Goal: Task Accomplishment & Management: Manage account settings

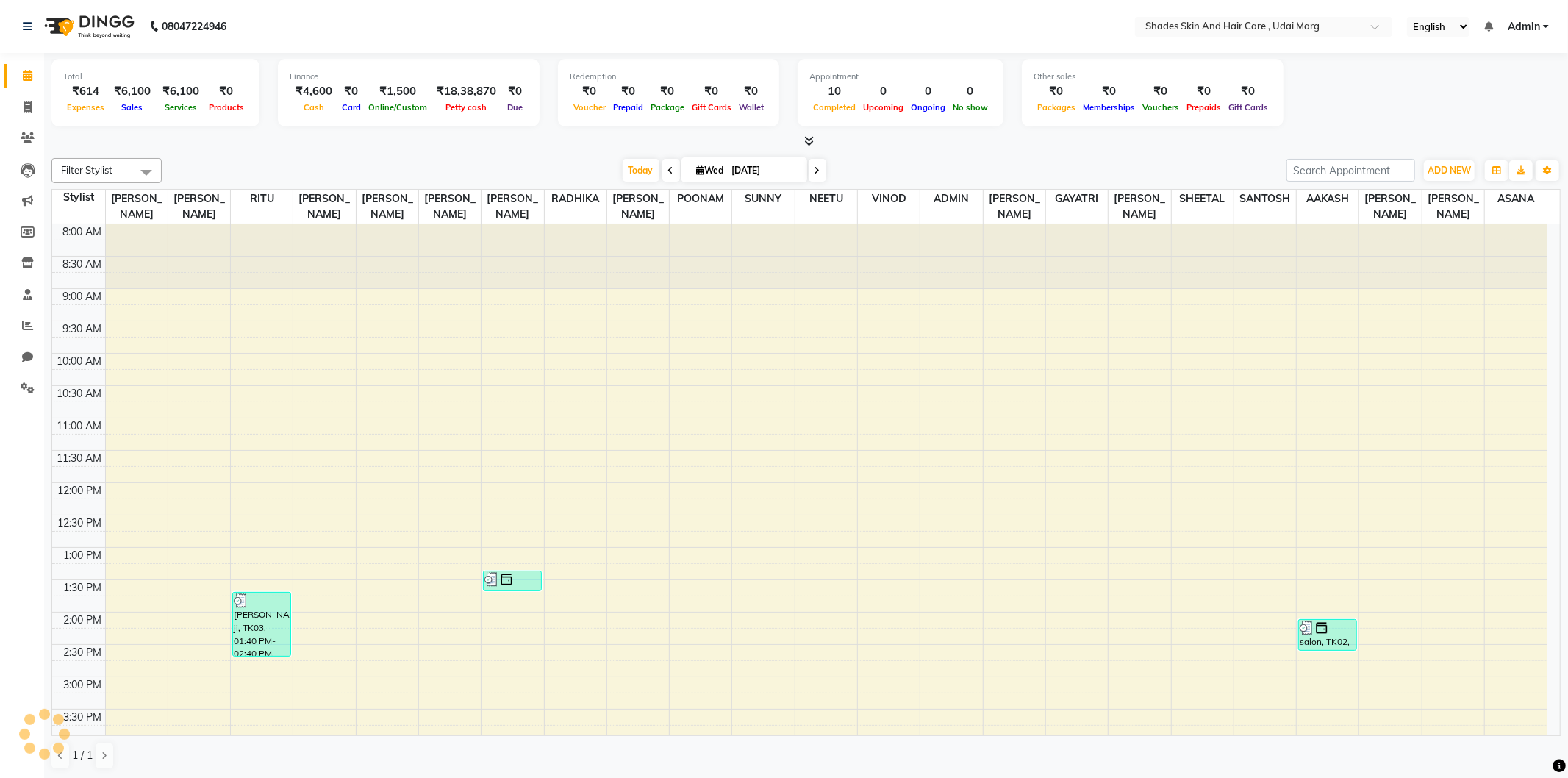
scroll to position [305, 0]
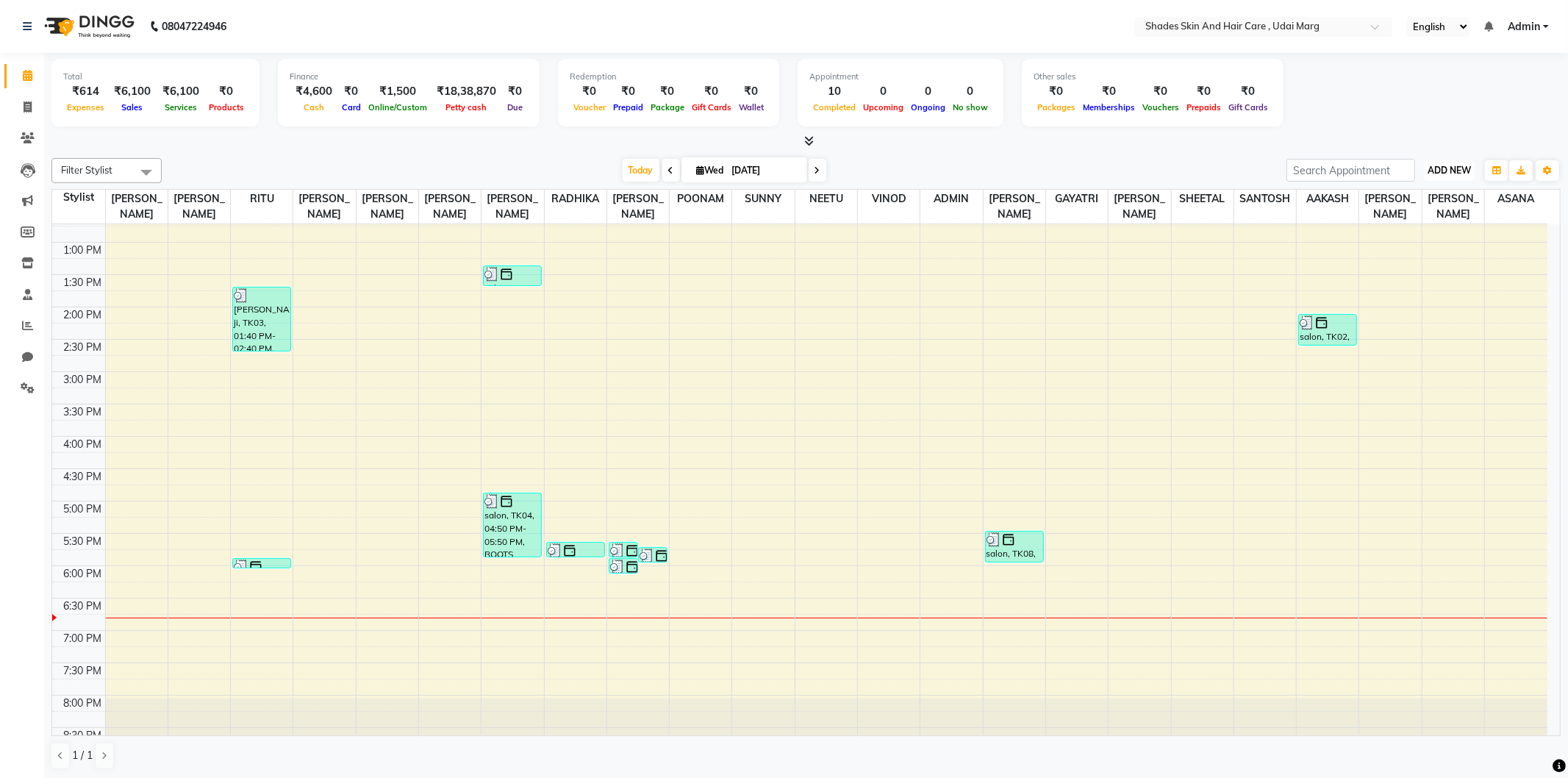
click at [1461, 178] on button "ADD NEW Toggle Dropdown" at bounding box center [1449, 170] width 50 height 21
click at [1410, 236] on link "Add Expense" at bounding box center [1416, 236] width 116 height 19
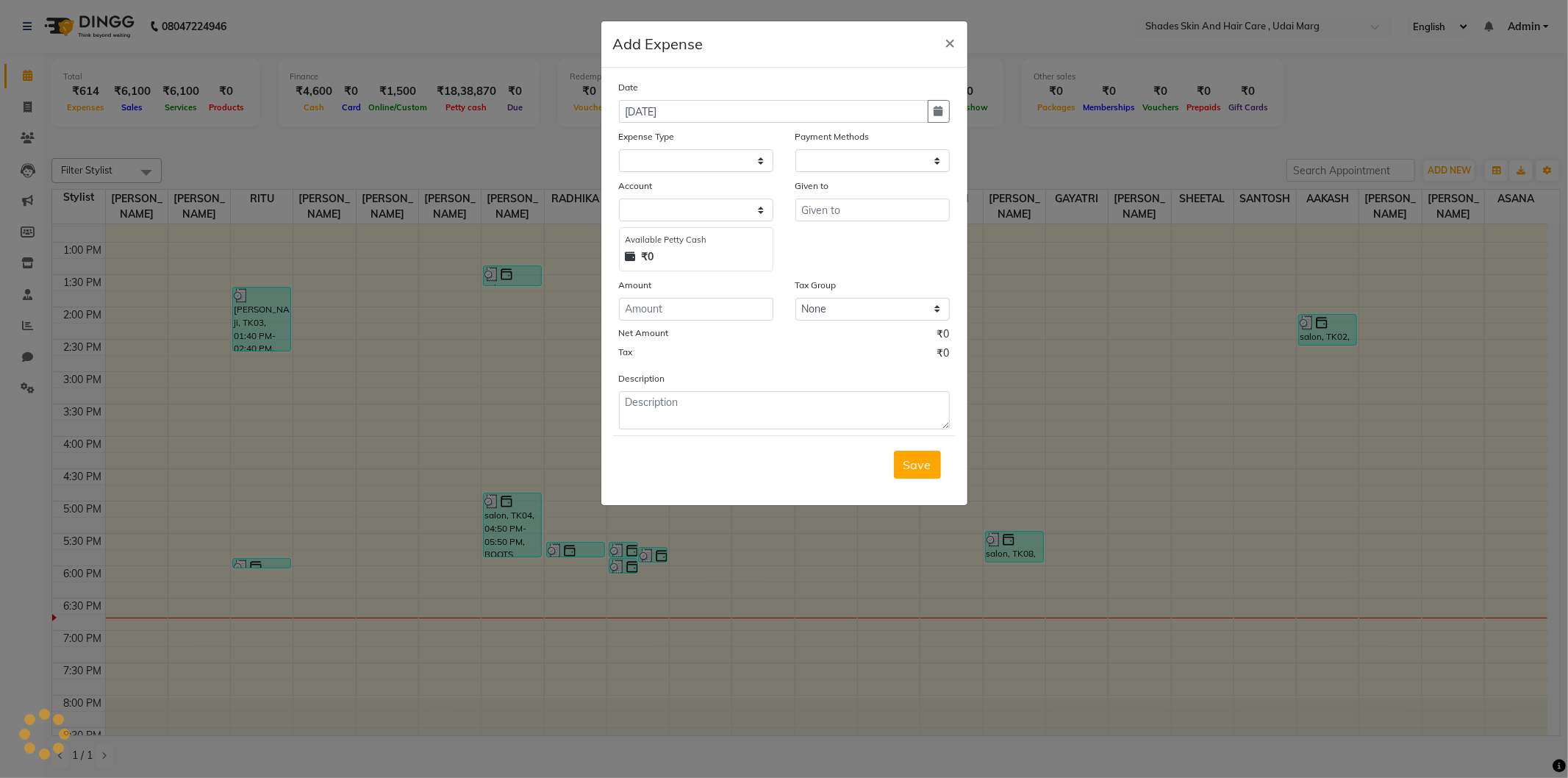
select select "1"
select select "7152"
click at [708, 171] on select "Select Advance Salary Bank charges Car maintenance Cash transfer to bank Cash t…" at bounding box center [696, 161] width 155 height 23
select select "18"
click at [619, 150] on select "Select Advance Salary Bank charges Car maintenance Cash transfer to bank Cash t…" at bounding box center [696, 161] width 155 height 23
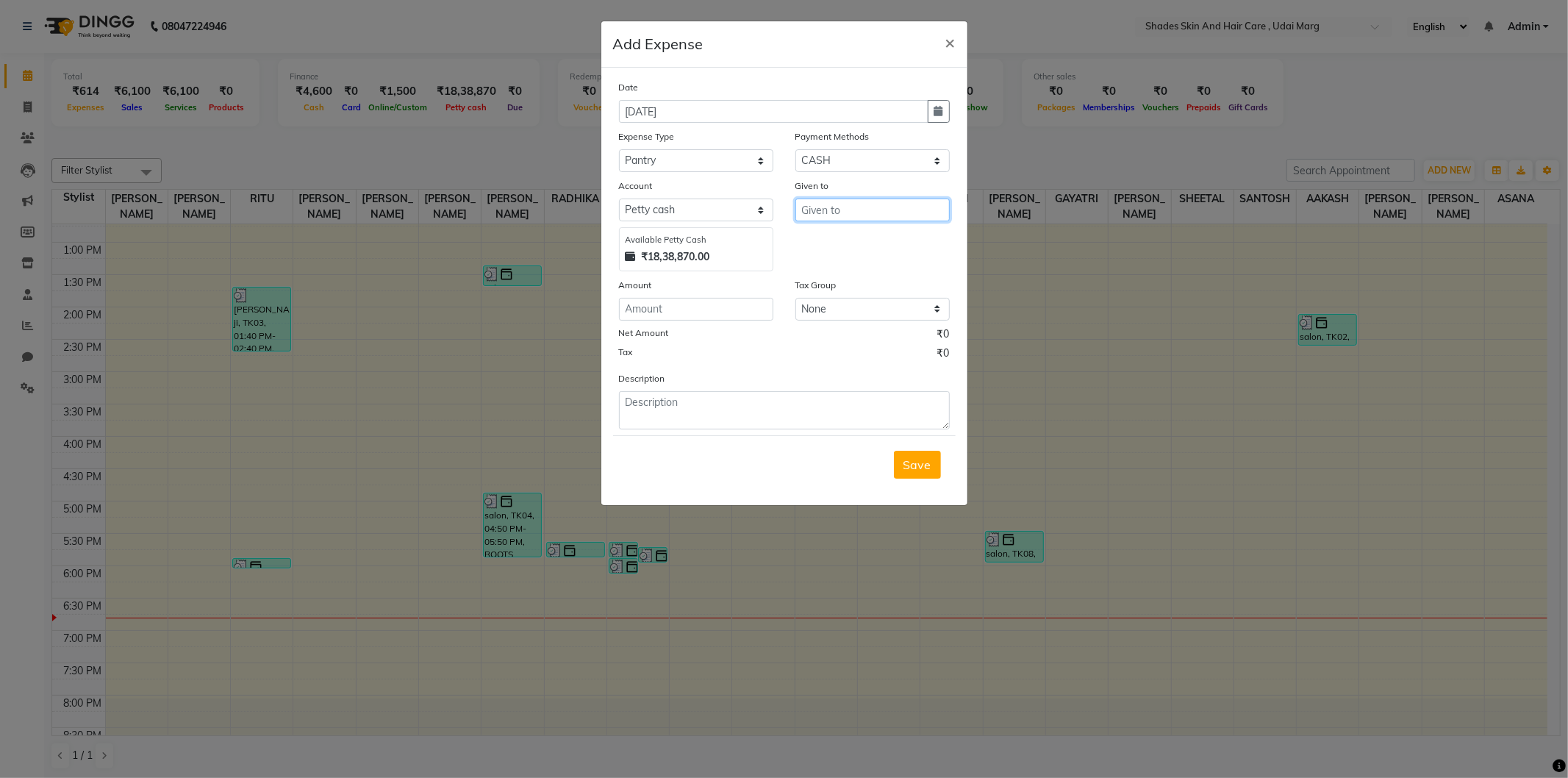
click at [832, 208] on input "text" at bounding box center [873, 209] width 155 height 23
type input "sanjay"
click at [641, 314] on input "number" at bounding box center [696, 309] width 155 height 23
type input "60"
click at [700, 395] on textarea at bounding box center [784, 410] width 331 height 38
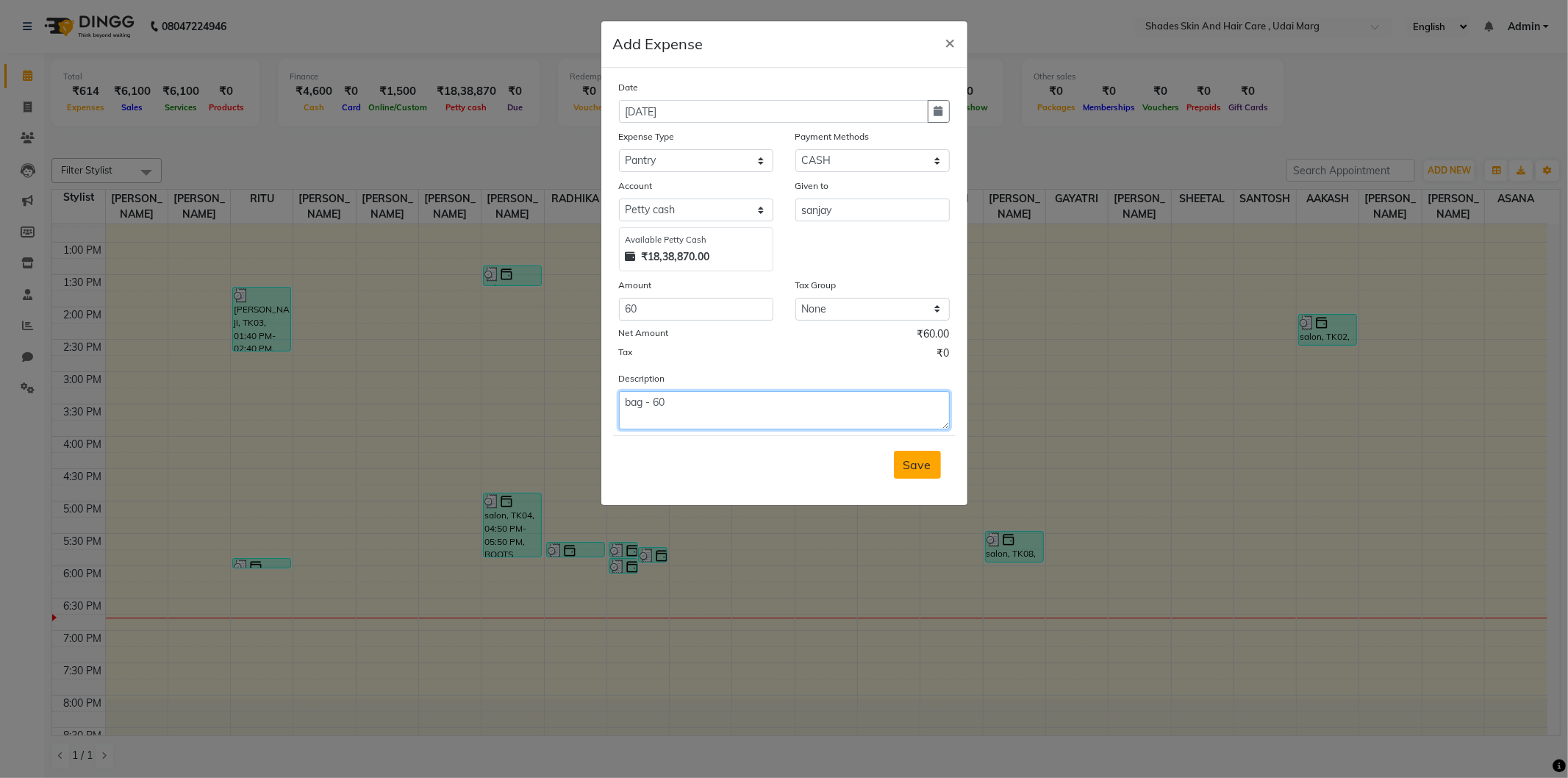
type textarea "bag - 60"
click at [920, 474] on button "Save" at bounding box center [917, 464] width 47 height 28
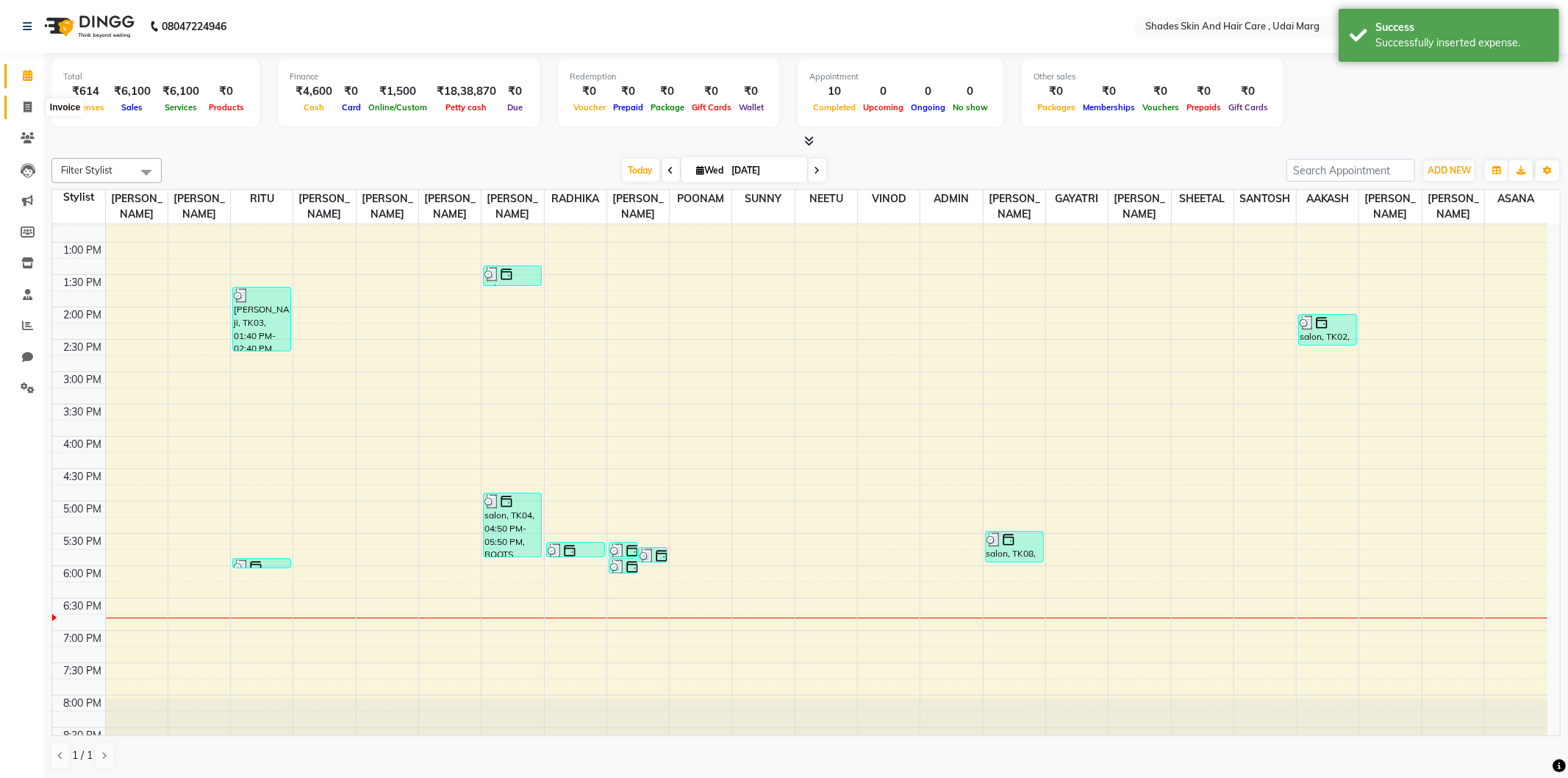
click at [27, 102] on icon at bounding box center [27, 107] width 8 height 11
select select "service"
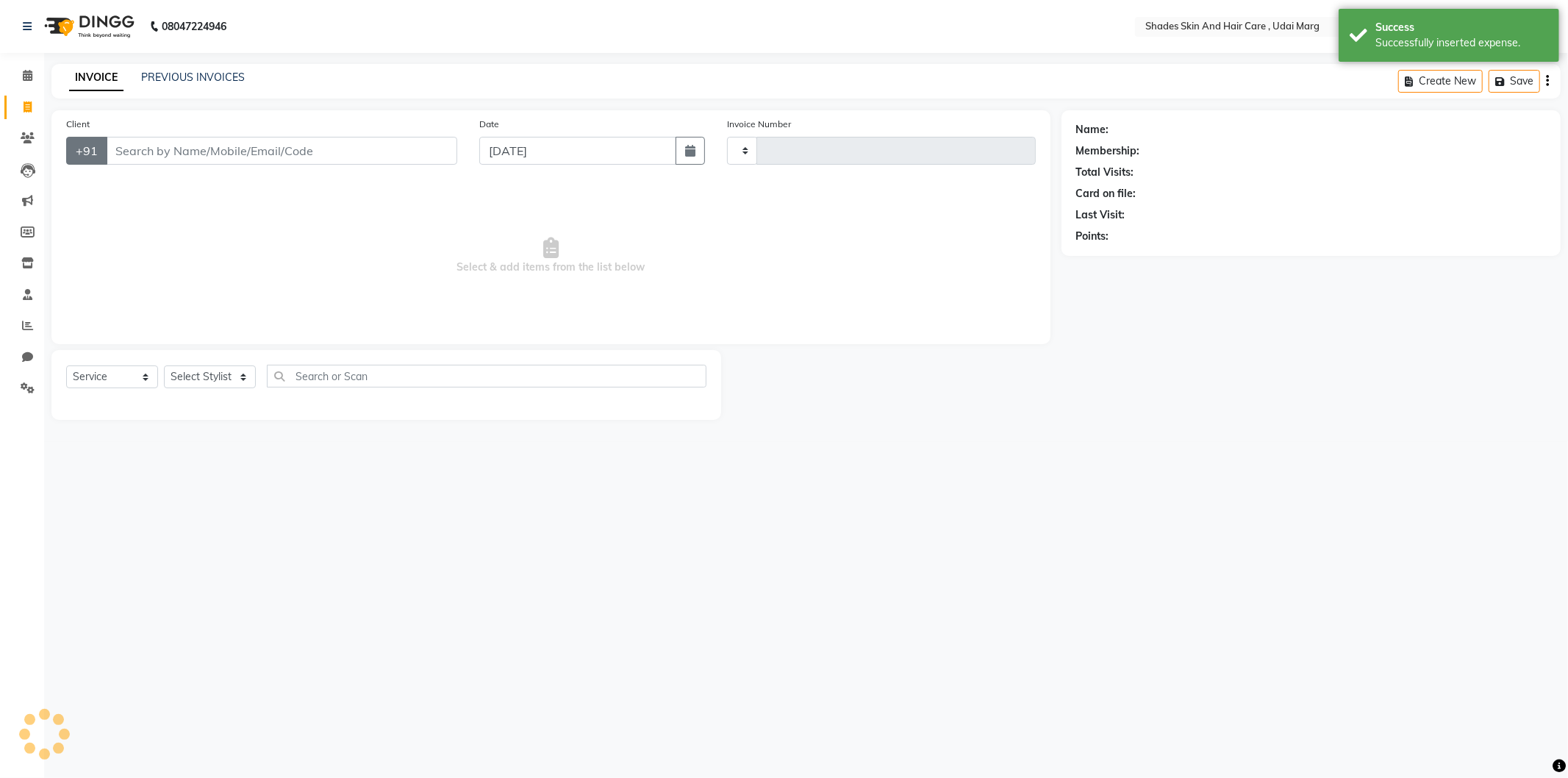
type input "3793"
select select "8022"
click at [27, 326] on icon at bounding box center [27, 325] width 11 height 11
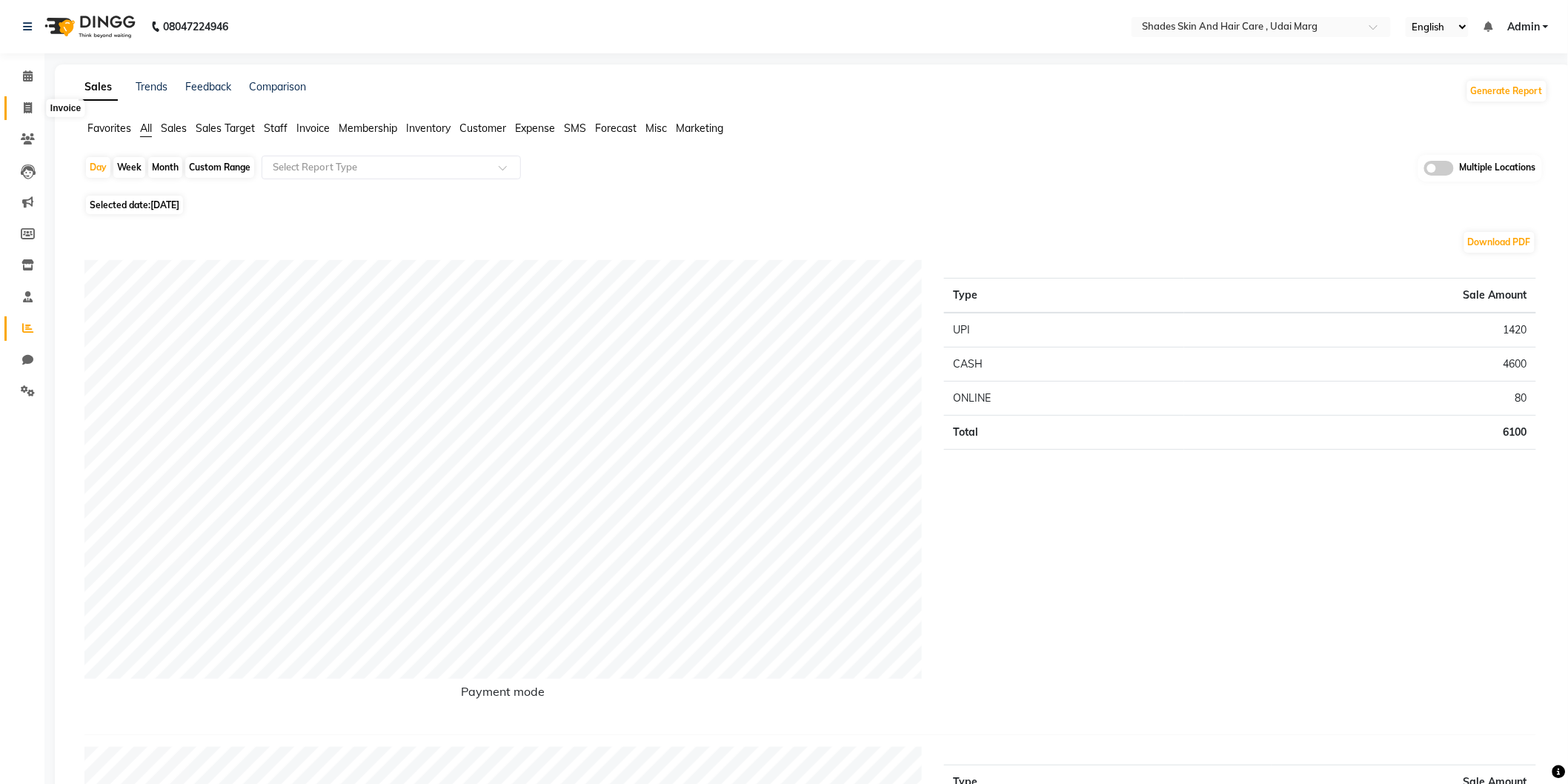
click at [19, 101] on span at bounding box center [28, 108] width 26 height 17
select select "service"
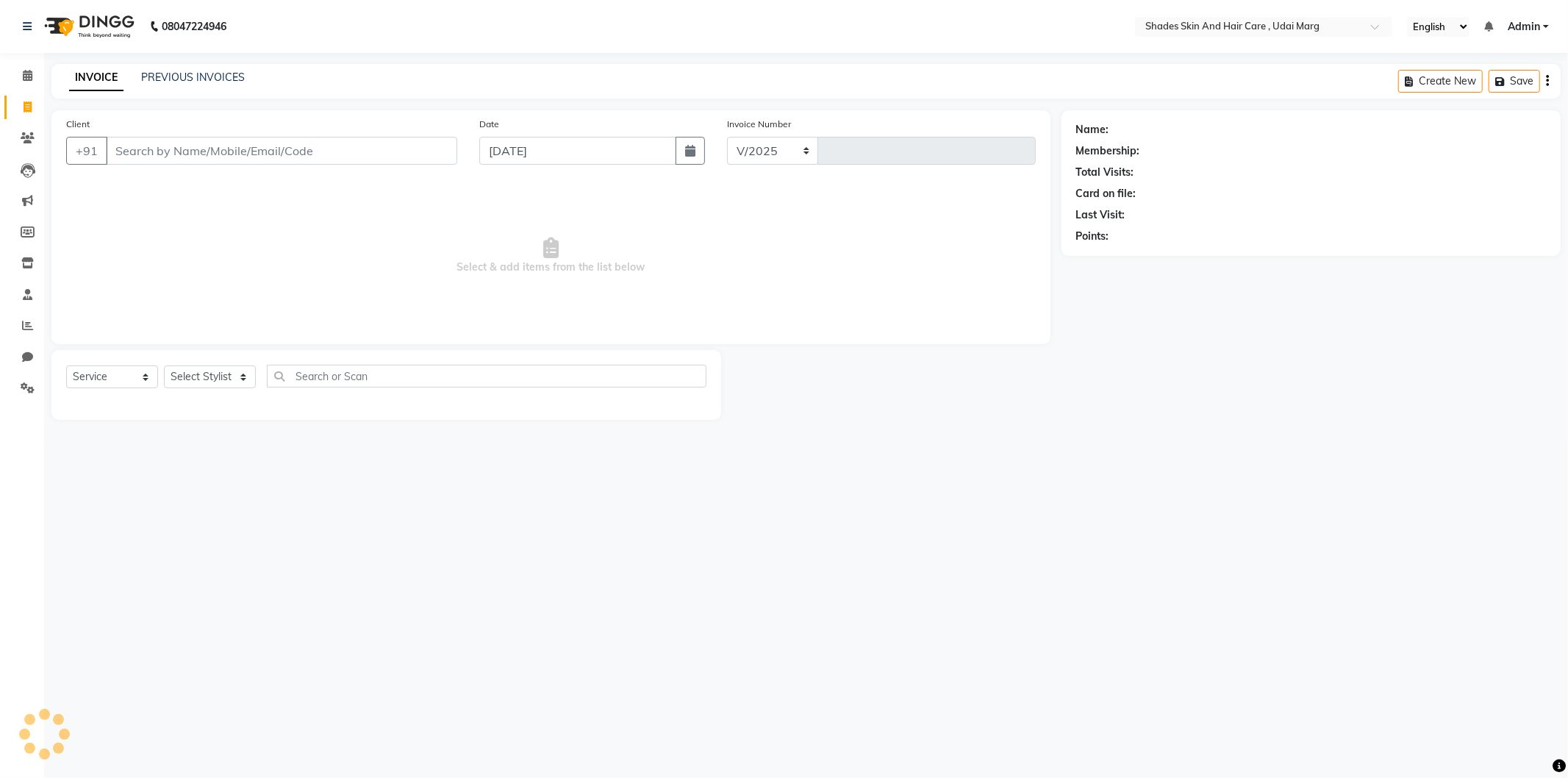
select select "8022"
type input "3793"
click at [213, 150] on input "Client" at bounding box center [282, 150] width 351 height 28
click at [204, 156] on input "Client" at bounding box center [282, 150] width 351 height 28
type input "9314565825"
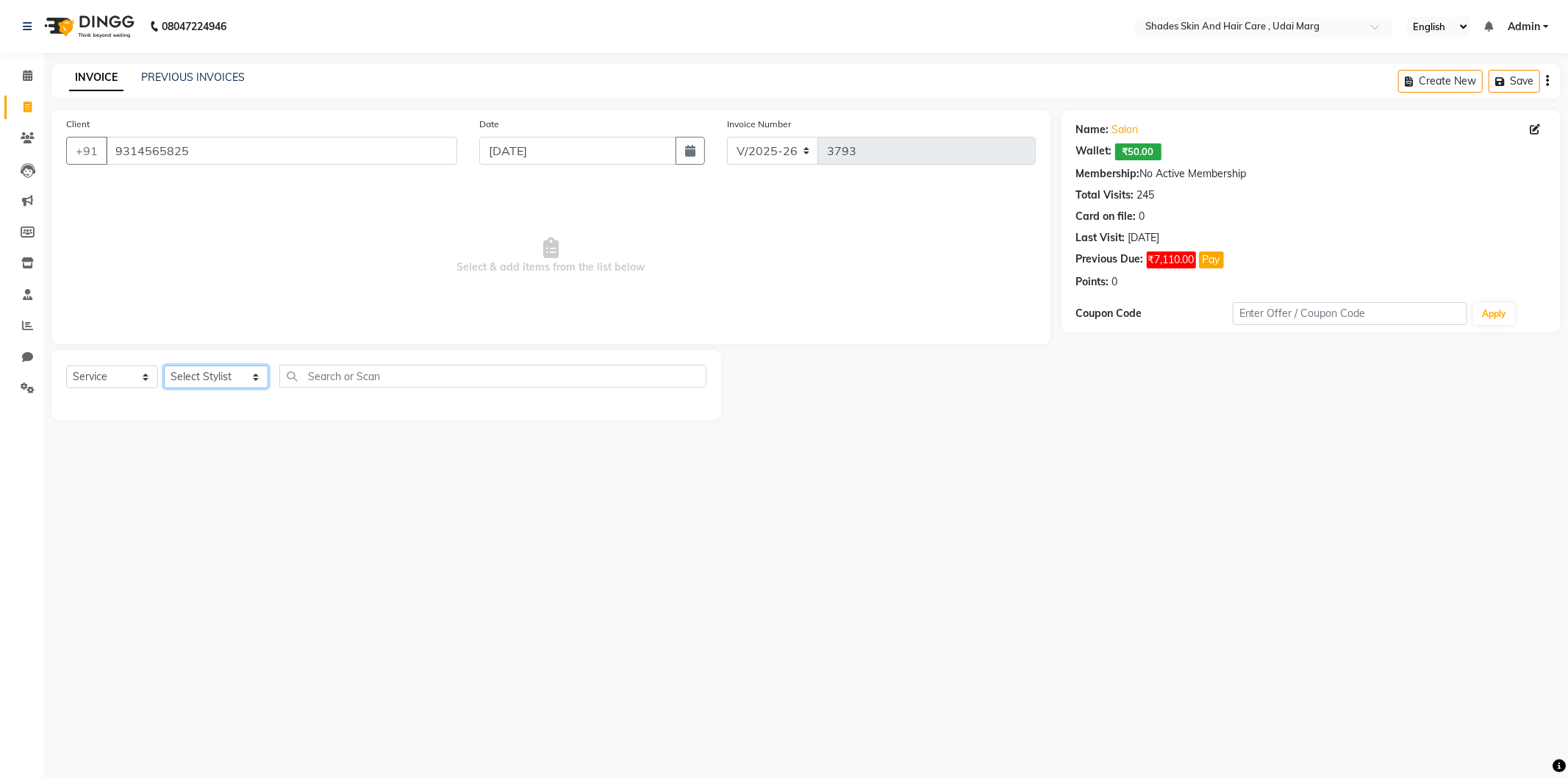
click at [226, 379] on select "Select Stylist AAKASH ADMIN ANITA ASANA ATUL SAIN GAYATRI hiten chhabra JASSI C…" at bounding box center [216, 376] width 104 height 23
select select "74308"
click at [164, 366] on select "Select Stylist AAKASH ADMIN ANITA ASANA ATUL SAIN GAYATRI hiten chhabra JASSI C…" at bounding box center [216, 376] width 104 height 23
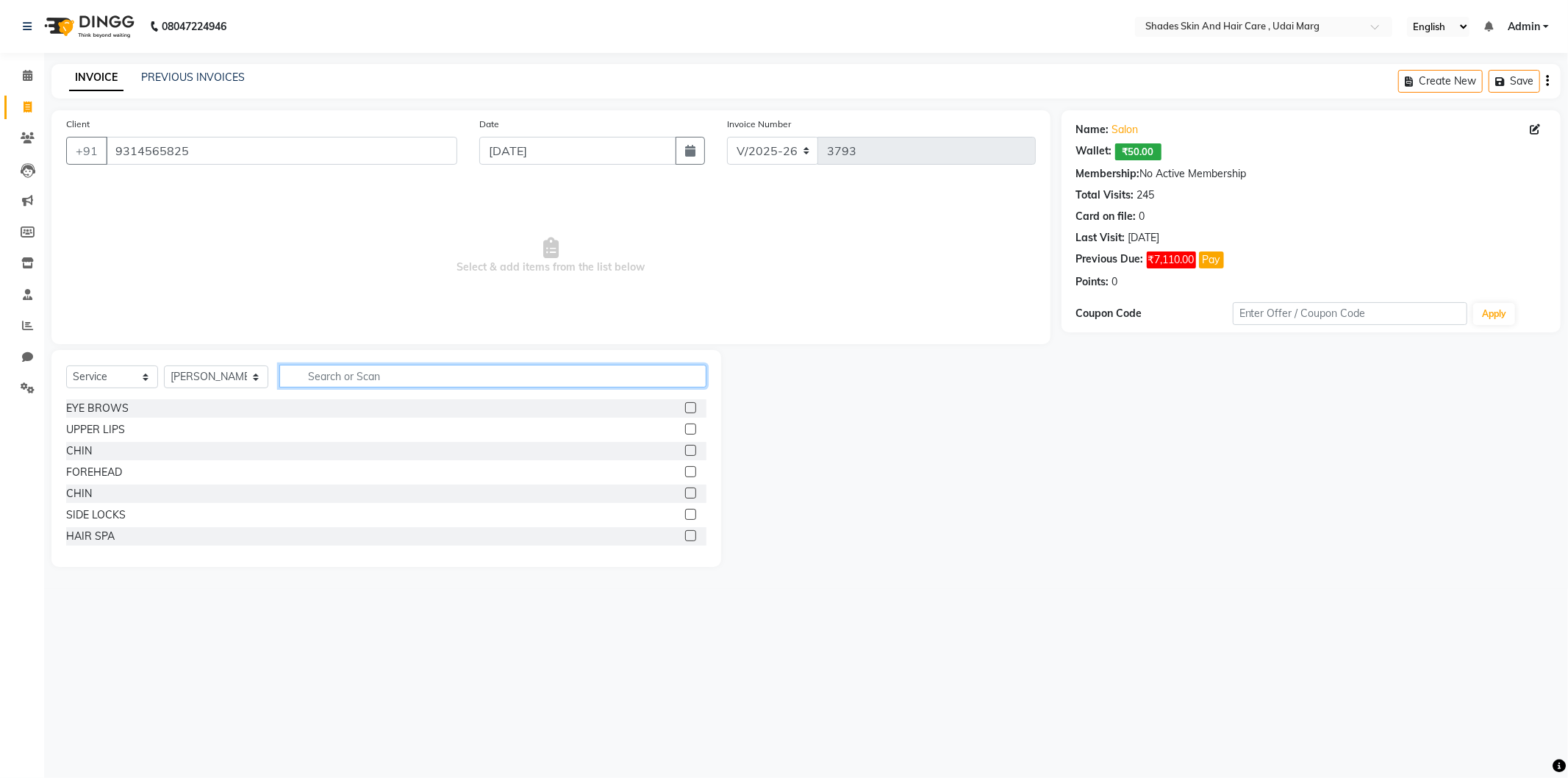
click at [438, 374] on input "text" at bounding box center [492, 376] width 427 height 23
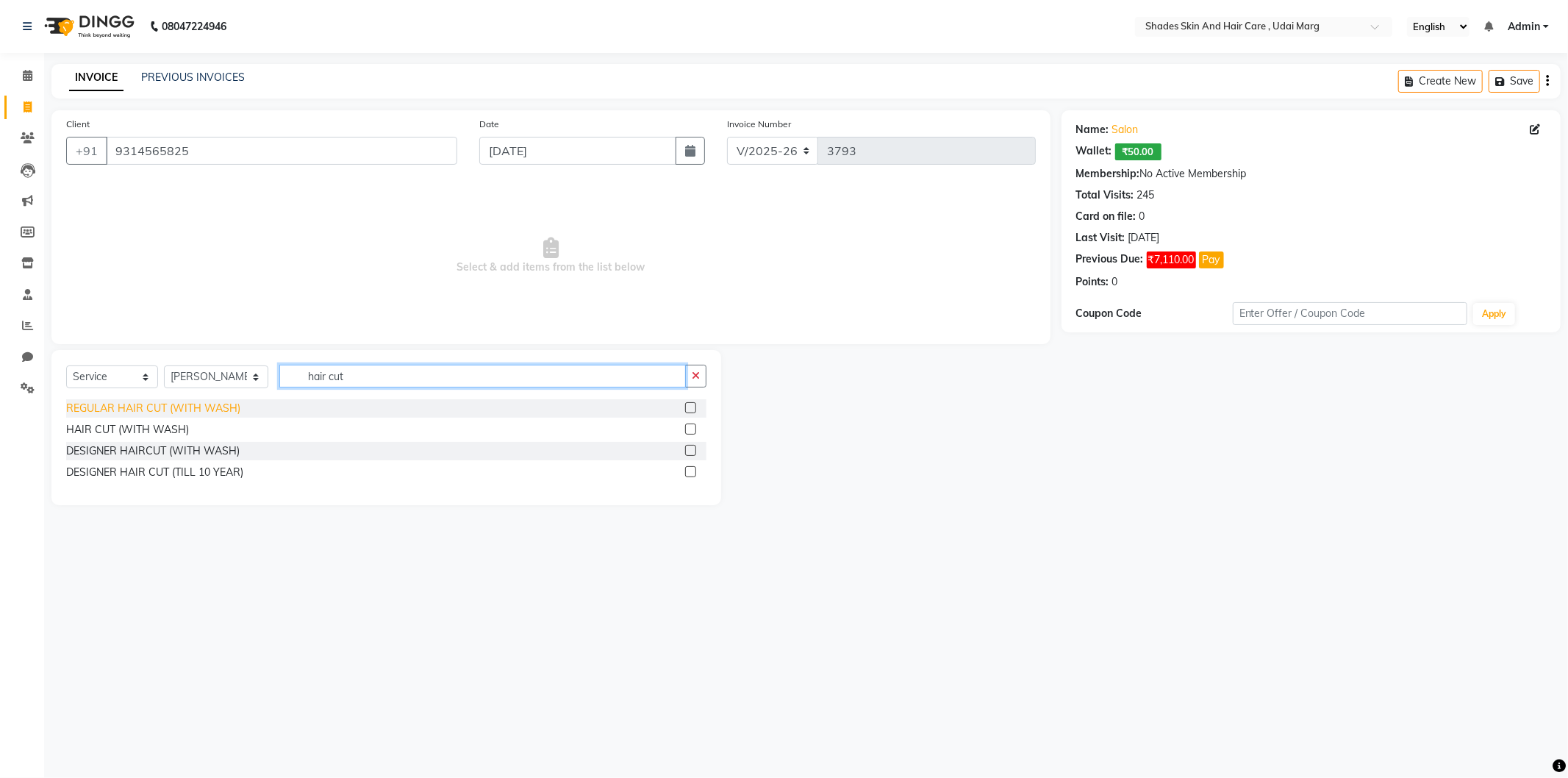
type input "hair cut"
click at [218, 413] on div "REGULAR HAIR CUT (WITH WASH)" at bounding box center [153, 409] width 174 height 16
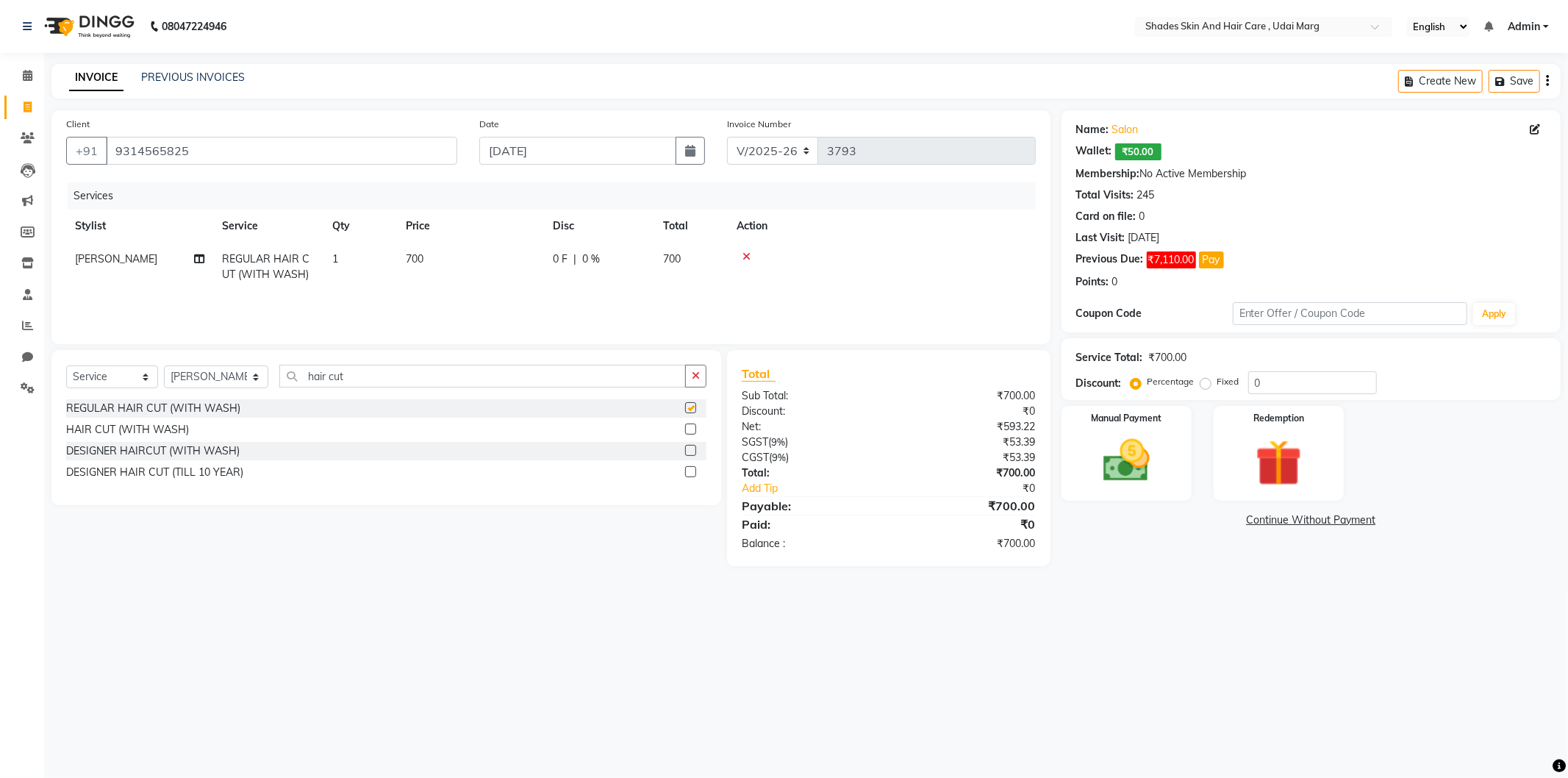
checkbox input "false"
click at [1119, 449] on img at bounding box center [1126, 461] width 78 height 56
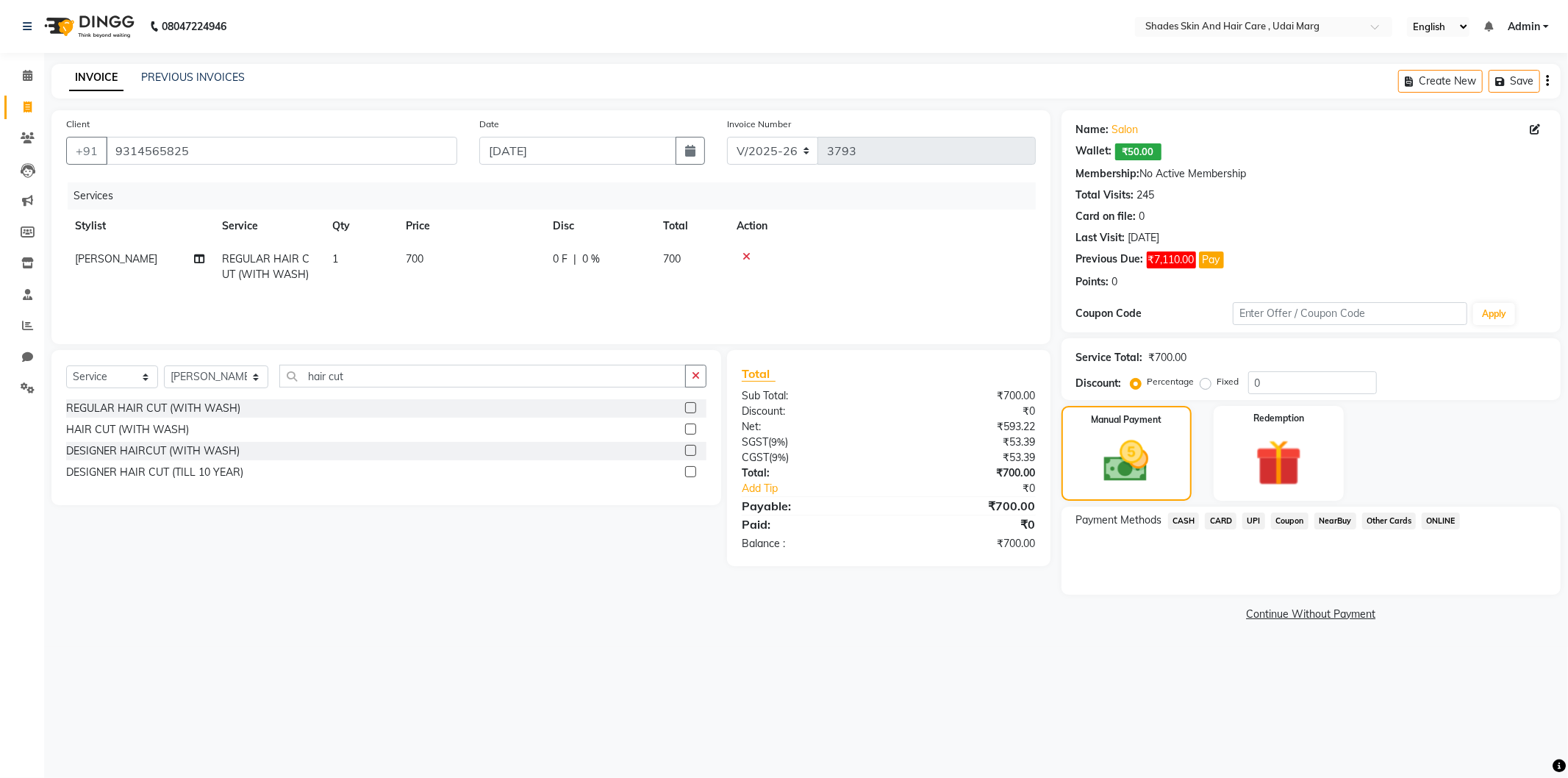
click at [1181, 520] on span "CASH" at bounding box center [1184, 520] width 31 height 17
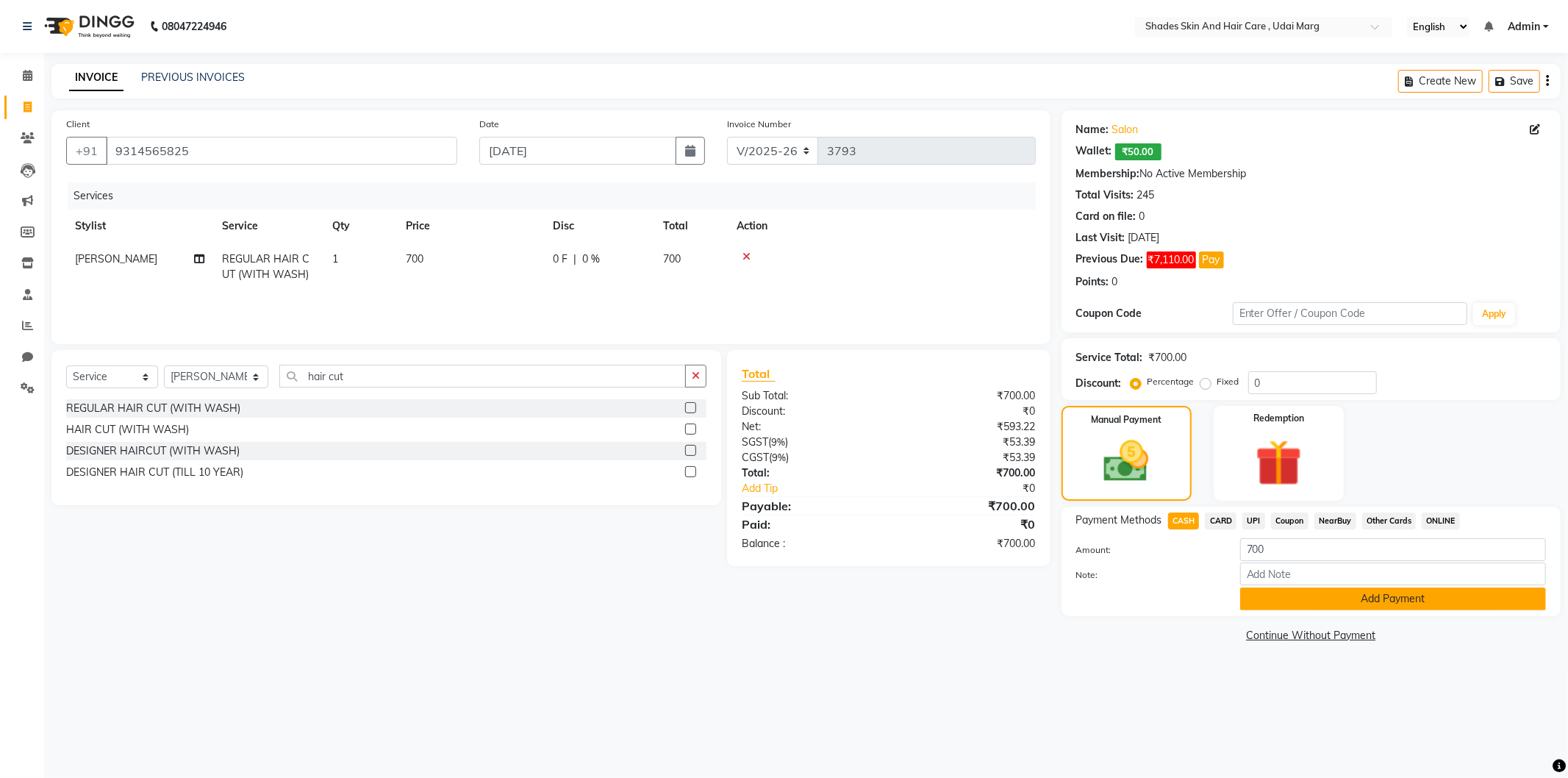
click at [1259, 591] on button "Add Payment" at bounding box center [1393, 599] width 306 height 23
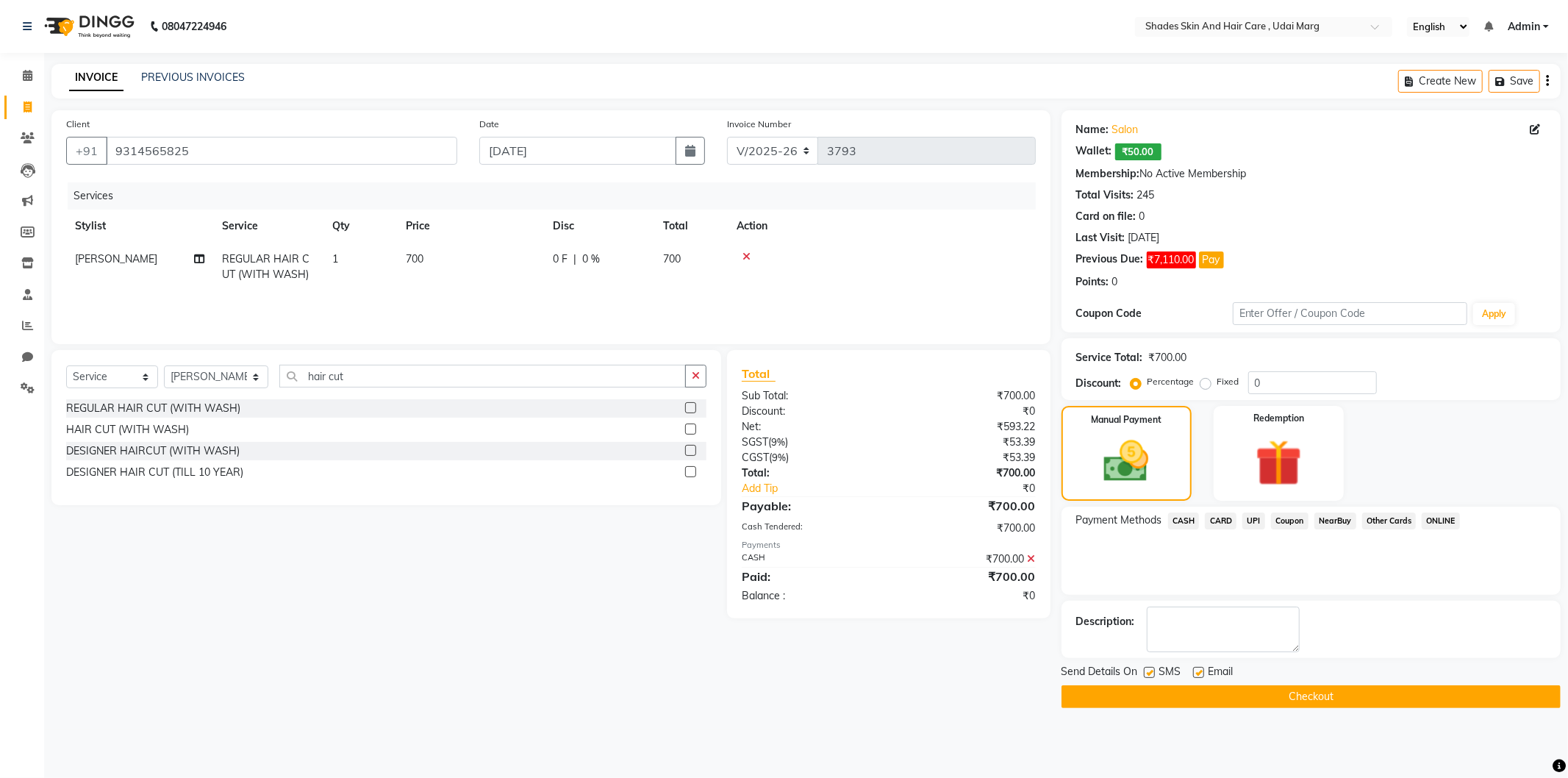
click at [1273, 674] on div "Send Details On SMS Email" at bounding box center [1311, 673] width 499 height 18
click at [1269, 693] on button "Checkout" at bounding box center [1311, 696] width 499 height 23
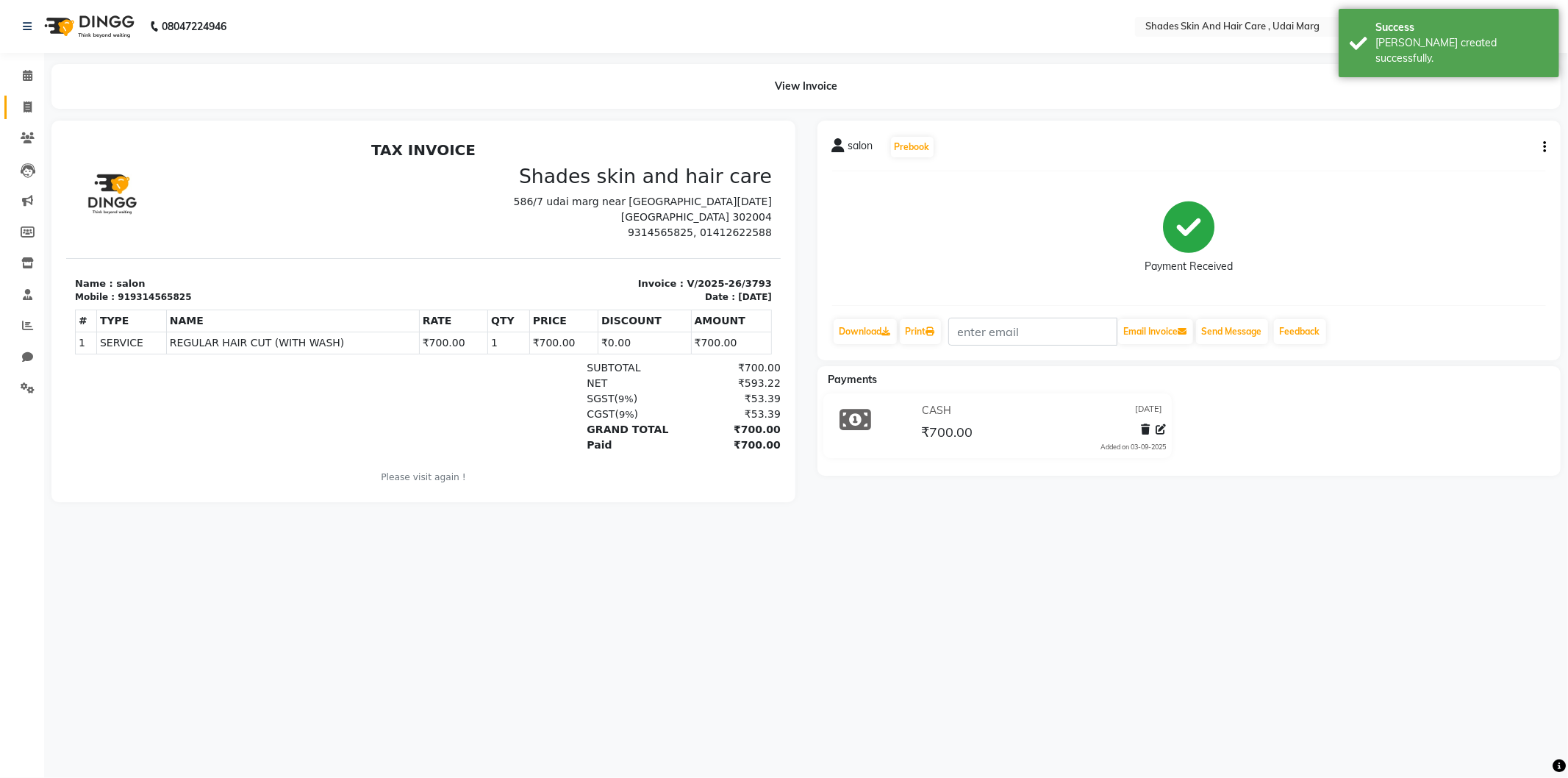
click at [12, 117] on link "Invoice" at bounding box center [22, 108] width 36 height 24
select select "8022"
select select "service"
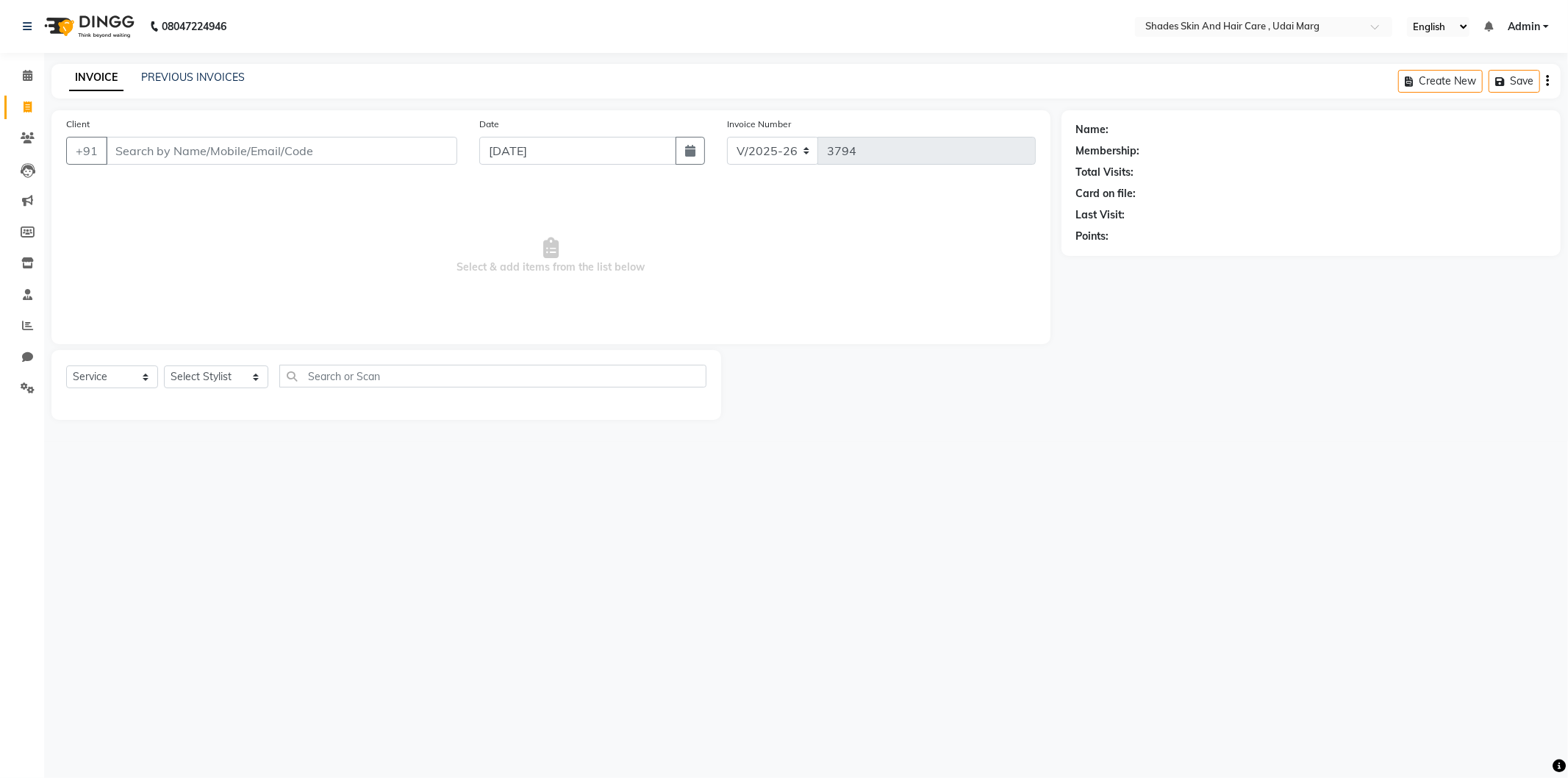
click at [359, 151] on input "Client" at bounding box center [282, 150] width 351 height 28
type input "9314565825"
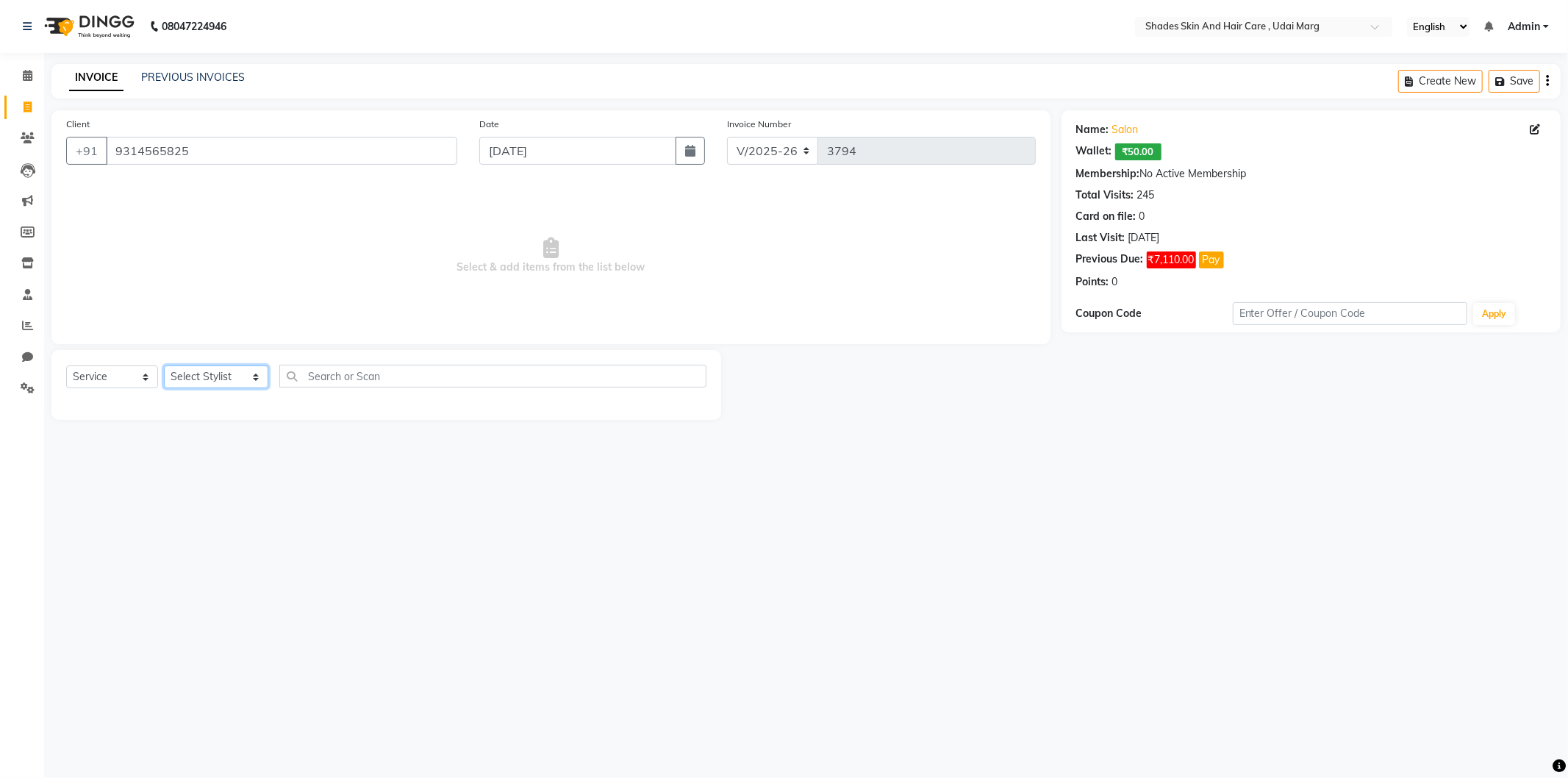
click at [254, 380] on select "Select Stylist AAKASH ADMIN ANITA ASANA ATUL SAIN GAYATRI hiten chhabra JASSI C…" at bounding box center [216, 376] width 104 height 23
select select "74321"
click at [164, 366] on select "Select Stylist AAKASH ADMIN ANITA ASANA ATUL SAIN GAYATRI hiten chhabra JASSI C…" at bounding box center [216, 376] width 104 height 23
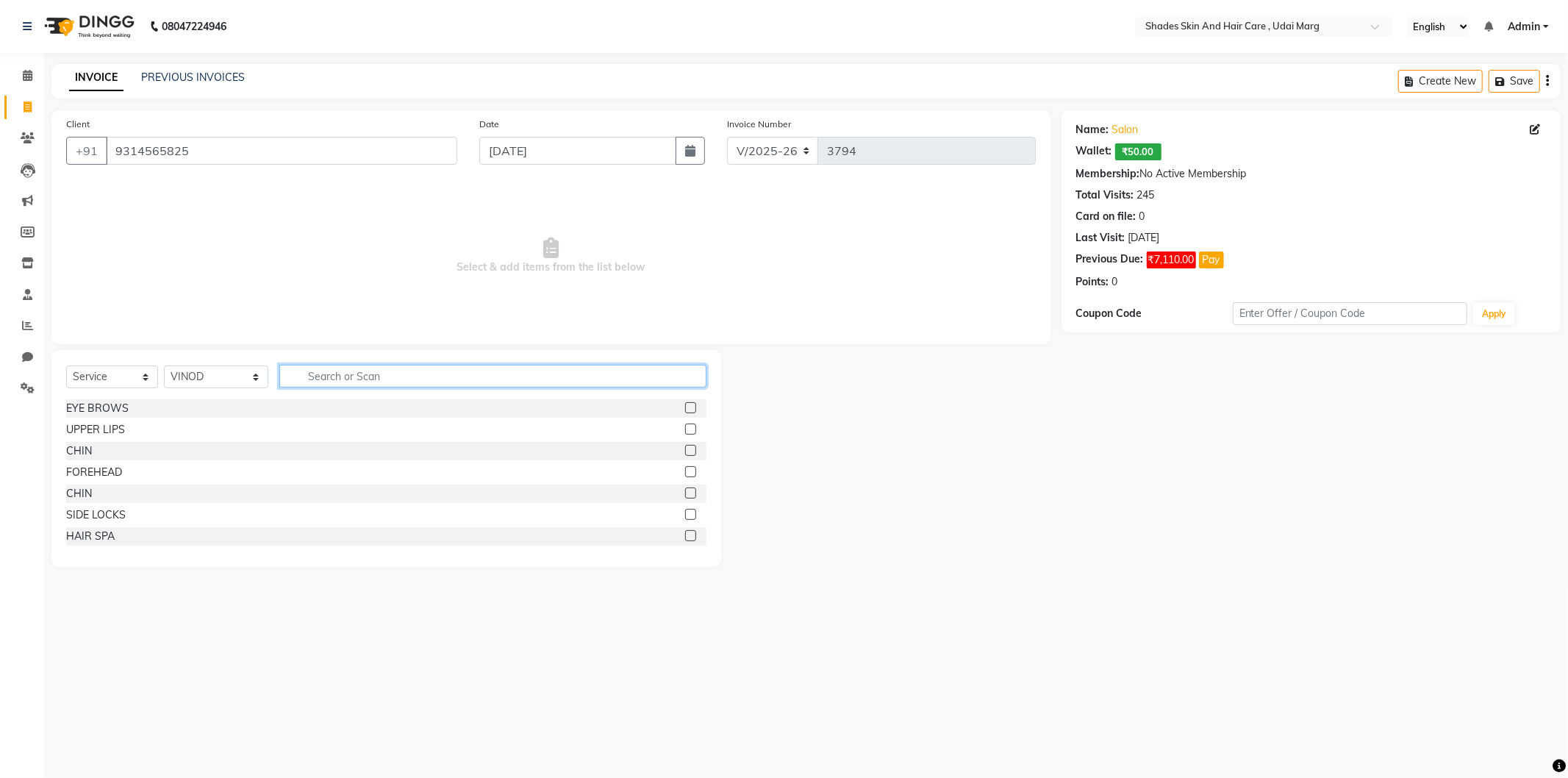
click at [341, 374] on input "text" at bounding box center [492, 376] width 427 height 23
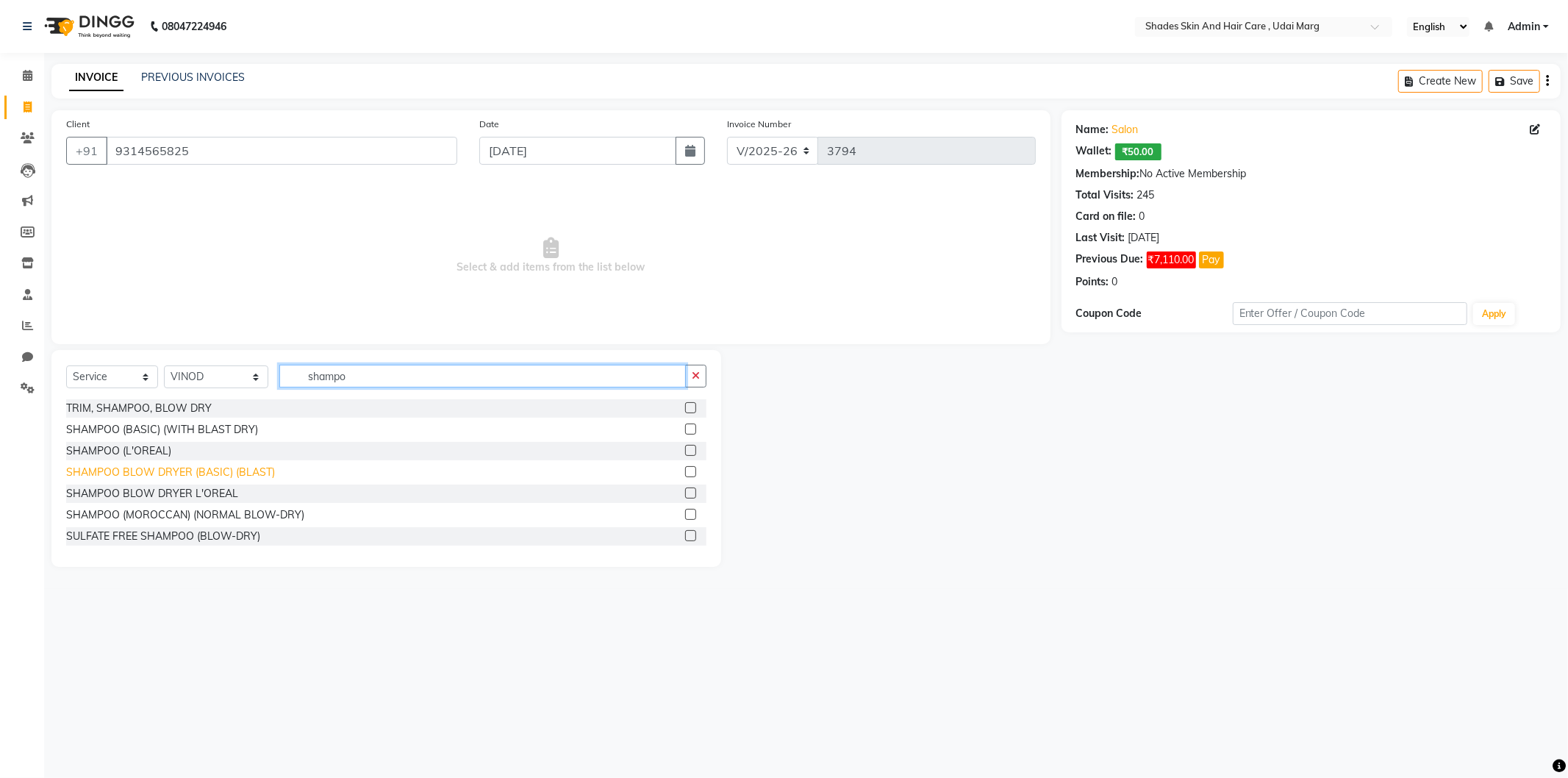
type input "shampo"
click at [231, 467] on div "SHAMPOO BLOW DRYER (BASIC) (BLAST)" at bounding box center [170, 472] width 209 height 16
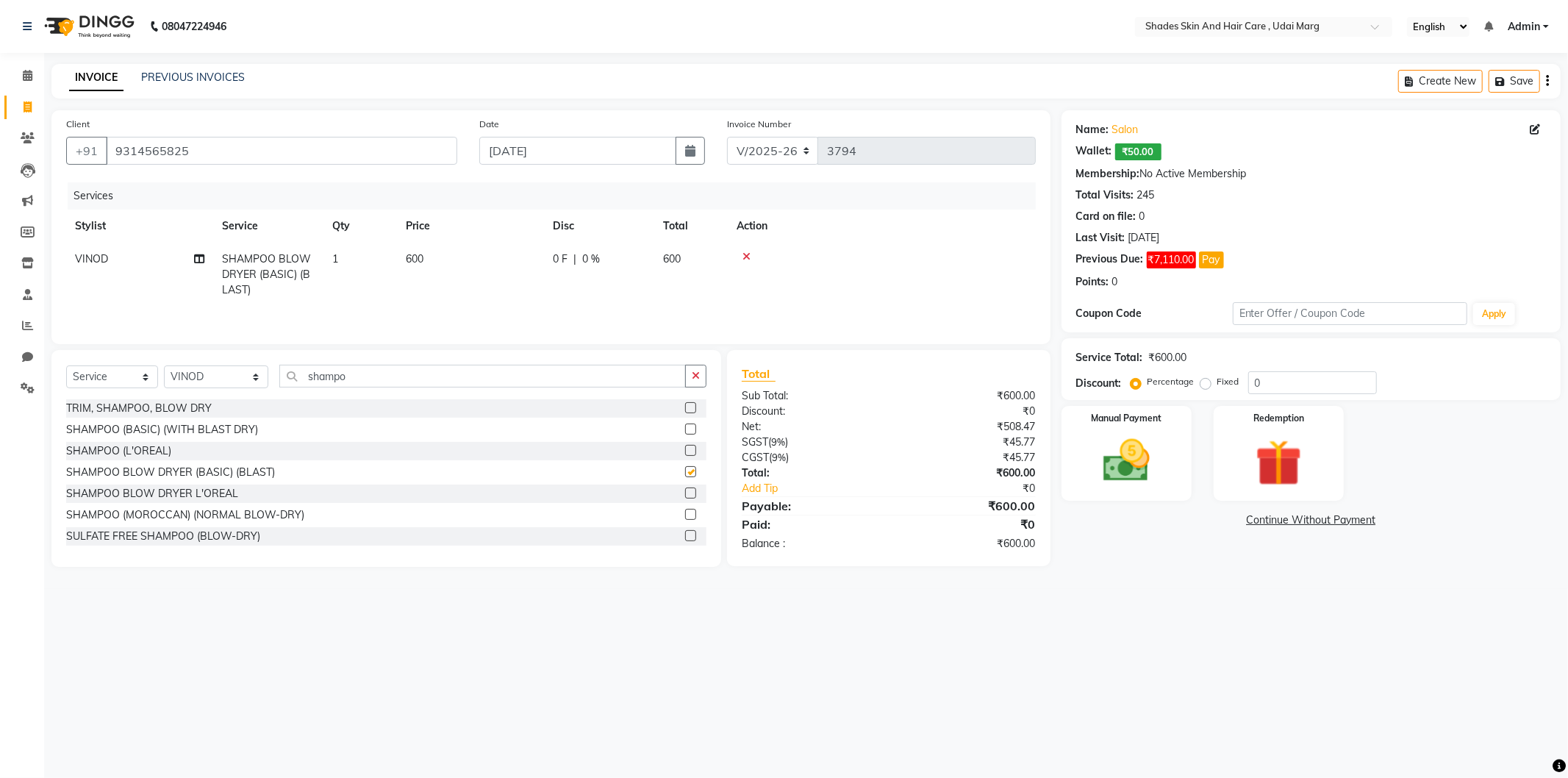
checkbox input "false"
click at [1136, 485] on img at bounding box center [1126, 461] width 78 height 56
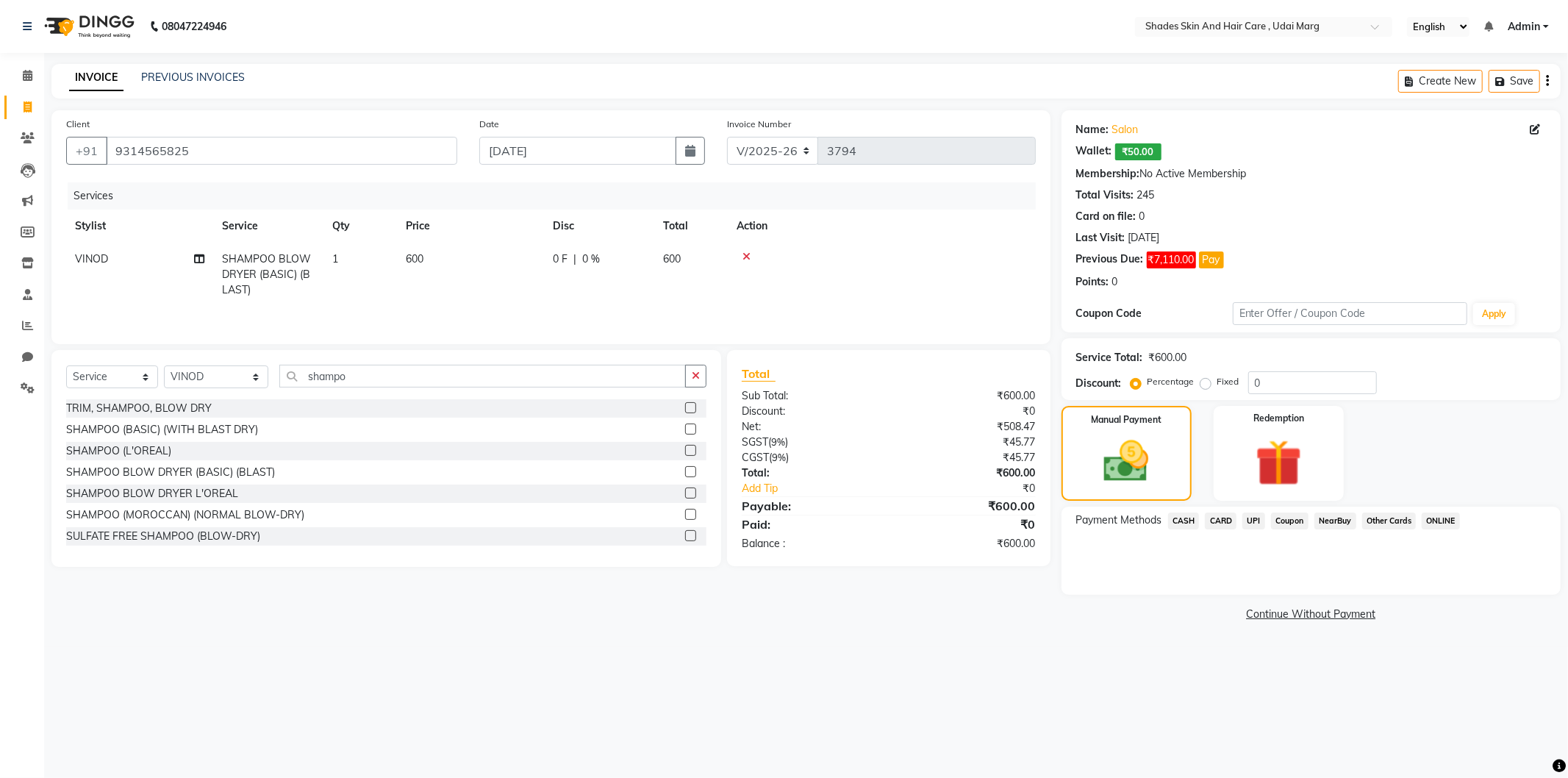
click at [1253, 522] on span "UPI" at bounding box center [1253, 520] width 23 height 17
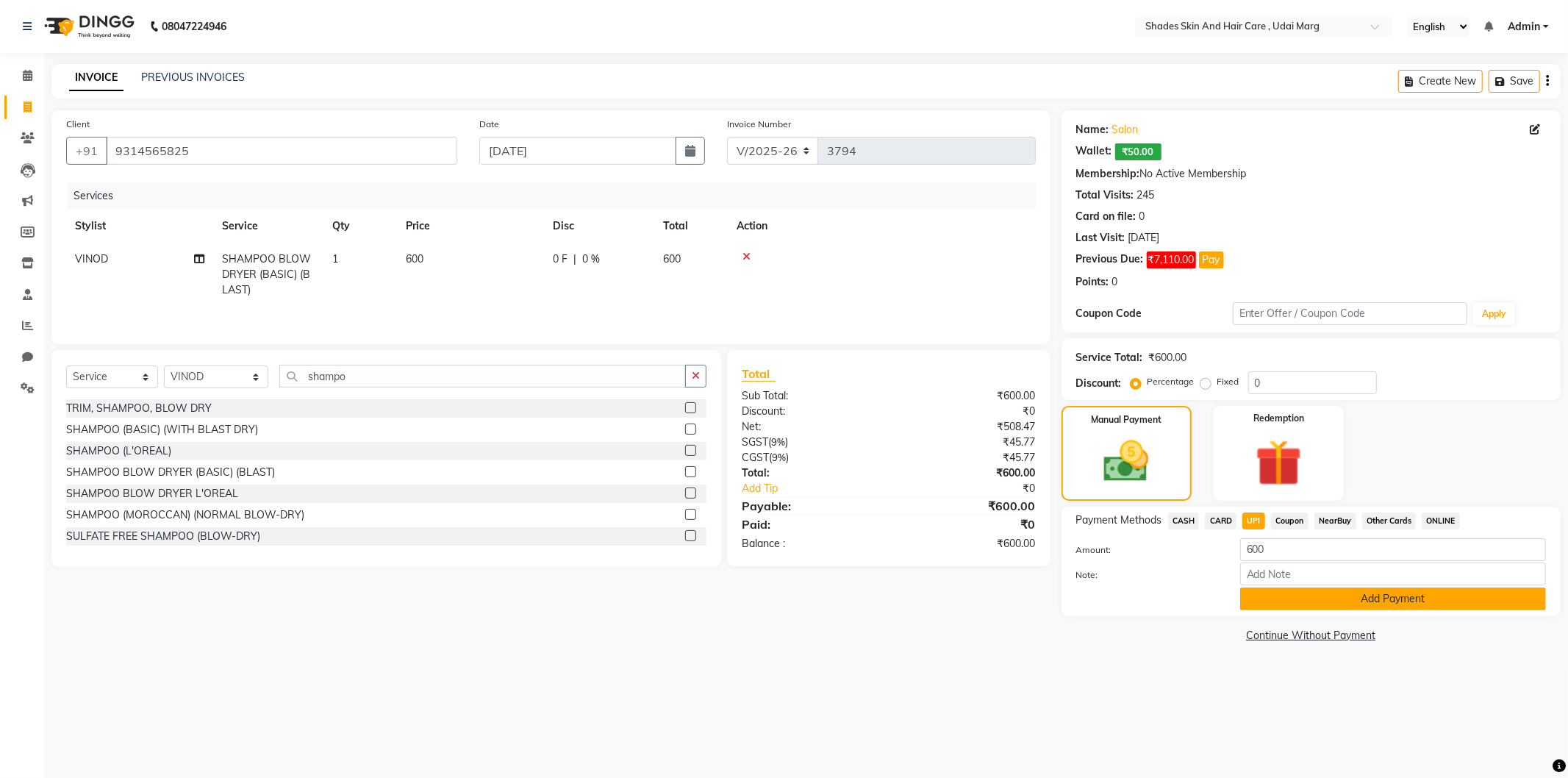
click at [1263, 596] on button "Add Payment" at bounding box center [1393, 599] width 306 height 23
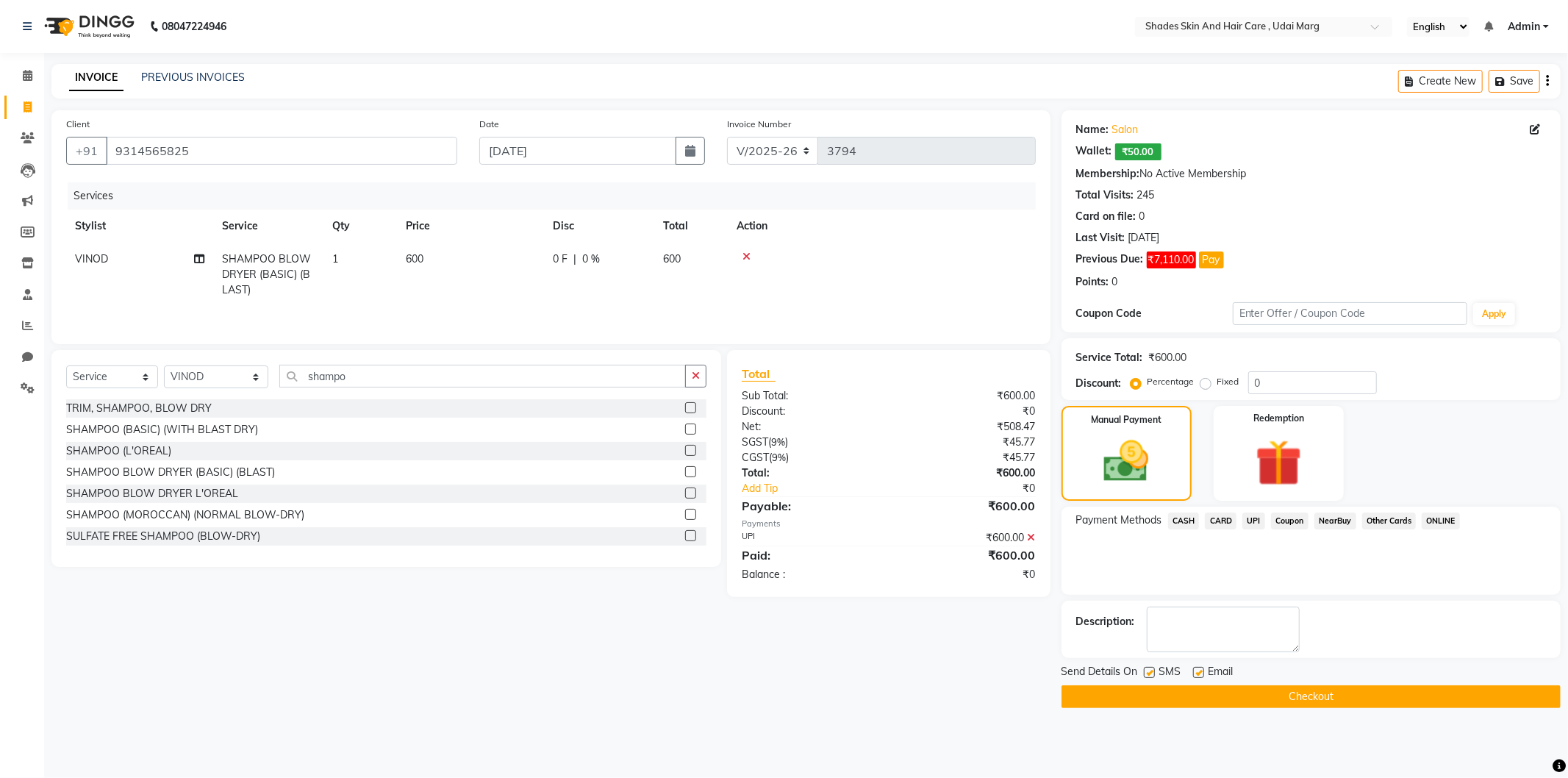
click at [1246, 670] on div "Send Details On SMS Email" at bounding box center [1311, 673] width 499 height 18
click at [1244, 685] on button "Checkout" at bounding box center [1311, 696] width 499 height 23
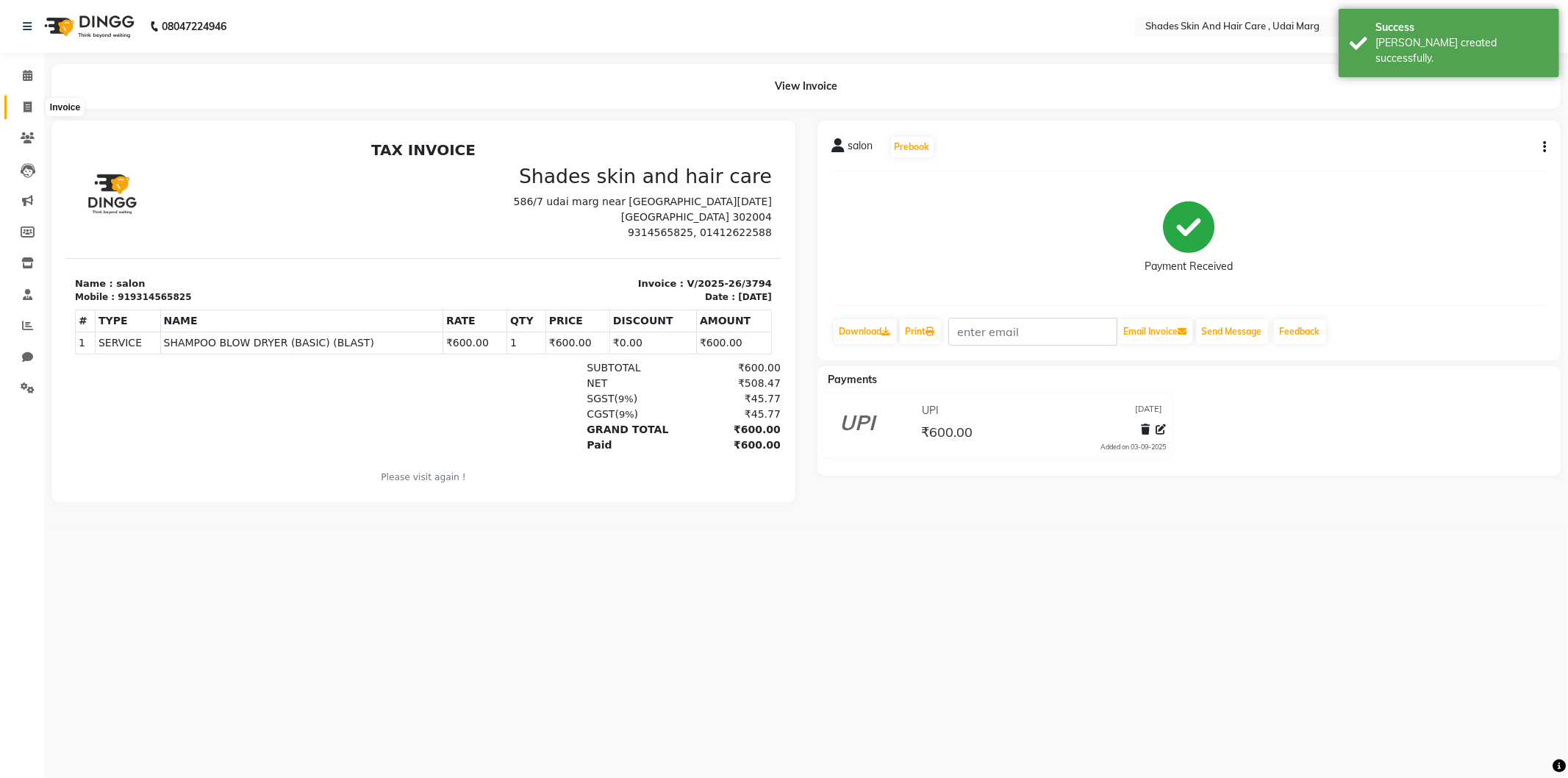
click at [16, 103] on span at bounding box center [28, 107] width 26 height 17
select select "service"
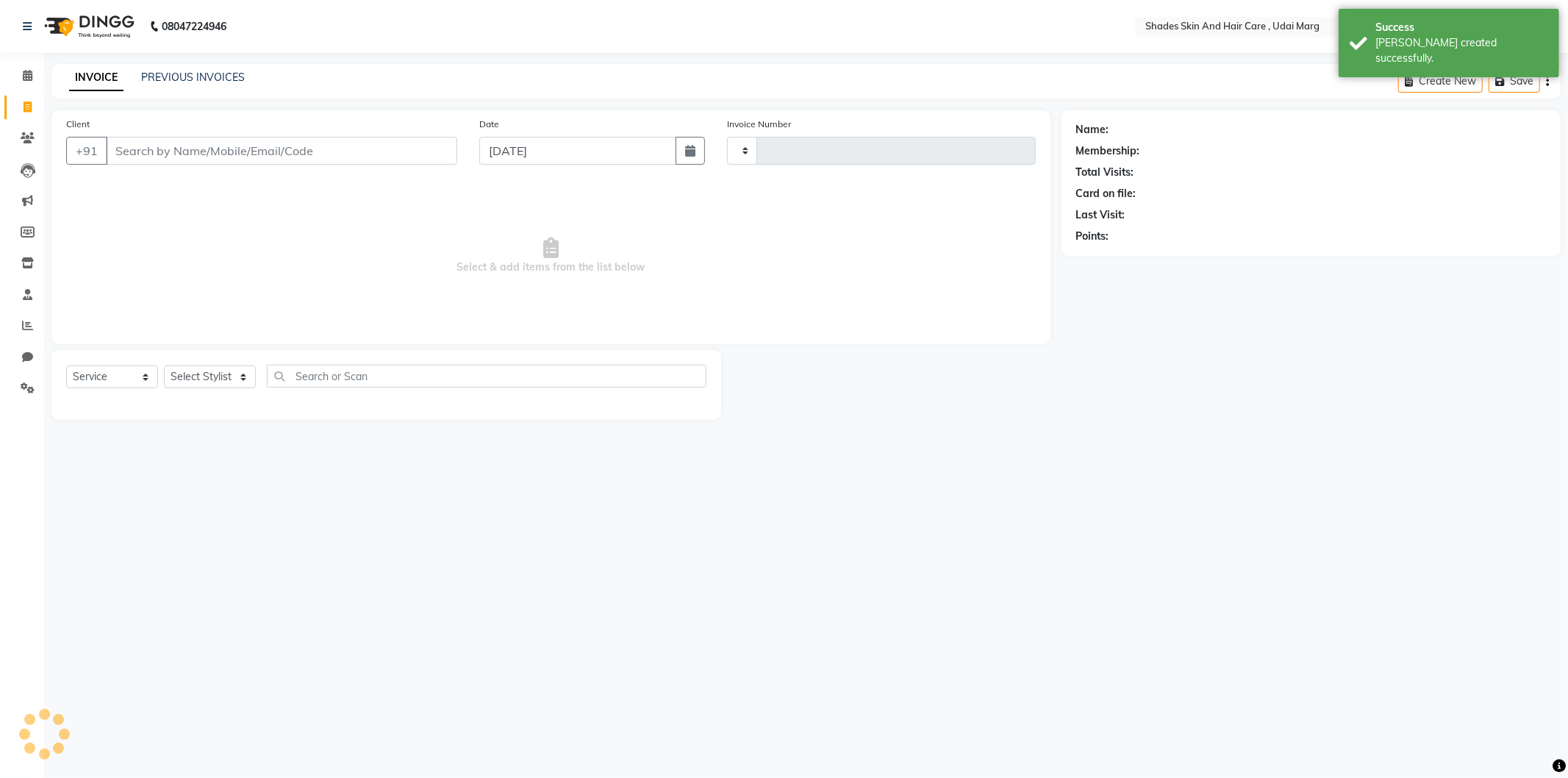
type input "3795"
select select "8022"
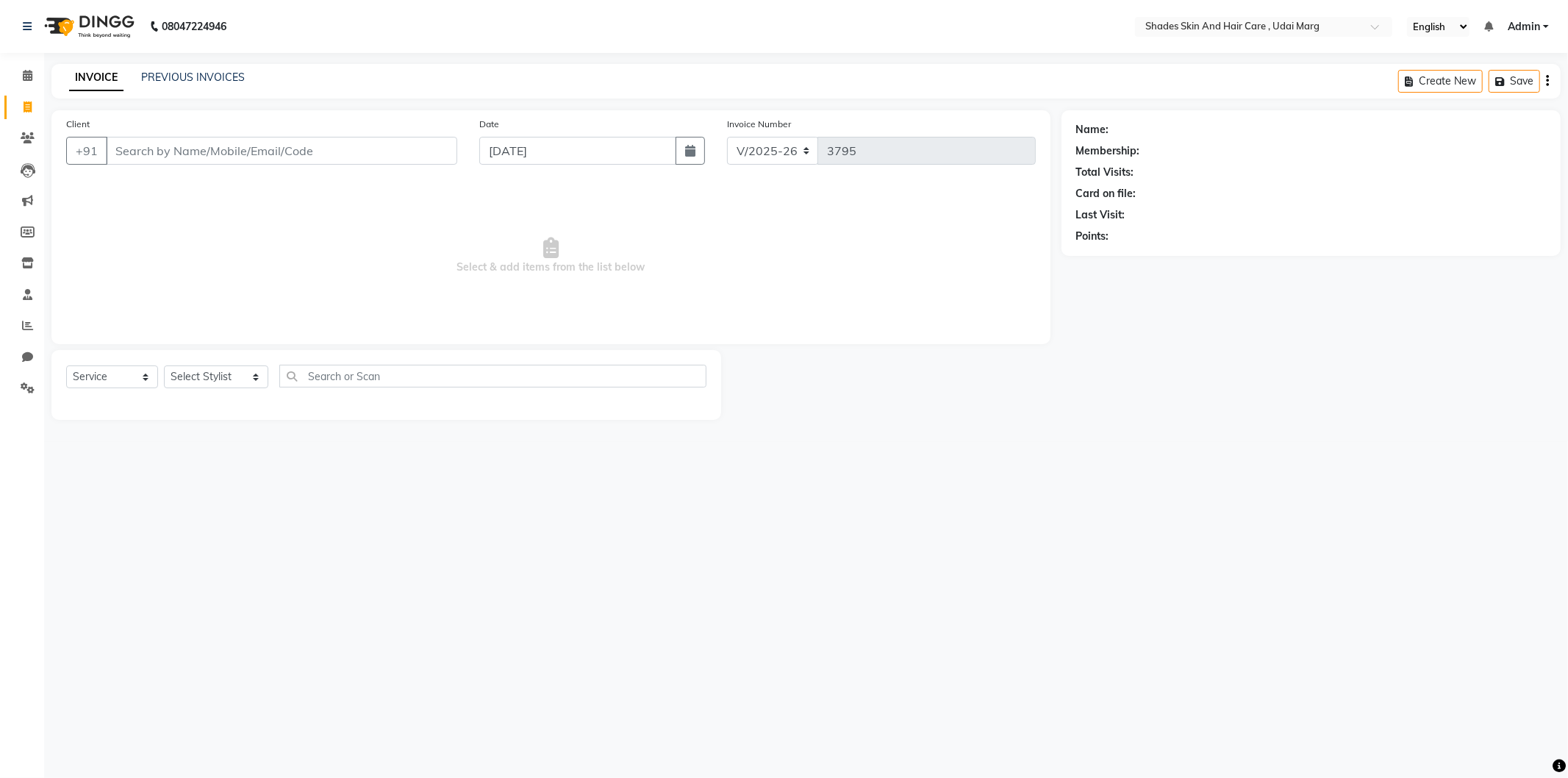
drag, startPoint x: 193, startPoint y: 160, endPoint x: 188, endPoint y: 153, distance: 8.6
click at [189, 156] on input "Client" at bounding box center [282, 150] width 351 height 28
type input "9314565825"
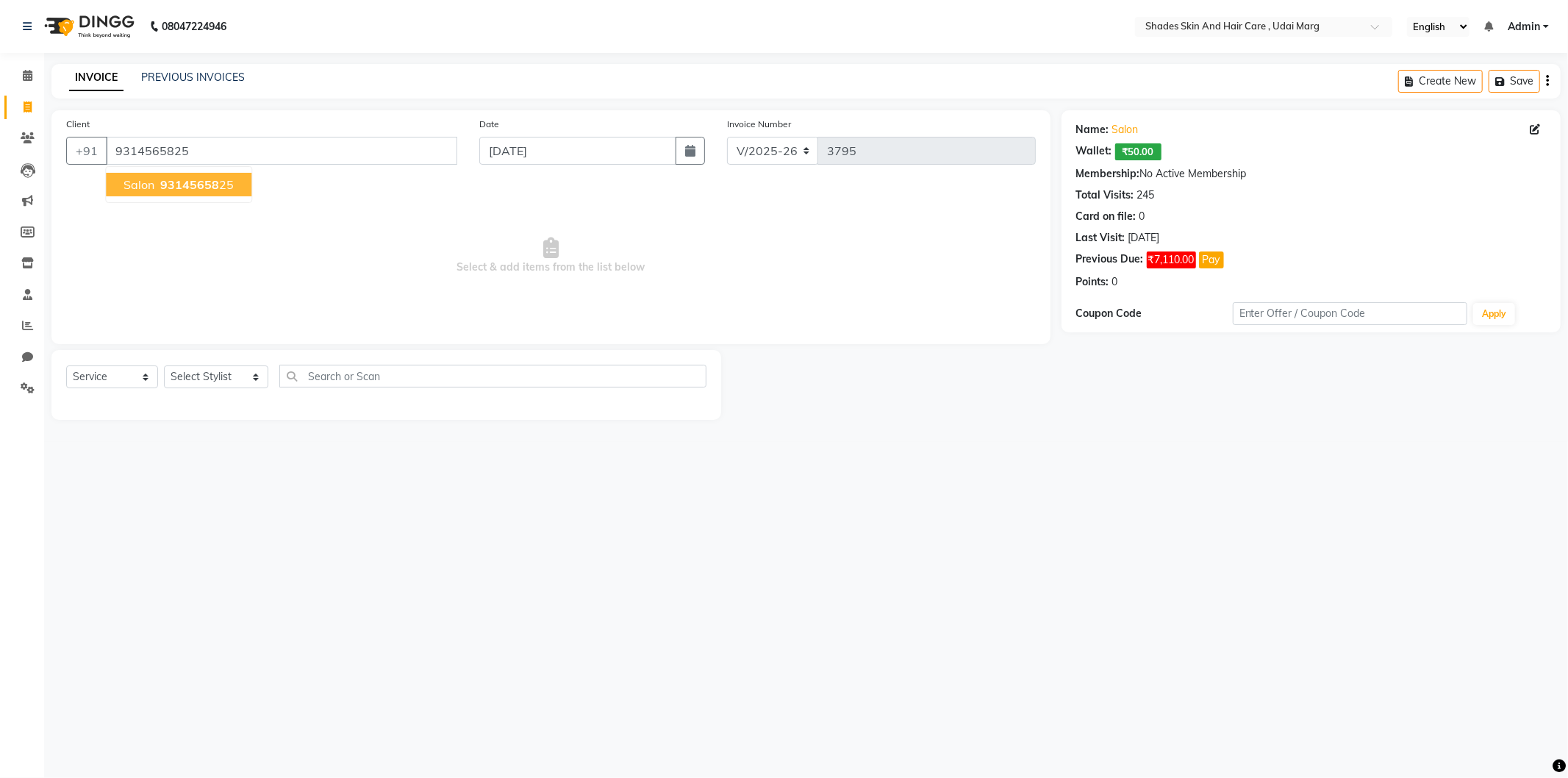
click at [195, 196] on ngb-typeahead-window "salon 93145658 25" at bounding box center [178, 184] width 147 height 37
click at [196, 194] on button "salon 93145658 25" at bounding box center [178, 184] width 145 height 23
click at [218, 361] on div "Select Service Product Membership Package Voucher Prepaid Gift Card Select Styl…" at bounding box center [386, 385] width 669 height 70
drag, startPoint x: 216, startPoint y: 369, endPoint x: 209, endPoint y: 371, distance: 7.3
click at [213, 369] on select "Select Stylist AAKASH ADMIN ANITA ASANA ATUL SAIN GAYATRI hiten chhabra JASSI C…" at bounding box center [216, 376] width 104 height 23
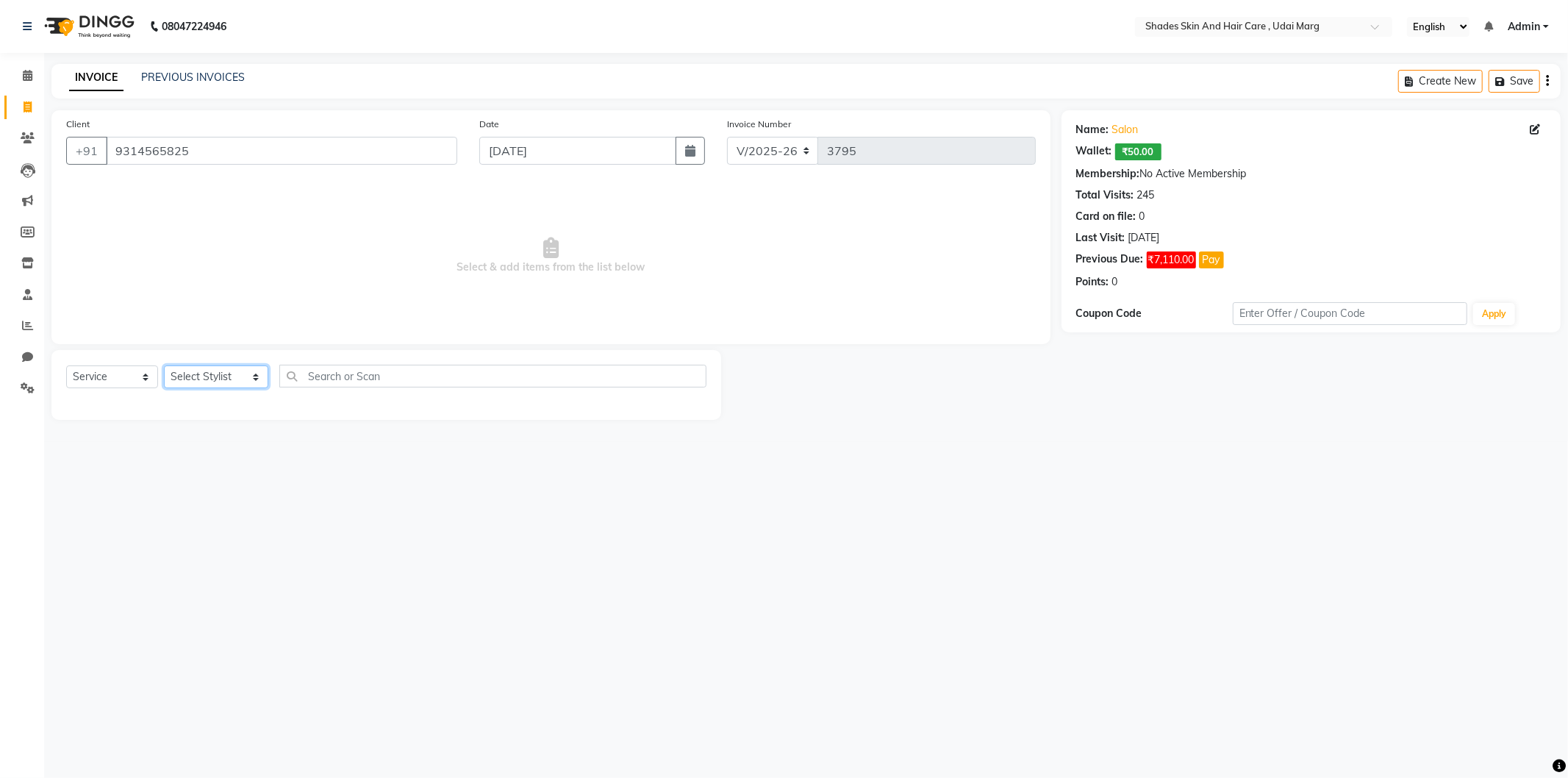
select select "74302"
click at [164, 366] on select "Select Stylist AAKASH ADMIN ANITA ASANA ATUL SAIN GAYATRI hiten chhabra JASSI C…" at bounding box center [216, 376] width 104 height 23
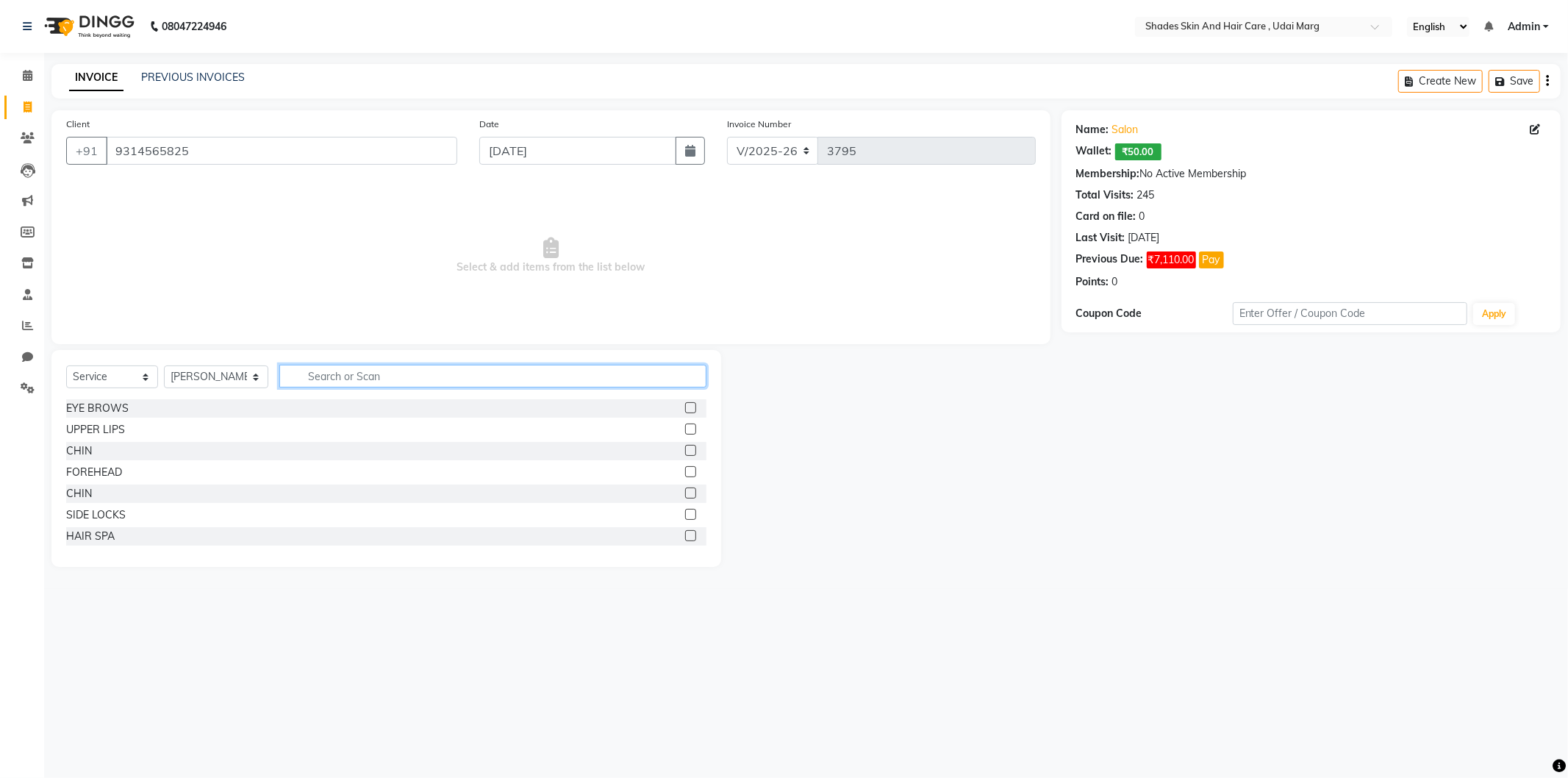
click at [406, 371] on input "text" at bounding box center [492, 376] width 427 height 23
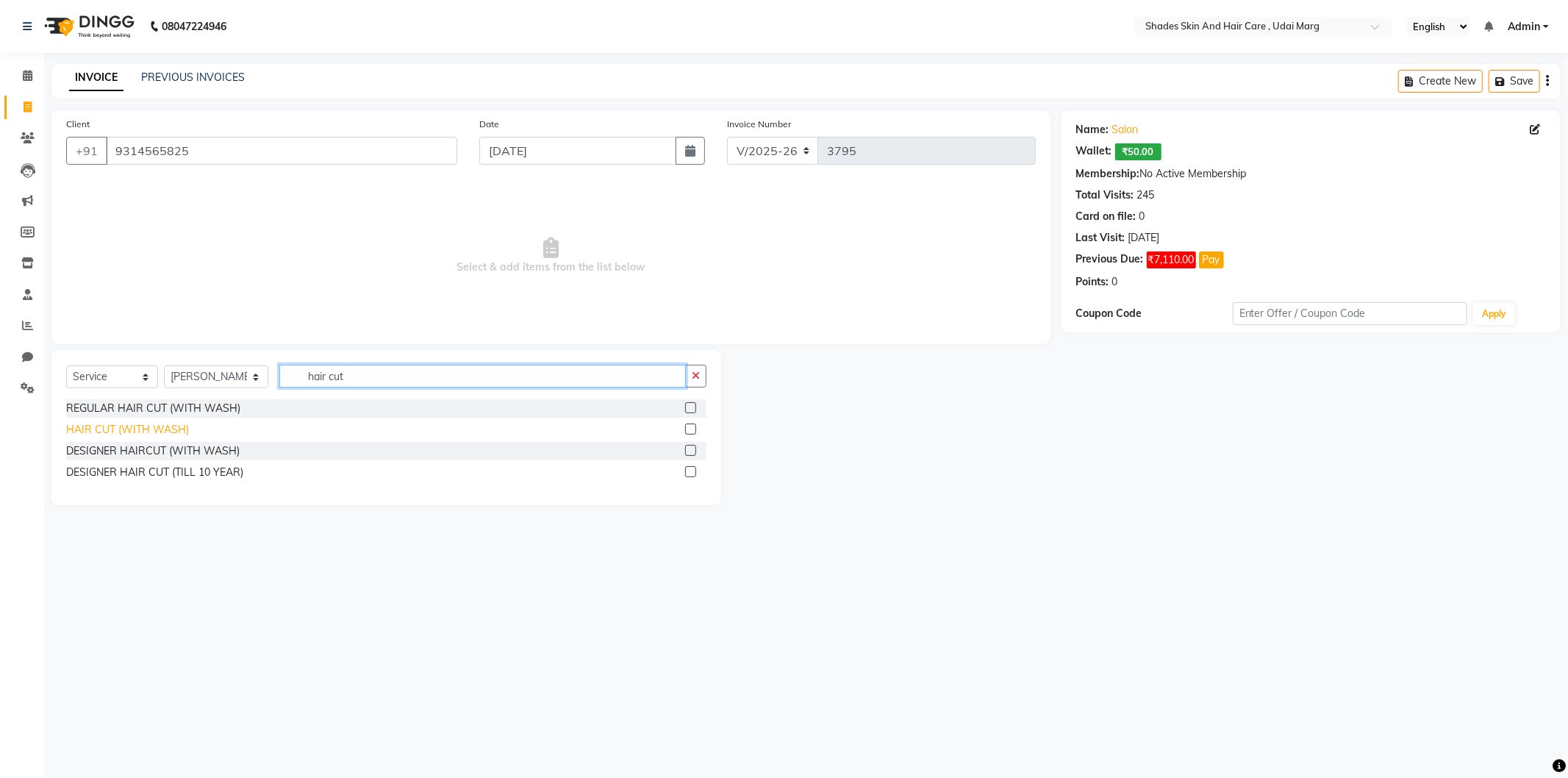
type input "hair cut"
click at [170, 431] on div "HAIR CUT (WITH WASH)" at bounding box center [127, 429] width 123 height 16
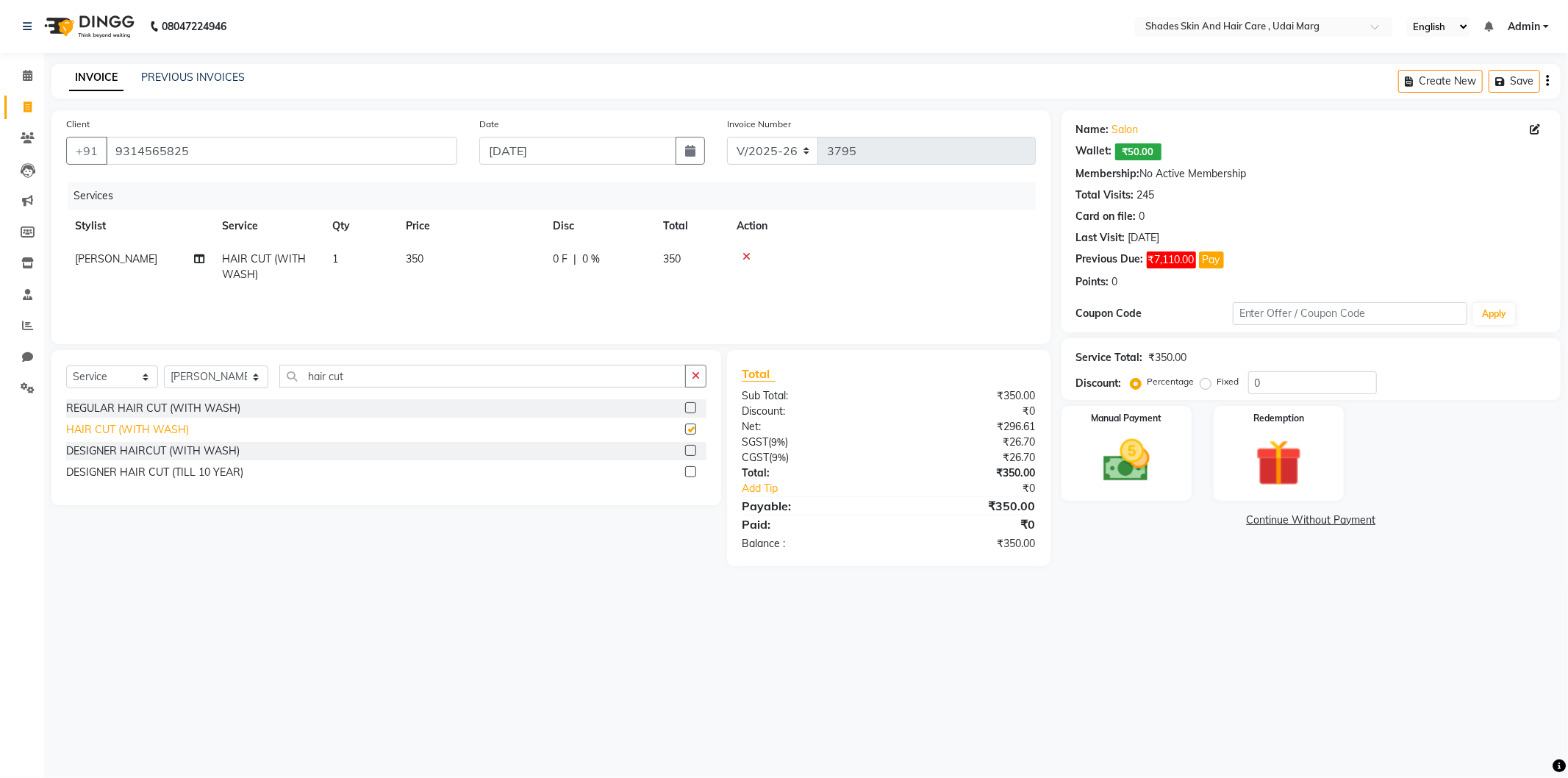
checkbox input "false"
click at [1159, 451] on img at bounding box center [1126, 461] width 78 height 56
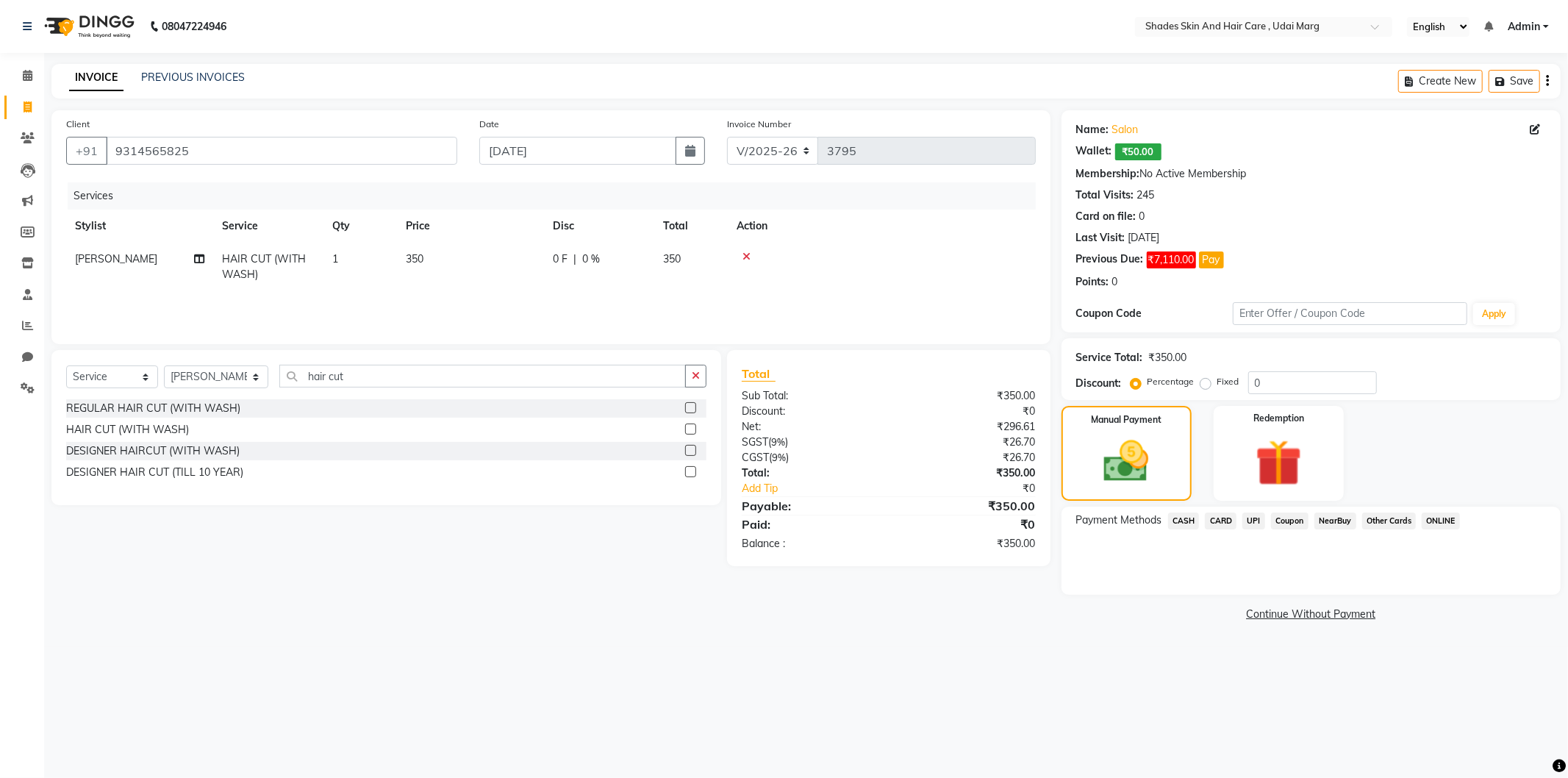
click at [1189, 520] on span "CASH" at bounding box center [1184, 520] width 31 height 17
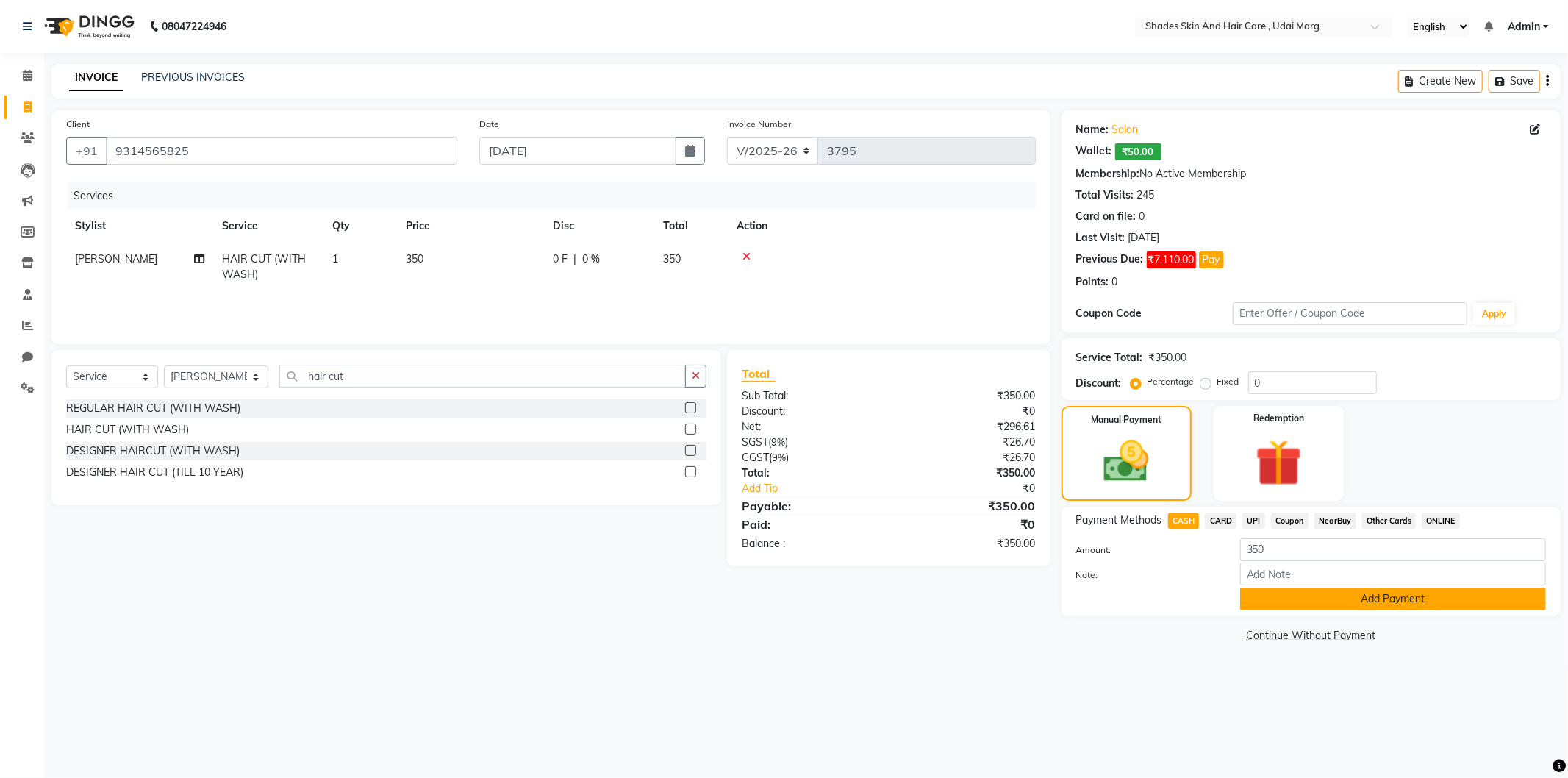
click at [1286, 588] on button "Add Payment" at bounding box center [1393, 599] width 306 height 23
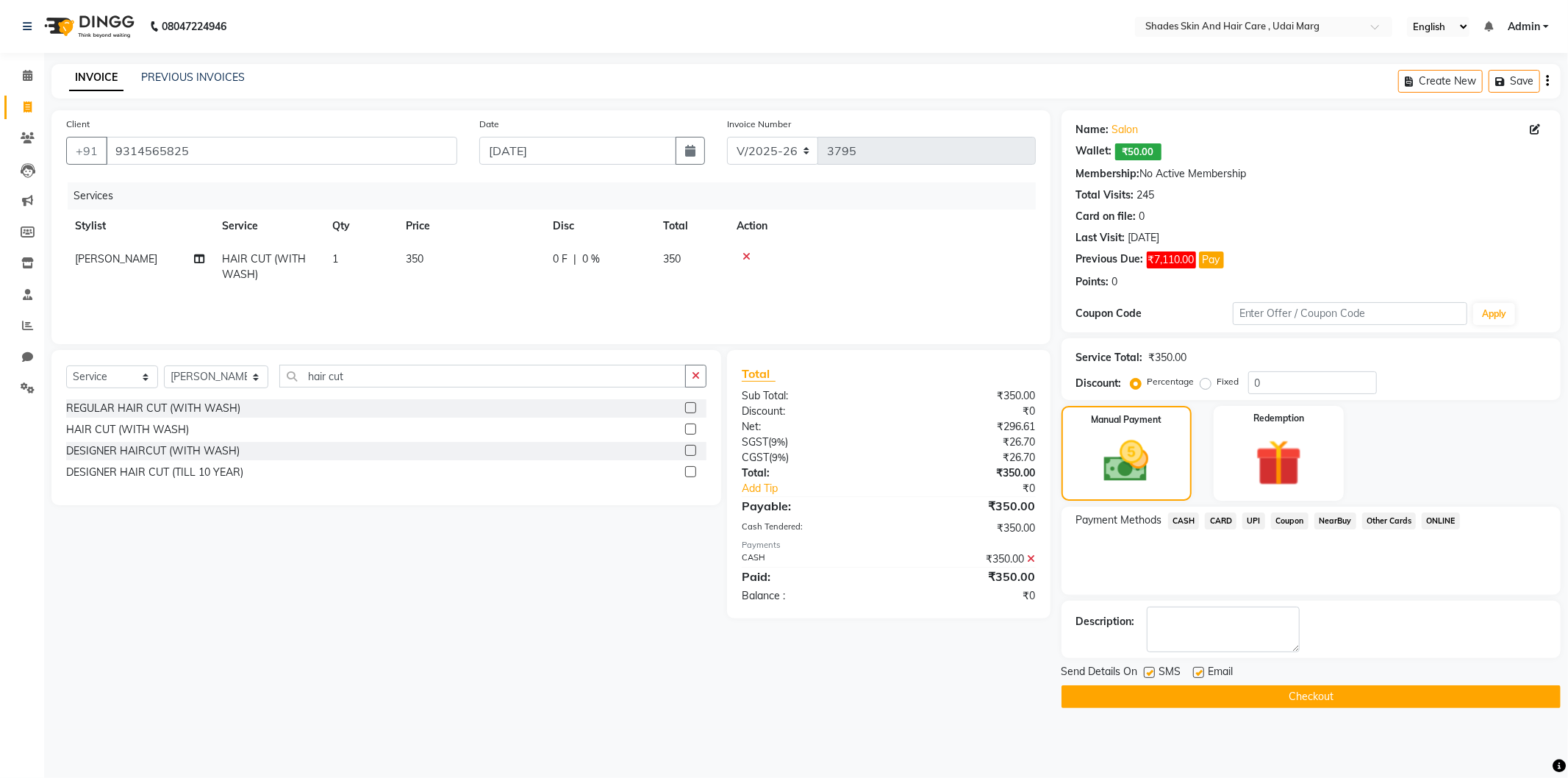
click at [1252, 693] on button "Checkout" at bounding box center [1311, 696] width 499 height 23
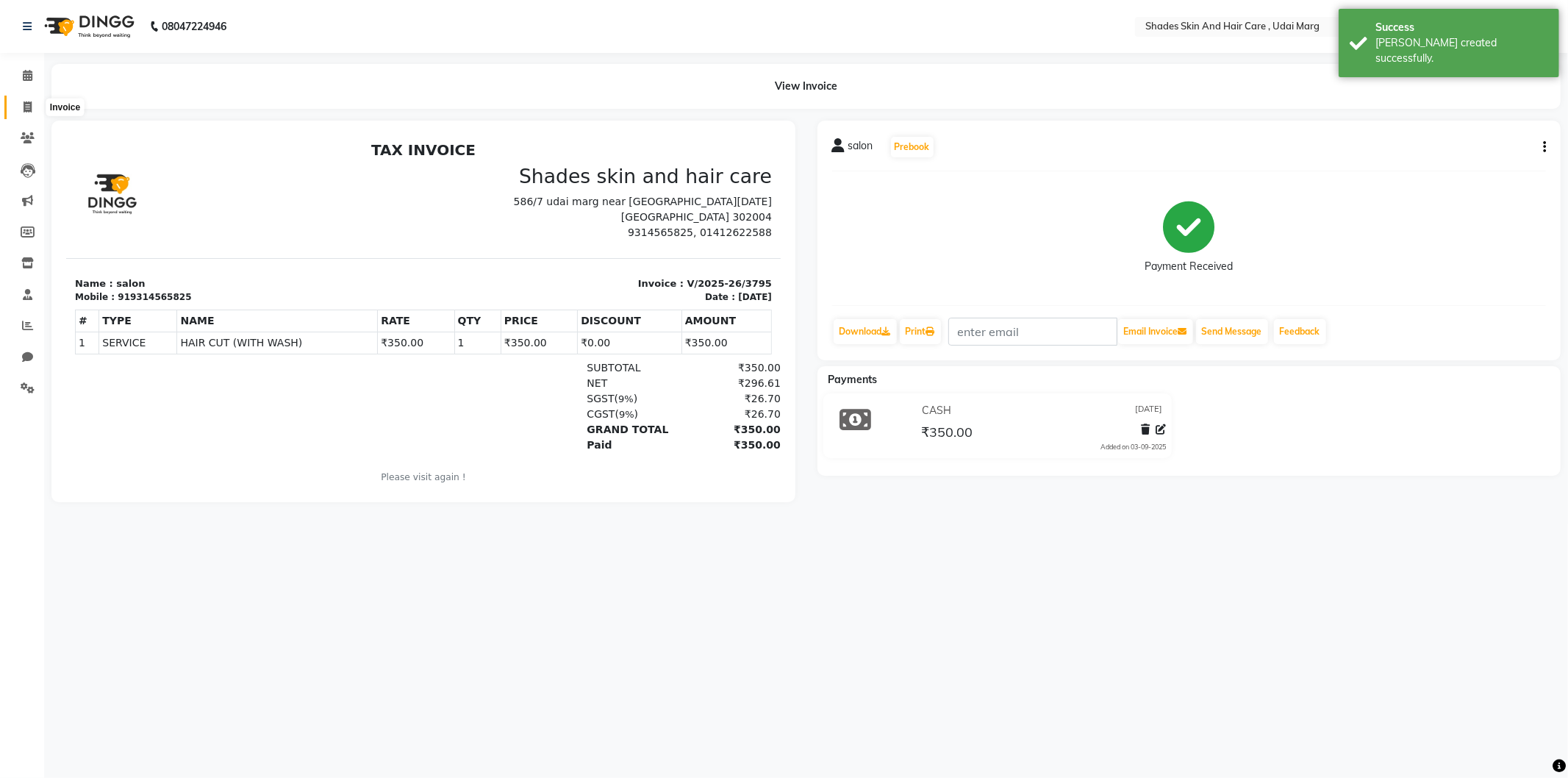
click at [25, 111] on icon at bounding box center [27, 107] width 8 height 11
select select "8022"
select select "service"
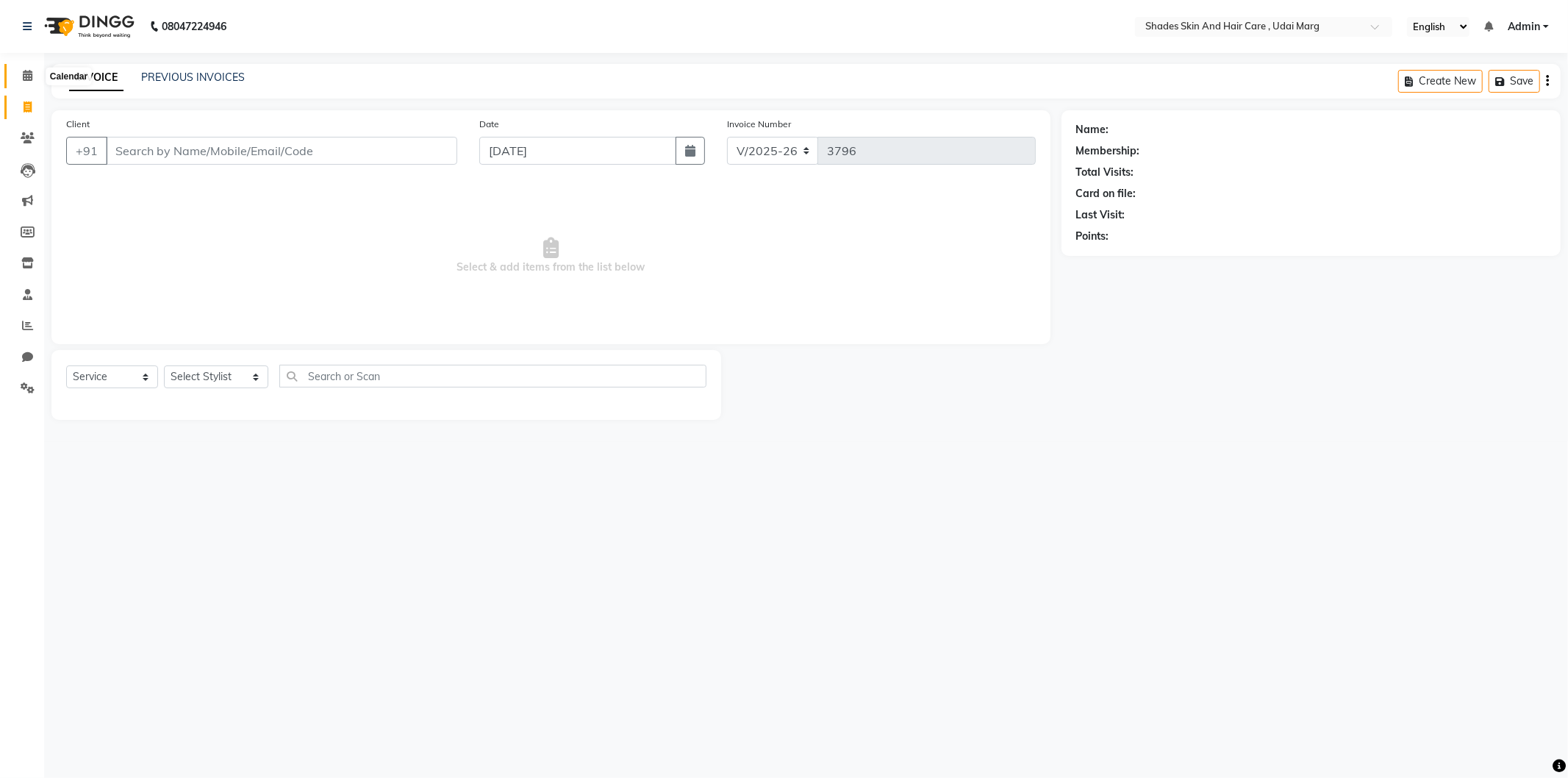
click at [31, 81] on span at bounding box center [28, 76] width 26 height 17
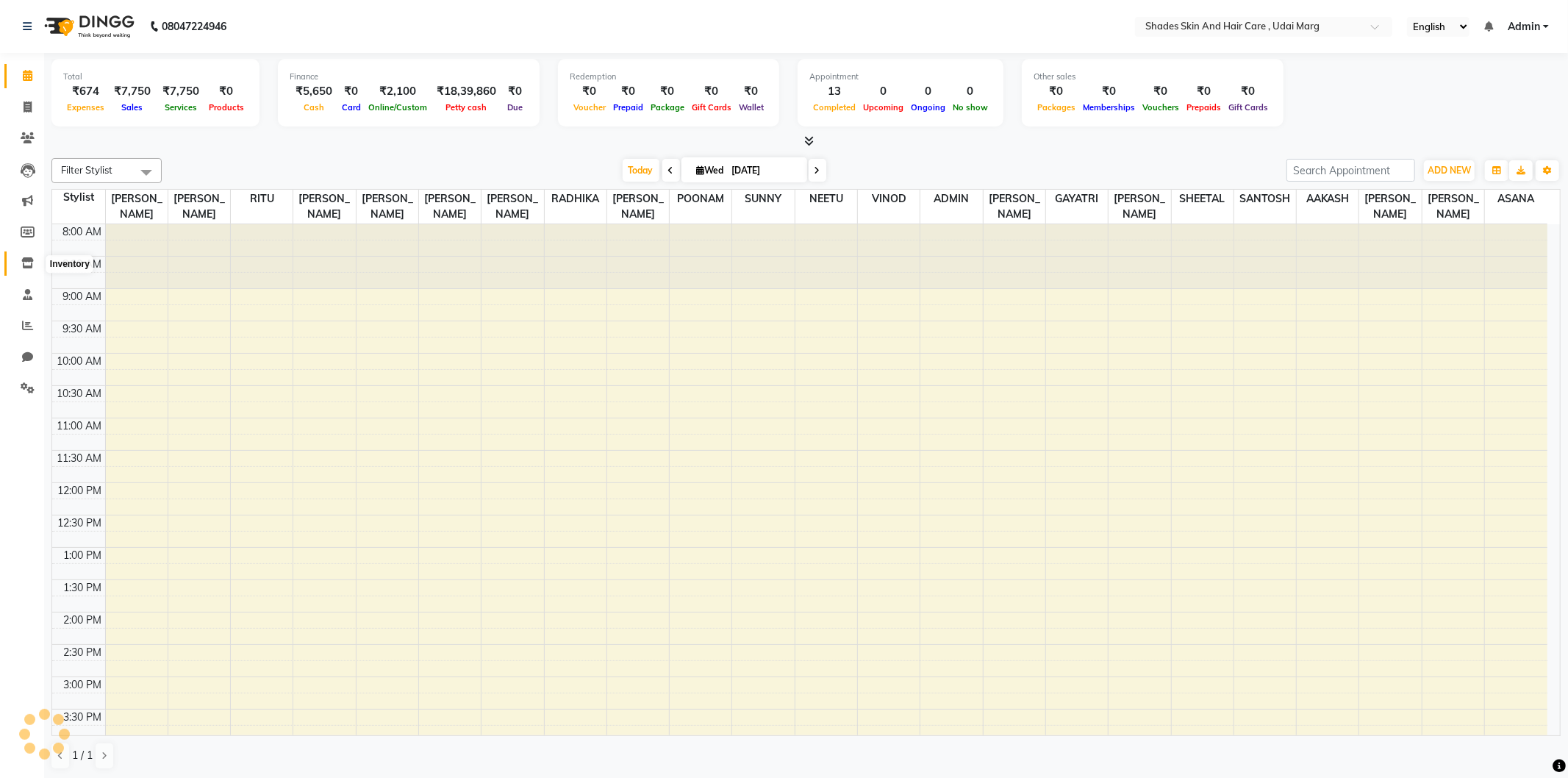
scroll to position [305, 0]
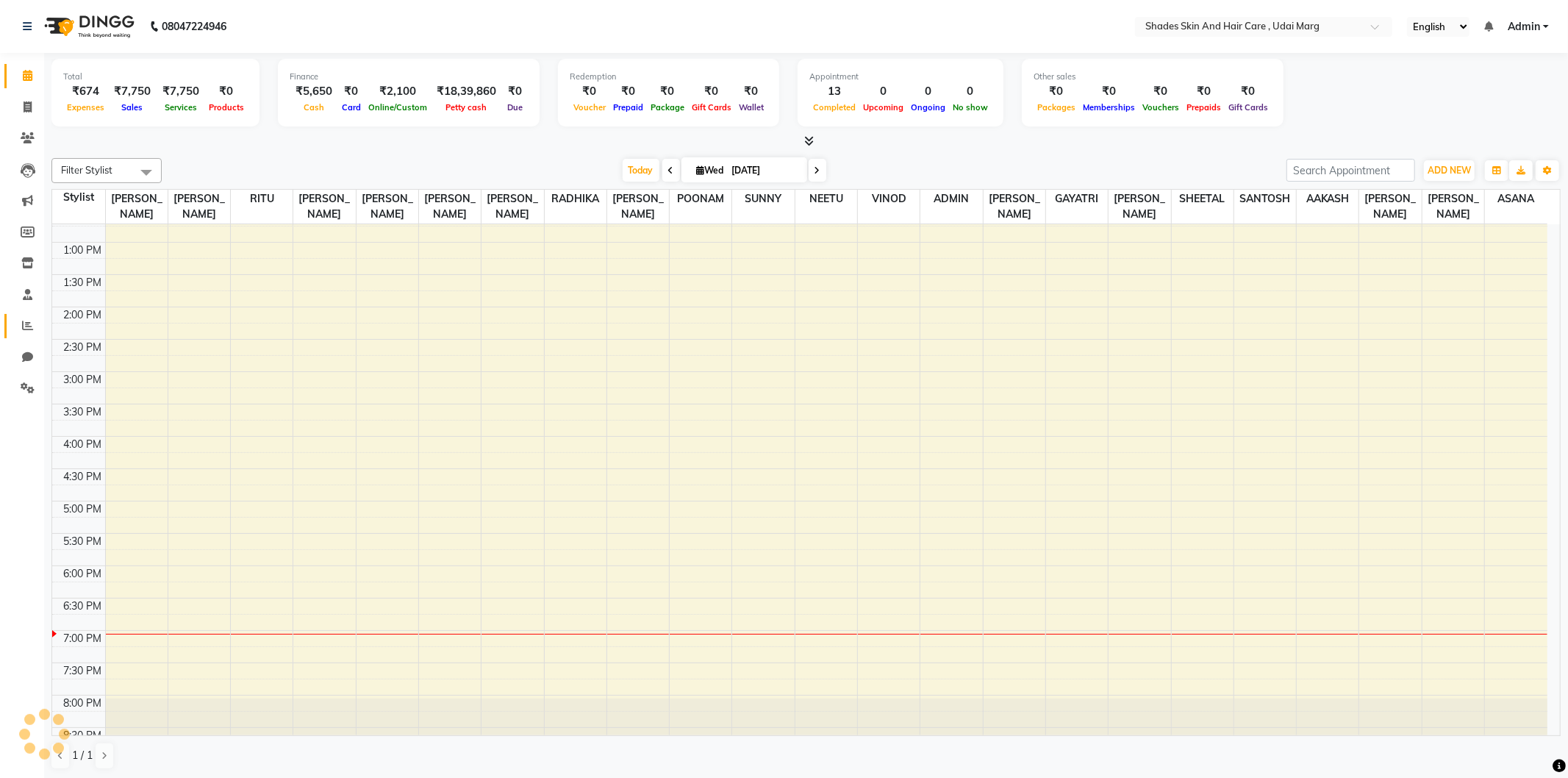
click at [20, 332] on span at bounding box center [28, 325] width 26 height 17
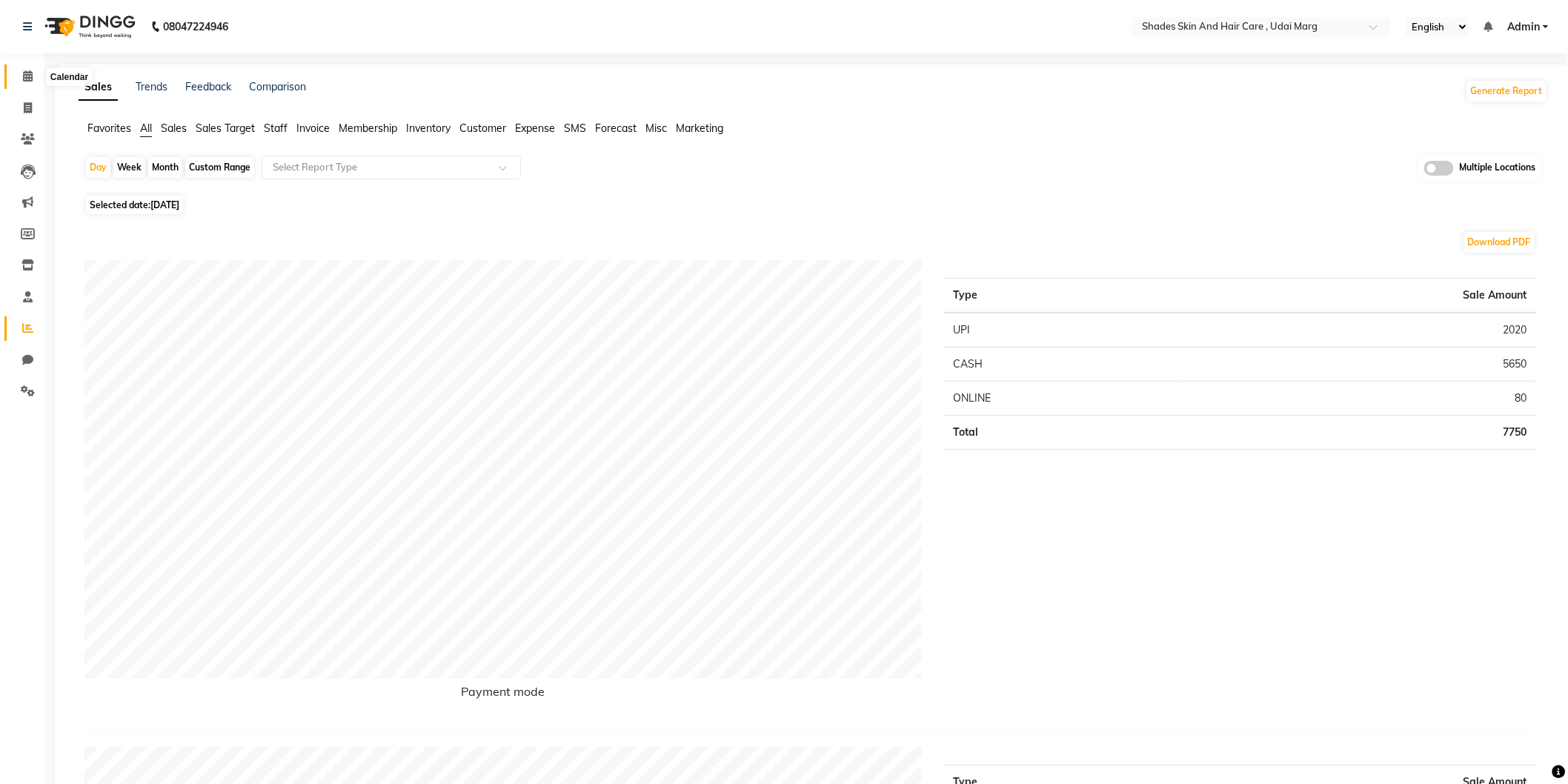
click at [25, 72] on icon at bounding box center [27, 75] width 10 height 11
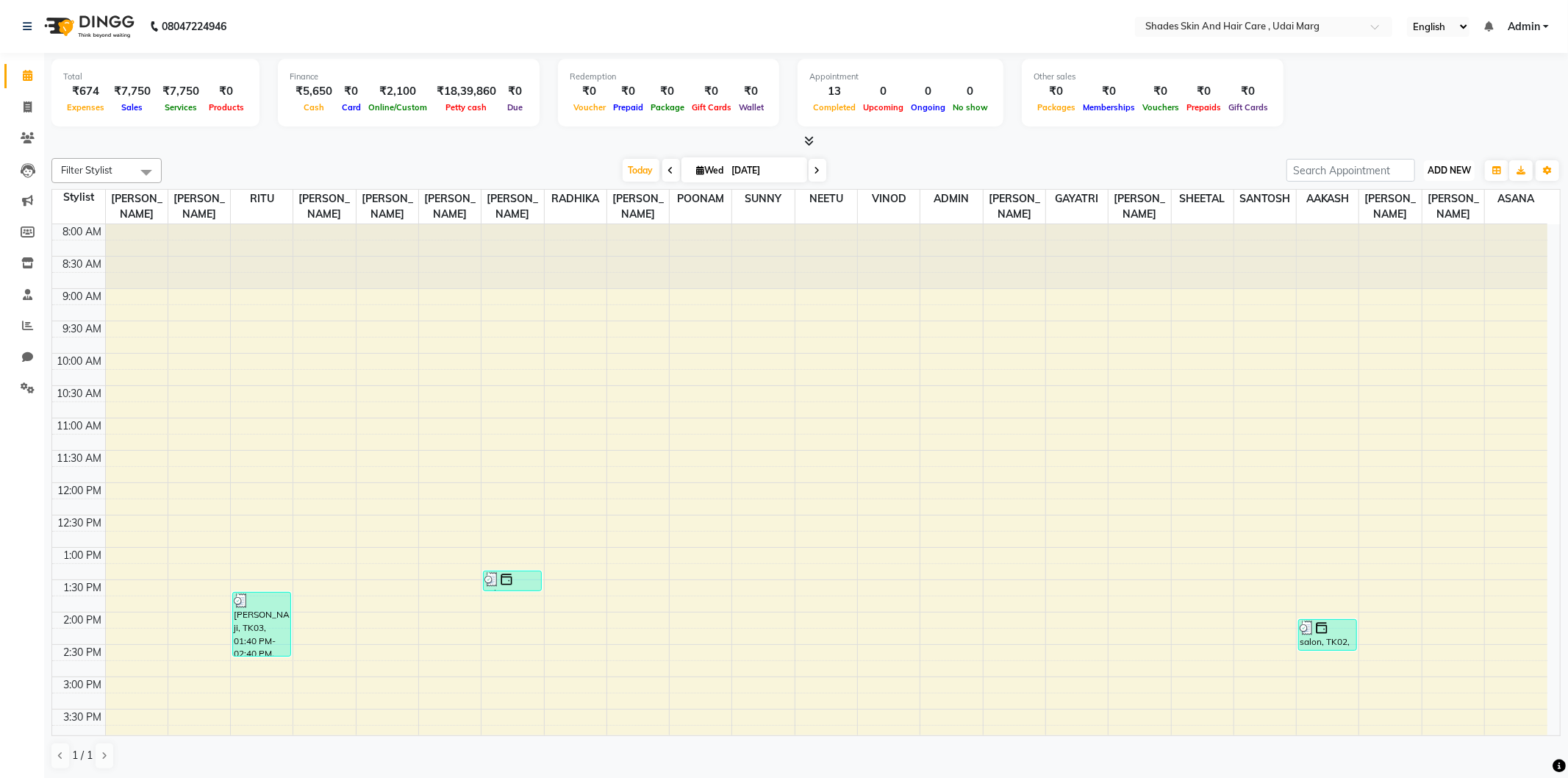
click at [1465, 176] on button "ADD NEW Toggle Dropdown" at bounding box center [1449, 170] width 50 height 21
click at [1427, 236] on link "Add Expense" at bounding box center [1416, 236] width 116 height 19
select select "1"
select select "7152"
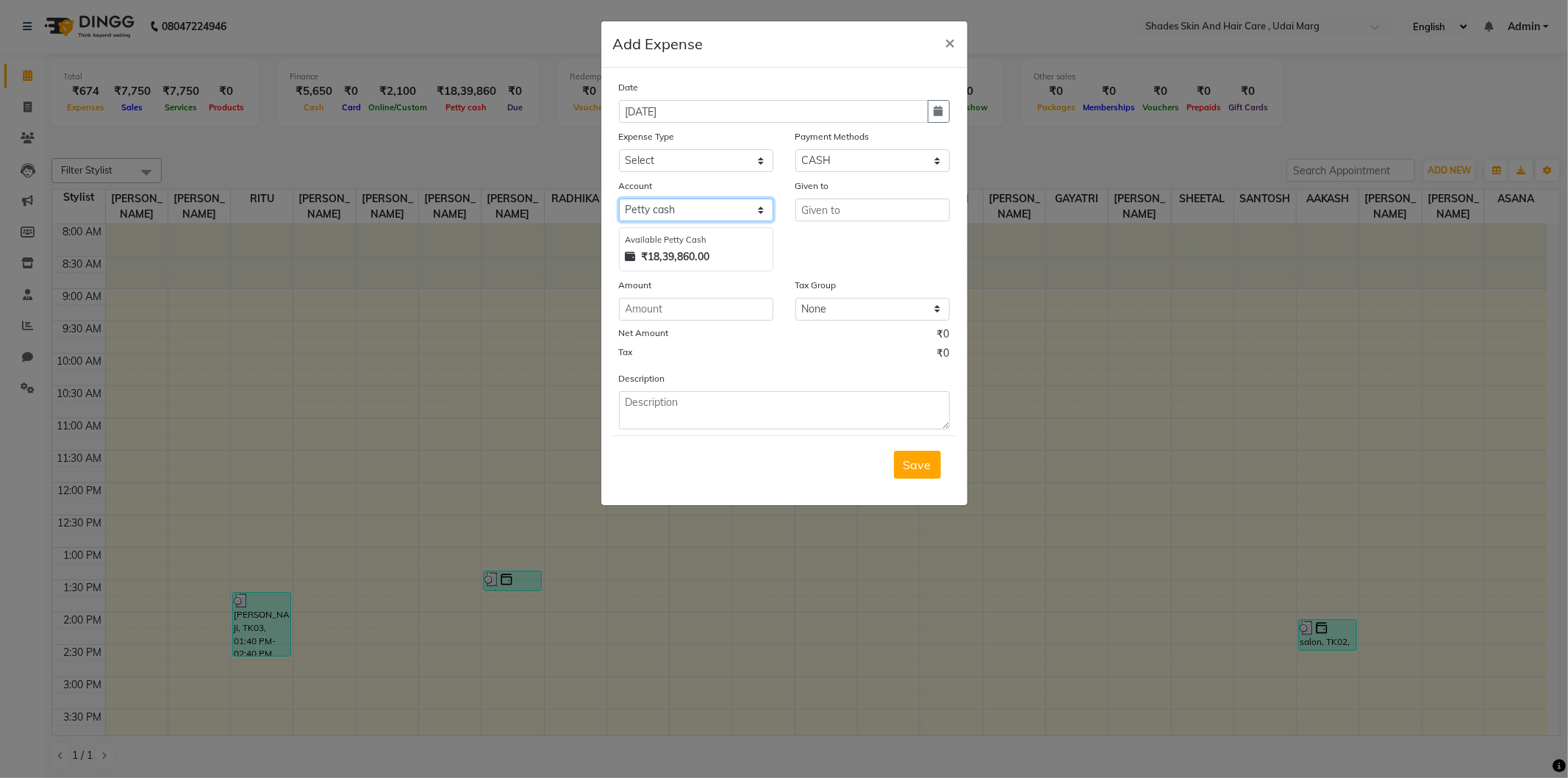
click at [676, 206] on select "Select Petty cash Default account" at bounding box center [696, 209] width 155 height 23
click at [844, 206] on input "text" at bounding box center [873, 209] width 155 height 23
type input "chotu"
click at [669, 157] on select "Select Advance Salary Bank charges Car maintenance Cash transfer to bank Cash t…" at bounding box center [696, 161] width 155 height 23
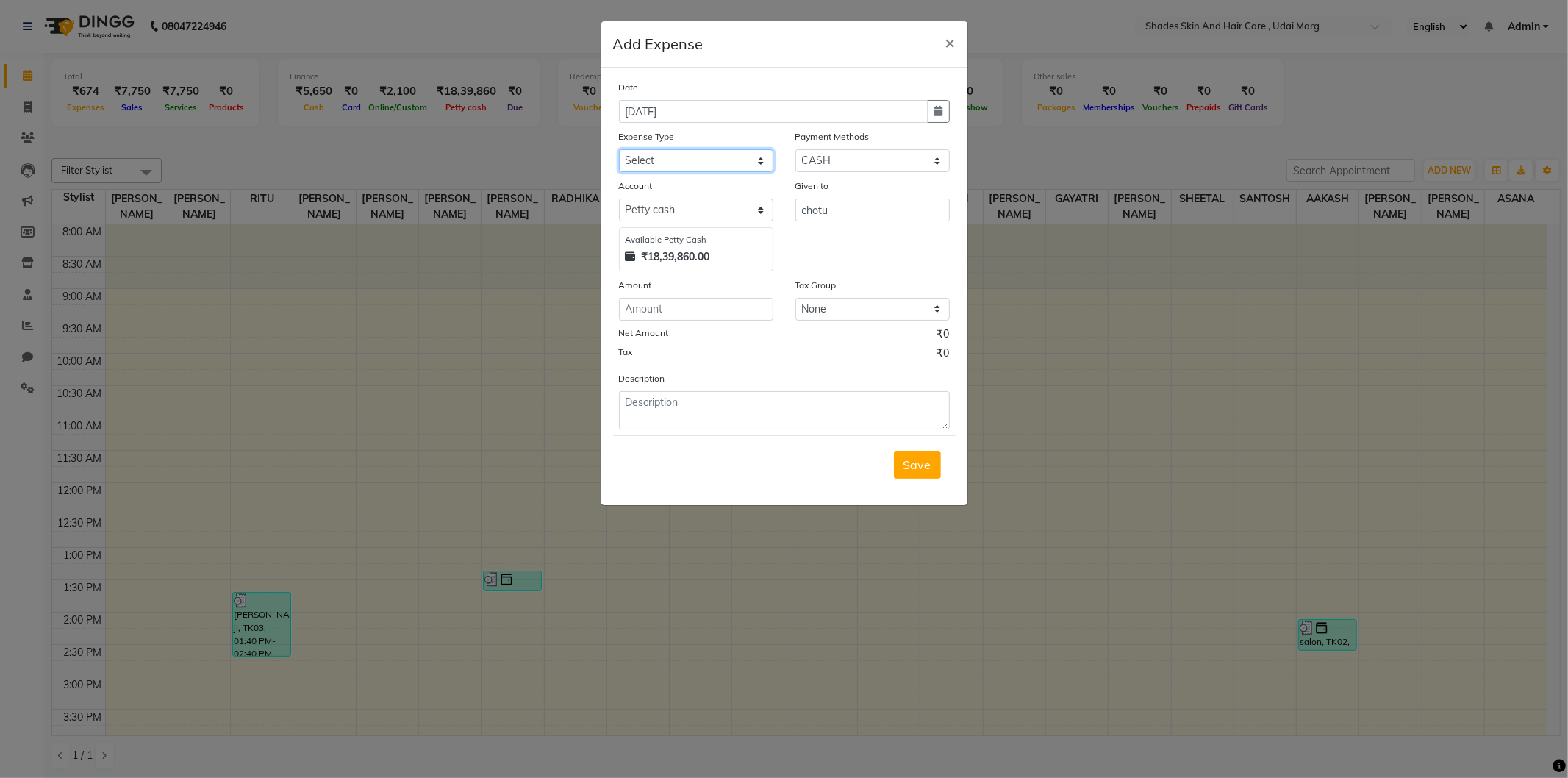
select select "18"
click at [619, 150] on select "Select Advance Salary Bank charges Car maintenance Cash transfer to bank Cash t…" at bounding box center [696, 161] width 155 height 23
click at [678, 307] on input "number" at bounding box center [696, 309] width 155 height 23
type input "270"
click at [834, 416] on textarea at bounding box center [784, 410] width 331 height 38
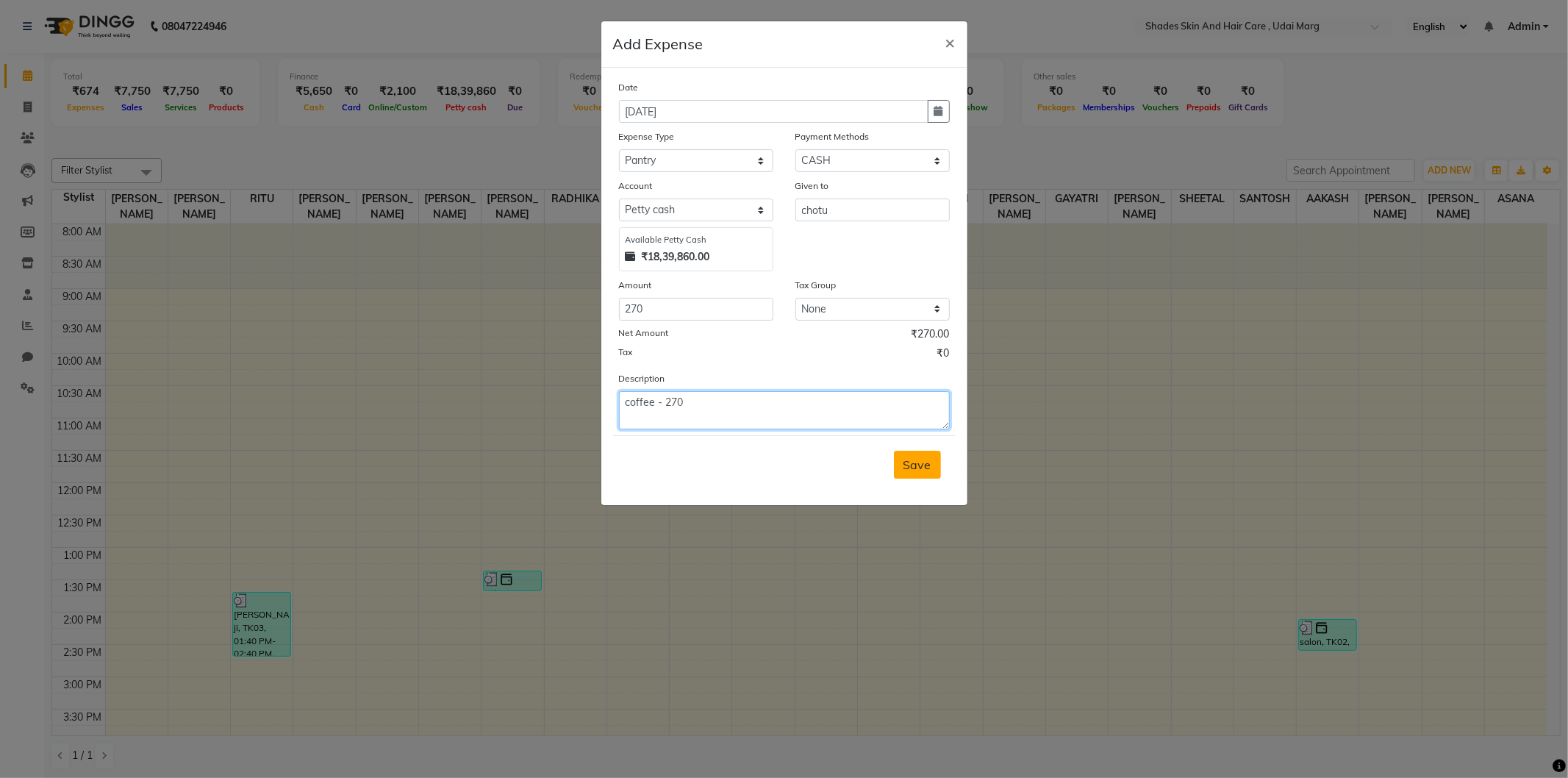
type textarea "coffee - 270"
click at [919, 460] on span "Save" at bounding box center [917, 464] width 28 height 15
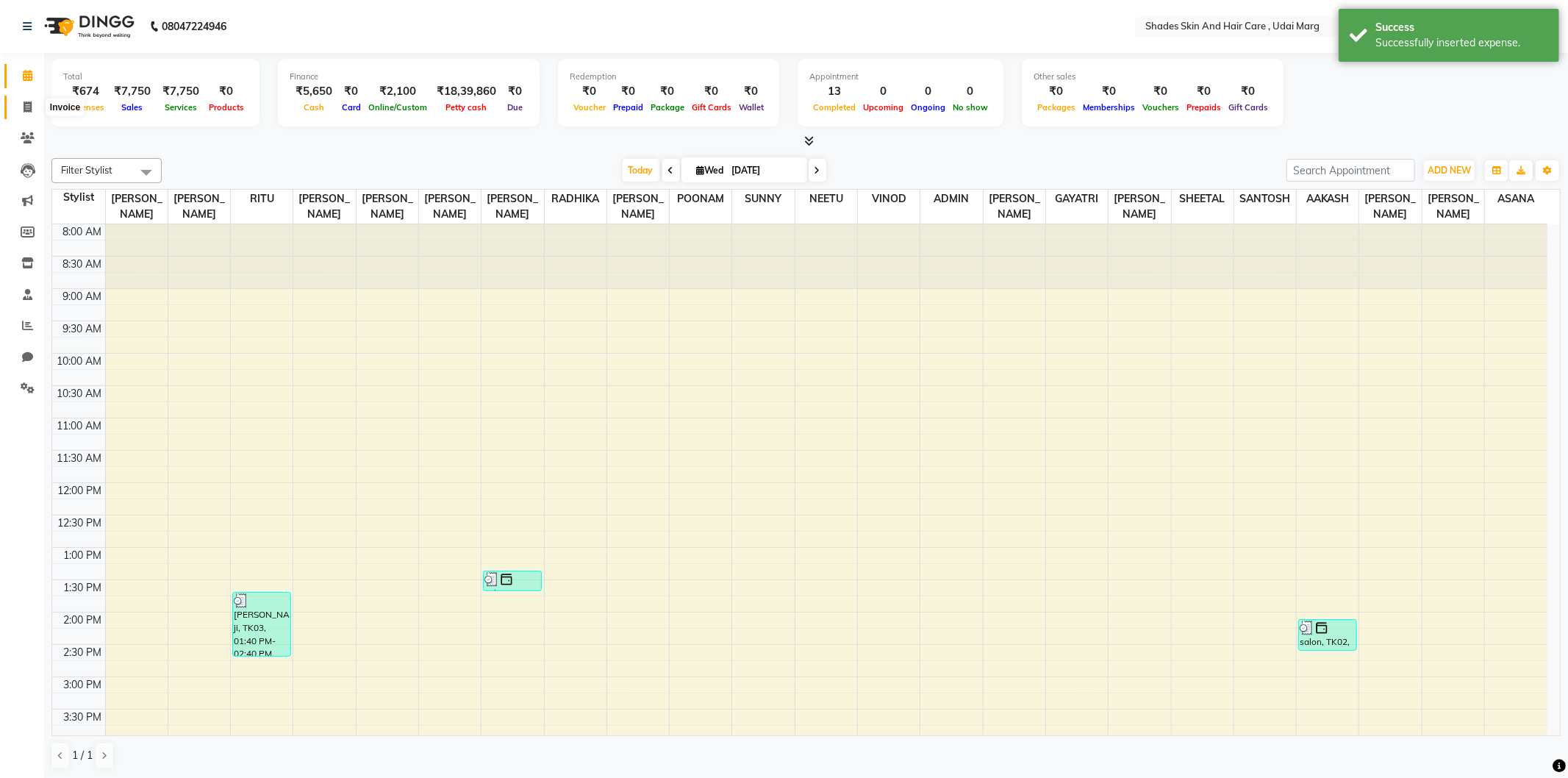
click at [18, 106] on span at bounding box center [28, 107] width 26 height 17
select select "service"
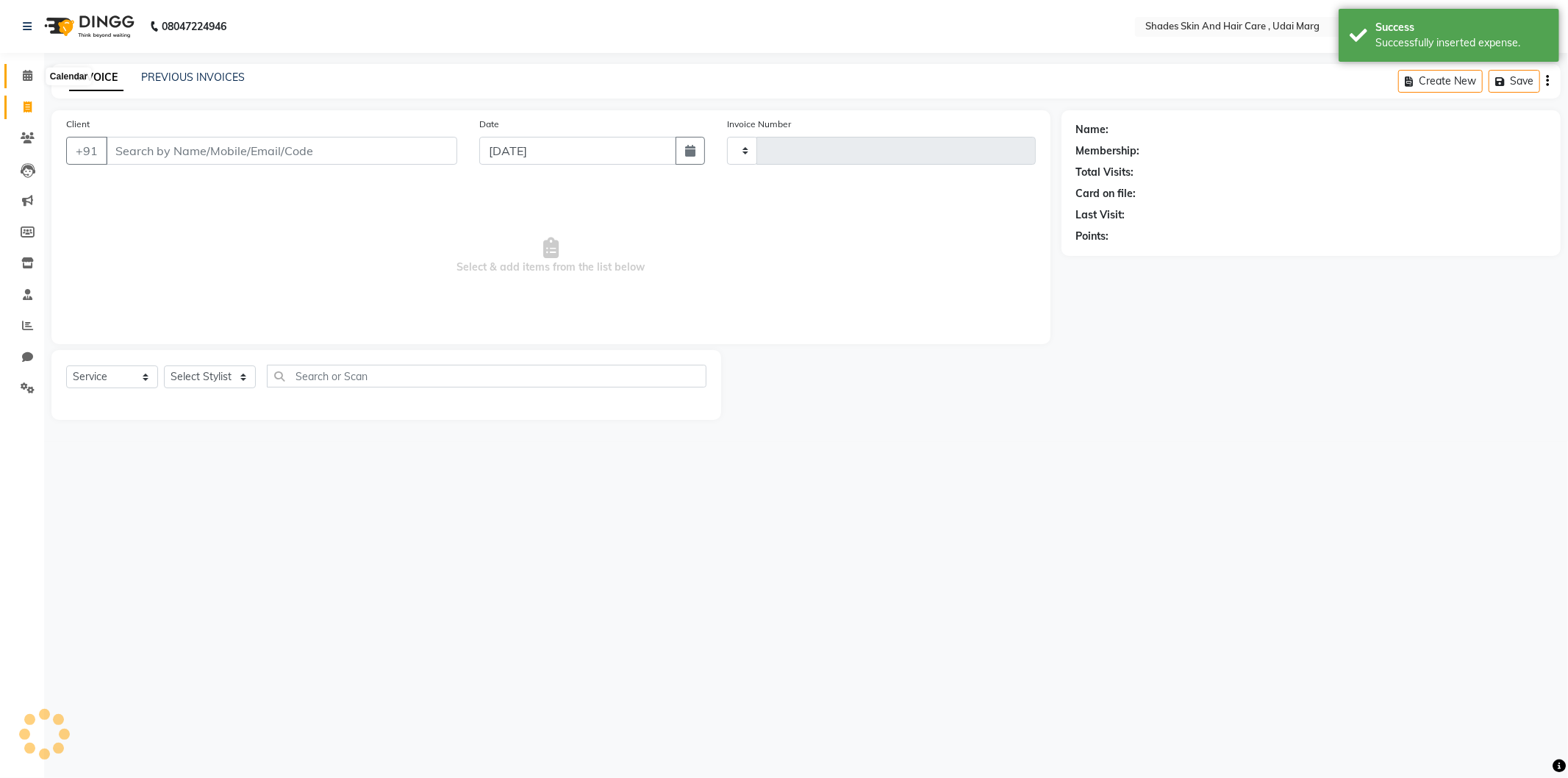
click at [36, 81] on span at bounding box center [28, 76] width 26 height 17
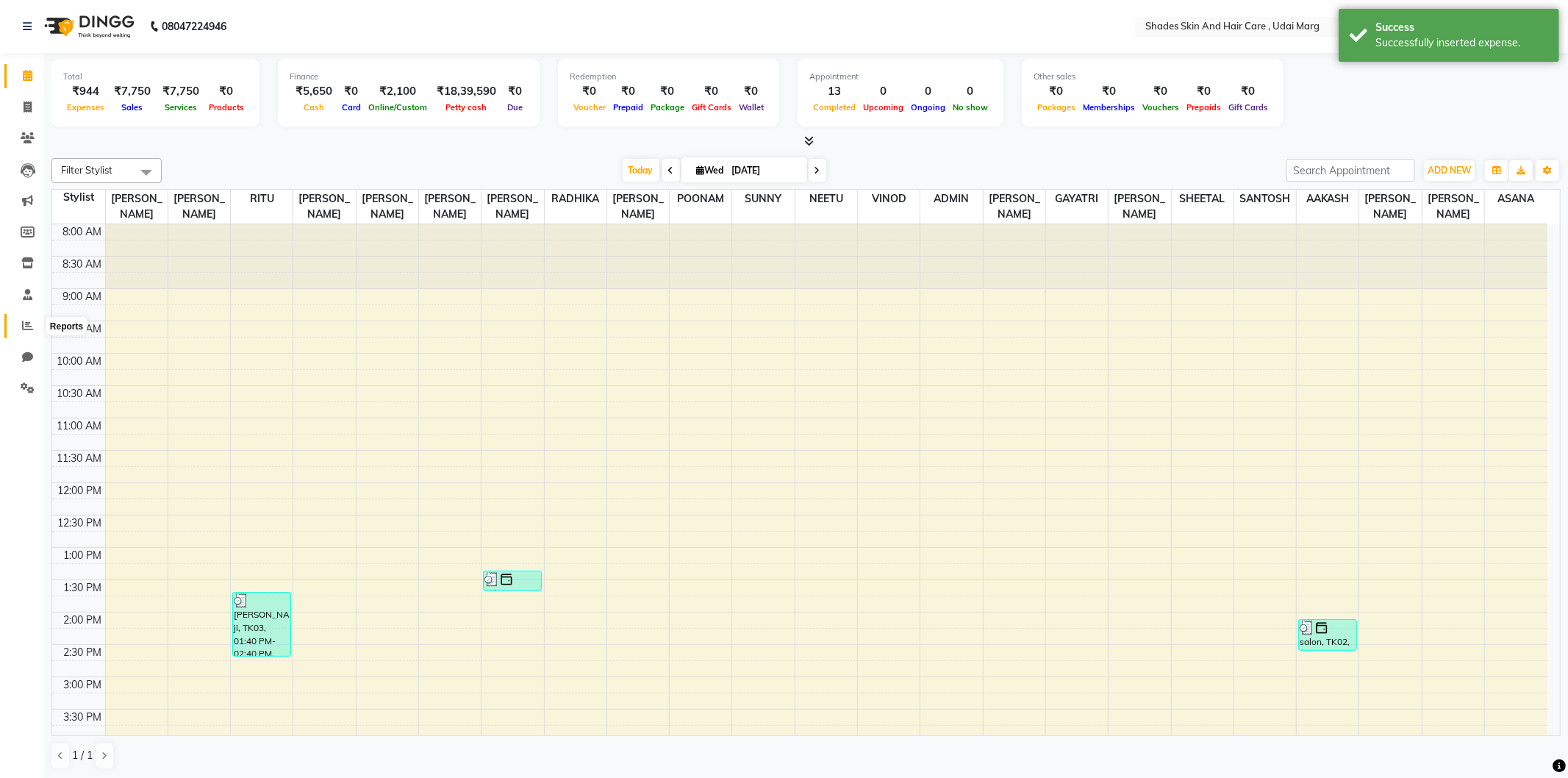
click at [27, 317] on span at bounding box center [28, 325] width 26 height 17
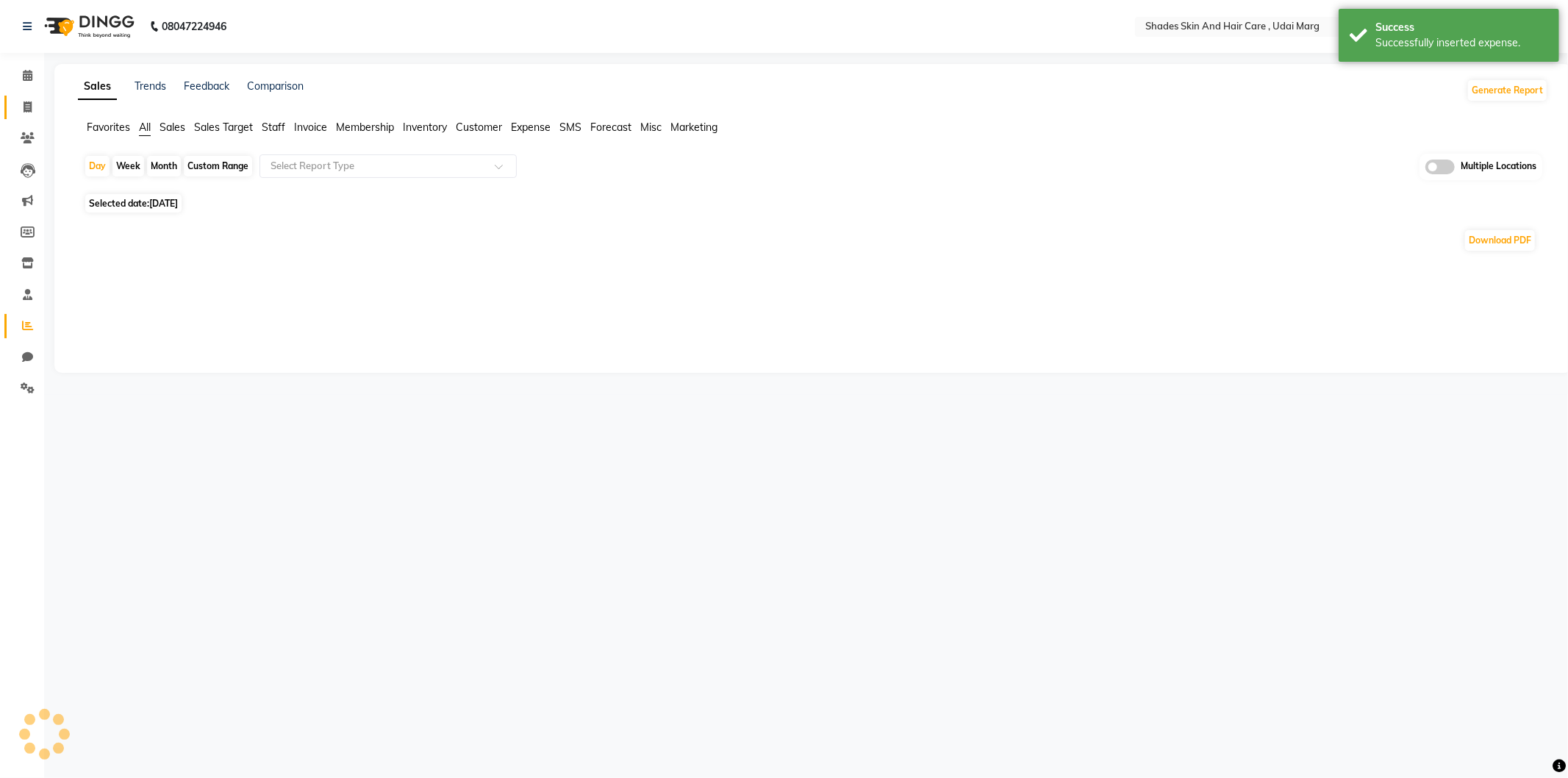
click at [26, 96] on link "Invoice" at bounding box center [22, 108] width 36 height 24
select select "service"
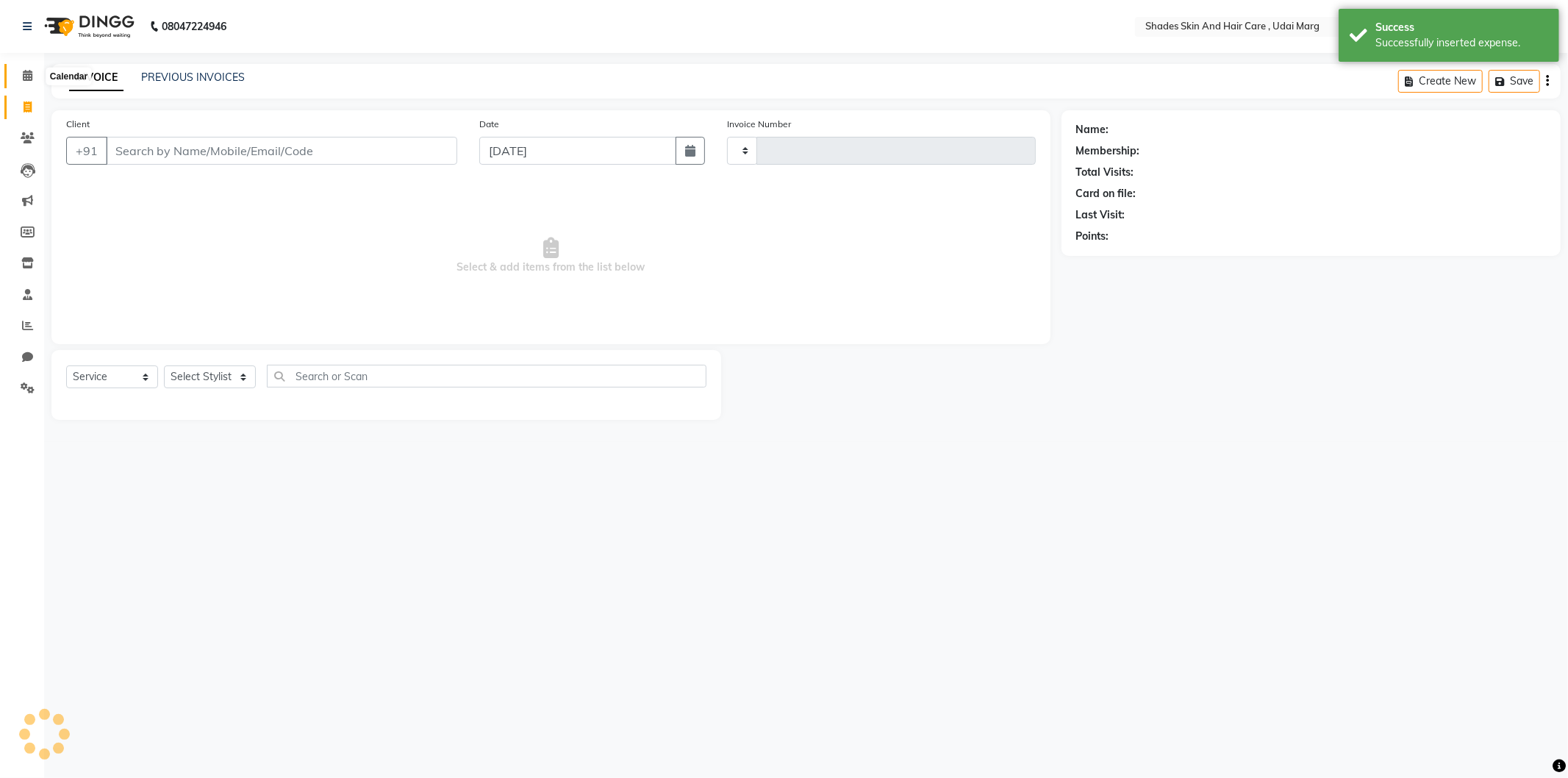
click at [31, 76] on icon at bounding box center [27, 75] width 10 height 11
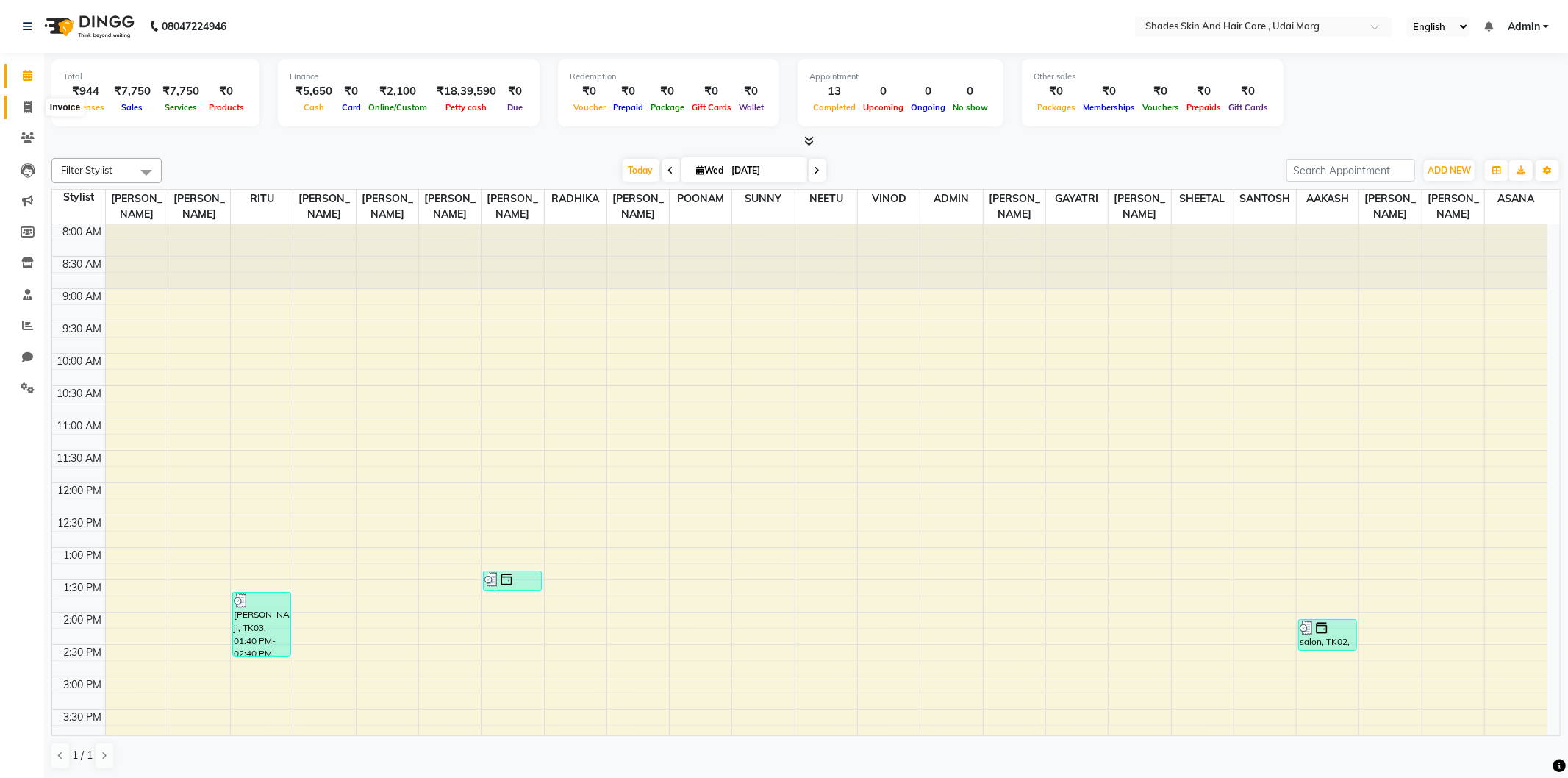
click at [26, 102] on icon at bounding box center [27, 107] width 8 height 11
select select "service"
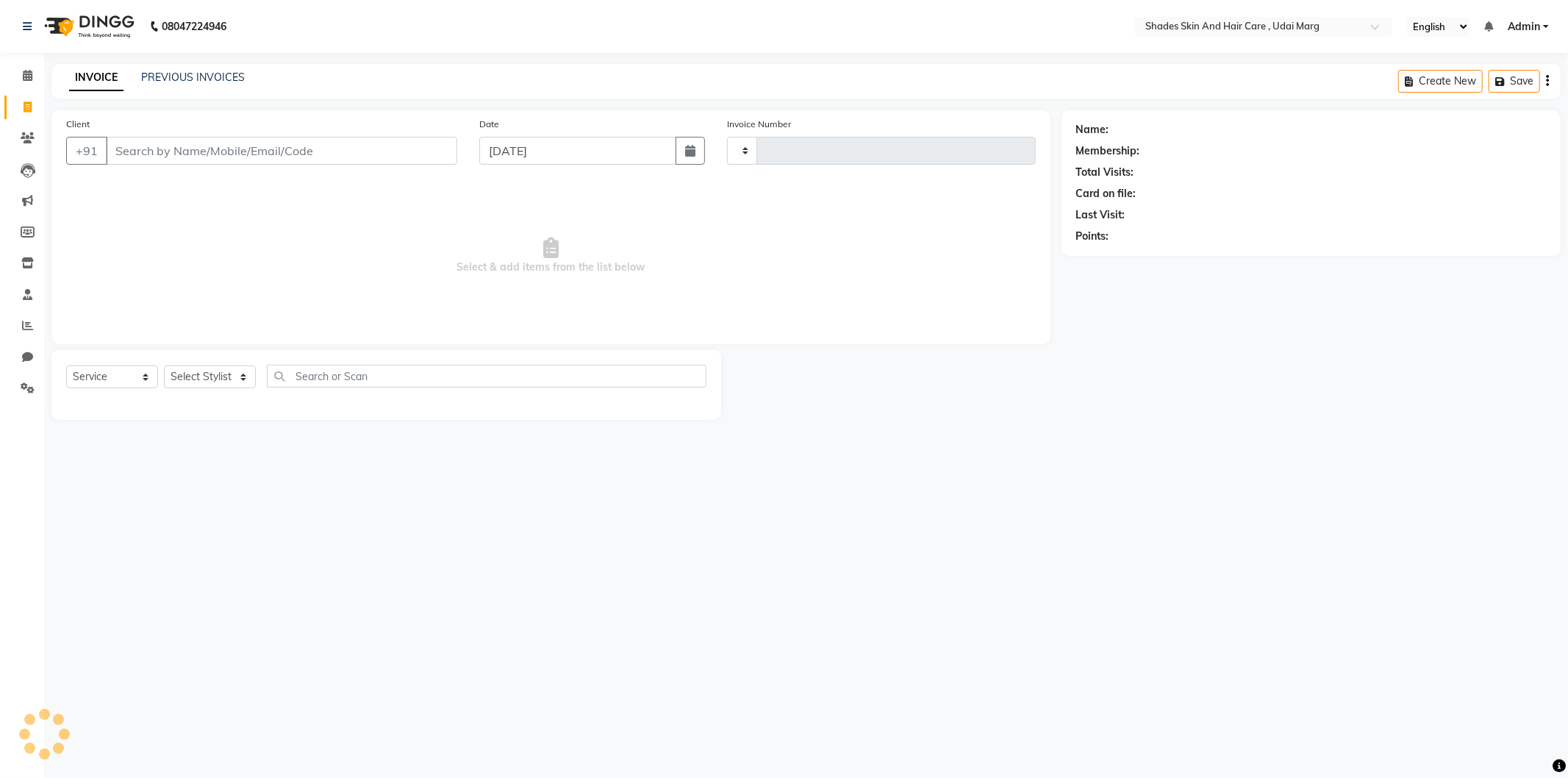
type input "3796"
select select "8022"
click at [212, 145] on input "Client" at bounding box center [282, 150] width 351 height 28
type input "9314565825"
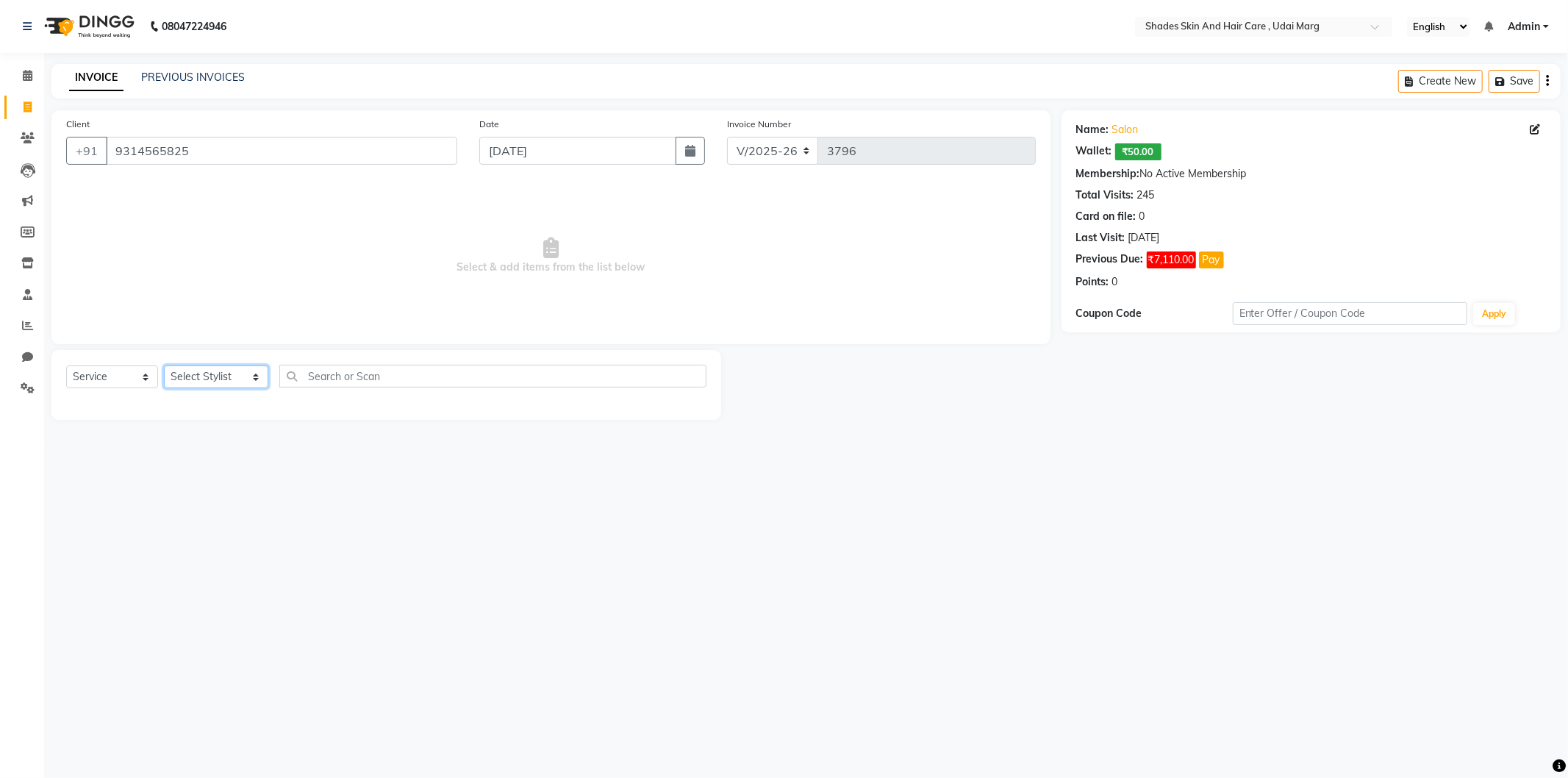
click at [223, 377] on select "Select Stylist AAKASH ADMIN ANITA ASANA ATUL SAIN GAYATRI hiten chhabra JASSI C…" at bounding box center [216, 376] width 104 height 23
select select "74308"
click at [164, 366] on select "Select Stylist AAKASH ADMIN ANITA ASANA ATUL SAIN GAYATRI hiten chhabra JASSI C…" at bounding box center [216, 376] width 104 height 23
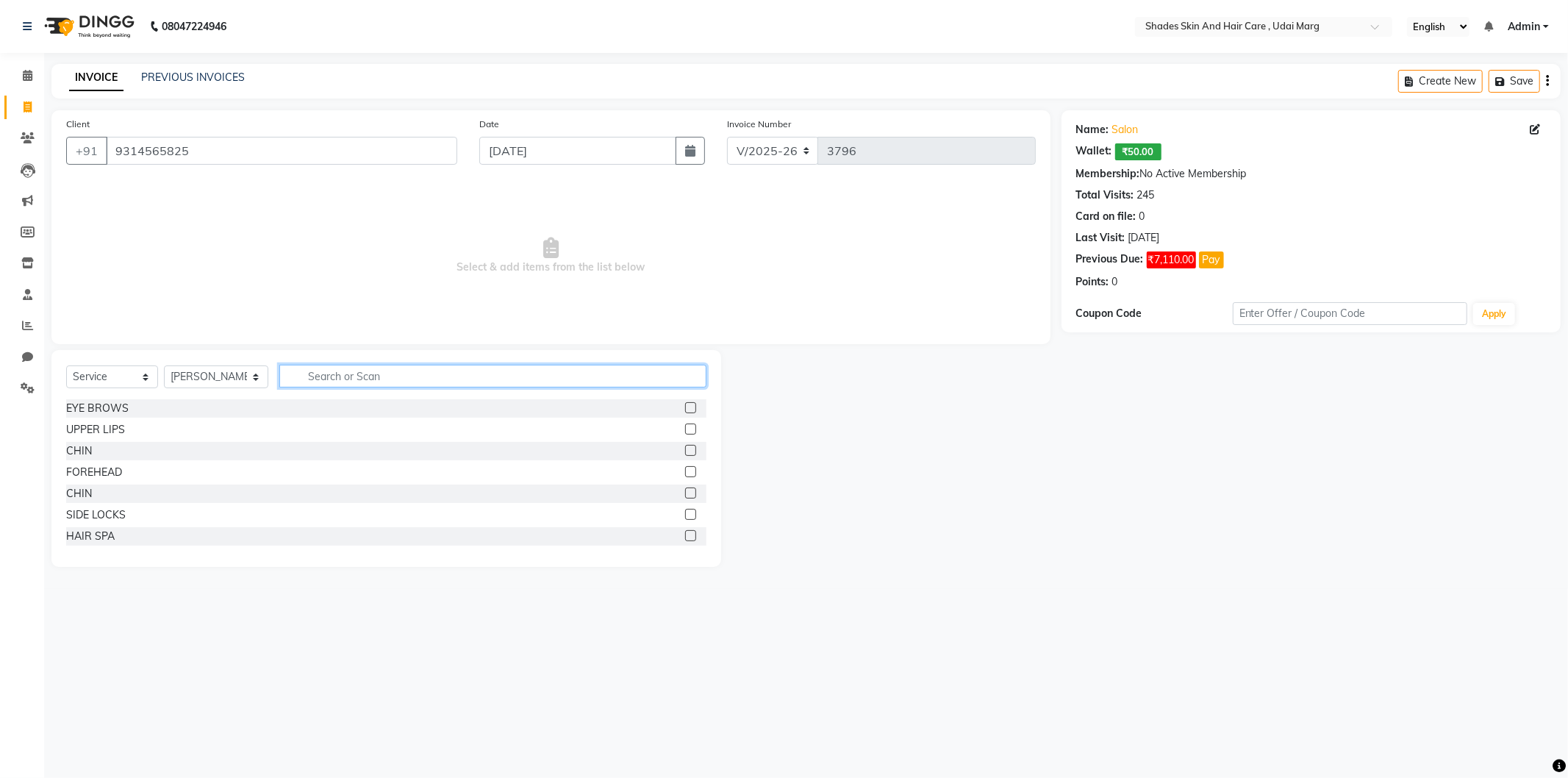
click at [321, 369] on input "text" at bounding box center [492, 376] width 427 height 23
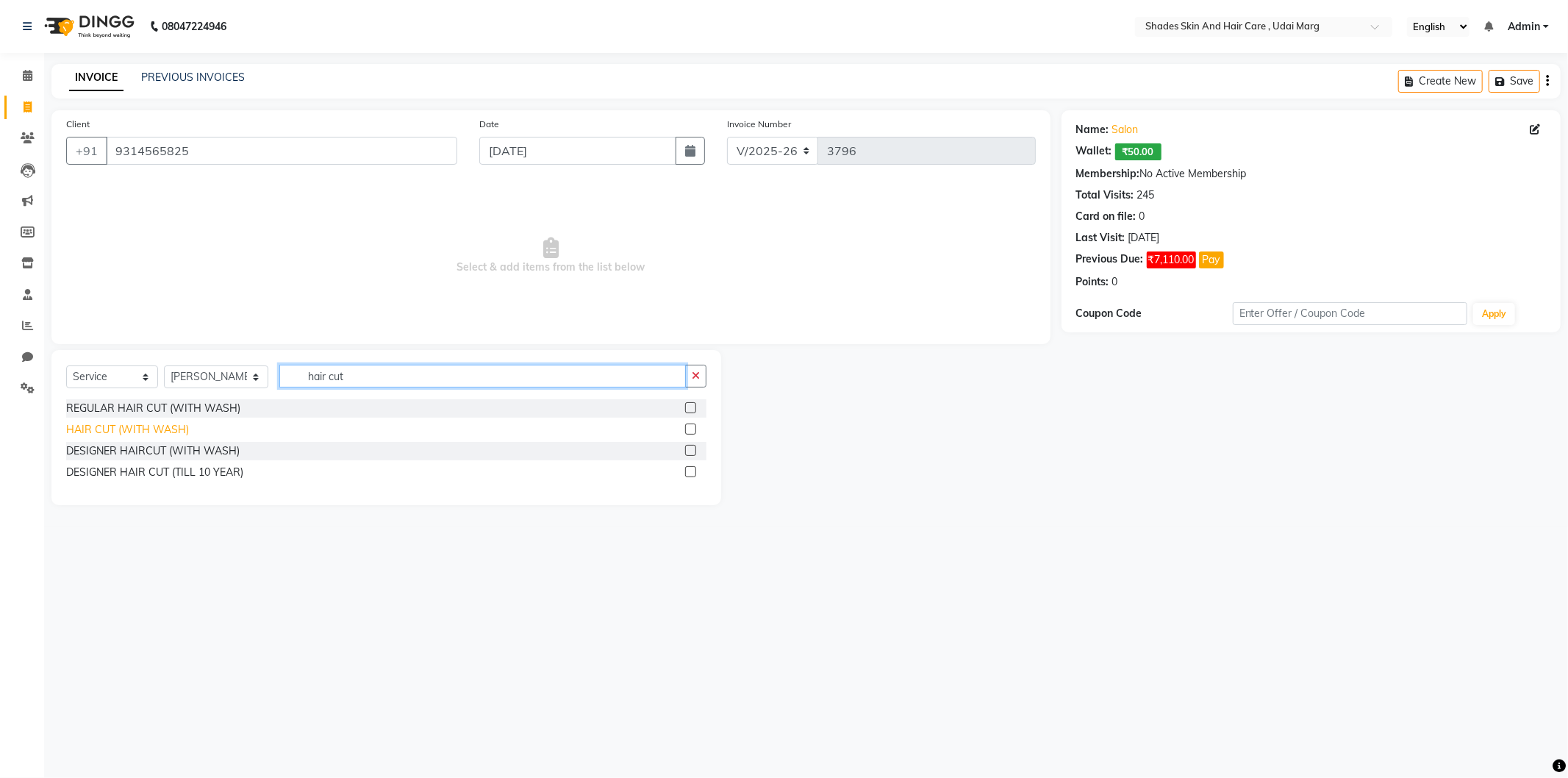
type input "hair cut"
click at [168, 431] on div "HAIR CUT (WITH WASH)" at bounding box center [127, 429] width 123 height 16
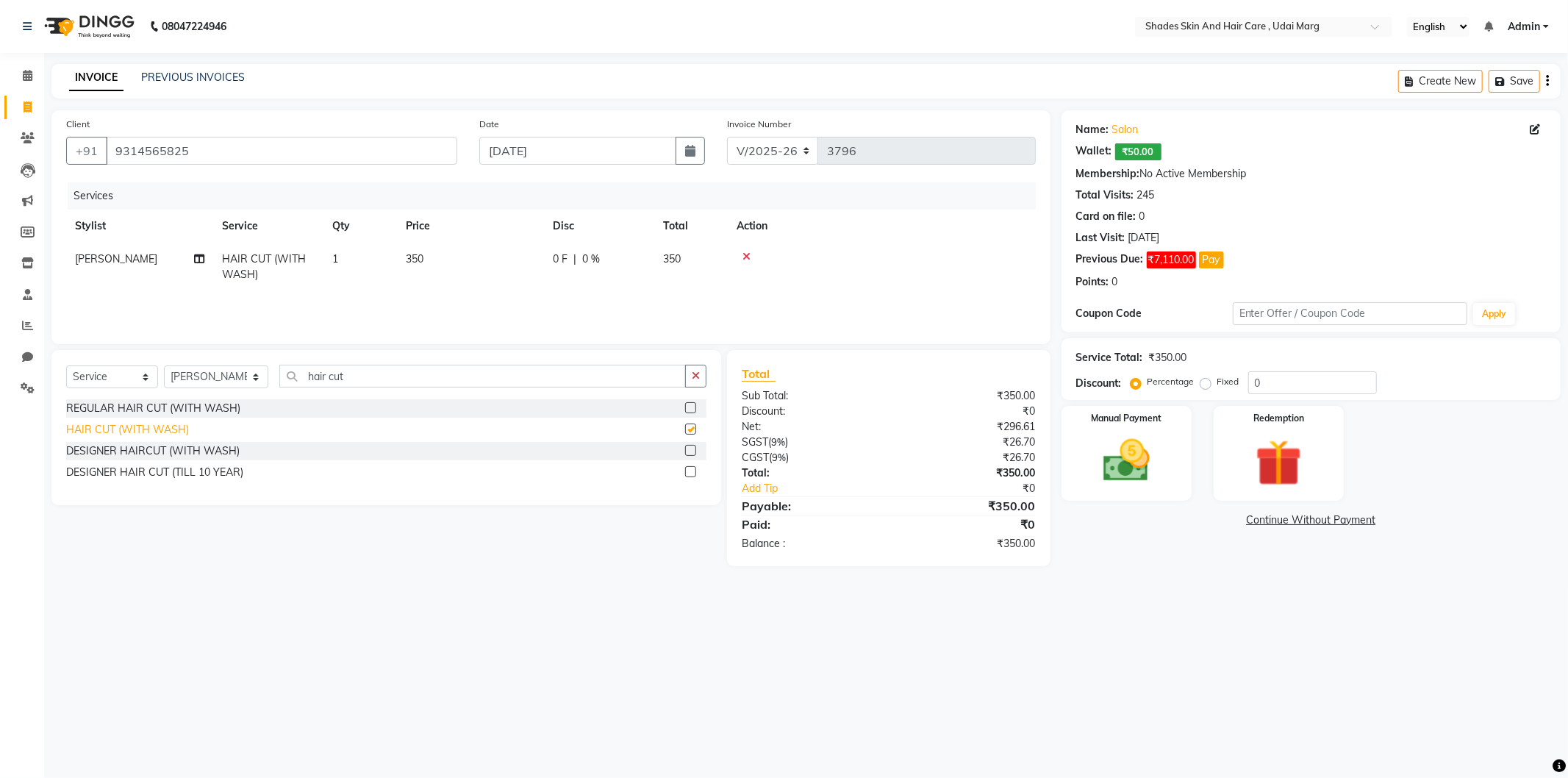
checkbox input "false"
click at [1087, 468] on img at bounding box center [1126, 461] width 78 height 56
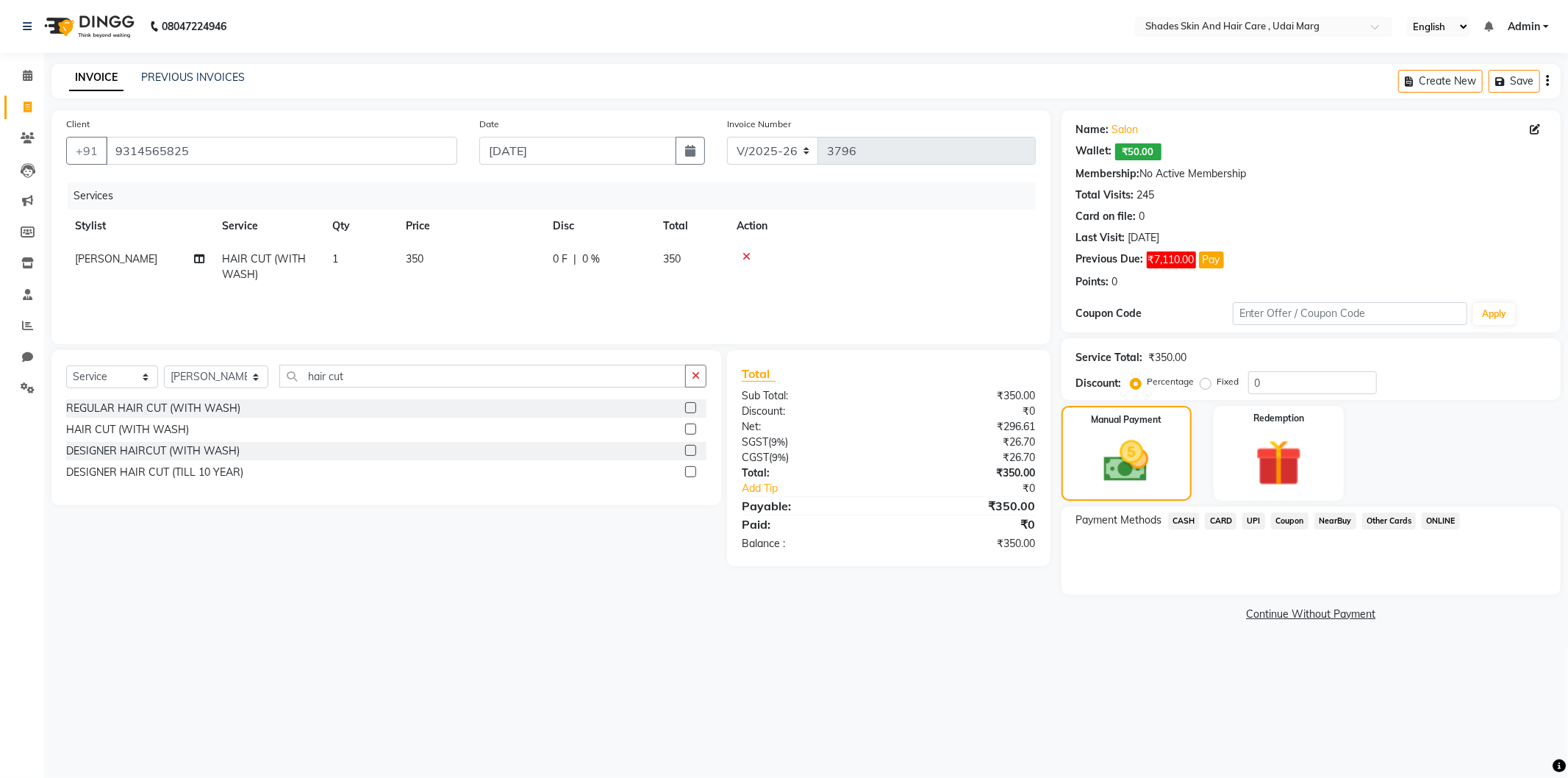
click at [1187, 519] on span "CASH" at bounding box center [1184, 520] width 31 height 17
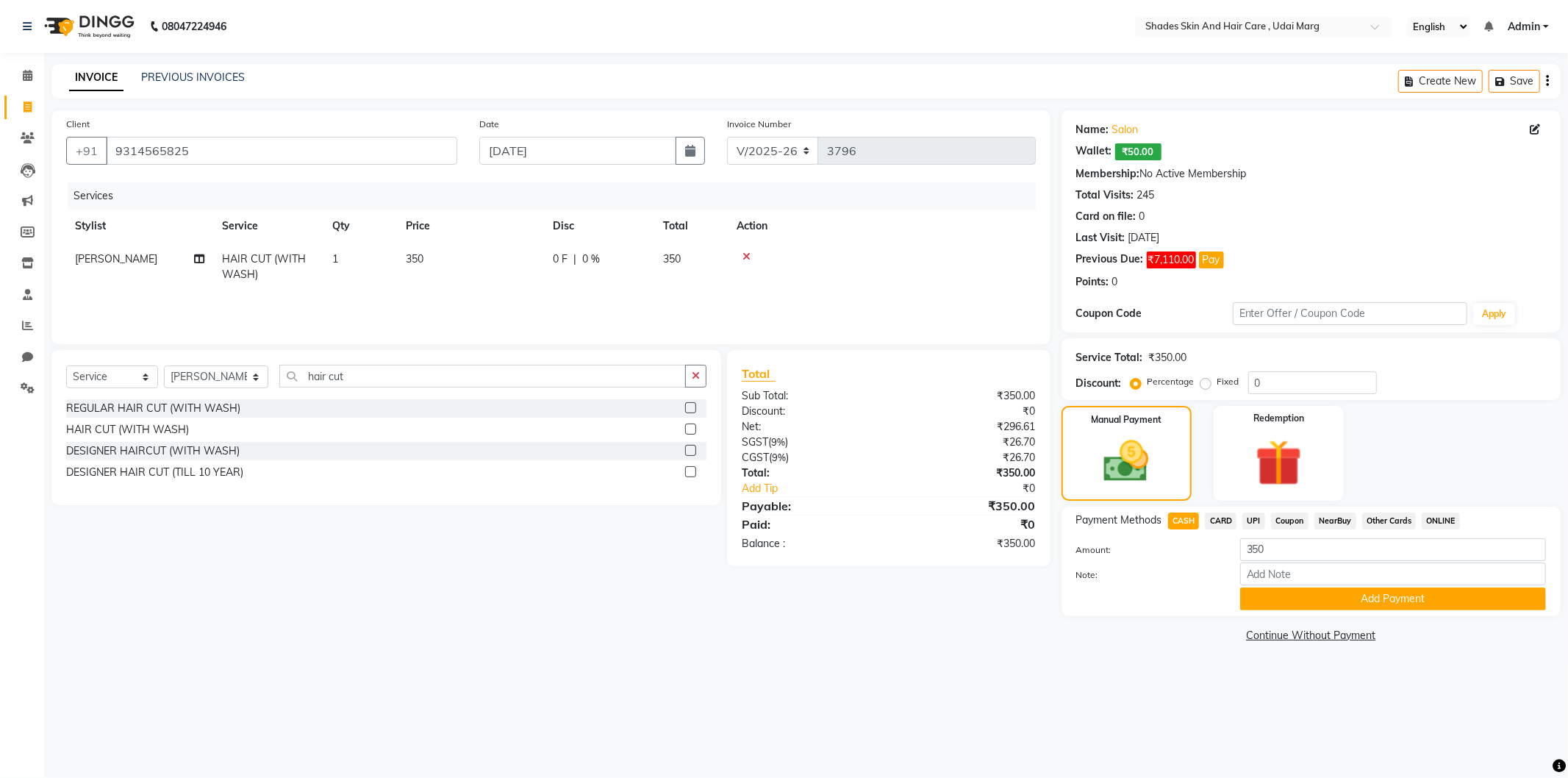
click at [1259, 523] on span "UPI" at bounding box center [1253, 520] width 23 height 17
click at [1290, 604] on button "Add Payment" at bounding box center [1393, 599] width 306 height 23
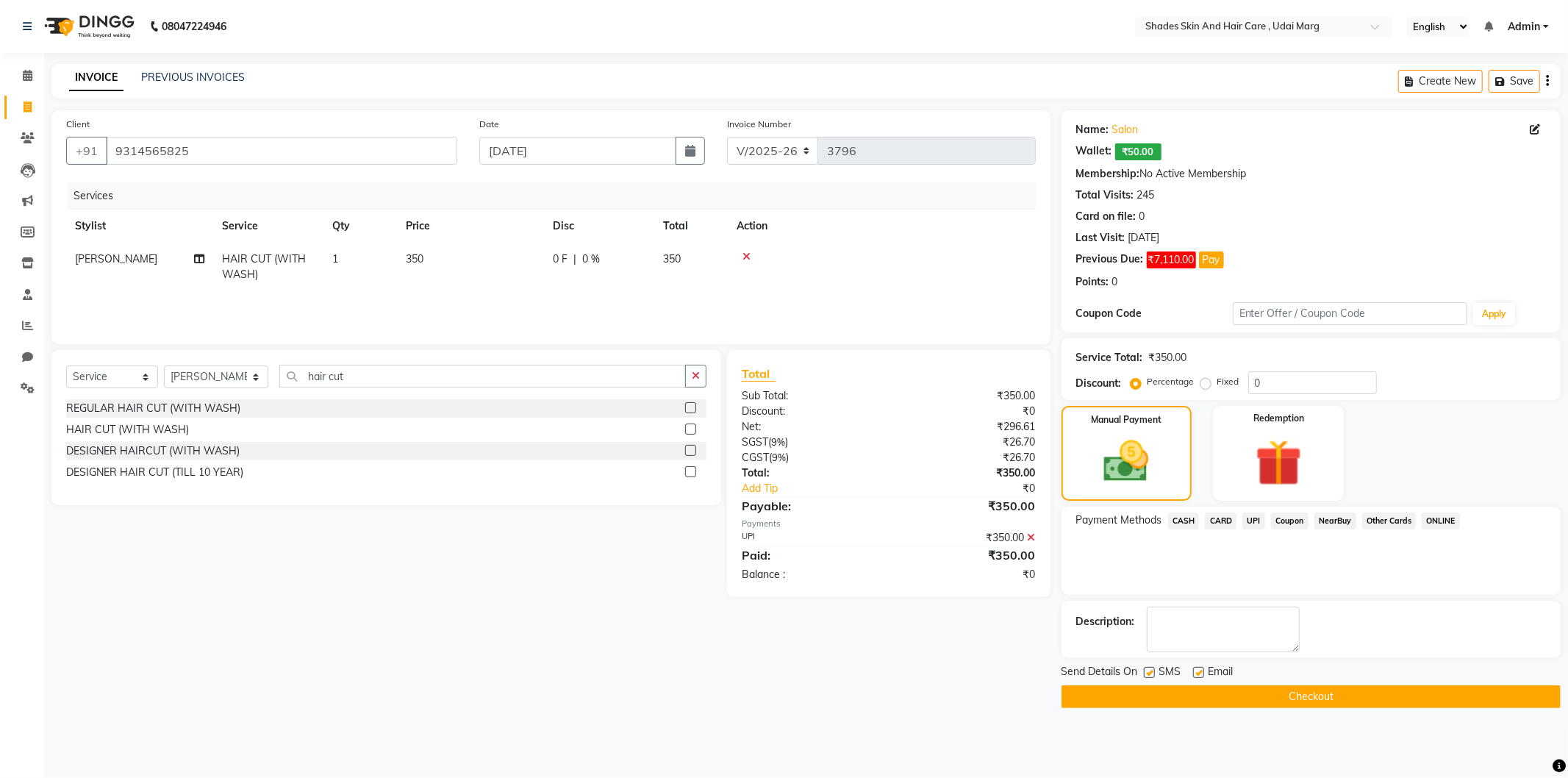
click at [1243, 702] on button "Checkout" at bounding box center [1311, 696] width 499 height 23
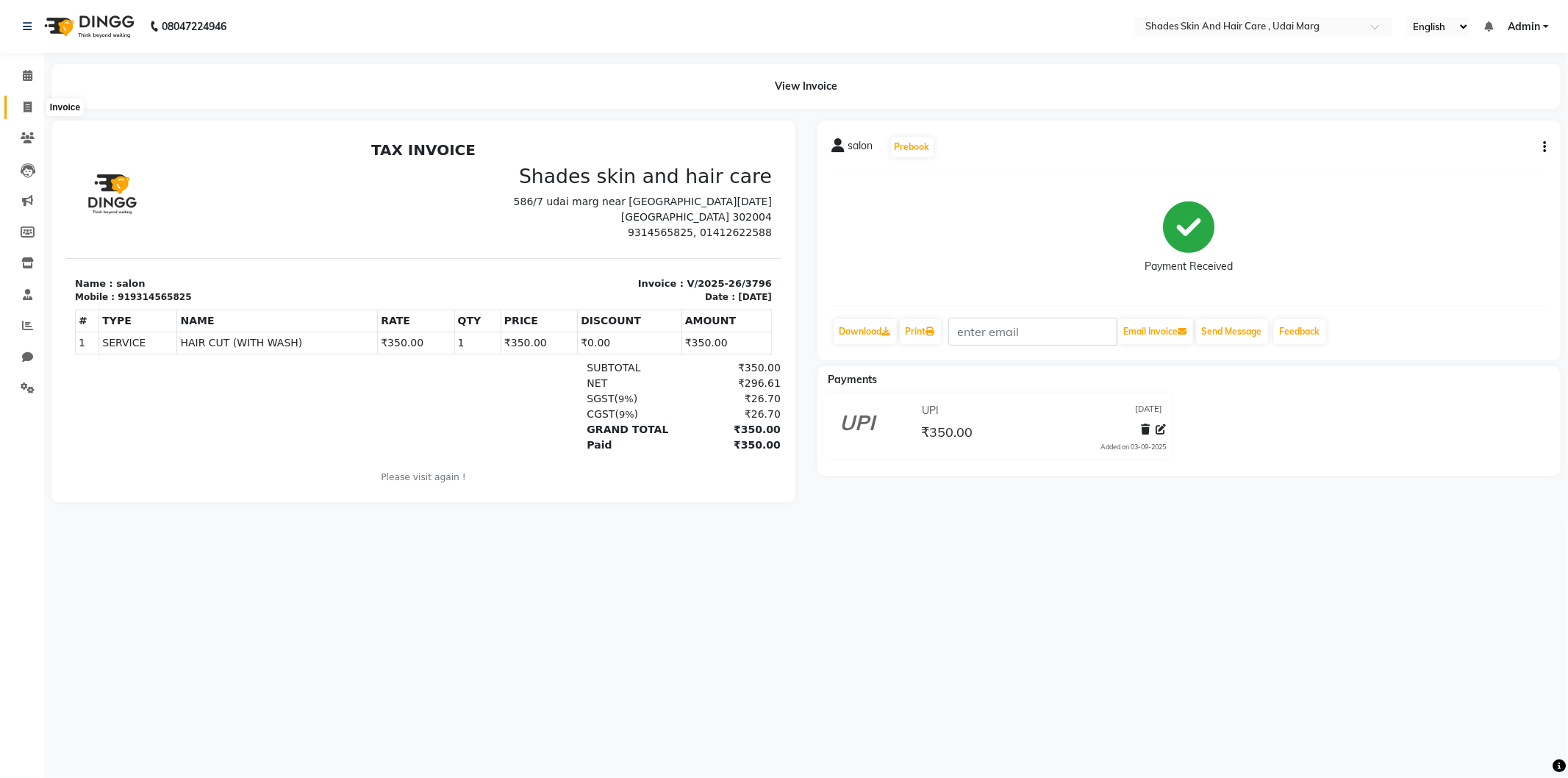
click at [26, 113] on span at bounding box center [28, 107] width 26 height 17
select select "service"
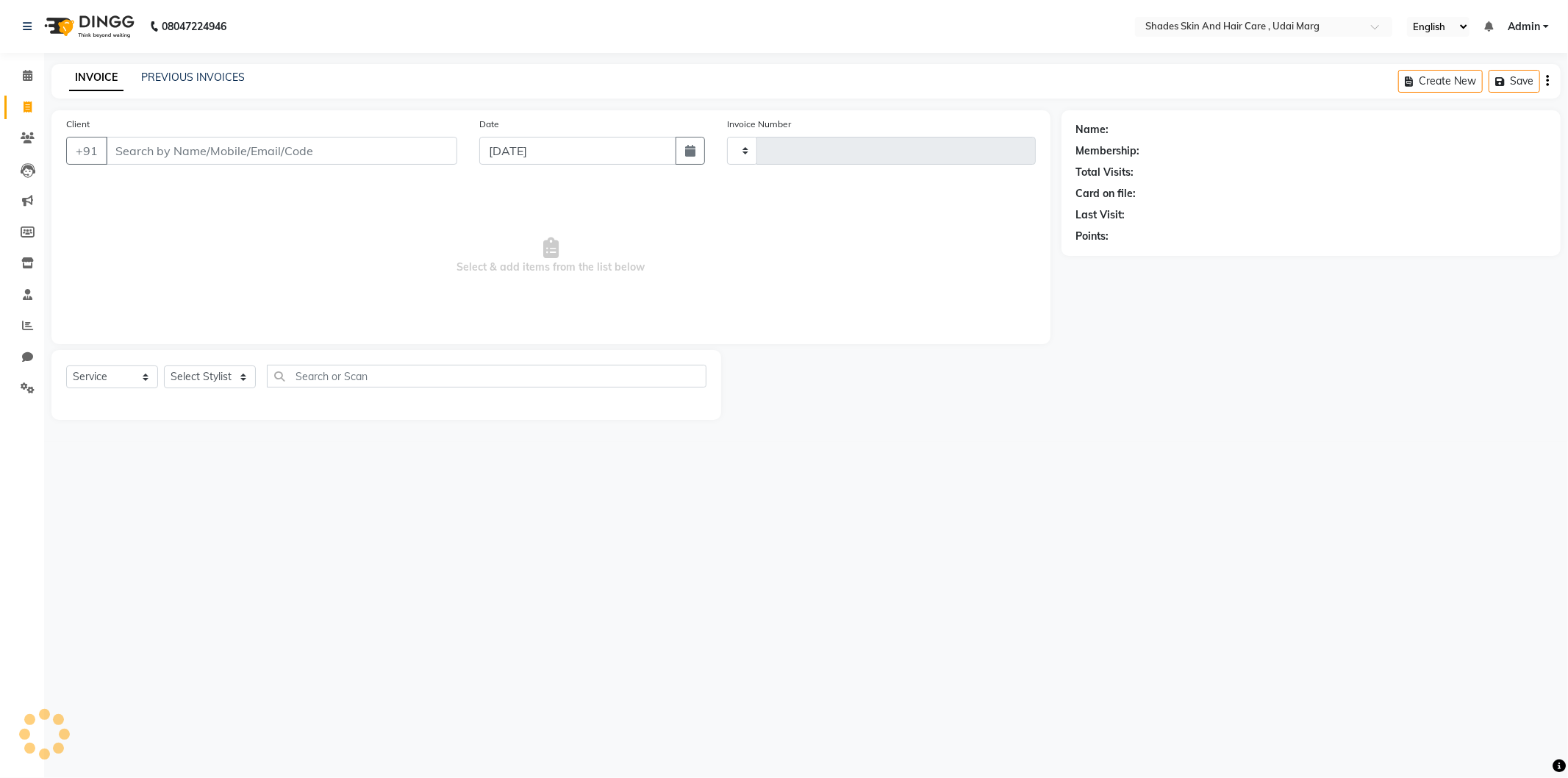
type input "3797"
select select "8022"
click at [155, 157] on input "Client" at bounding box center [282, 150] width 351 height 28
click at [155, 157] on input "93" at bounding box center [282, 150] width 351 height 28
type input "9314565825"
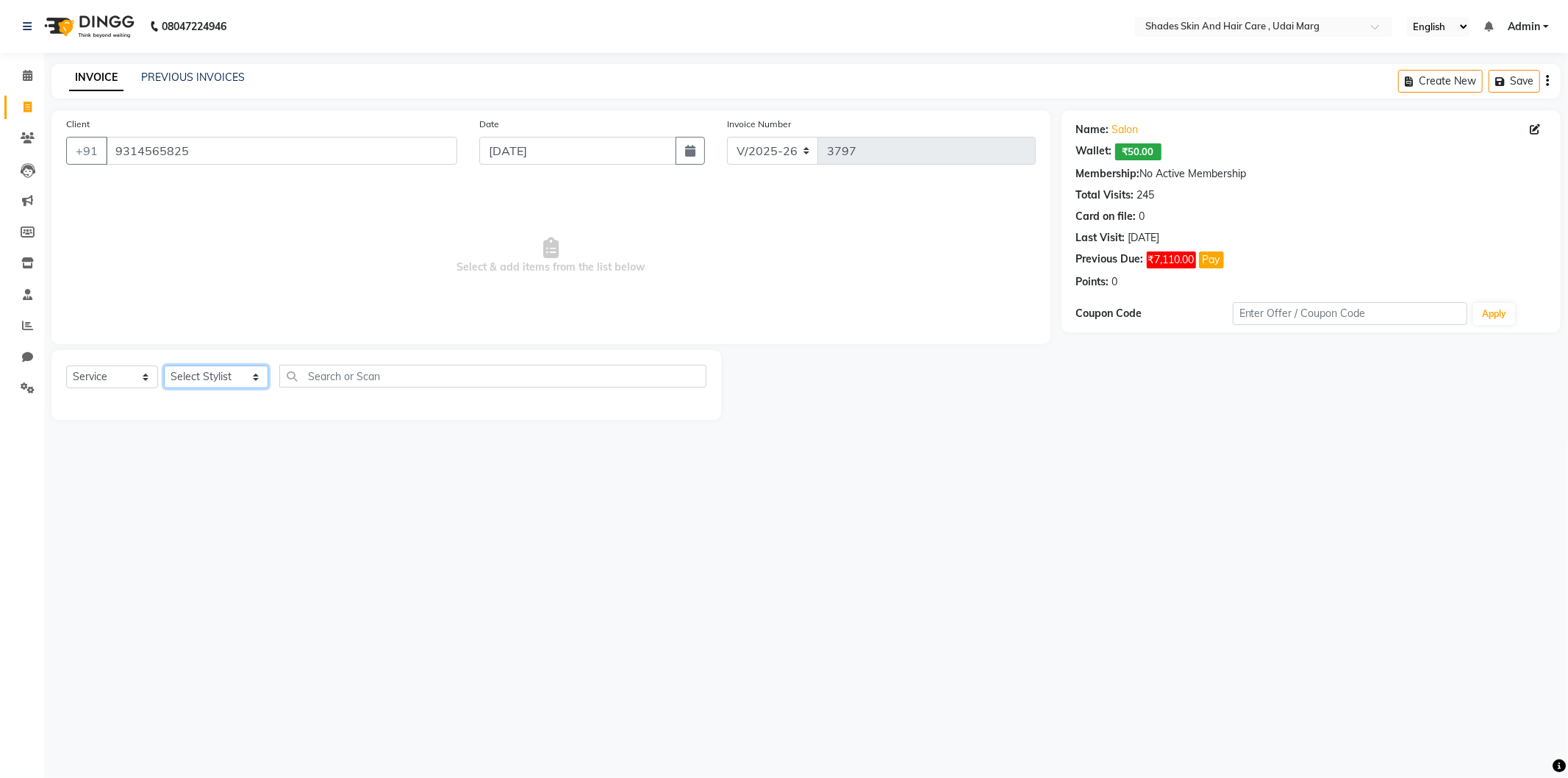
click at [199, 379] on select "Select Stylist AAKASH ADMIN ANITA ASANA ATUL SAIN GAYATRI hiten chhabra JASSI C…" at bounding box center [216, 376] width 104 height 23
drag, startPoint x: 777, startPoint y: 576, endPoint x: 693, endPoint y: 496, distance: 116.0
click at [769, 566] on div "08047224946 Select Location × Shades Skin And Hair Care , Udai Marg English ENG…" at bounding box center [784, 389] width 1568 height 778
click at [240, 368] on select "Select Stylist AAKASH ADMIN ANITA ASANA ATUL SAIN GAYATRI hiten chhabra JASSI C…" at bounding box center [216, 376] width 104 height 23
select select "74336"
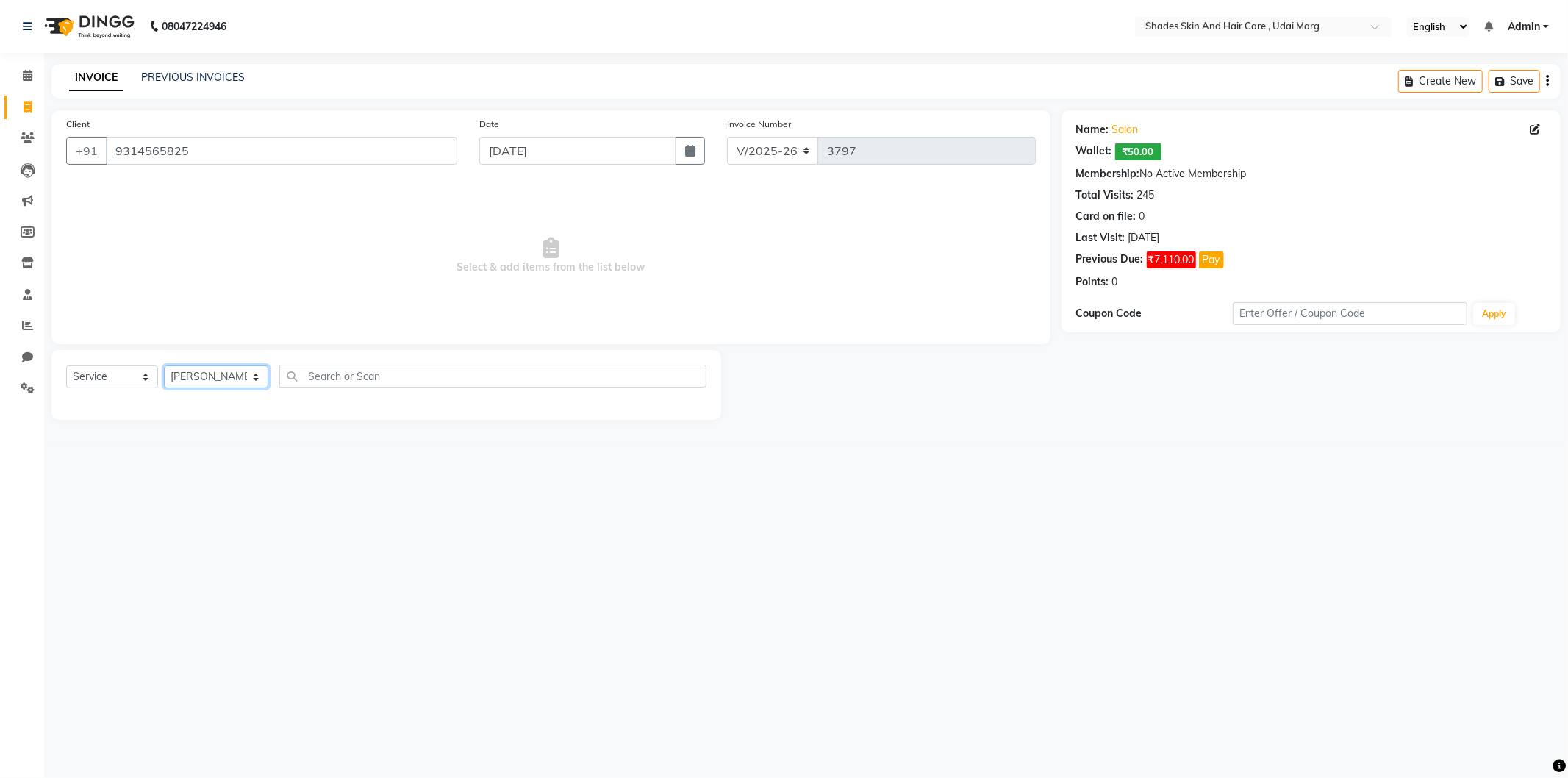
click at [164, 366] on select "Select Stylist AAKASH ADMIN ANITA ASANA ATUL SAIN GAYATRI hiten chhabra JASSI C…" at bounding box center [216, 376] width 104 height 23
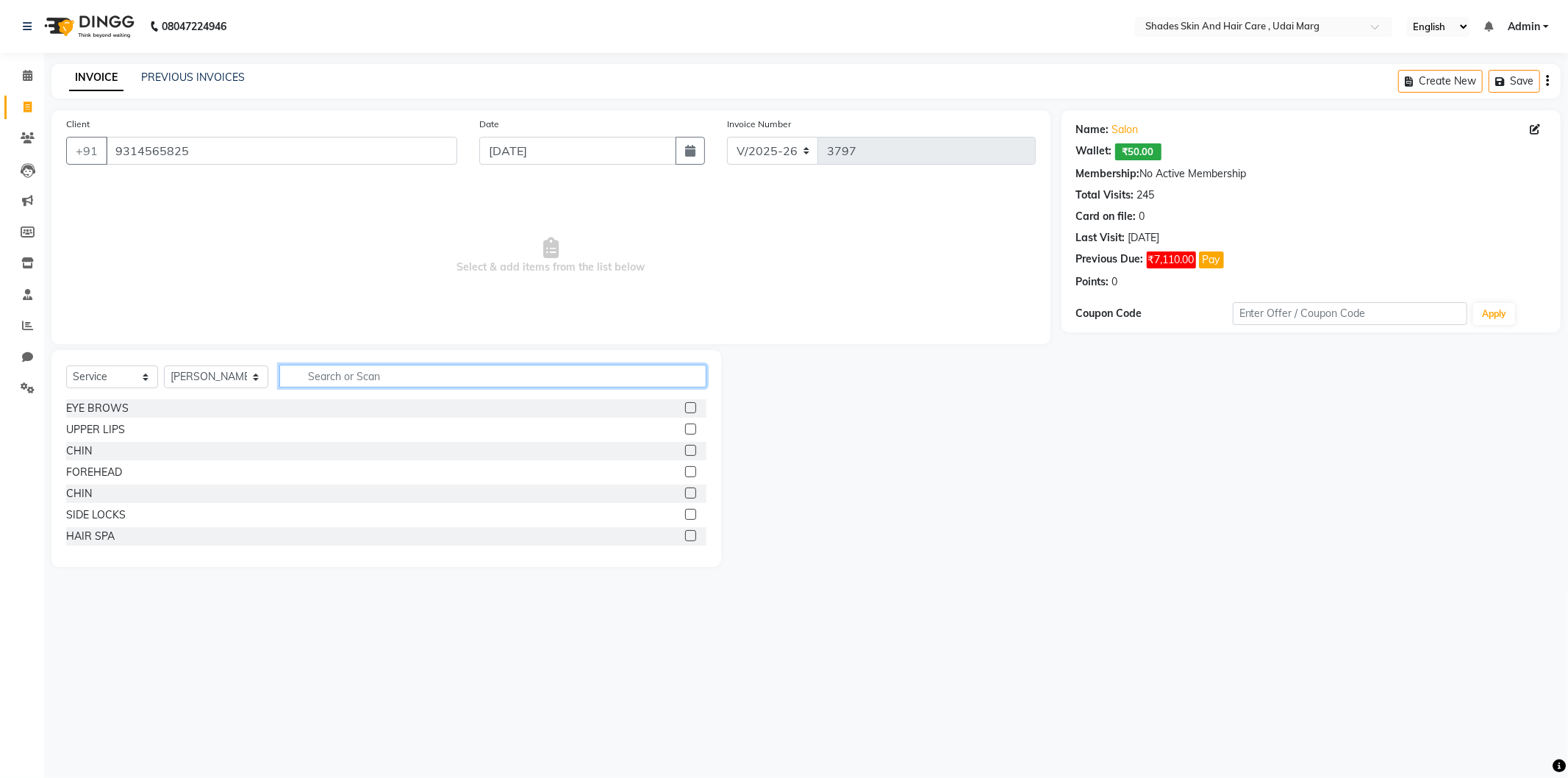
click at [316, 366] on input "text" at bounding box center [492, 376] width 427 height 23
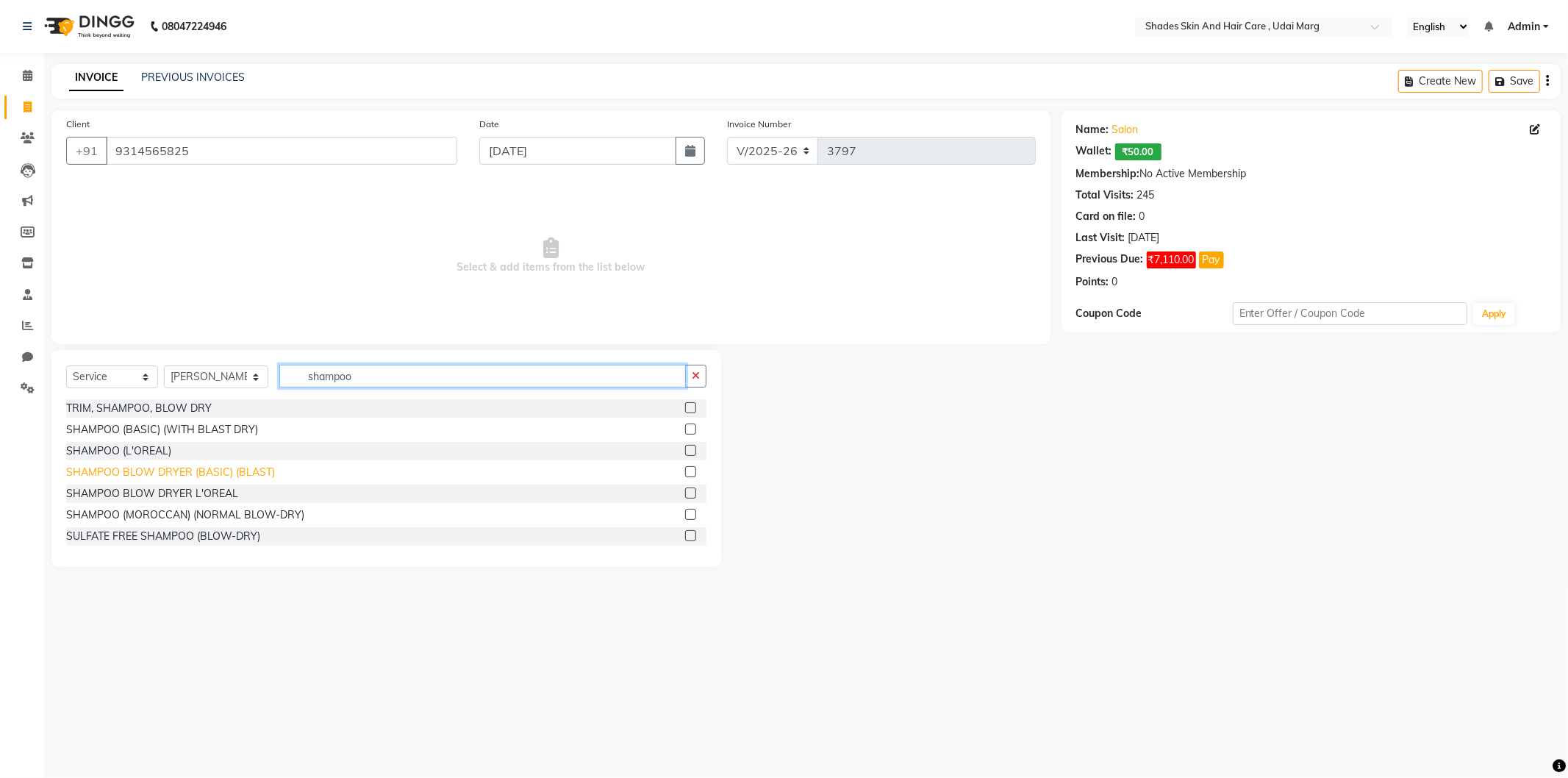
type input "shampoo"
click at [216, 467] on div "SHAMPOO BLOW DRYER (BASIC) (BLAST)" at bounding box center [170, 472] width 209 height 16
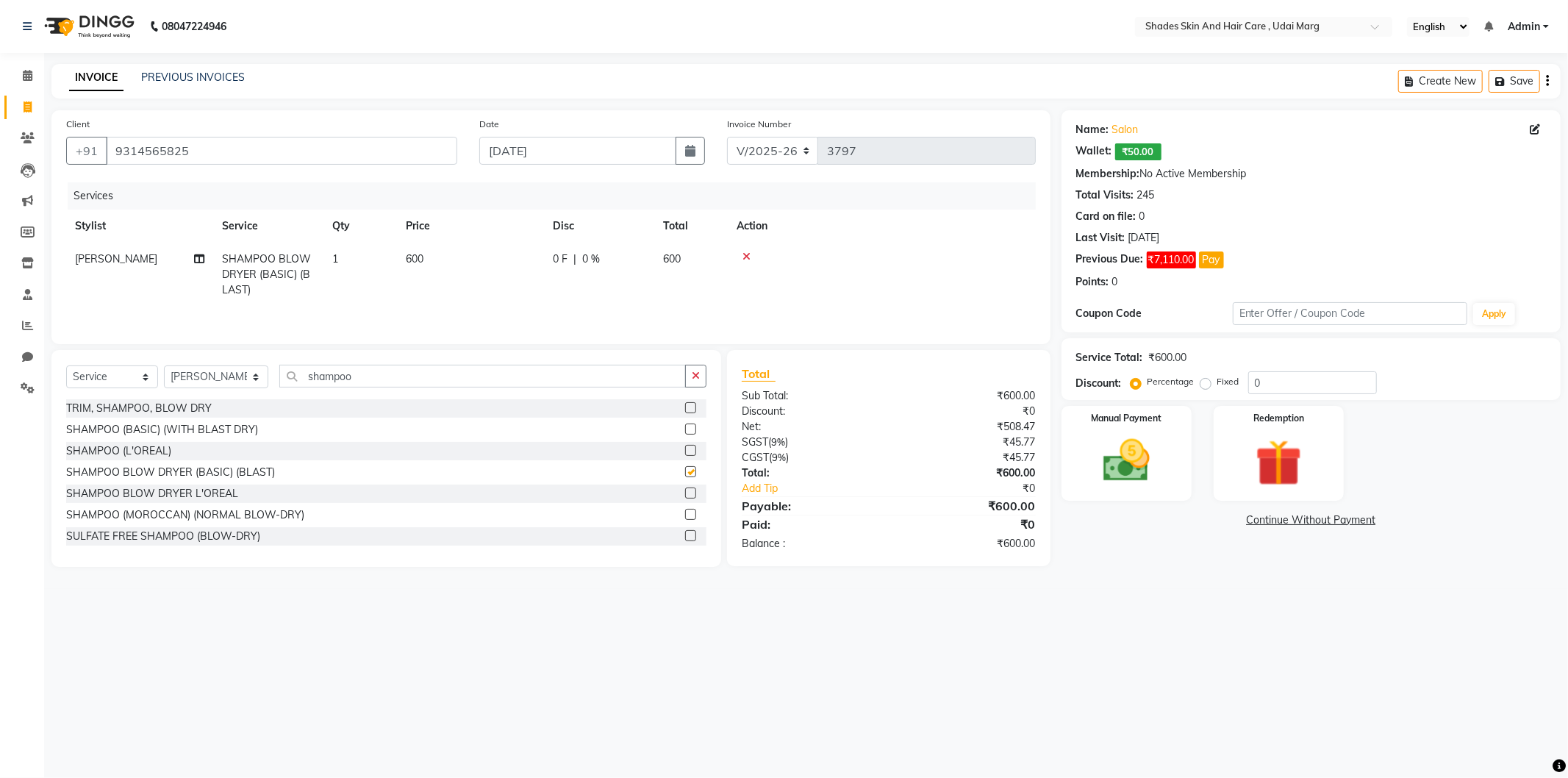
checkbox input "false"
click at [1091, 450] on img at bounding box center [1126, 461] width 78 height 56
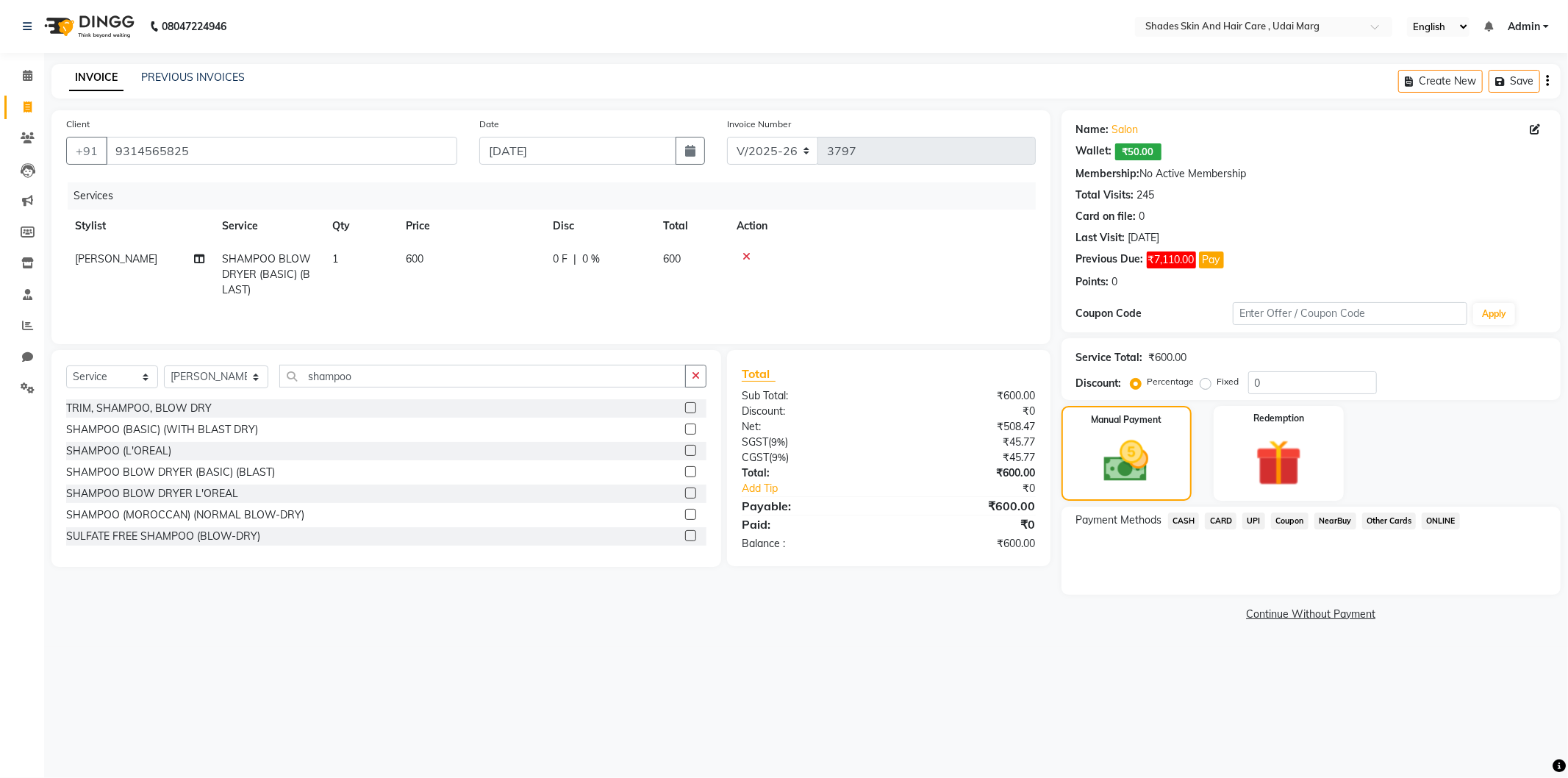
click at [1192, 522] on span "CASH" at bounding box center [1184, 520] width 31 height 17
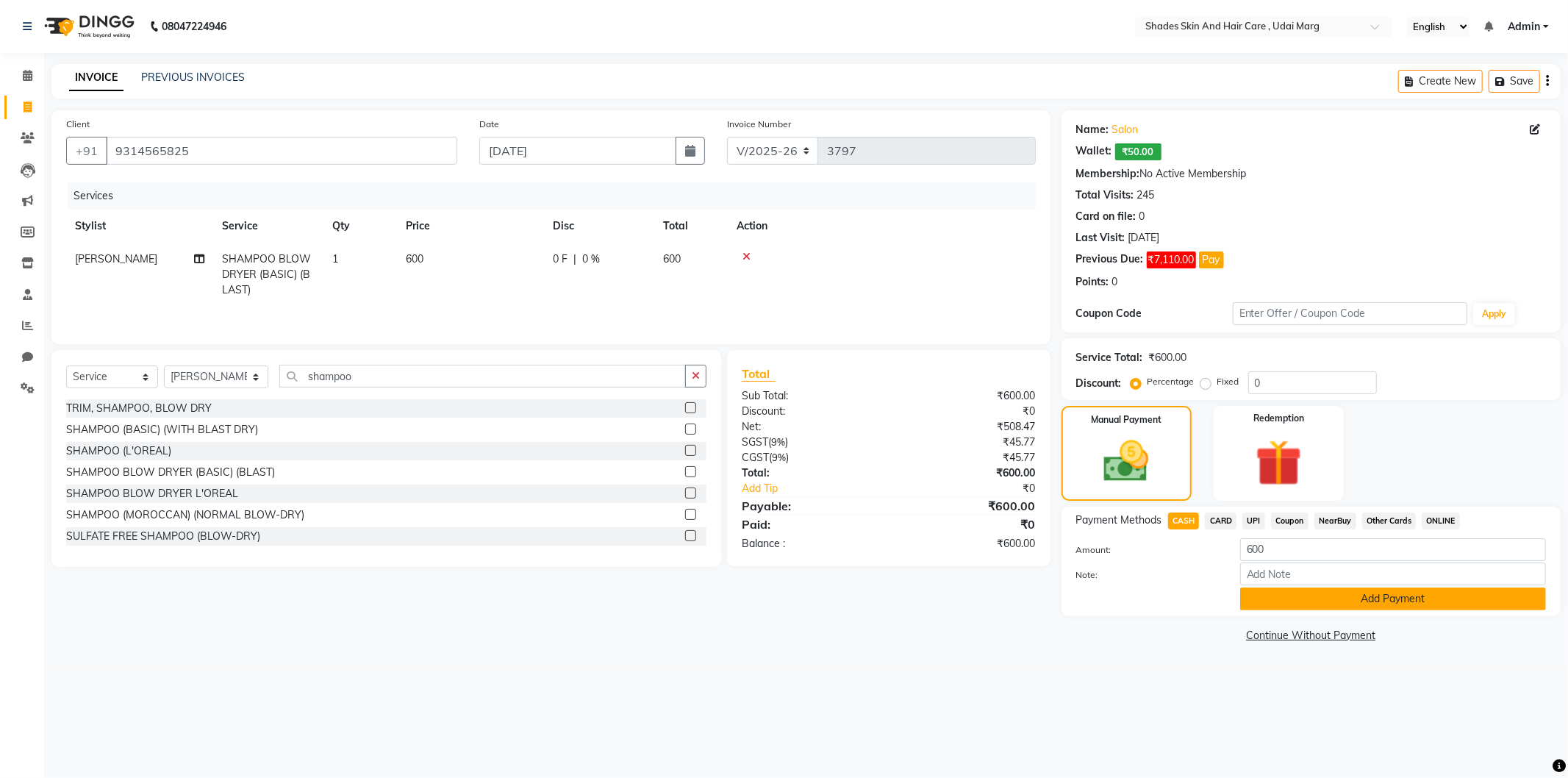
click at [1335, 605] on button "Add Payment" at bounding box center [1393, 599] width 306 height 23
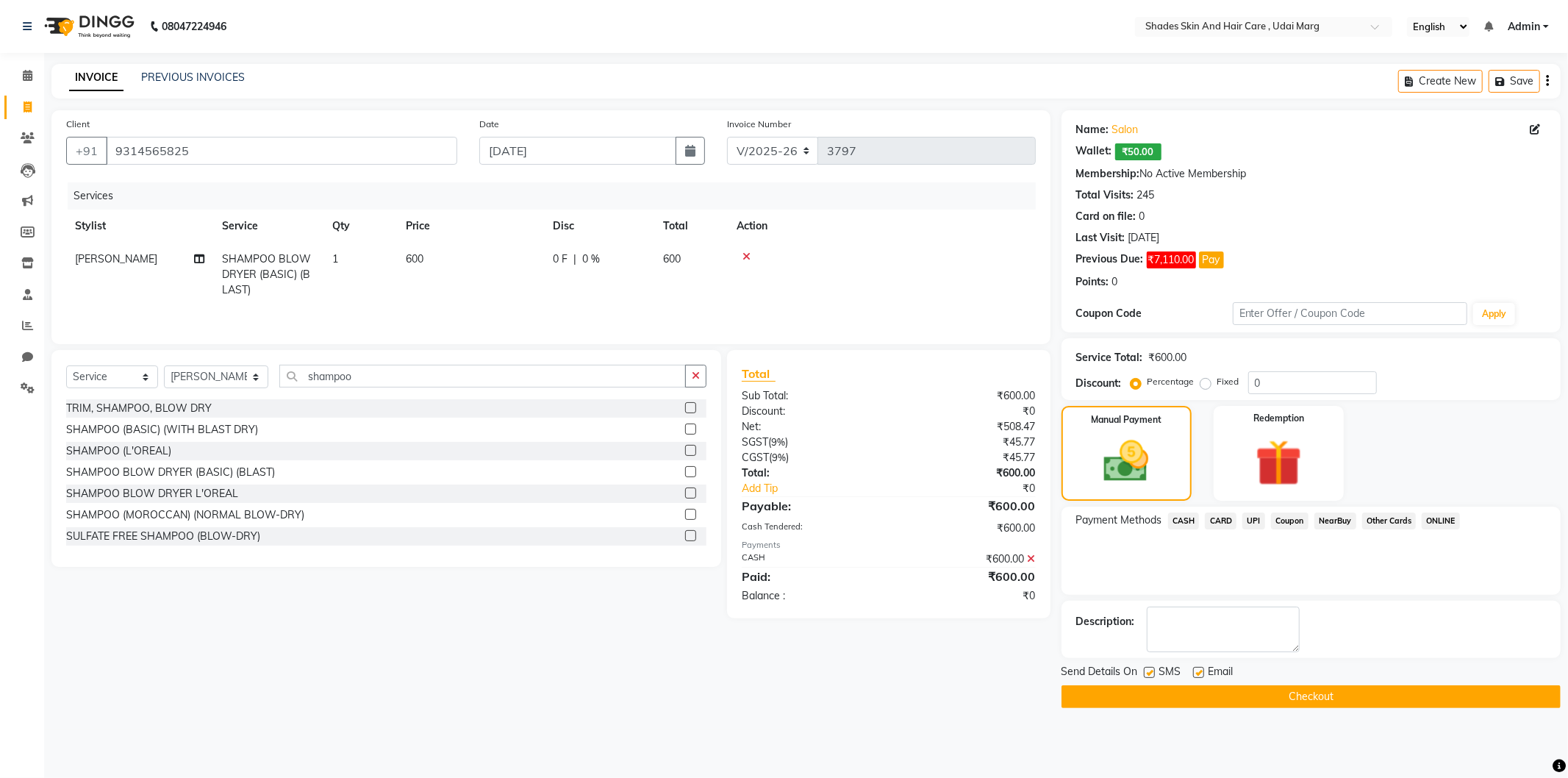
click at [1227, 695] on button "Checkout" at bounding box center [1311, 696] width 499 height 23
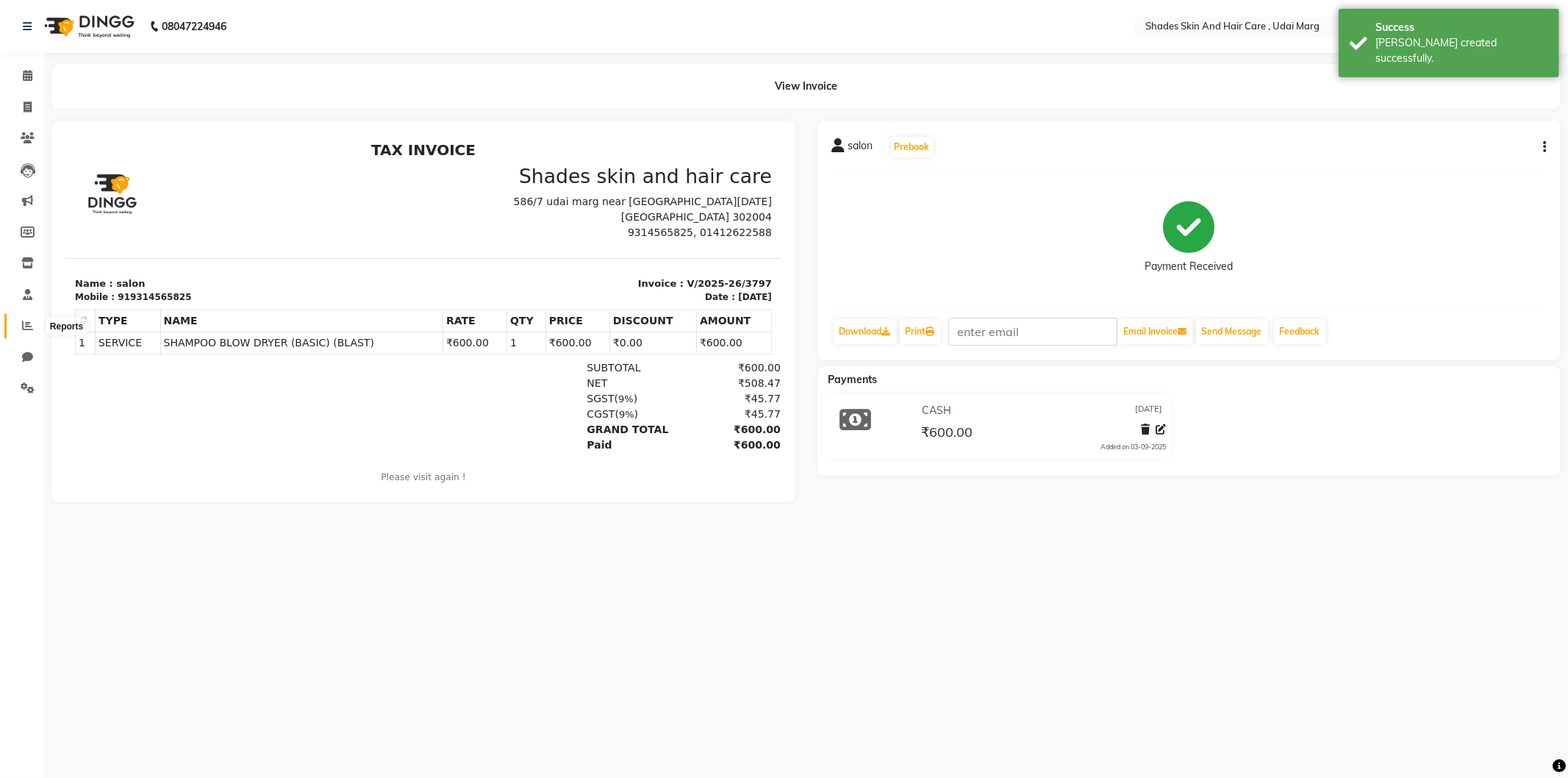
click at [23, 322] on icon at bounding box center [27, 325] width 11 height 11
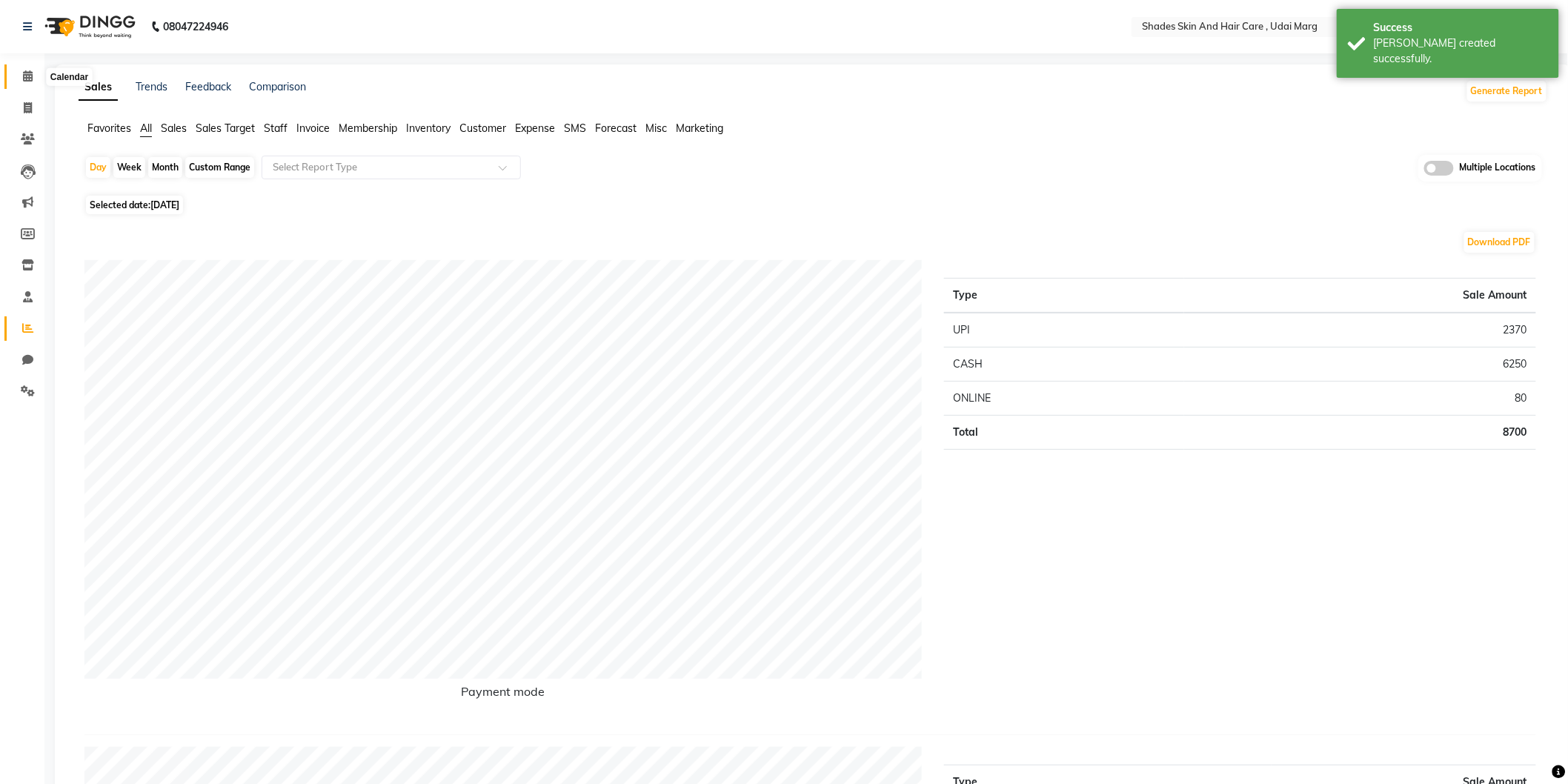
click at [20, 78] on span at bounding box center [28, 76] width 26 height 17
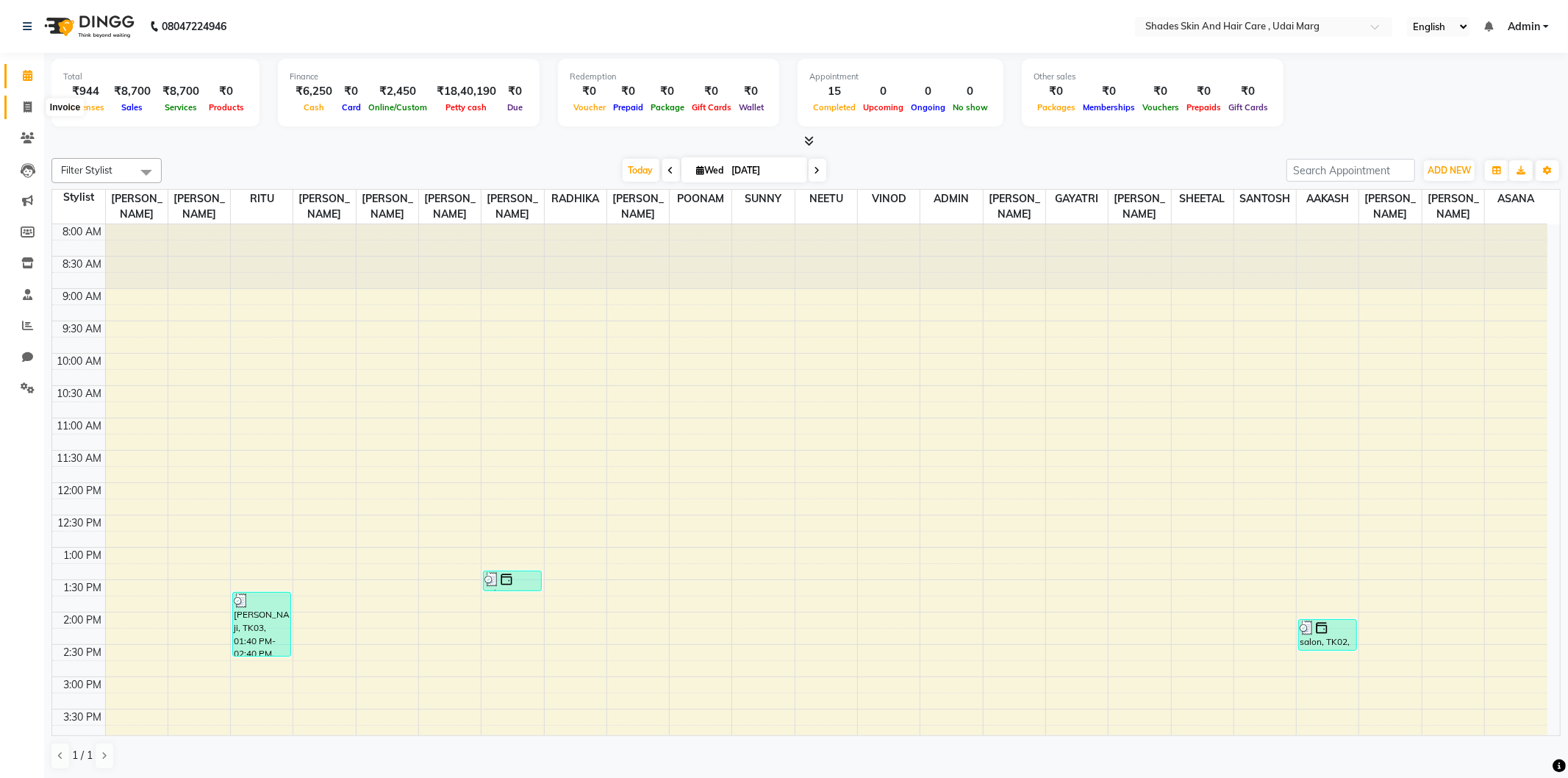
click at [34, 100] on span at bounding box center [28, 107] width 26 height 17
select select "service"
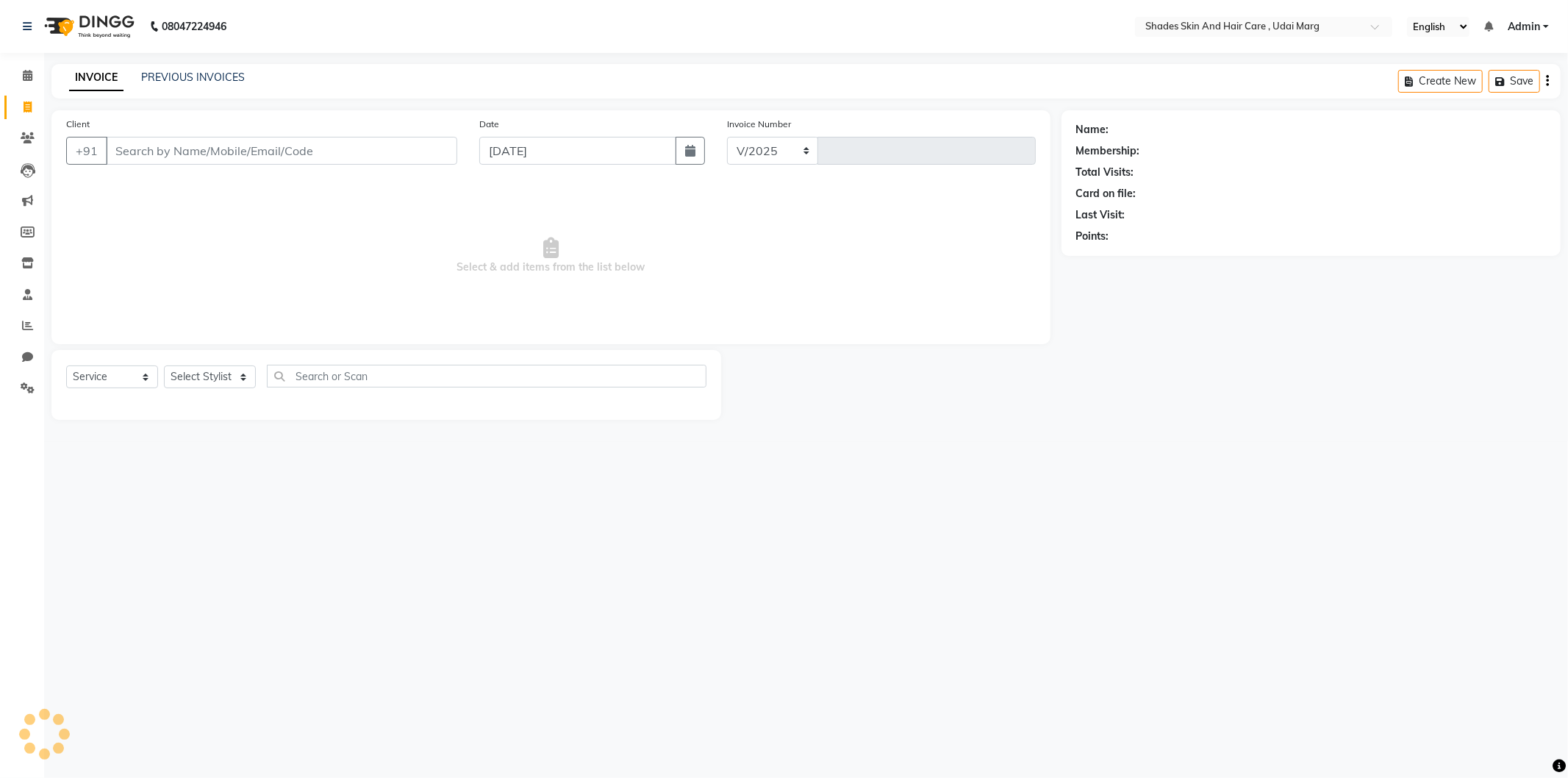
select select "8022"
type input "3798"
click at [136, 147] on input "Client" at bounding box center [282, 150] width 351 height 28
click at [285, 141] on input "Client" at bounding box center [282, 150] width 351 height 28
type input "9314565825"
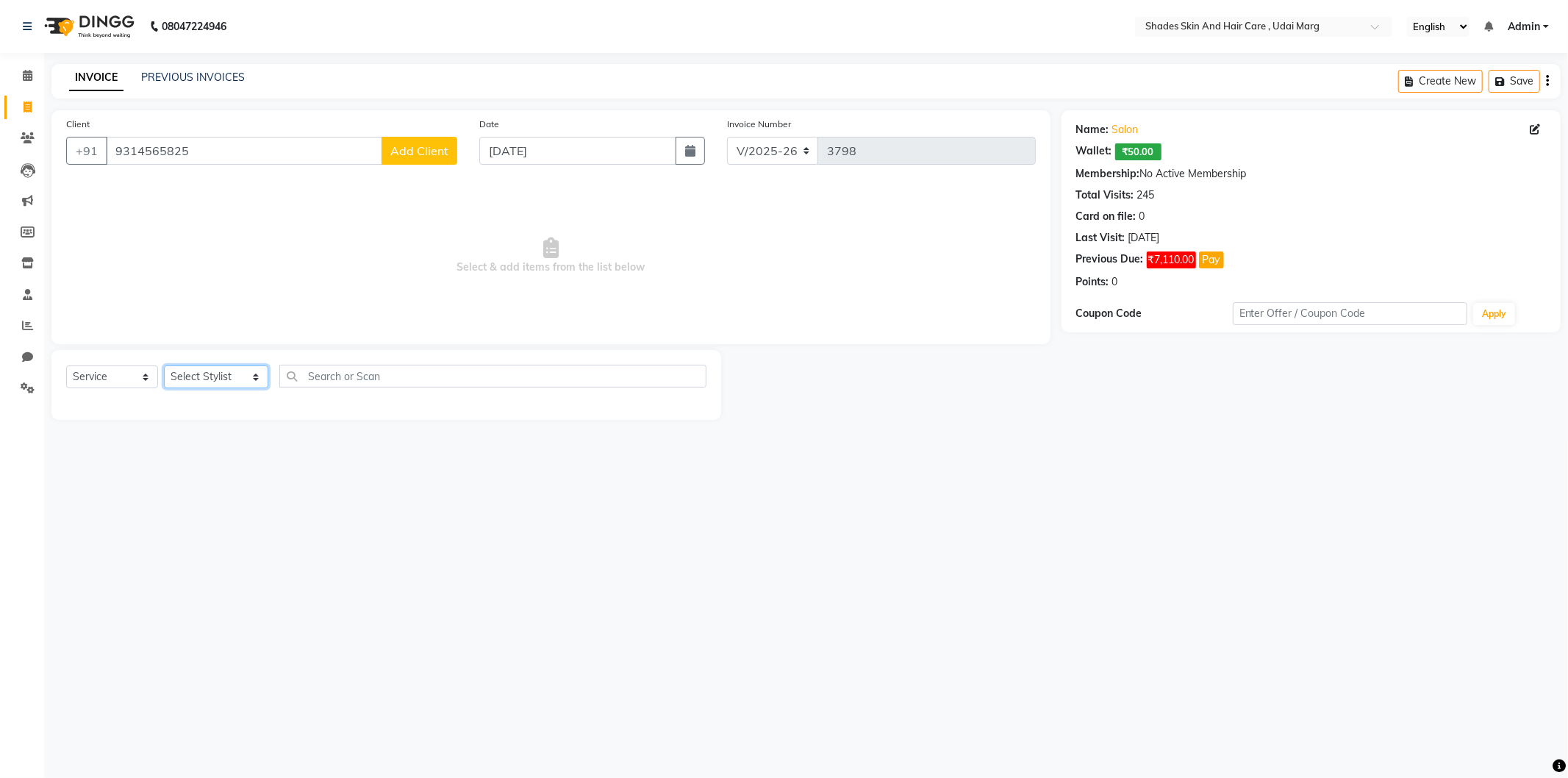
click at [240, 376] on select "Select Stylist AAKASH ADMIN ANITA ASANA ATUL SAIN GAYATRI hiten chhabra JASSI C…" at bounding box center [216, 376] width 104 height 23
select select "74309"
click at [164, 366] on select "Select Stylist AAKASH ADMIN ANITA ASANA ATUL SAIN GAYATRI hiten chhabra JASSI C…" at bounding box center [216, 376] width 104 height 23
click at [105, 409] on div "EYE BROWS" at bounding box center [97, 409] width 63 height 16
checkbox input "false"
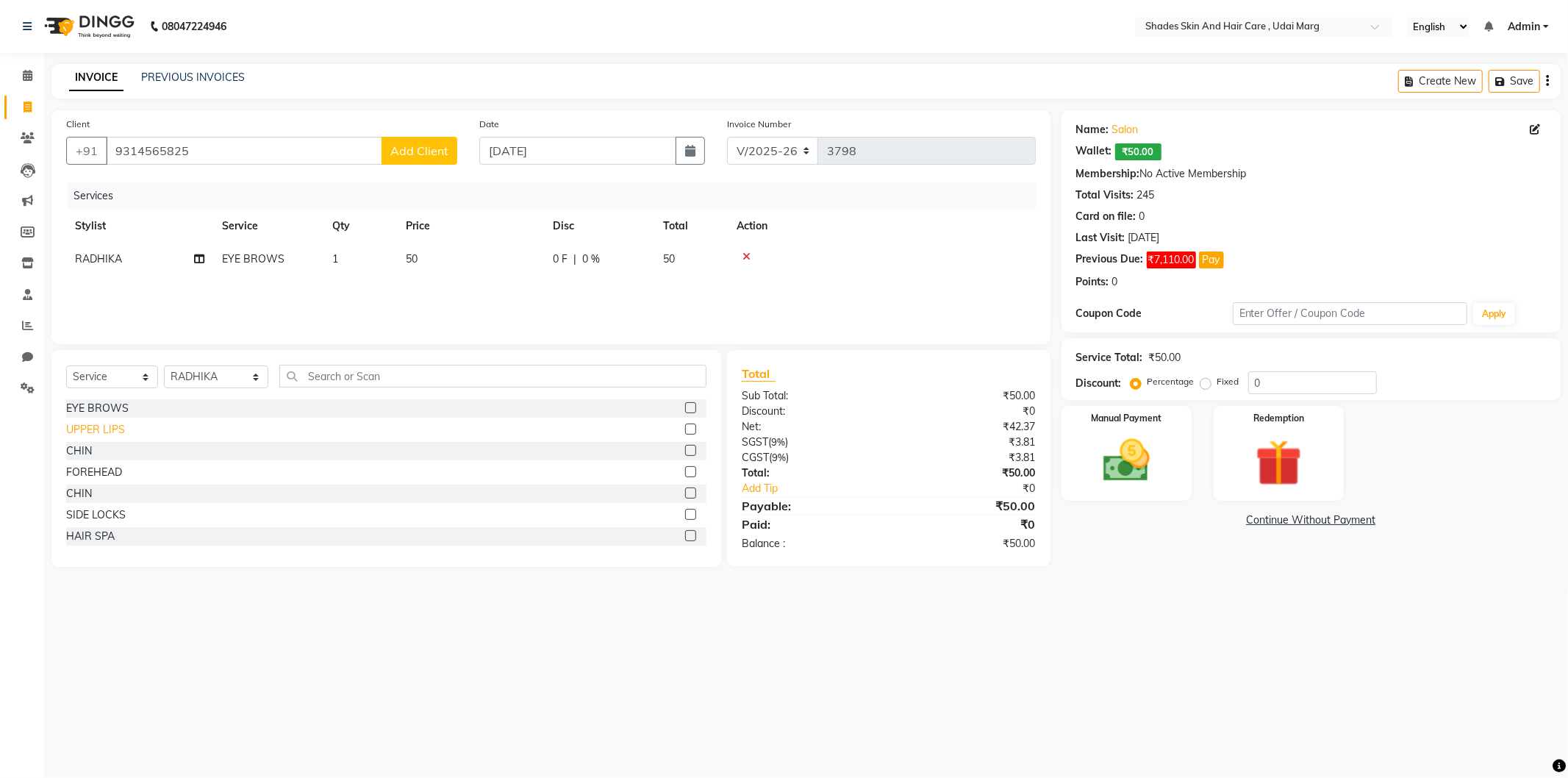
click at [106, 431] on div "UPPER LIPS" at bounding box center [96, 429] width 59 height 16
checkbox input "false"
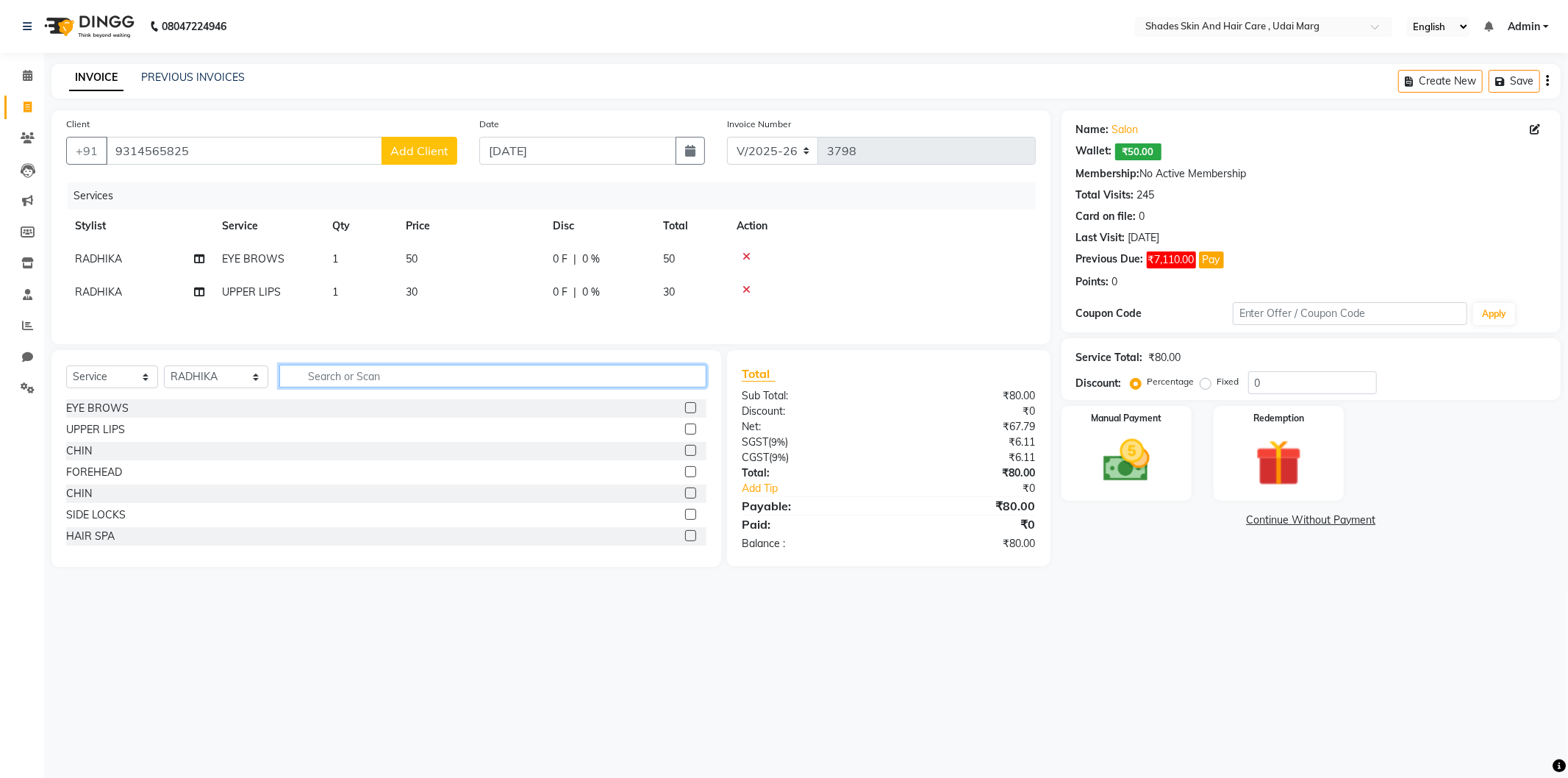
click at [313, 385] on input "text" at bounding box center [492, 376] width 427 height 23
click at [116, 476] on div "FOREHEAD" at bounding box center [94, 472] width 56 height 16
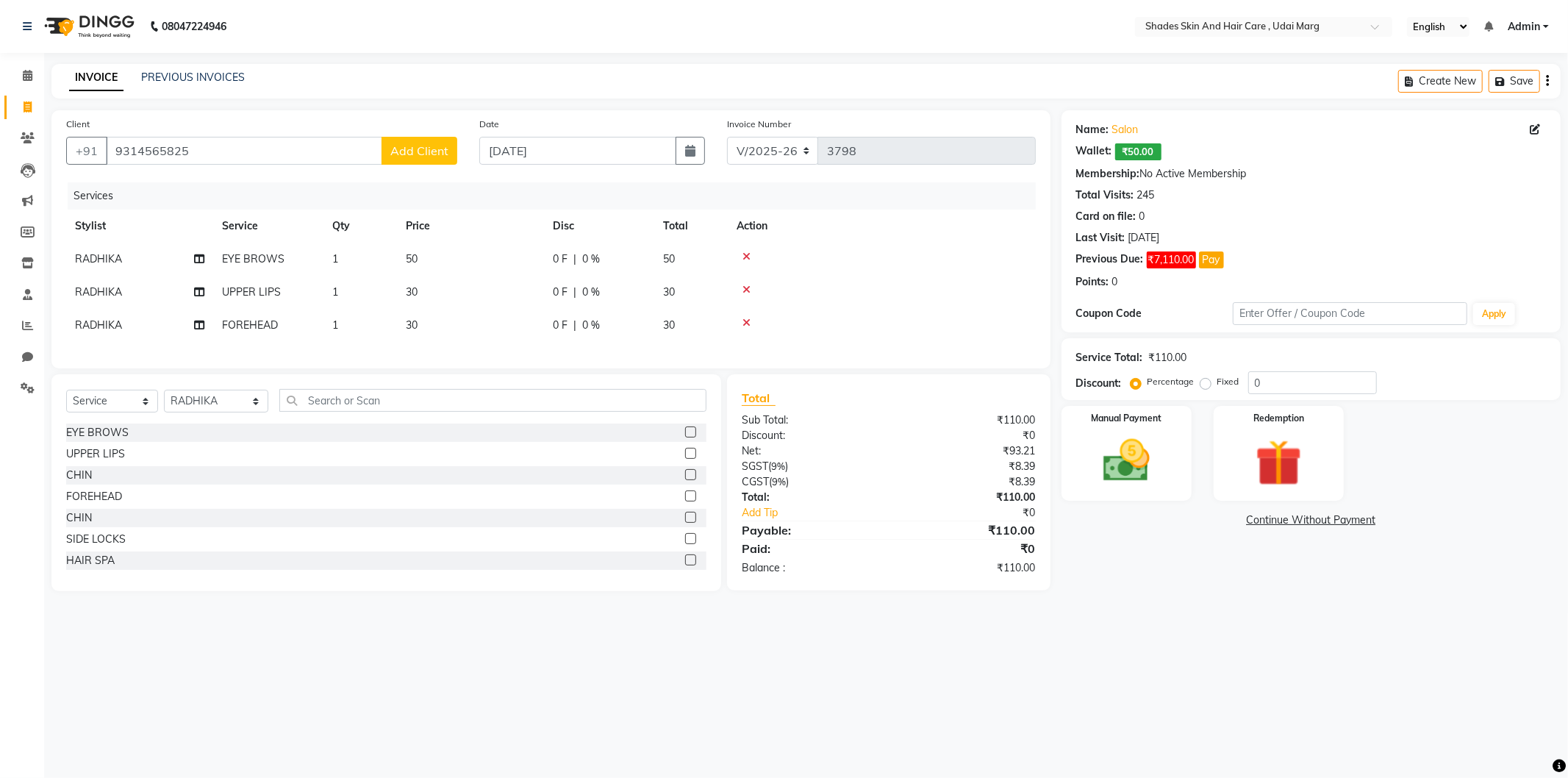
click at [744, 283] on td at bounding box center [881, 292] width 308 height 33
click at [743, 284] on icon at bounding box center [746, 289] width 8 height 10
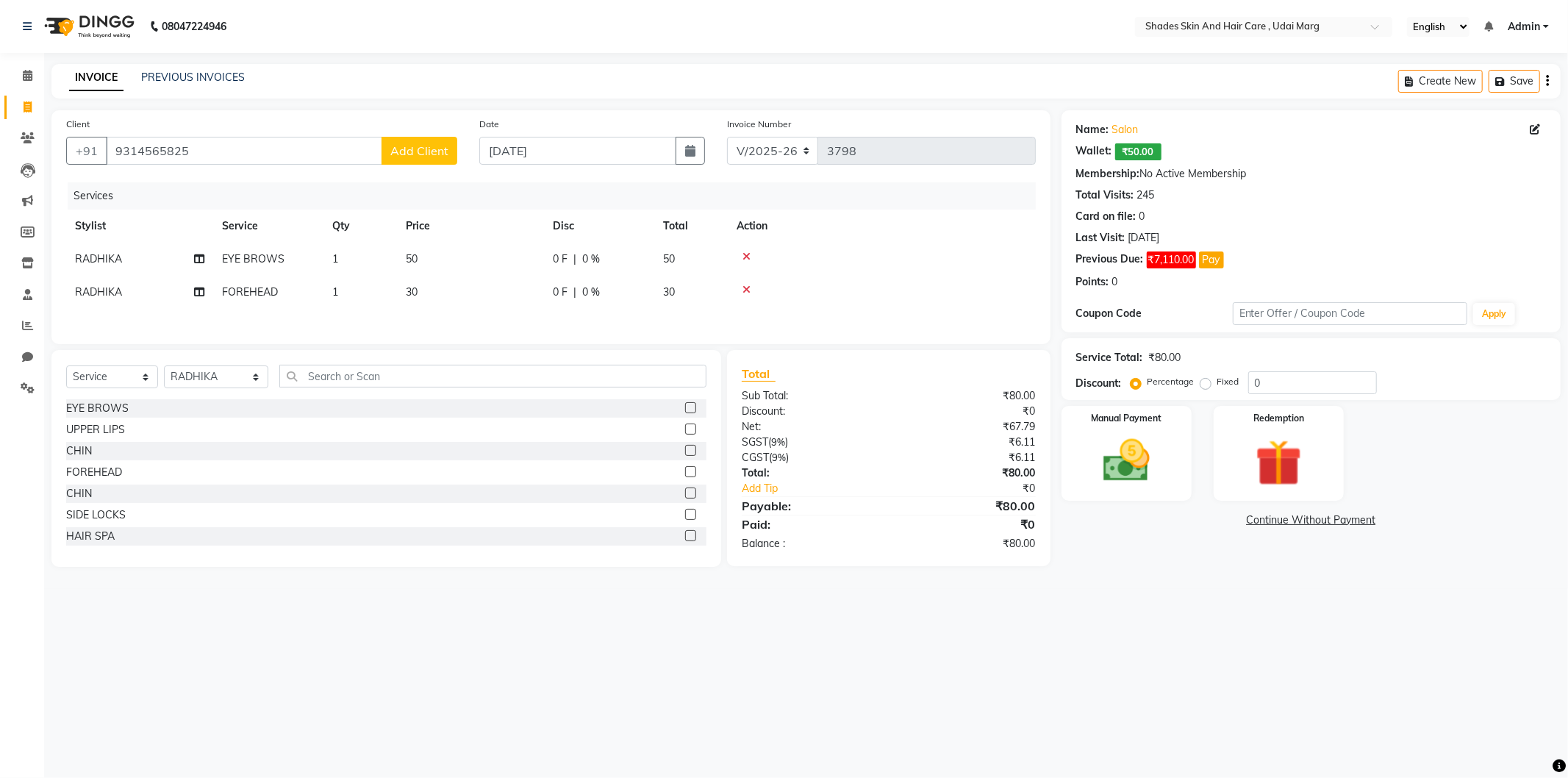
click at [747, 292] on icon at bounding box center [746, 289] width 8 height 10
click at [112, 464] on div "FOREHEAD" at bounding box center [94, 472] width 56 height 16
checkbox input "false"
click at [355, 384] on input "text" at bounding box center [492, 376] width 427 height 23
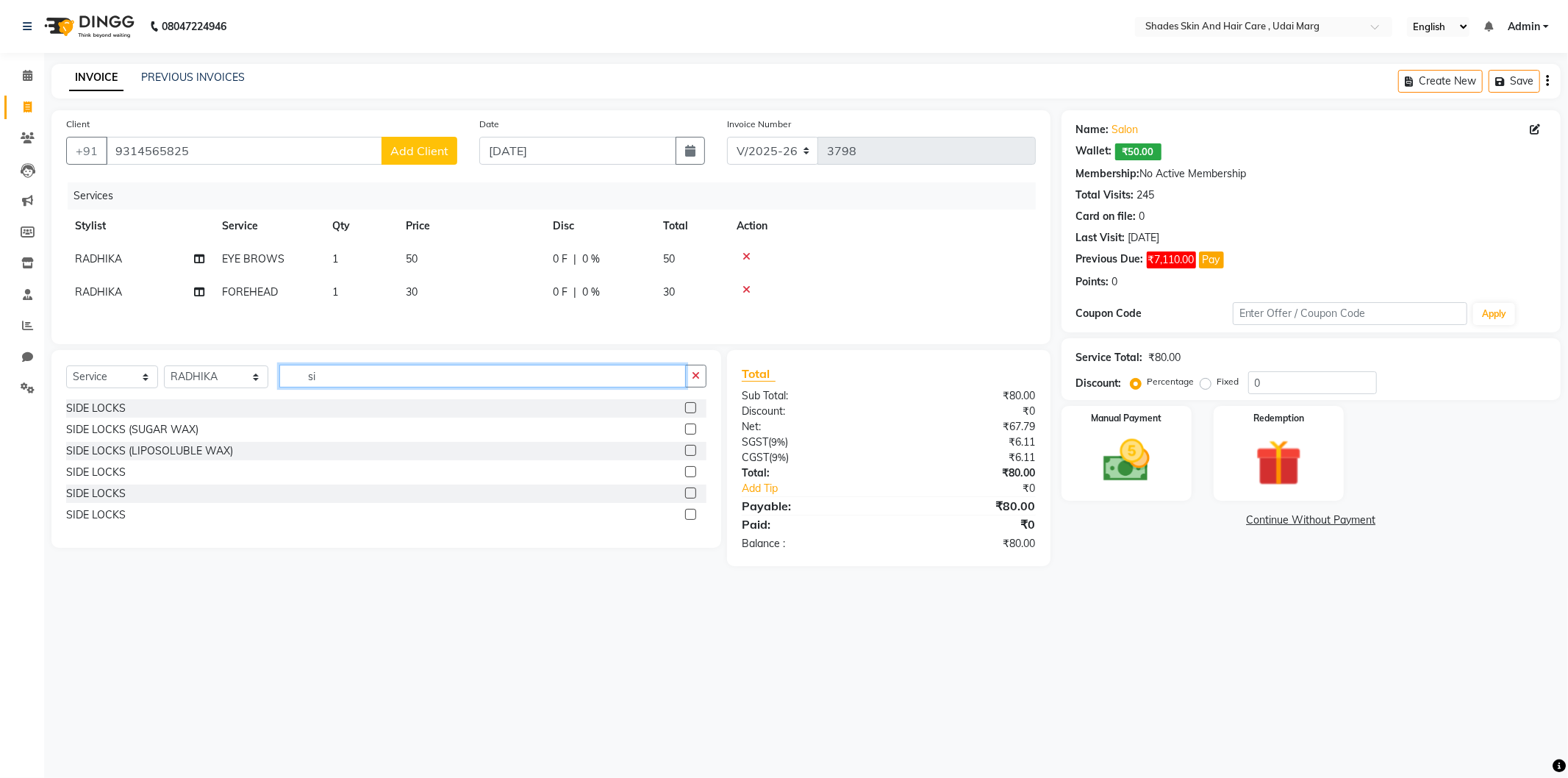
type input "s"
type input "side loc"
click at [184, 450] on div "SIDE LOCKS (LIPOSOLUBLE WAX)" at bounding box center [149, 451] width 167 height 16
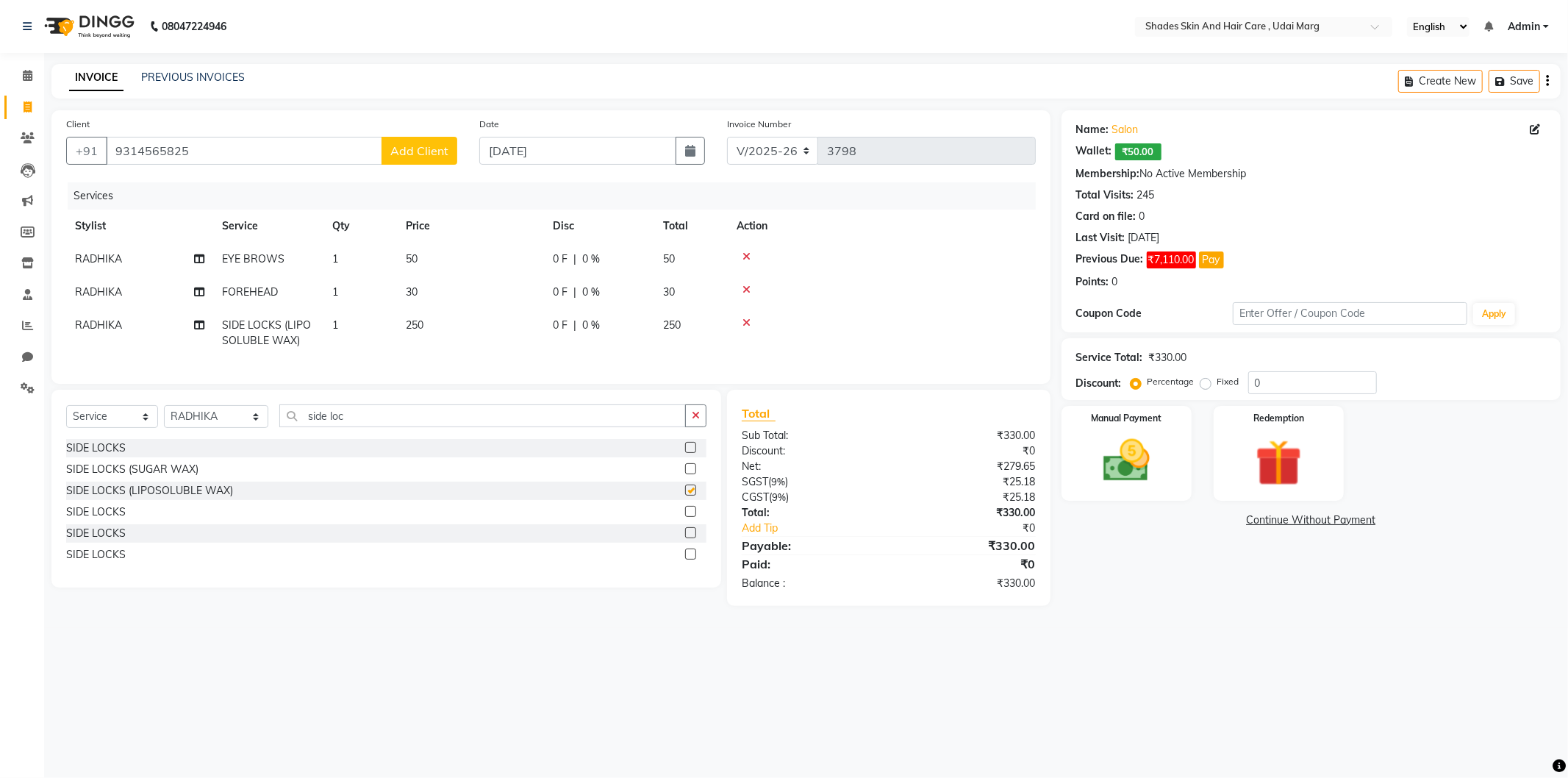
checkbox input "false"
click at [402, 427] on input "side loc" at bounding box center [482, 416] width 407 height 23
type input "s"
type input "upper"
click at [236, 498] on div "UPPER LIPS (LIPOSOLUBLE WAX)" at bounding box center [386, 490] width 641 height 18
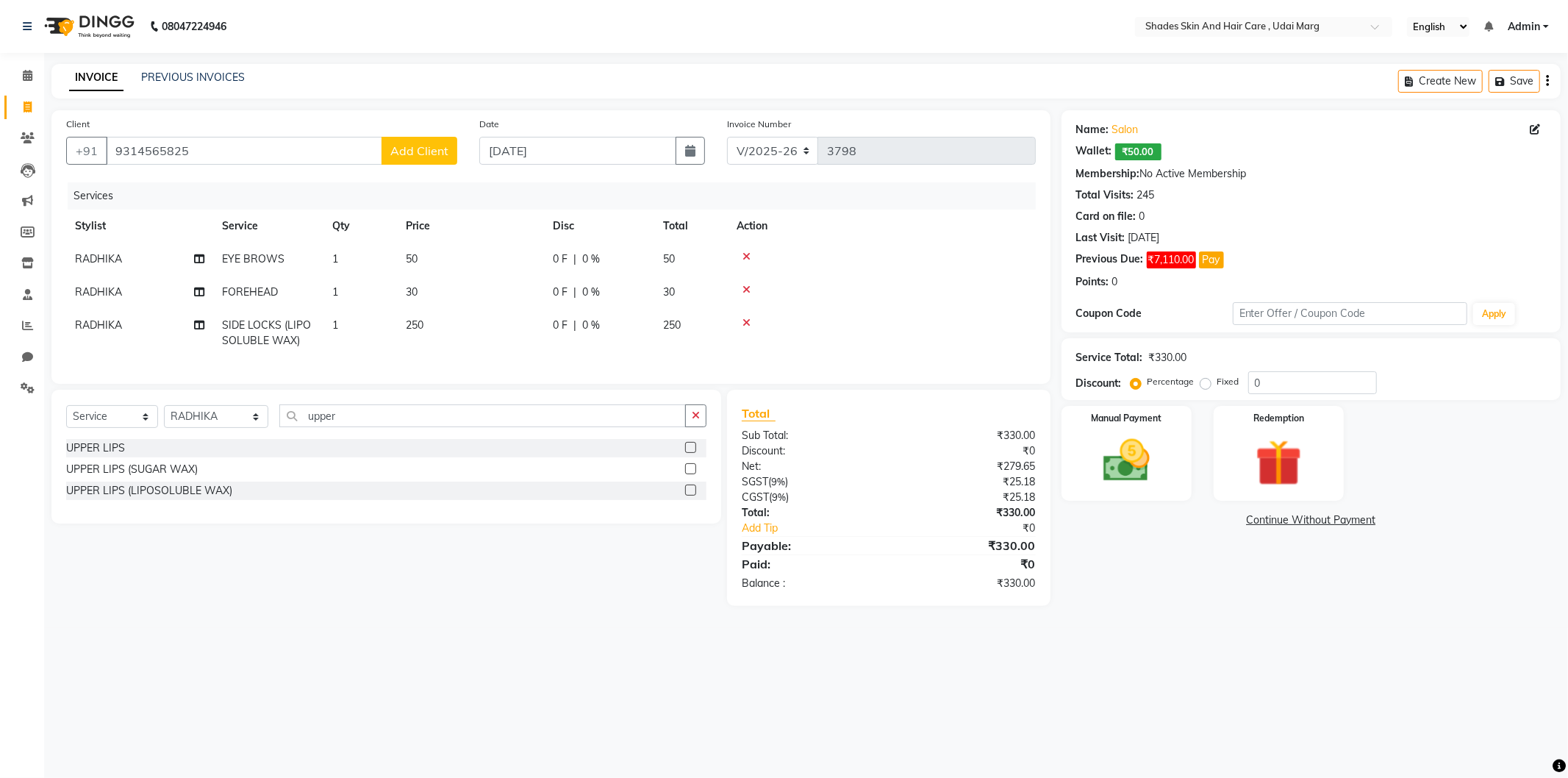
click at [230, 500] on div "UPPER LIPS (LIPOSOLUBLE WAX)" at bounding box center [386, 490] width 641 height 18
click at [214, 498] on div "UPPER LIPS (LIPOSOLUBLE WAX)" at bounding box center [149, 491] width 166 height 16
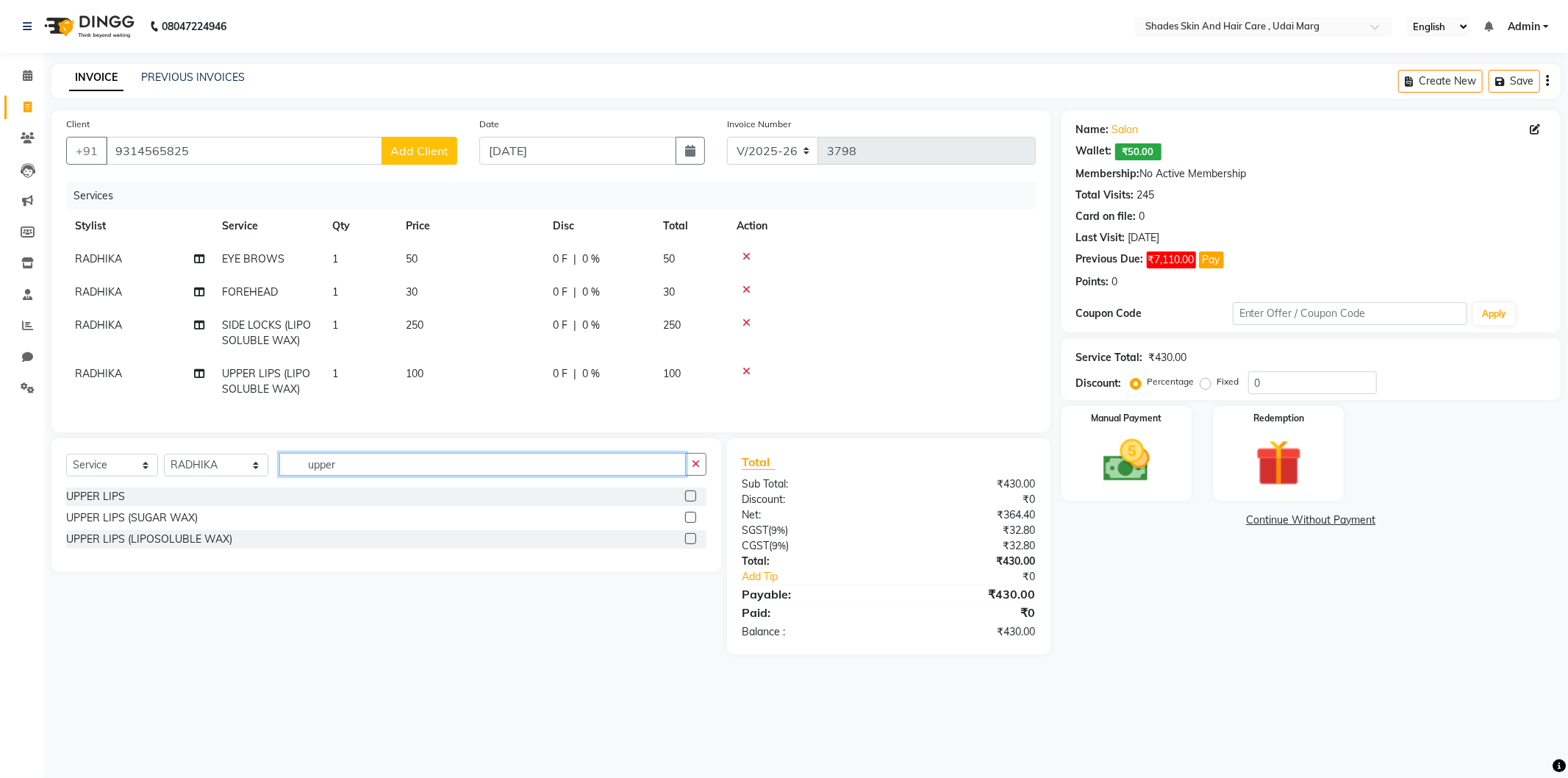
click at [372, 468] on input "upper" at bounding box center [482, 464] width 407 height 23
click at [216, 547] on div "UPPER LIPS (LIPOSOLUBLE WAX)" at bounding box center [149, 539] width 166 height 16
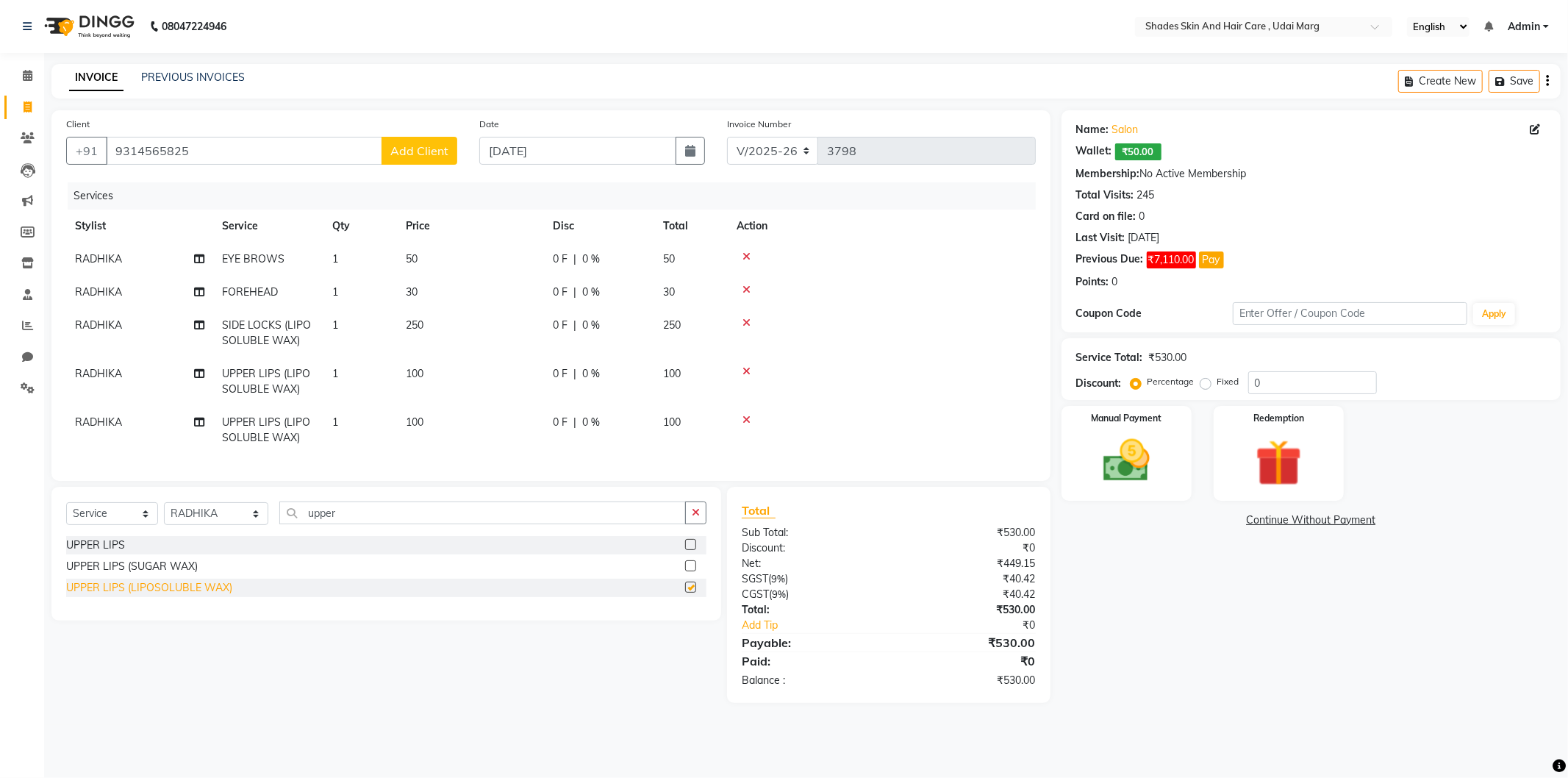
checkbox input "false"
click at [219, 522] on select "Select Stylist AAKASH ADMIN ANITA ASANA ATUL SAIN GAYATRI hiten chhabra JASSI C…" at bounding box center [216, 514] width 104 height 23
select select "74302"
click at [164, 515] on select "Select Stylist AAKASH ADMIN ANITA ASANA ATUL SAIN GAYATRI hiten chhabra JASSI C…" at bounding box center [216, 514] width 104 height 23
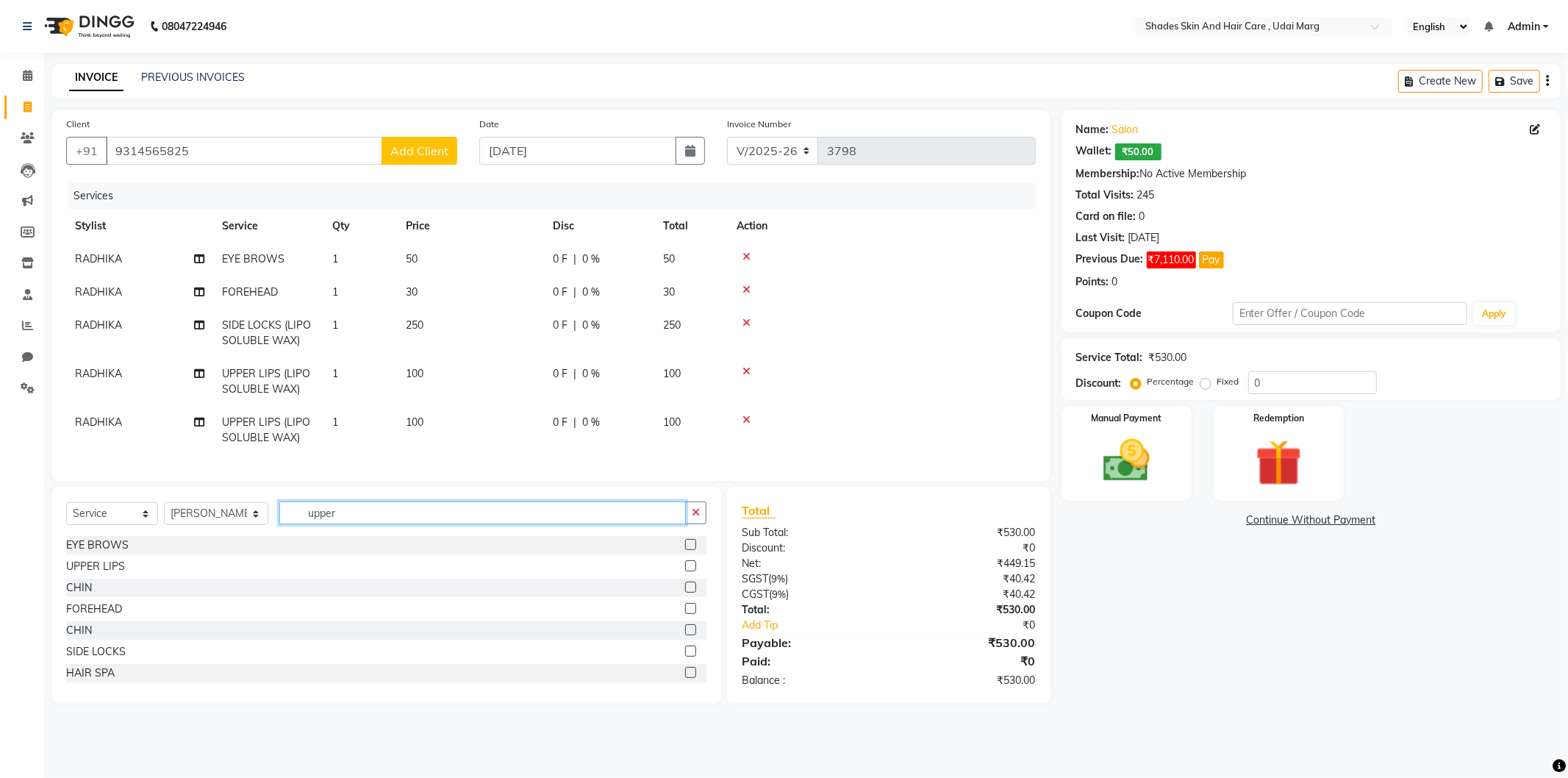
click at [343, 524] on input "upper" at bounding box center [482, 513] width 407 height 23
type input "u"
type input "beard"
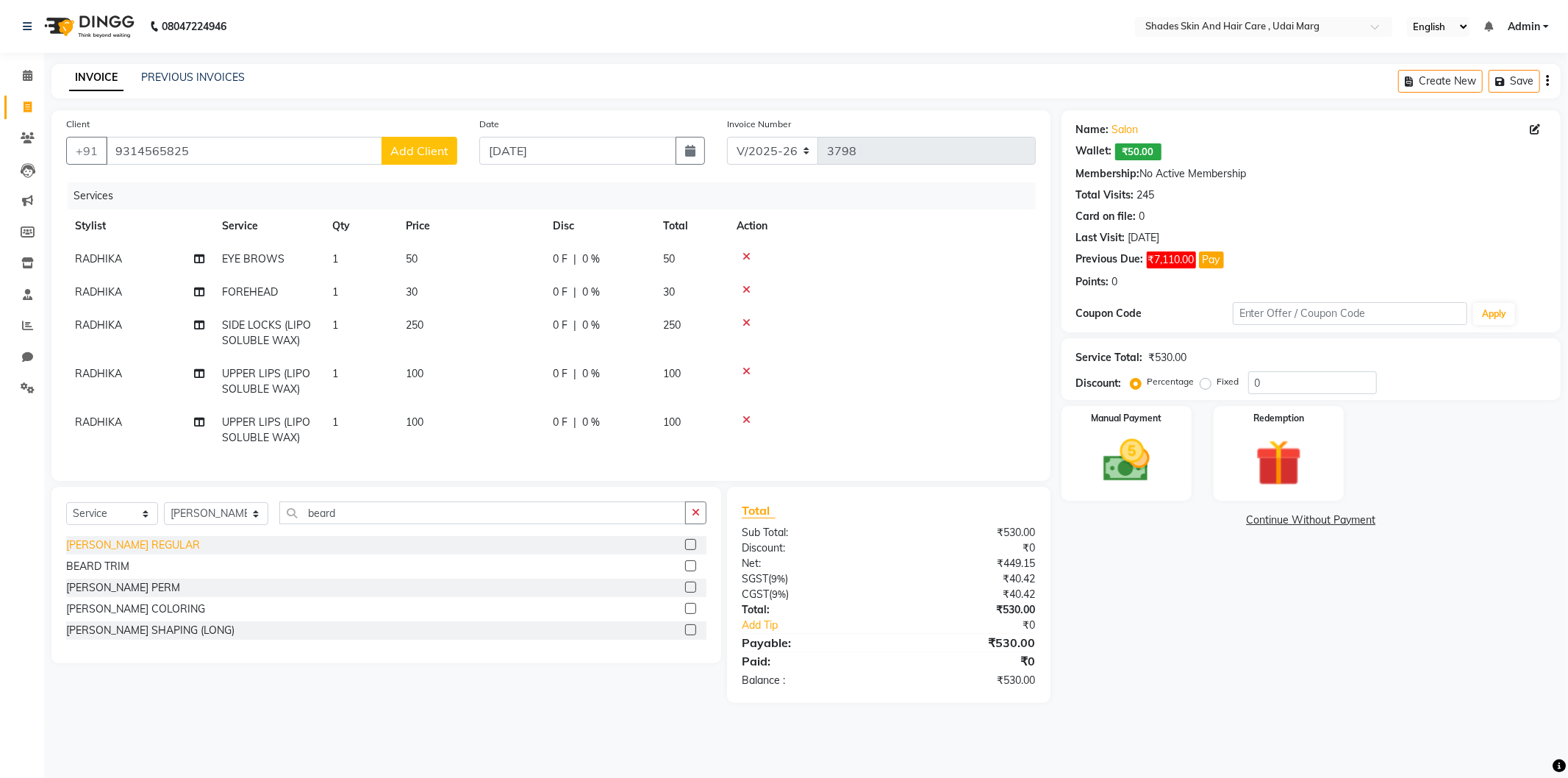
click at [123, 553] on div "[PERSON_NAME] REGULAR" at bounding box center [133, 545] width 134 height 16
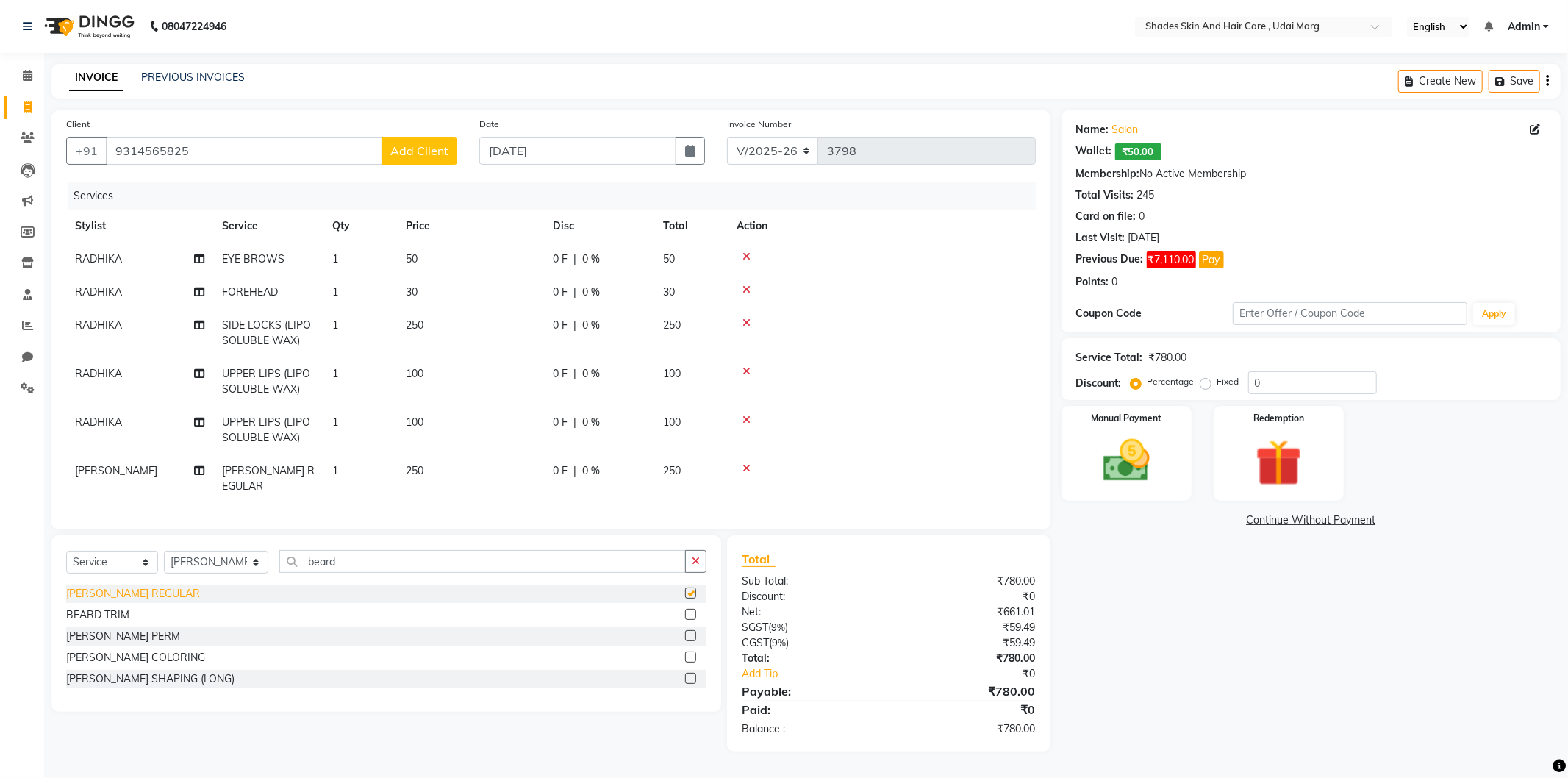
checkbox input "false"
click at [1140, 472] on img at bounding box center [1126, 461] width 78 height 56
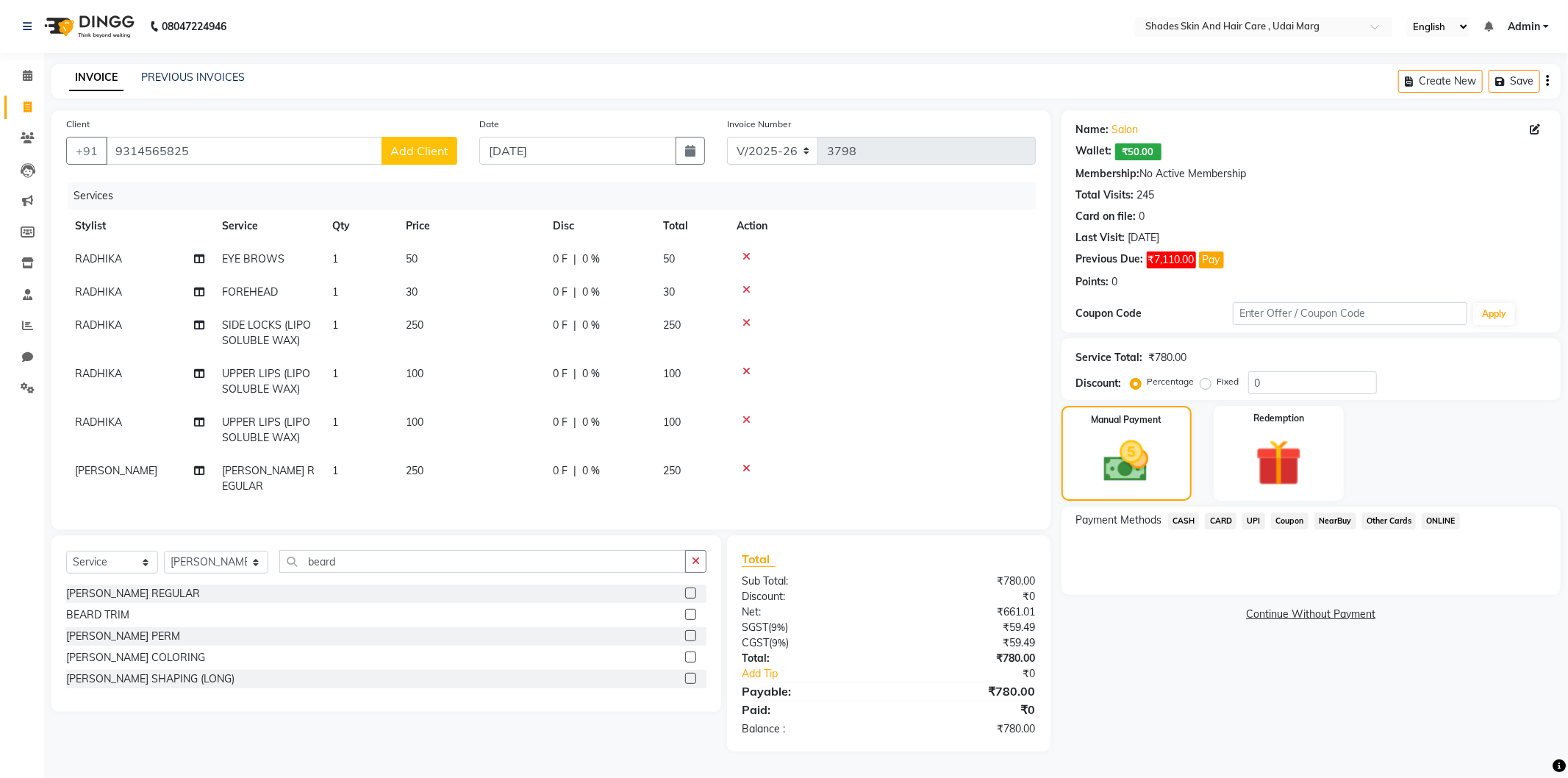
click at [1246, 522] on span "UPI" at bounding box center [1253, 520] width 23 height 17
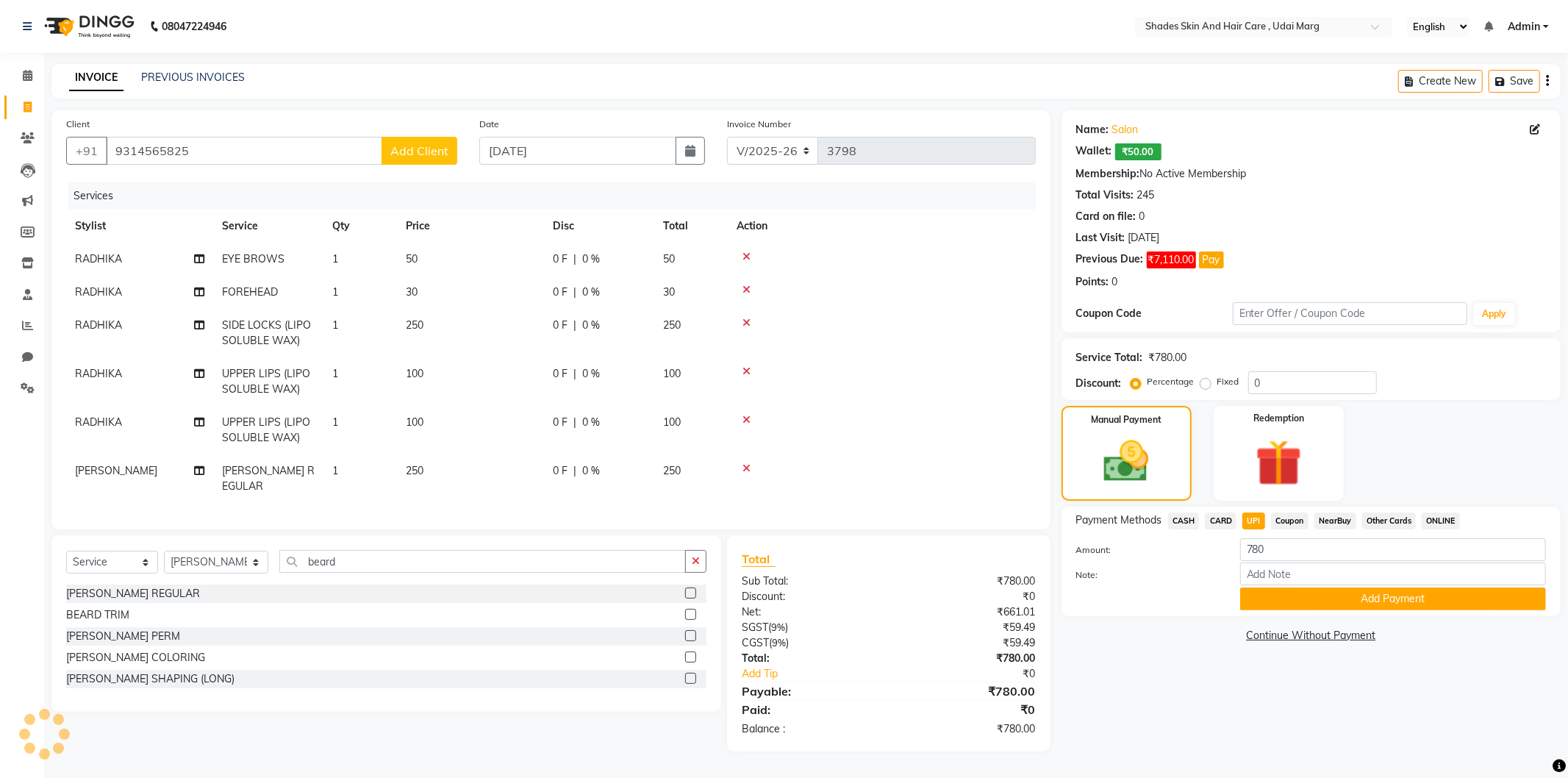
click at [1187, 522] on span "CASH" at bounding box center [1184, 520] width 31 height 17
click at [1257, 521] on span "UPI" at bounding box center [1253, 520] width 23 height 17
click at [1319, 602] on button "Add Payment" at bounding box center [1393, 599] width 306 height 23
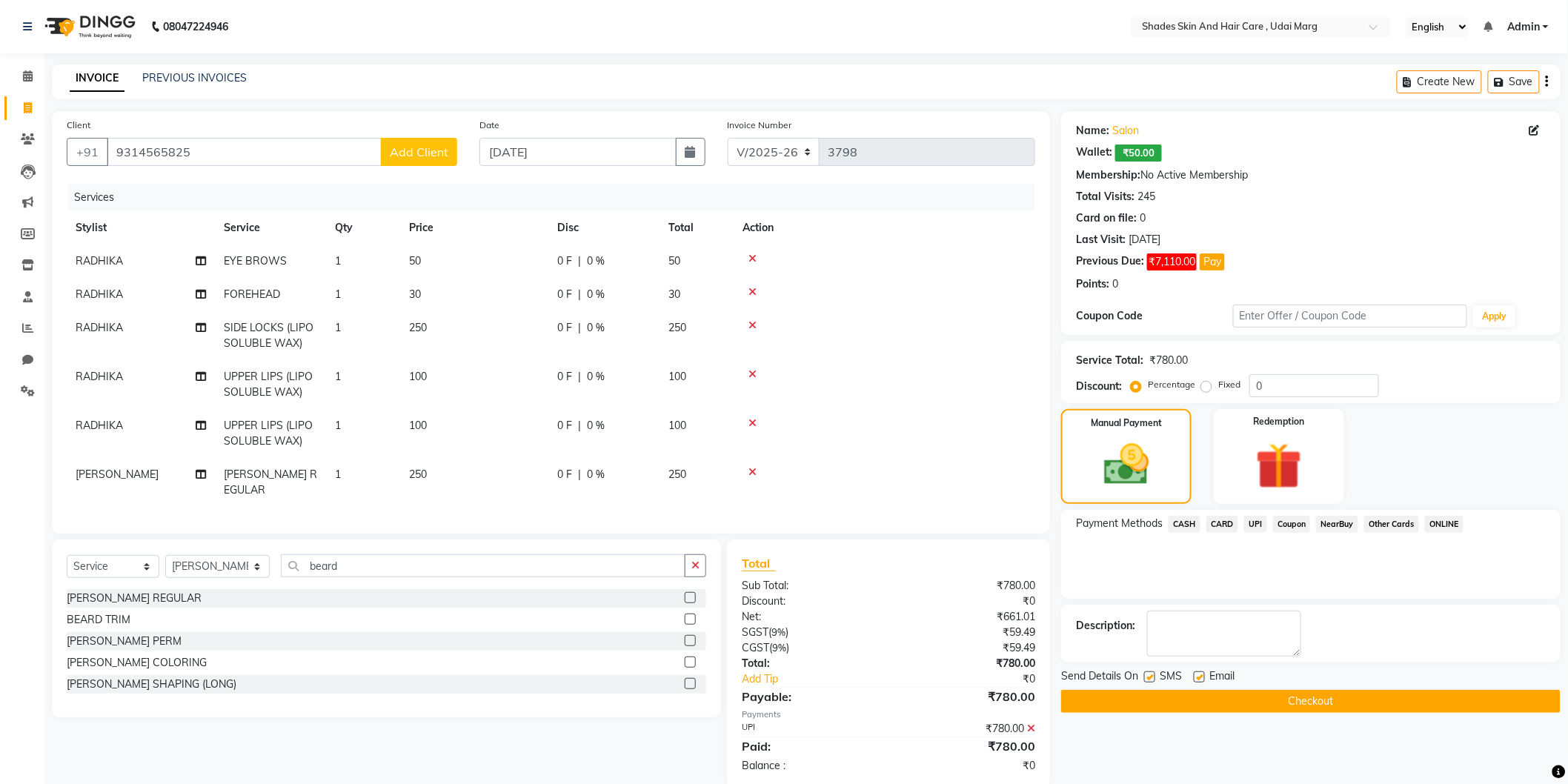
click at [1241, 689] on button "Checkout" at bounding box center [1311, 701] width 500 height 23
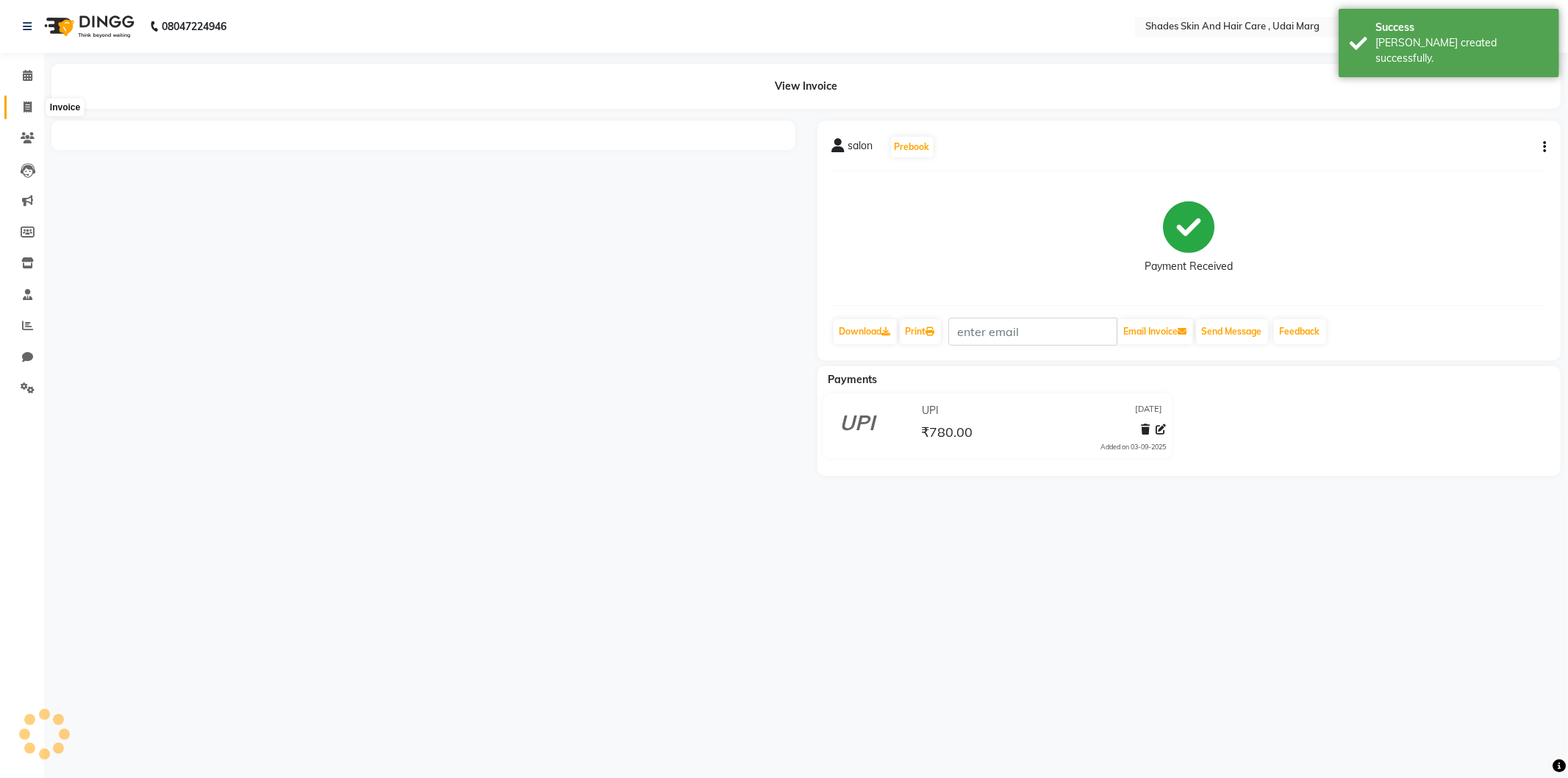
click at [27, 113] on span at bounding box center [28, 107] width 26 height 17
select select "service"
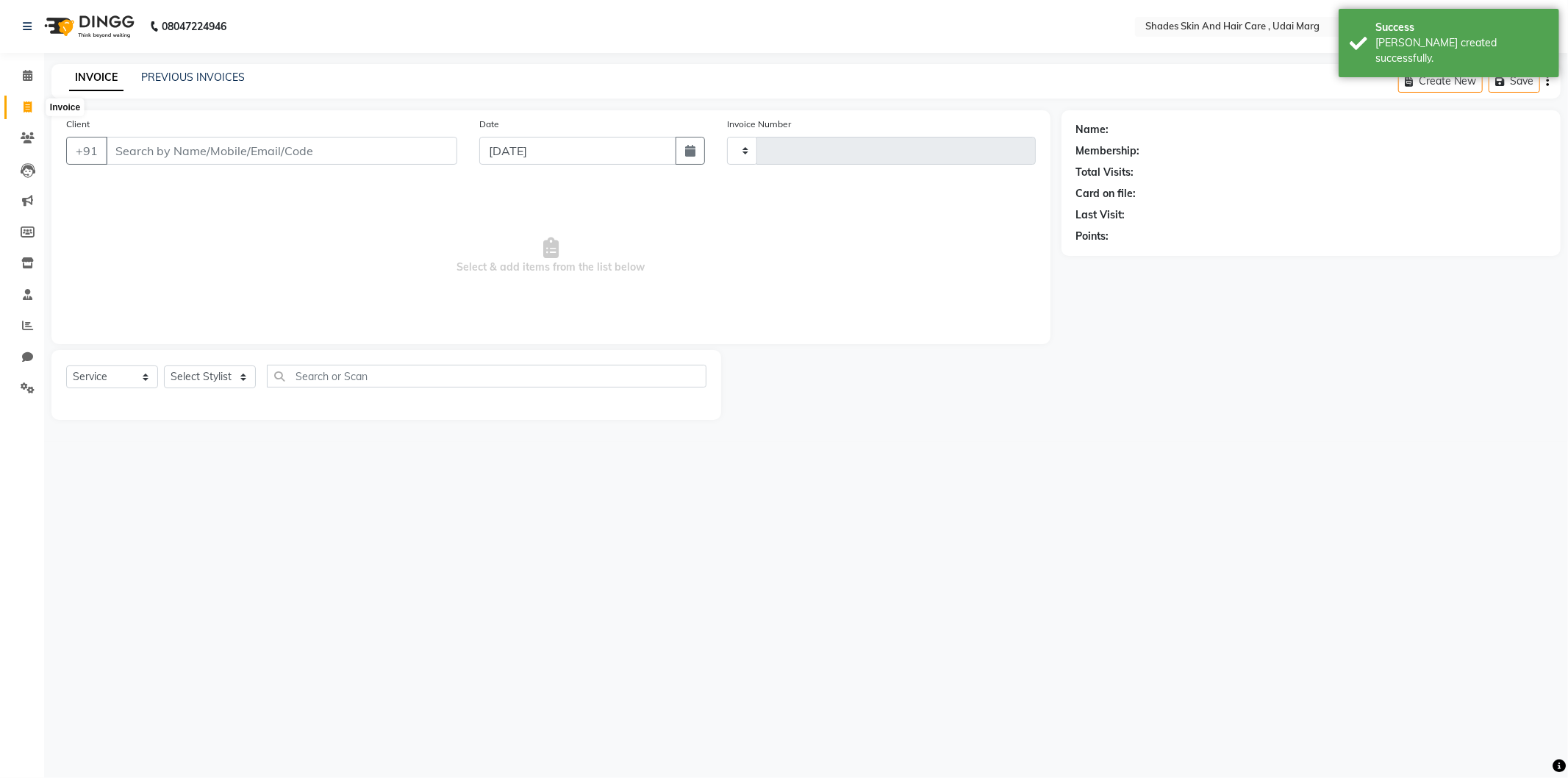
type input "3799"
select select "8022"
click at [229, 156] on input "Client" at bounding box center [282, 150] width 351 height 28
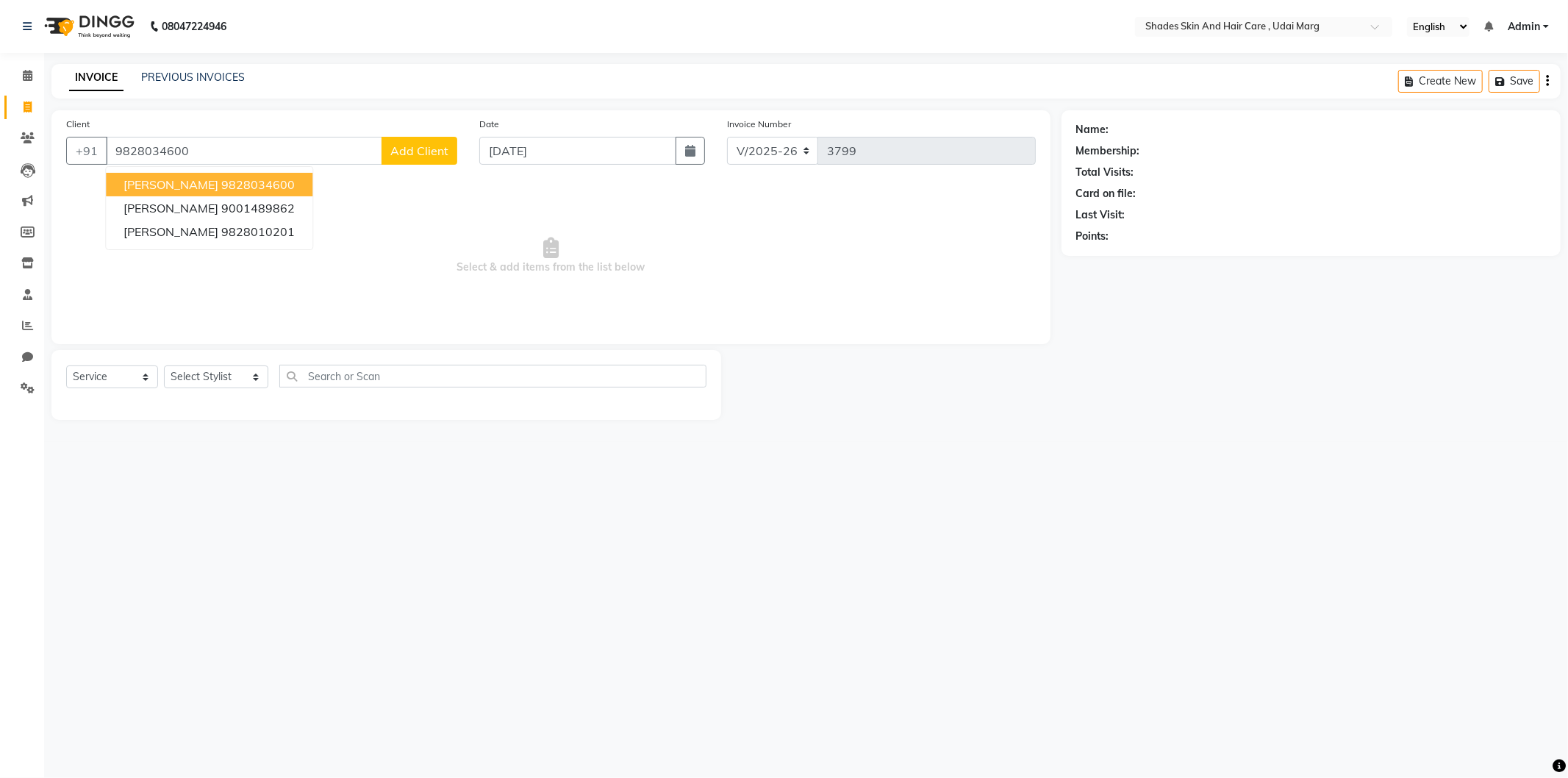
type input "9828034600"
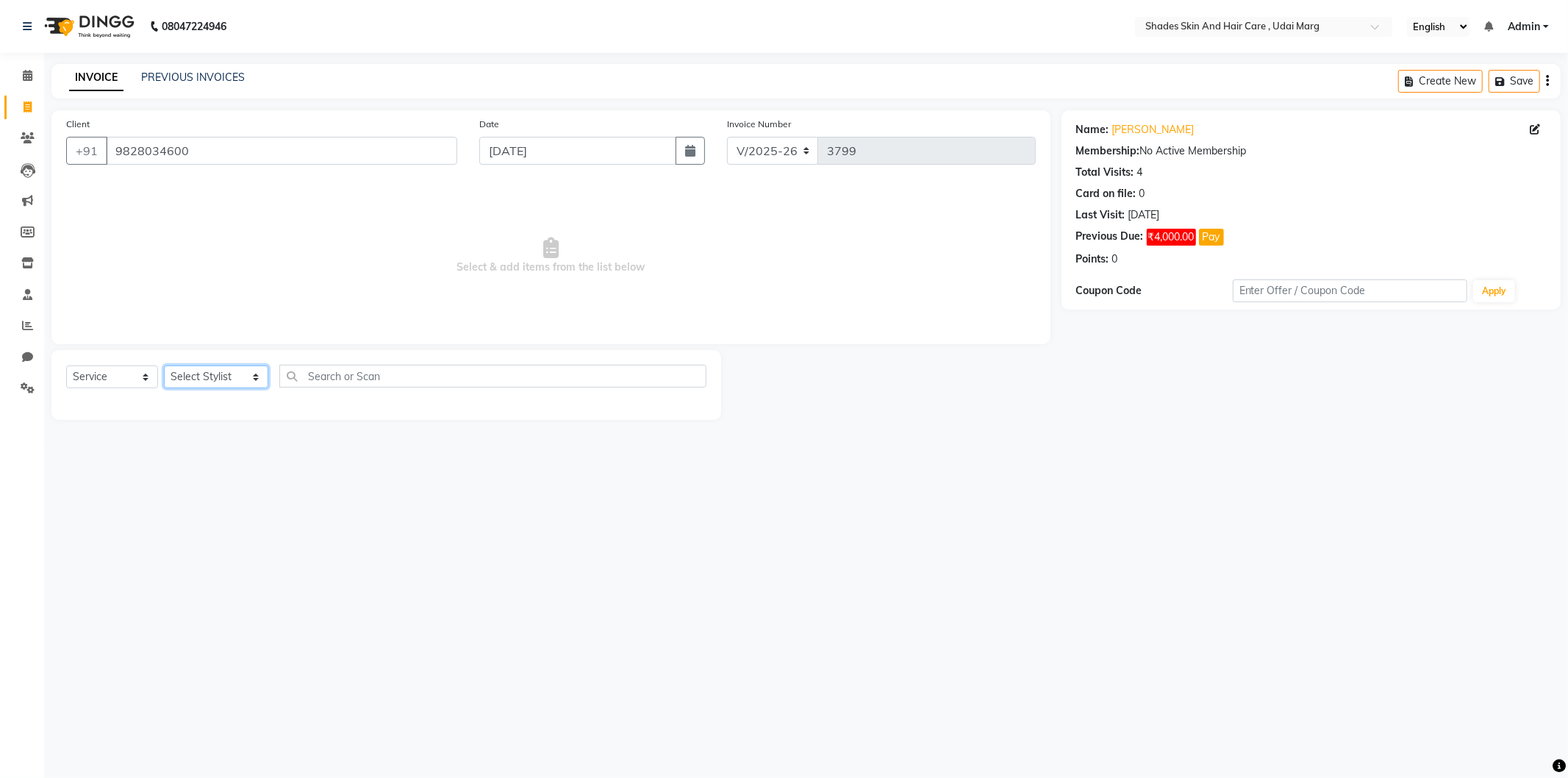
click at [239, 369] on select "Select Stylist AAKASH ADMIN ANITA ASANA ATUL SAIN GAYATRI hiten chhabra JASSI C…" at bounding box center [216, 376] width 104 height 23
drag, startPoint x: 0, startPoint y: 18, endPoint x: 312, endPoint y: 193, distance: 357.7
click at [312, 193] on span "Select & add items from the list below" at bounding box center [550, 256] width 969 height 147
drag, startPoint x: 316, startPoint y: 0, endPoint x: 218, endPoint y: 383, distance: 395.3
click at [218, 383] on select "Select Stylist AAKASH ADMIN ANITA ASANA ATUL SAIN GAYATRI hiten chhabra JASSI C…" at bounding box center [216, 376] width 104 height 23
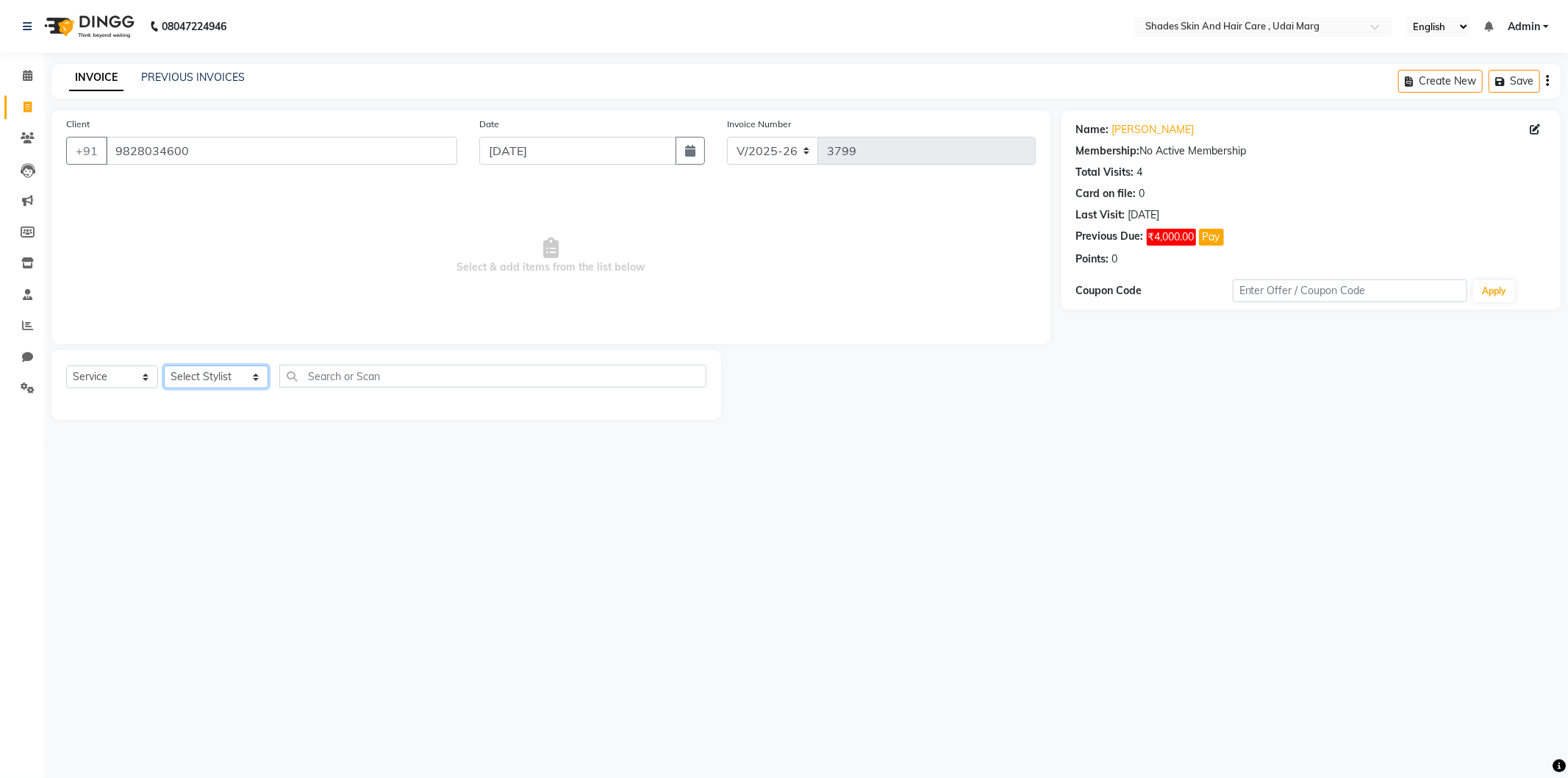
select select "74311"
click at [164, 366] on select "Select Stylist AAKASH ADMIN ANITA ASANA ATUL SAIN GAYATRI hiten chhabra JASSI C…" at bounding box center [216, 376] width 104 height 23
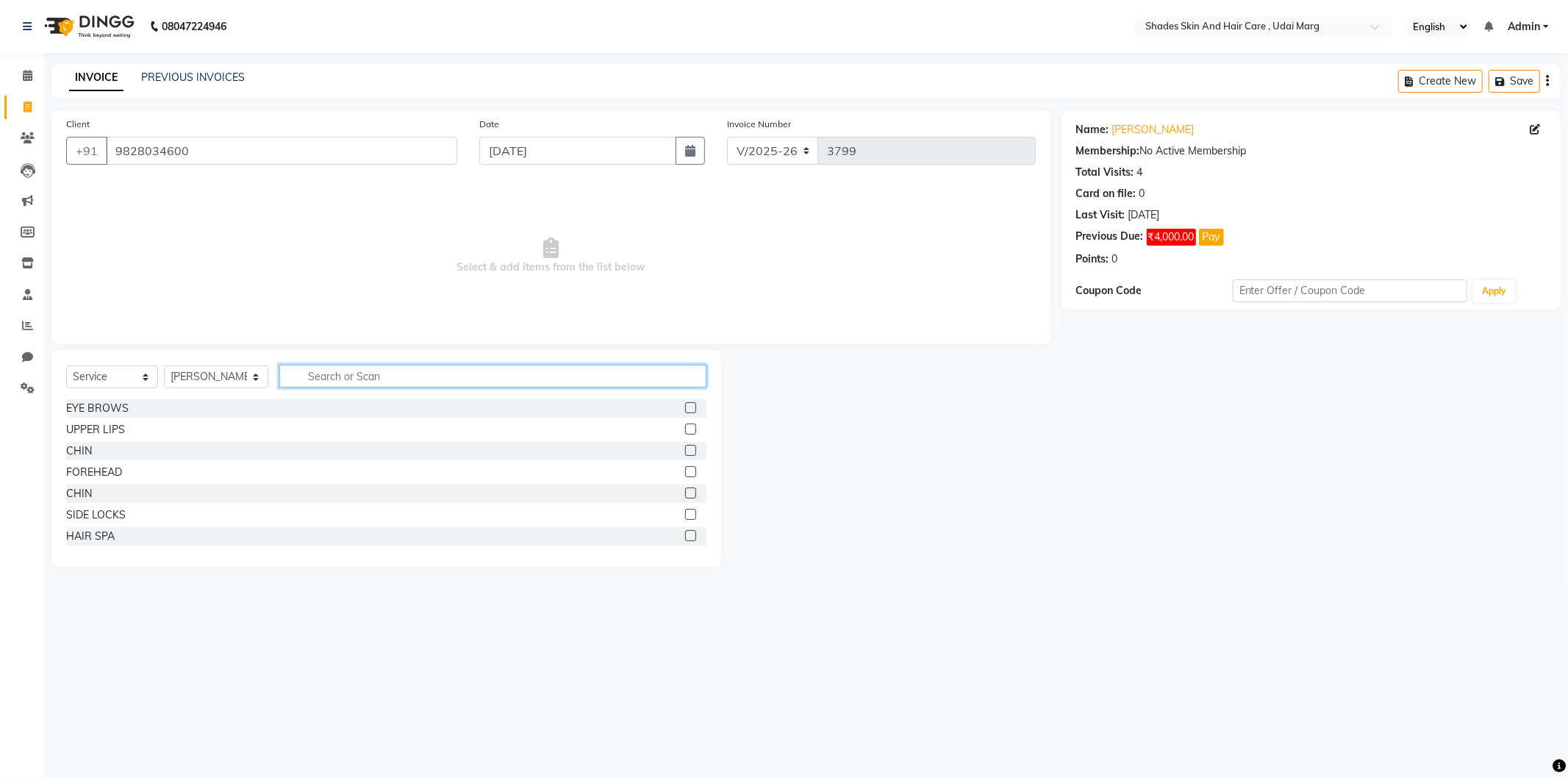
click at [316, 373] on input "text" at bounding box center [492, 376] width 427 height 23
type input "nail"
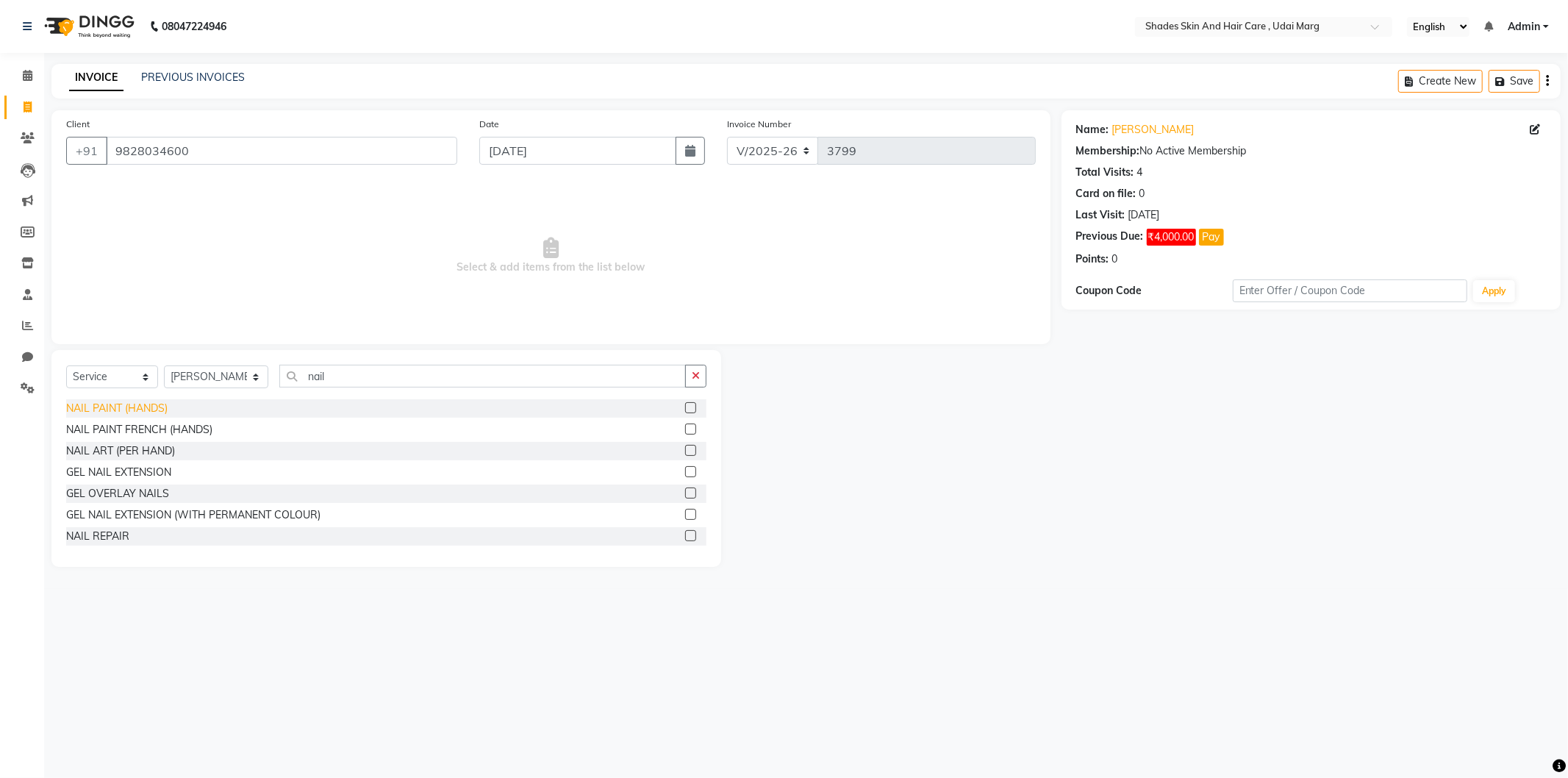
click at [148, 412] on div "NAIL PAINT (HANDS)" at bounding box center [116, 409] width 102 height 16
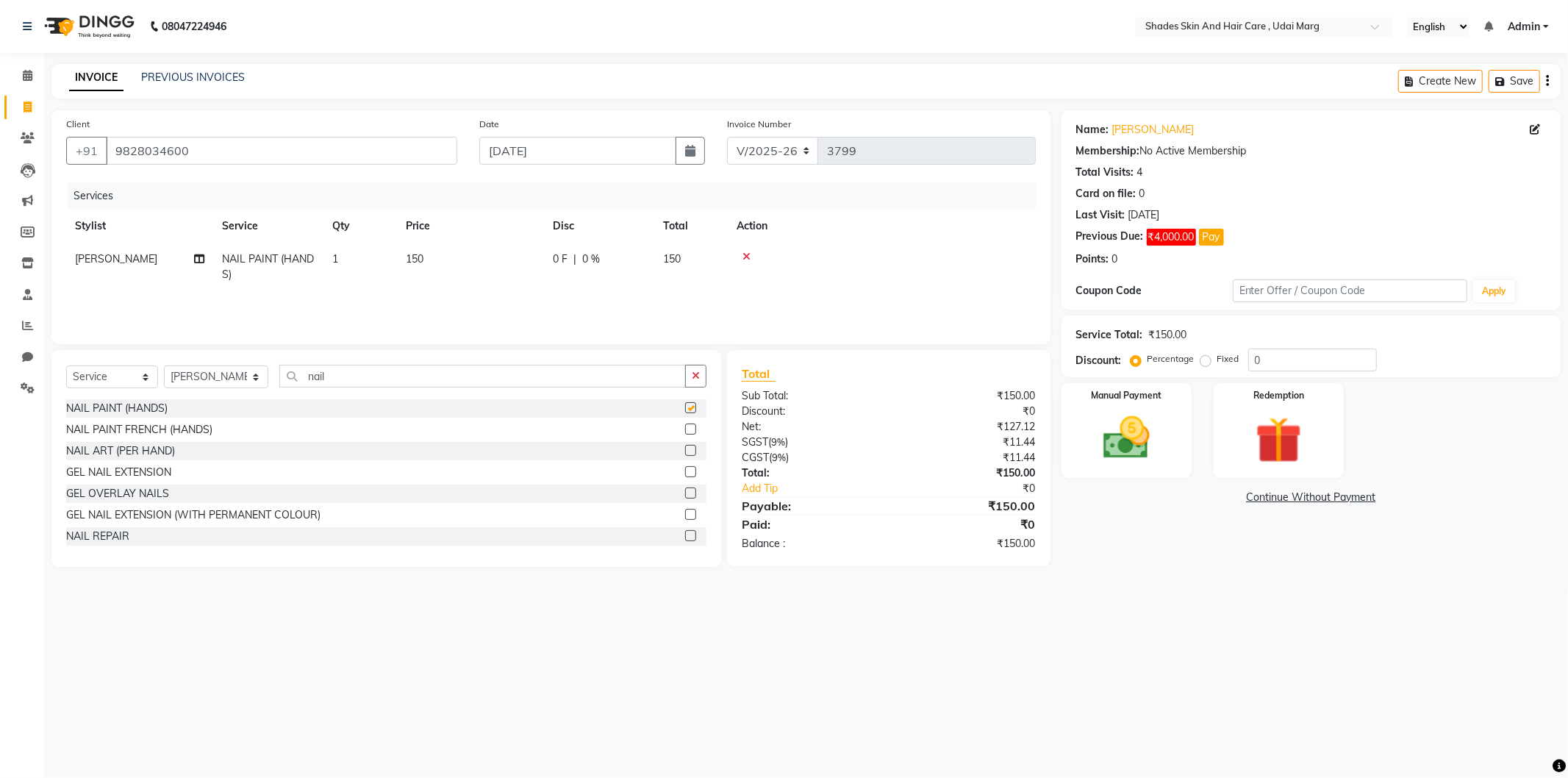
checkbox input "false"
click at [409, 260] on span "150" at bounding box center [415, 258] width 17 height 13
select select "74311"
click at [501, 266] on input "150" at bounding box center [539, 263] width 130 height 23
type input "1"
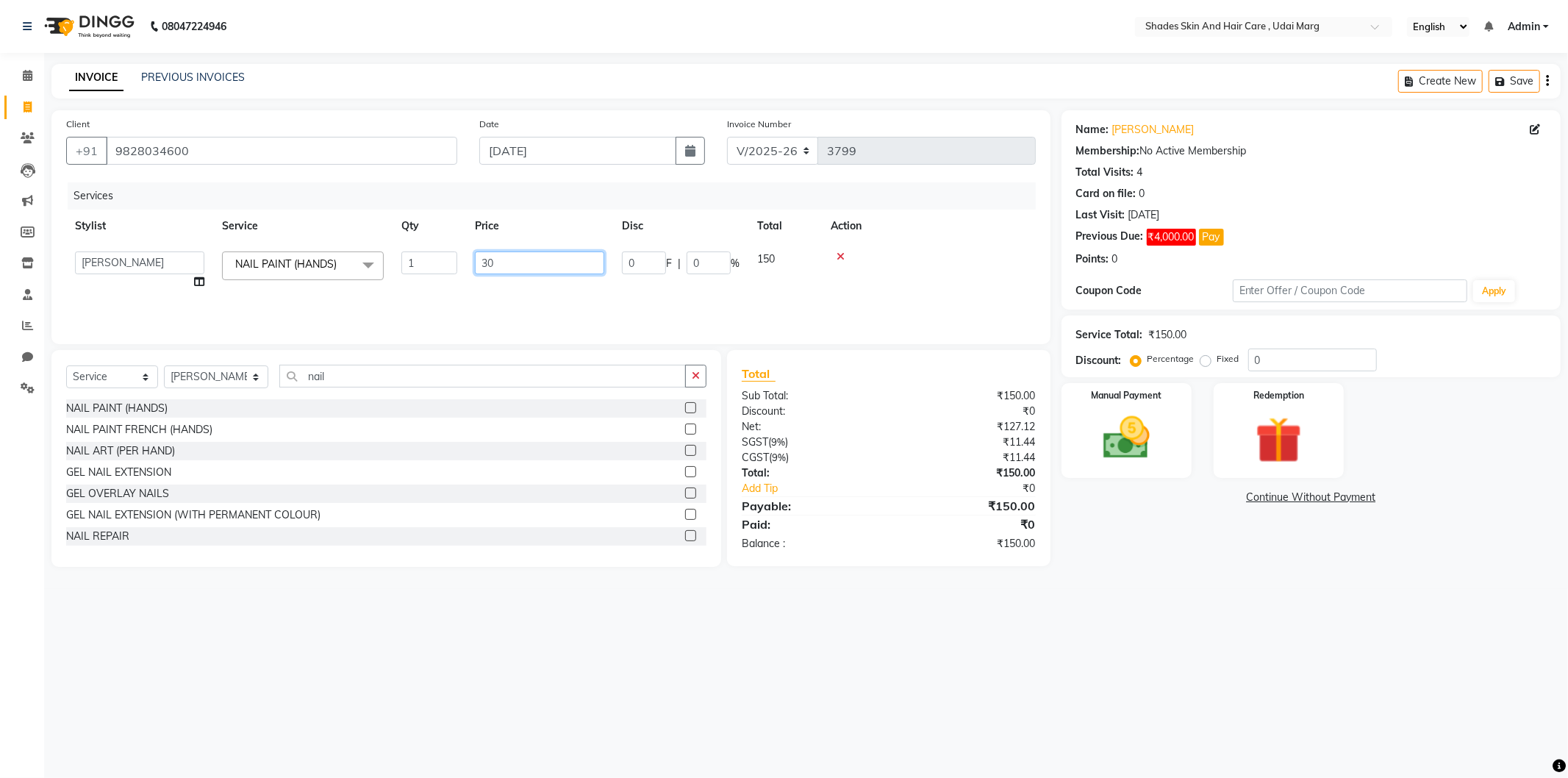
type input "300"
click at [488, 292] on div "Services Stylist Service Qty Price Disc Total Action AAKASH ADMIN ANITA ASANA A…" at bounding box center [550, 256] width 969 height 147
click at [229, 380] on select "Select Stylist AAKASH ADMIN ANITA ASANA ATUL SAIN GAYATRI hiten chhabra JASSI C…" at bounding box center [216, 376] width 104 height 23
select select "74309"
click at [164, 366] on select "Select Stylist AAKASH ADMIN ANITA ASANA ATUL SAIN GAYATRI hiten chhabra JASSI C…" at bounding box center [216, 376] width 104 height 23
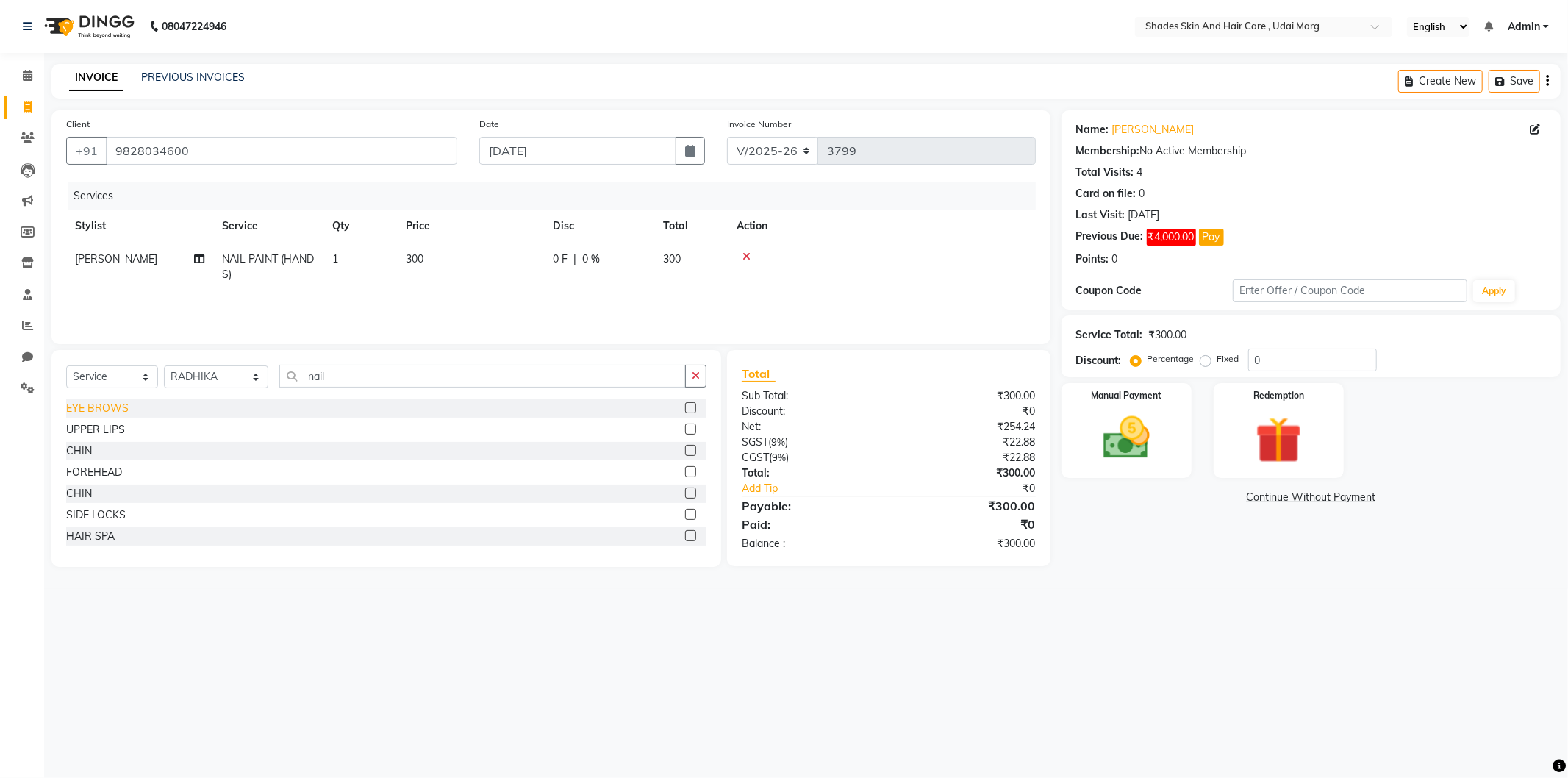
click at [112, 409] on div "EYE BROWS" at bounding box center [97, 409] width 63 height 16
checkbox input "false"
click at [1111, 431] on img at bounding box center [1126, 438] width 78 height 56
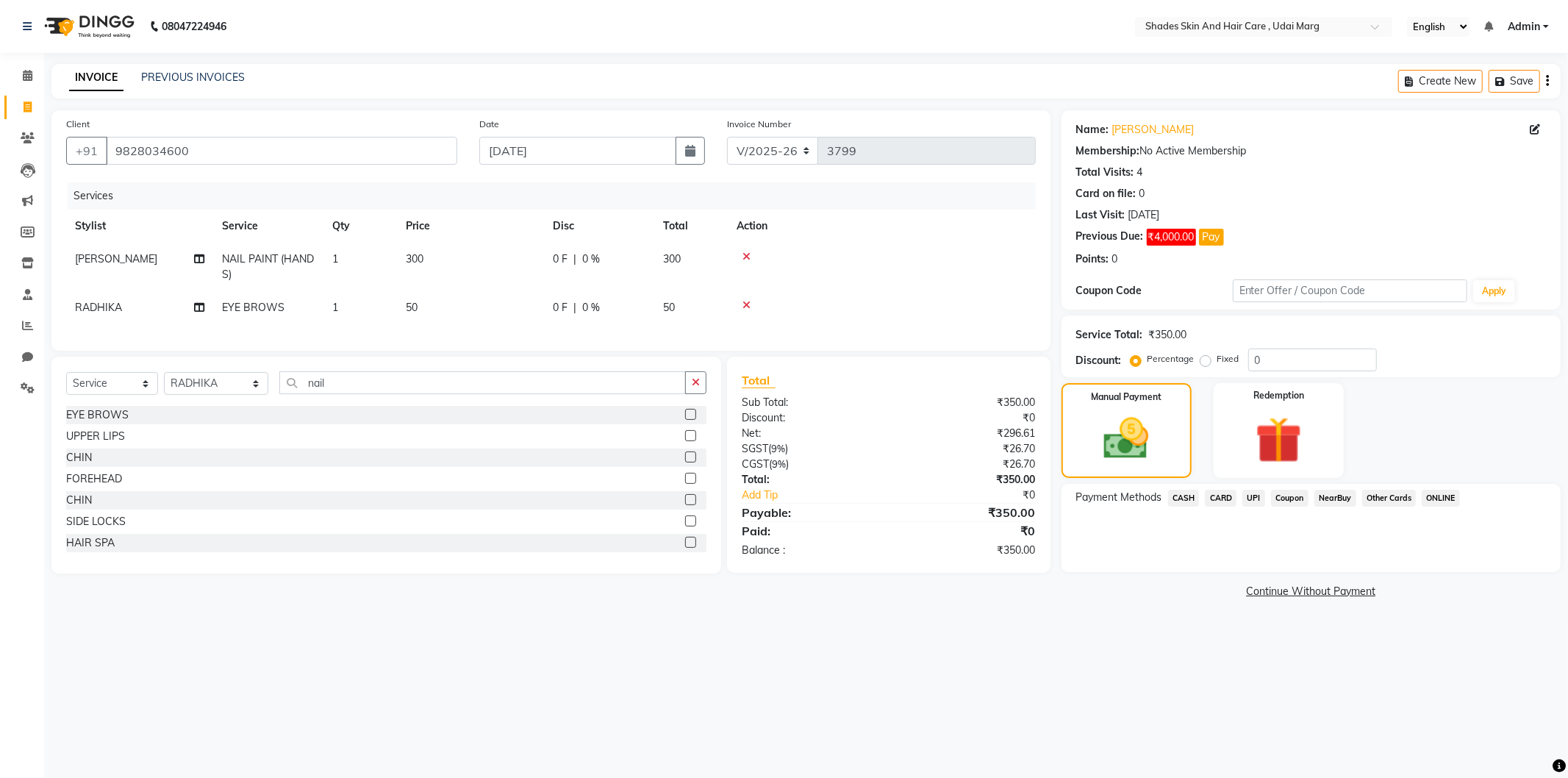
click at [1188, 496] on span "CASH" at bounding box center [1184, 497] width 31 height 17
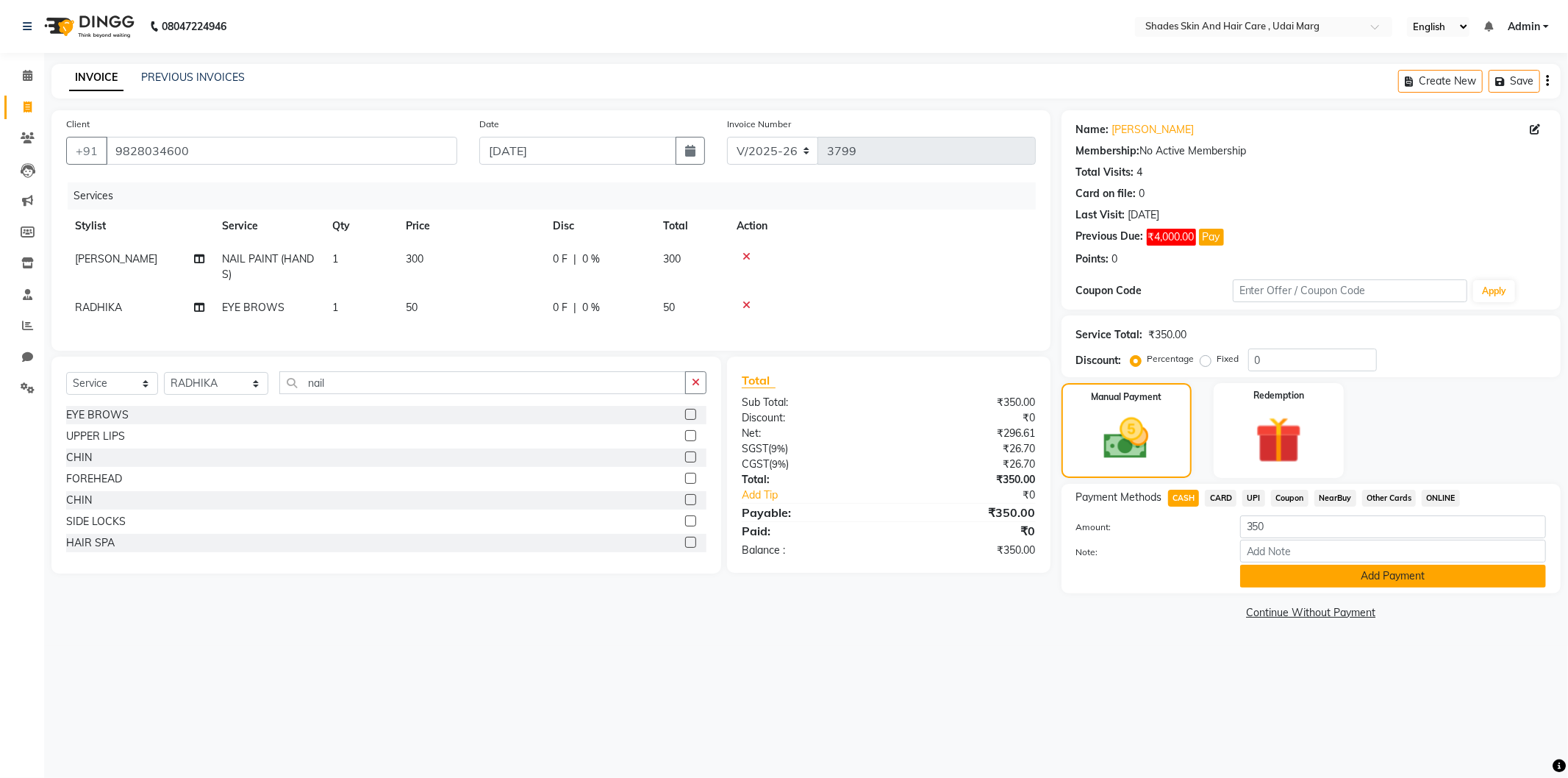
click at [1274, 575] on button "Add Payment" at bounding box center [1393, 575] width 306 height 23
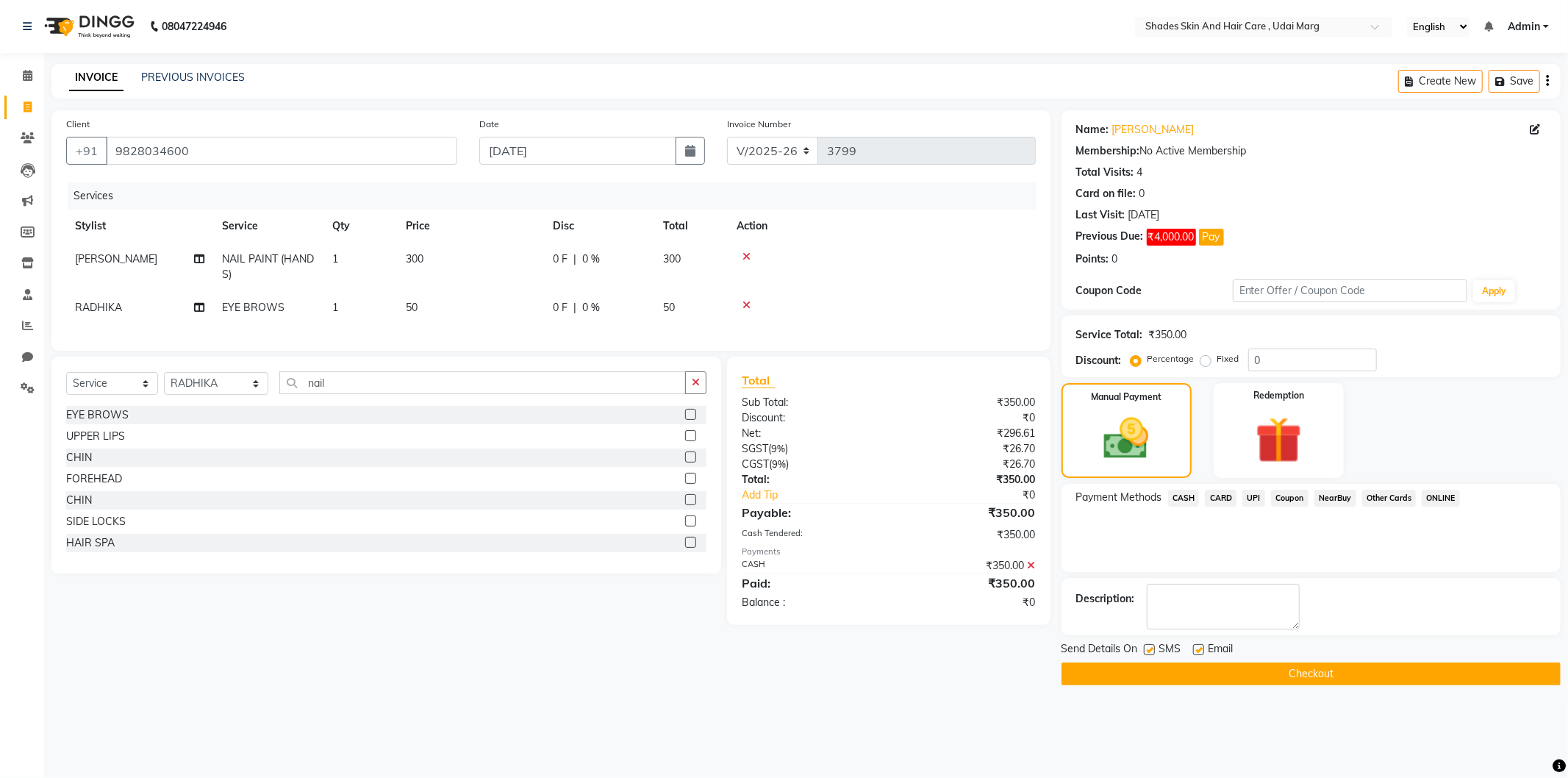
click at [1200, 666] on button "Checkout" at bounding box center [1311, 674] width 499 height 23
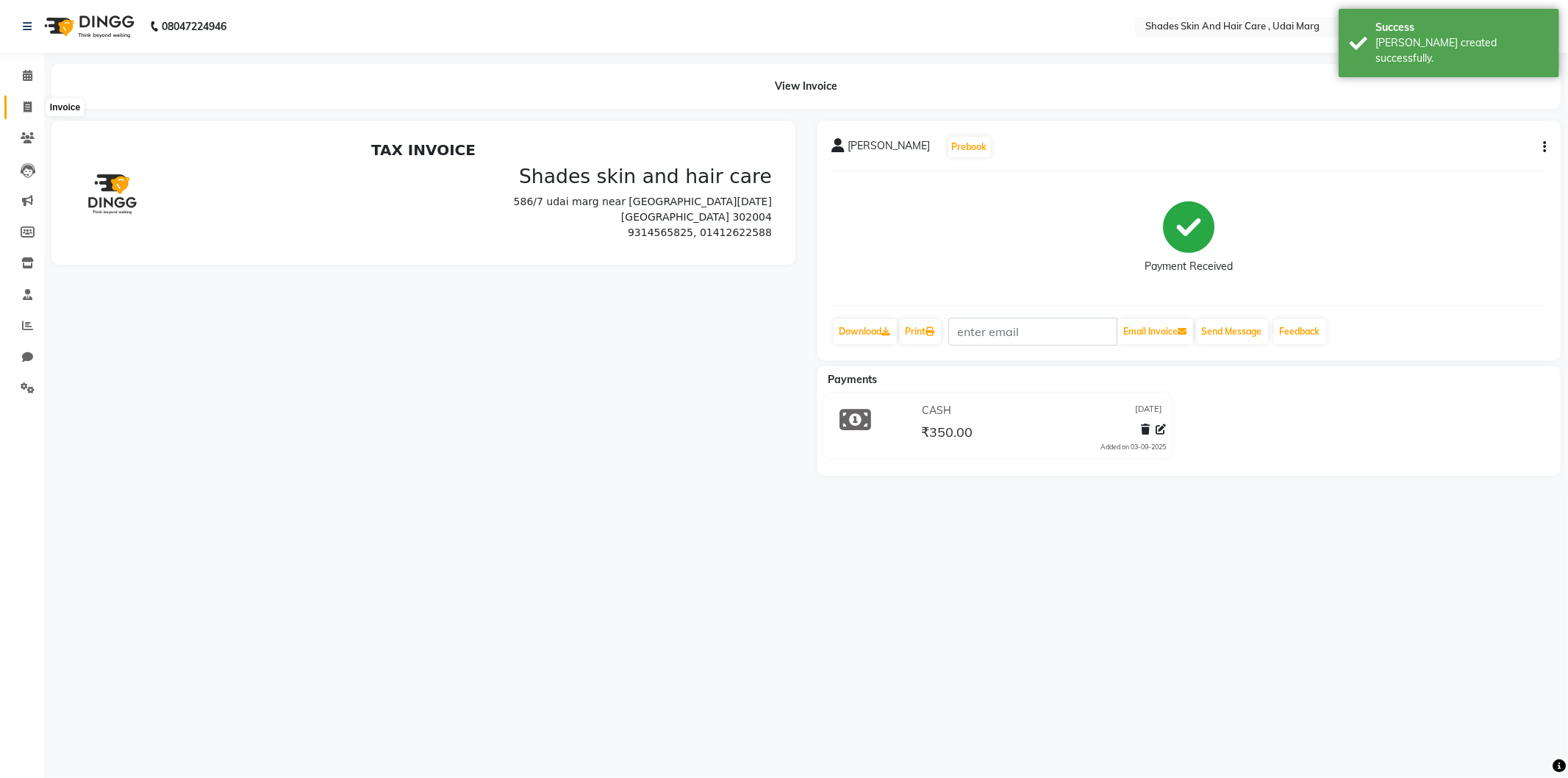
click at [27, 111] on icon at bounding box center [27, 107] width 8 height 11
select select "service"
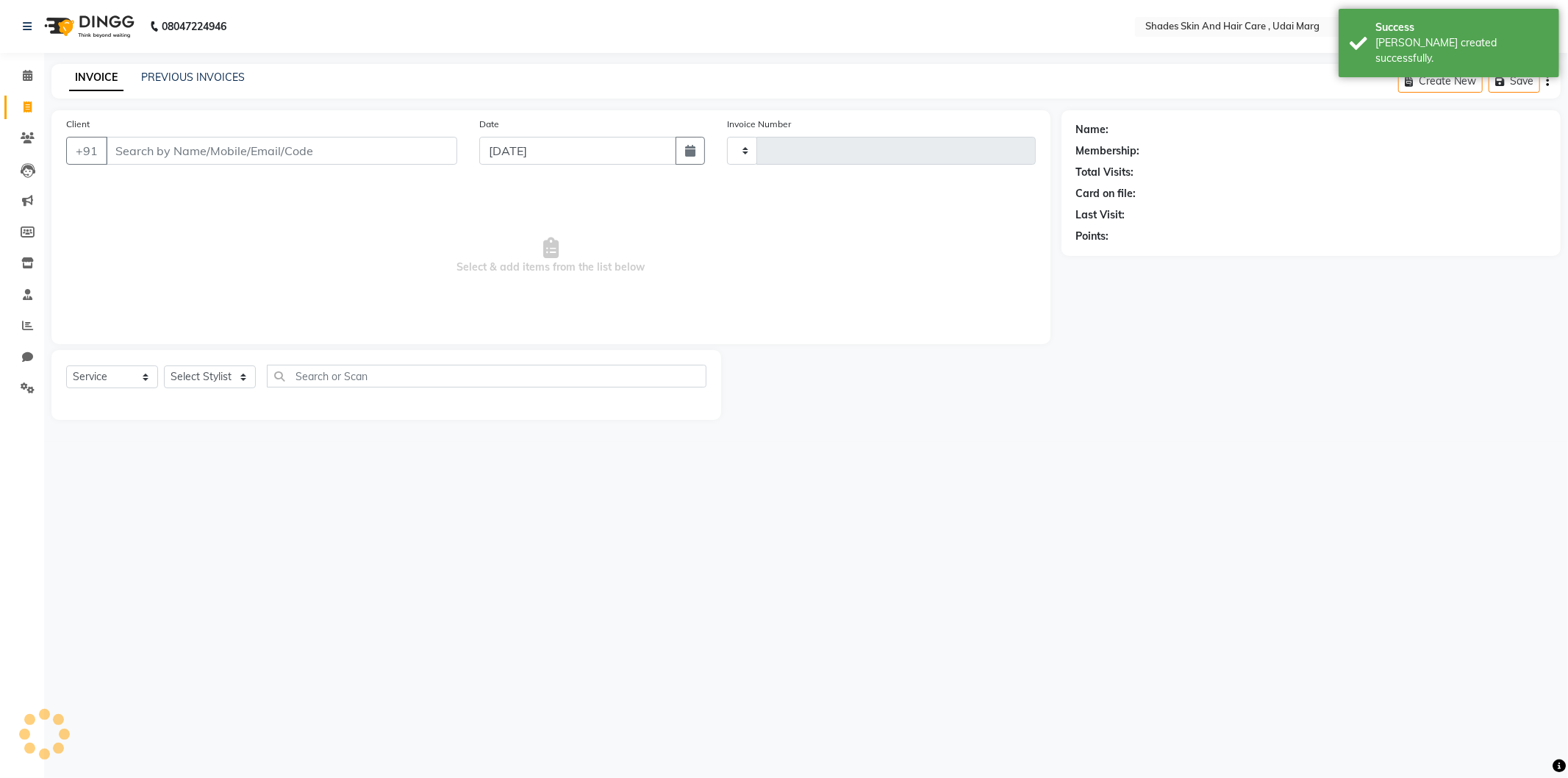
type input "3800"
select select "8022"
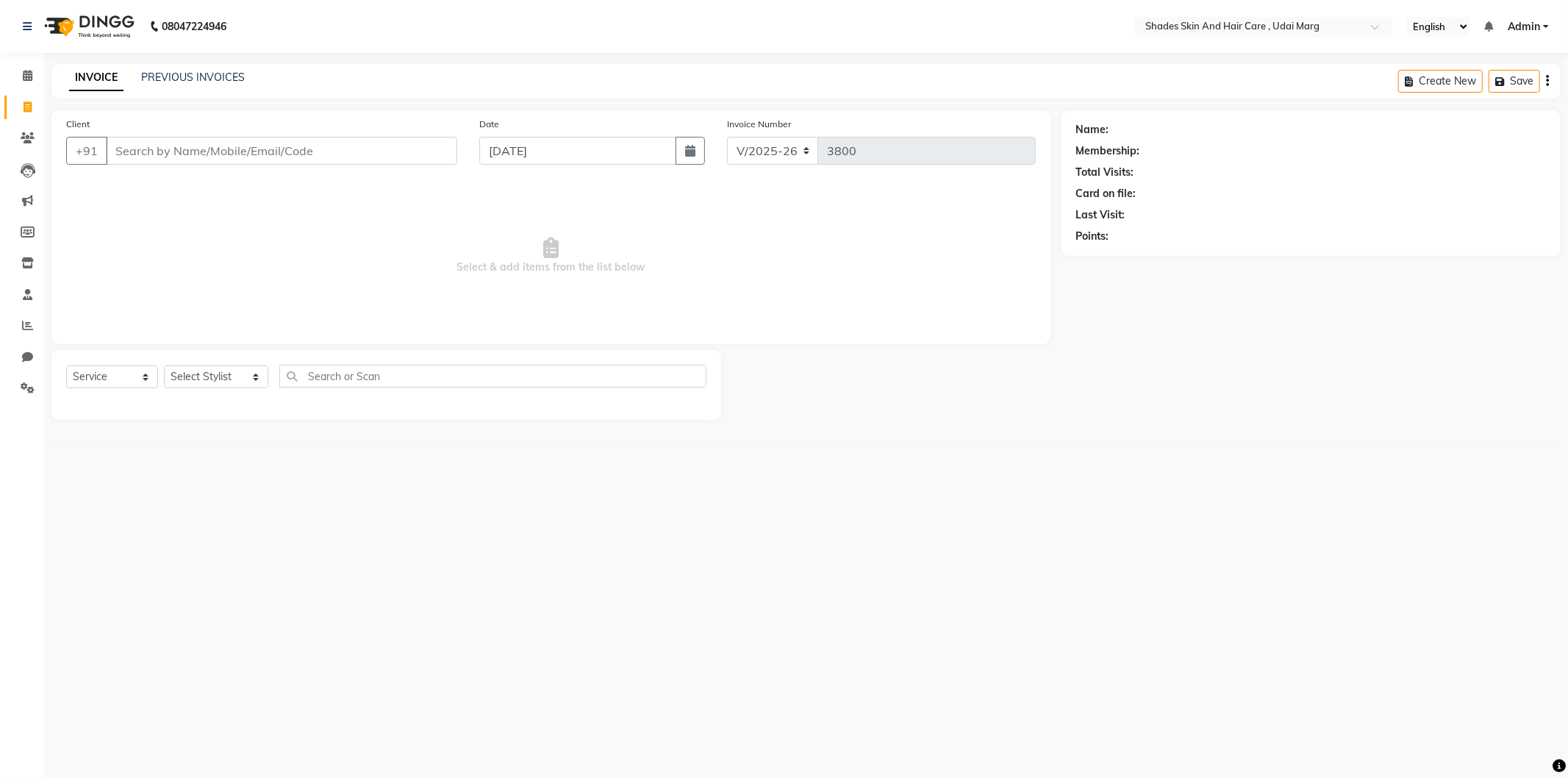
click at [228, 156] on input "Client" at bounding box center [282, 150] width 351 height 28
type input "9314565825"
click at [236, 364] on div "Select Service Product Membership Package Voucher Prepaid Gift Card Select Styl…" at bounding box center [386, 382] width 641 height 35
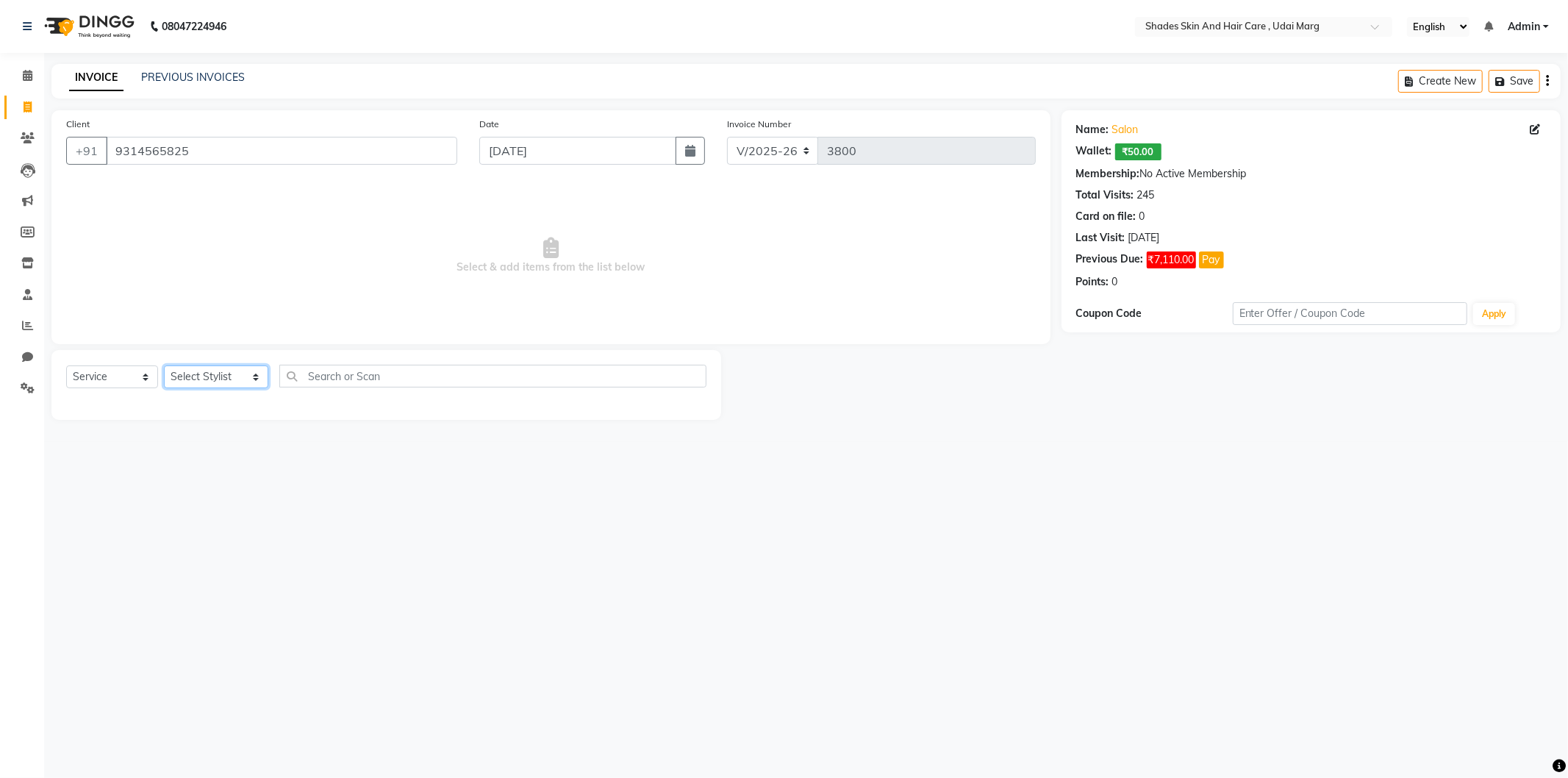
click at [236, 365] on select "Select Stylist AAKASH ADMIN ANITA ASANA ATUL SAIN GAYATRI hiten chhabra JASSI C…" at bounding box center [216, 376] width 104 height 23
click at [164, 366] on select "Select Stylist AAKASH ADMIN ANITA ASANA ATUL SAIN GAYATRI hiten chhabra JASSI C…" at bounding box center [216, 376] width 104 height 23
click at [253, 371] on select "Select Stylist AAKASH ADMIN ANITA ASANA ATUL SAIN GAYATRI hiten chhabra JASSI C…" at bounding box center [216, 376] width 104 height 23
click at [164, 366] on select "Select Stylist AAKASH ADMIN ANITA ASANA ATUL SAIN GAYATRI hiten chhabra JASSI C…" at bounding box center [216, 376] width 104 height 23
select select "74311"
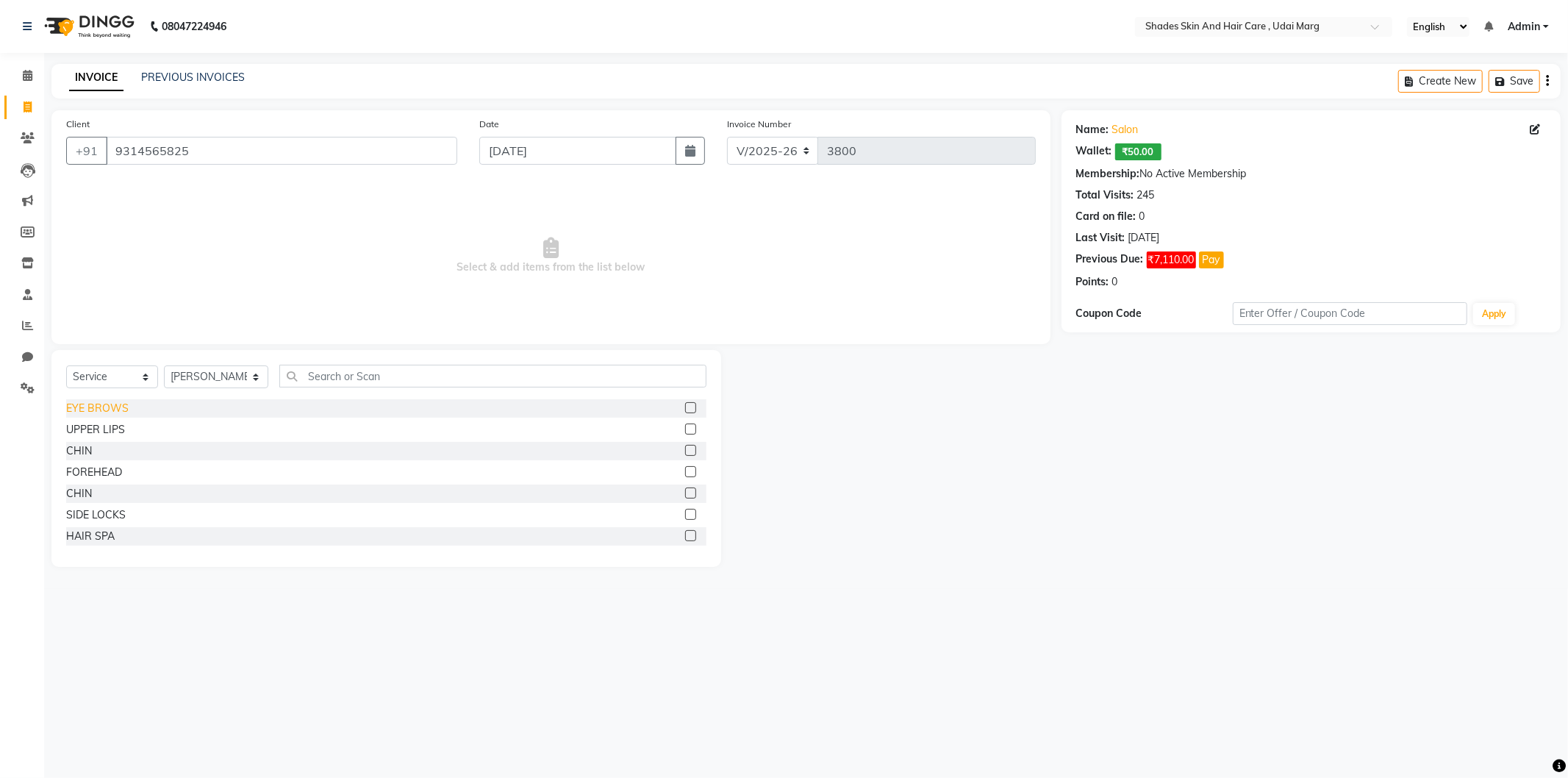
click at [116, 412] on div "EYE BROWS" at bounding box center [97, 409] width 63 height 16
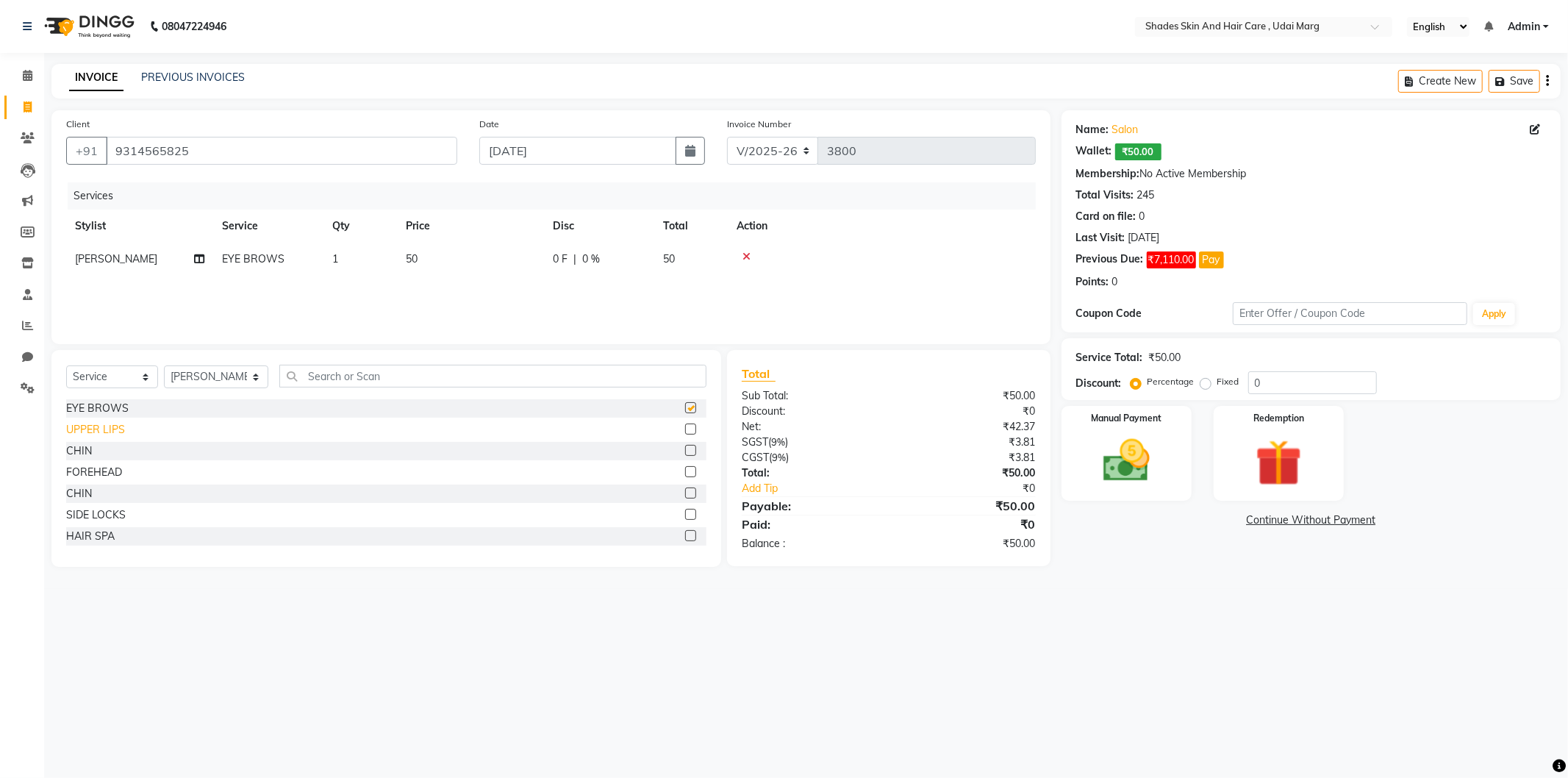
checkbox input "false"
click at [116, 428] on div "UPPER LIPS" at bounding box center [96, 429] width 59 height 16
checkbox input "false"
click at [1159, 485] on img at bounding box center [1126, 461] width 78 height 56
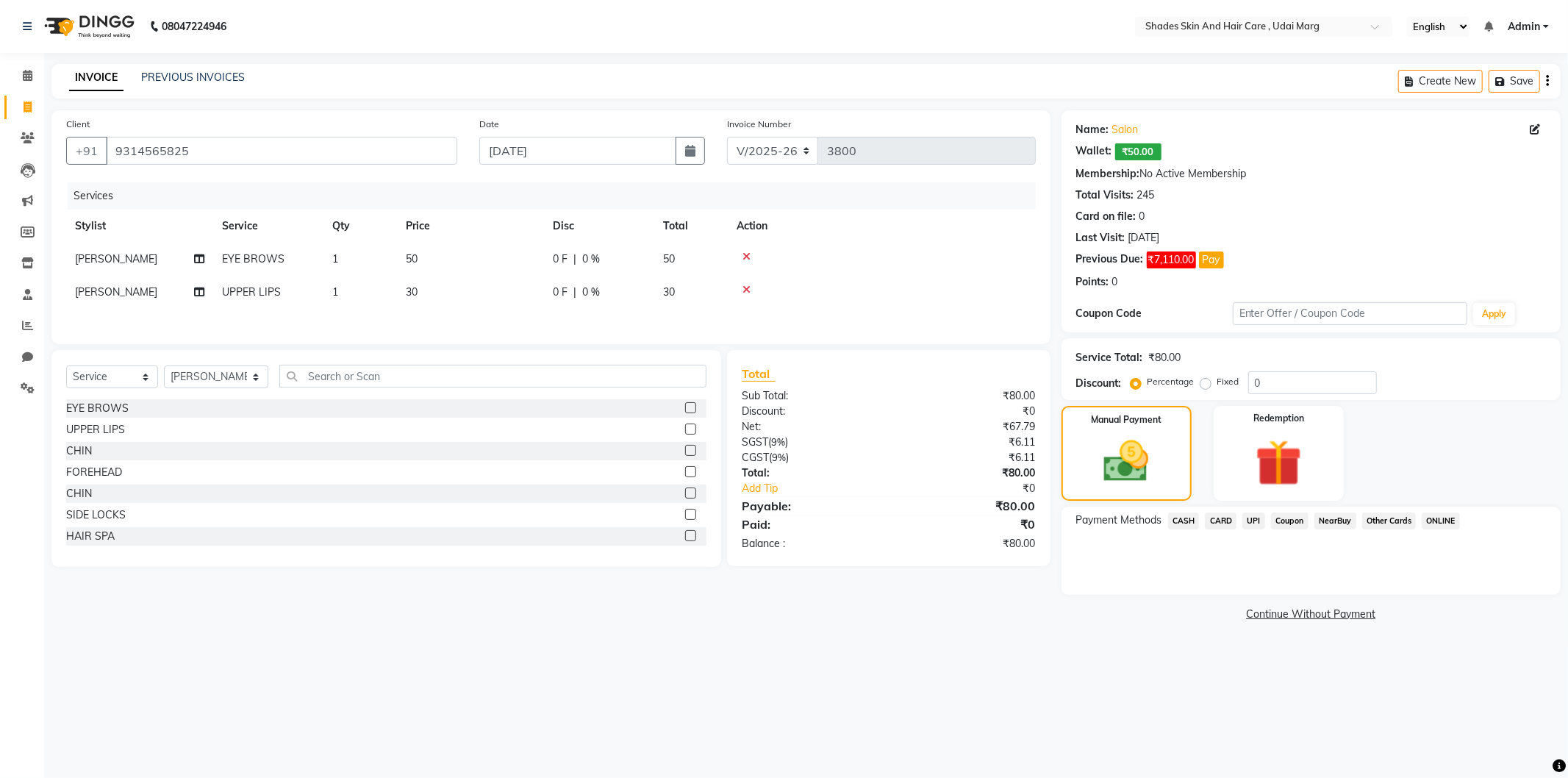
click at [1201, 517] on div "CARD" at bounding box center [1217, 522] width 37 height 20
drag, startPoint x: 1187, startPoint y: 520, endPoint x: 1200, endPoint y: 523, distance: 13.3
click at [1186, 520] on span "CASH" at bounding box center [1184, 520] width 31 height 17
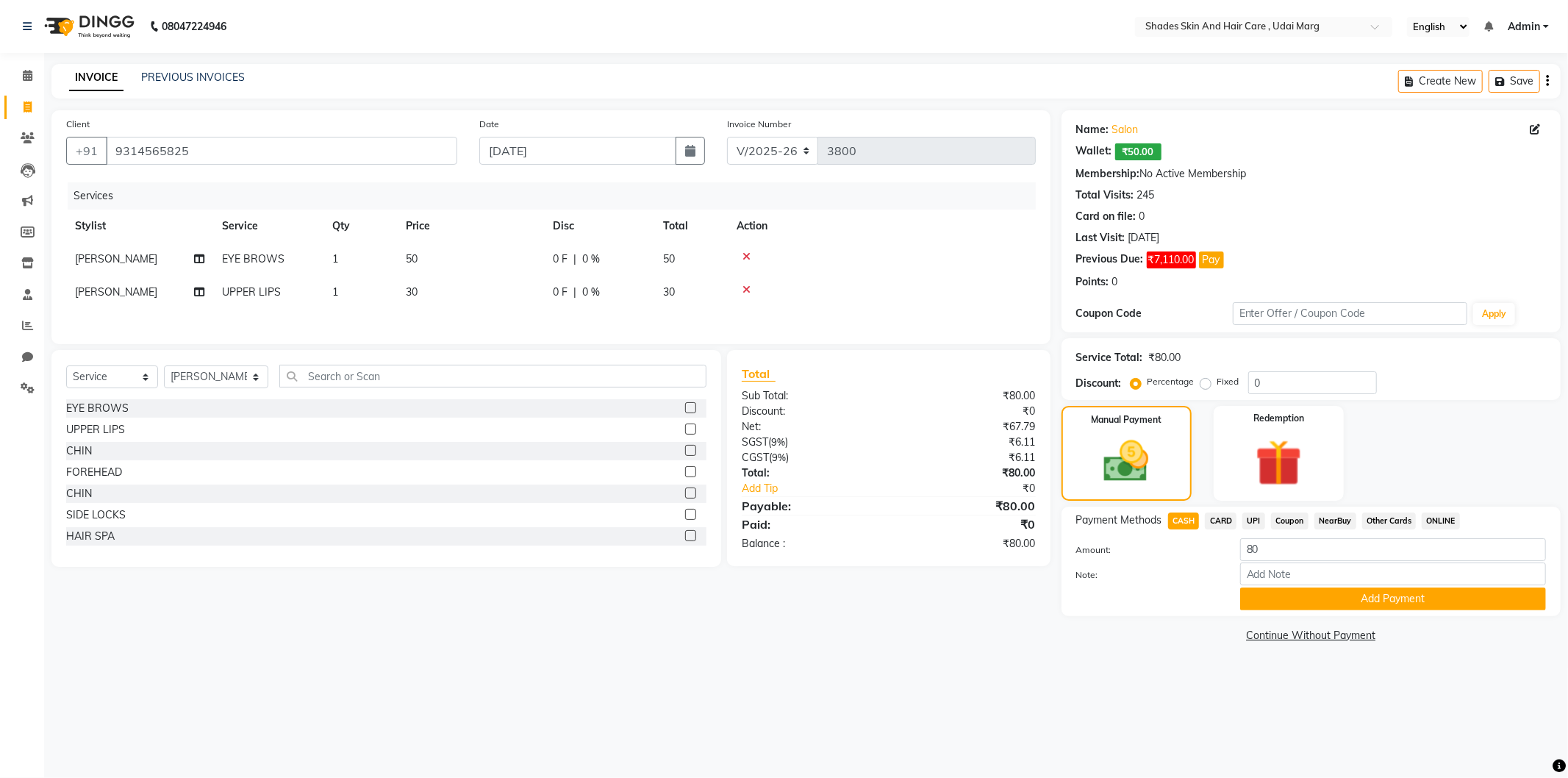
click at [1250, 522] on span "UPI" at bounding box center [1253, 520] width 23 height 17
click at [1266, 589] on button "Add Payment" at bounding box center [1393, 599] width 306 height 23
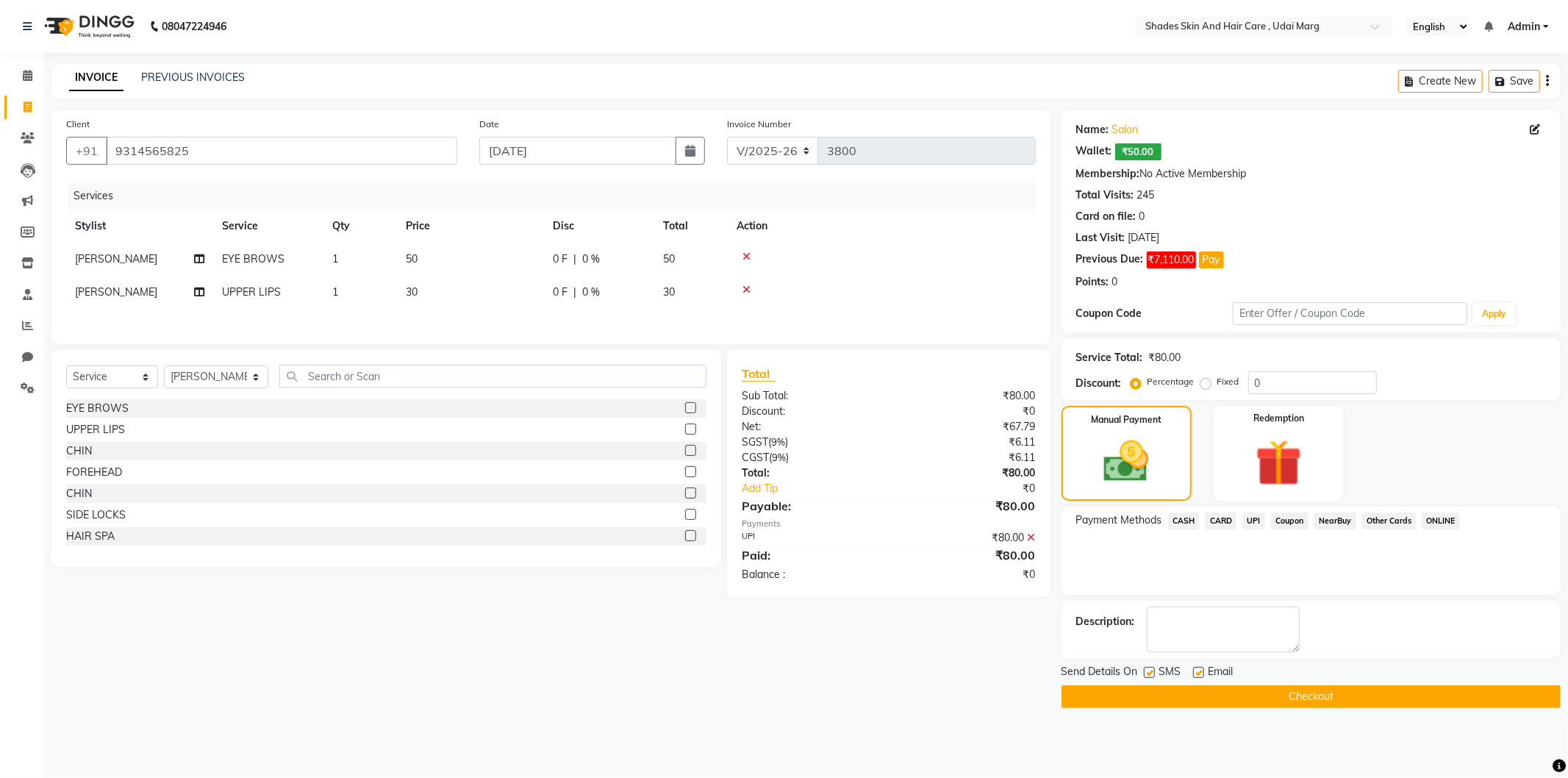
click at [1250, 696] on button "Checkout" at bounding box center [1311, 696] width 499 height 23
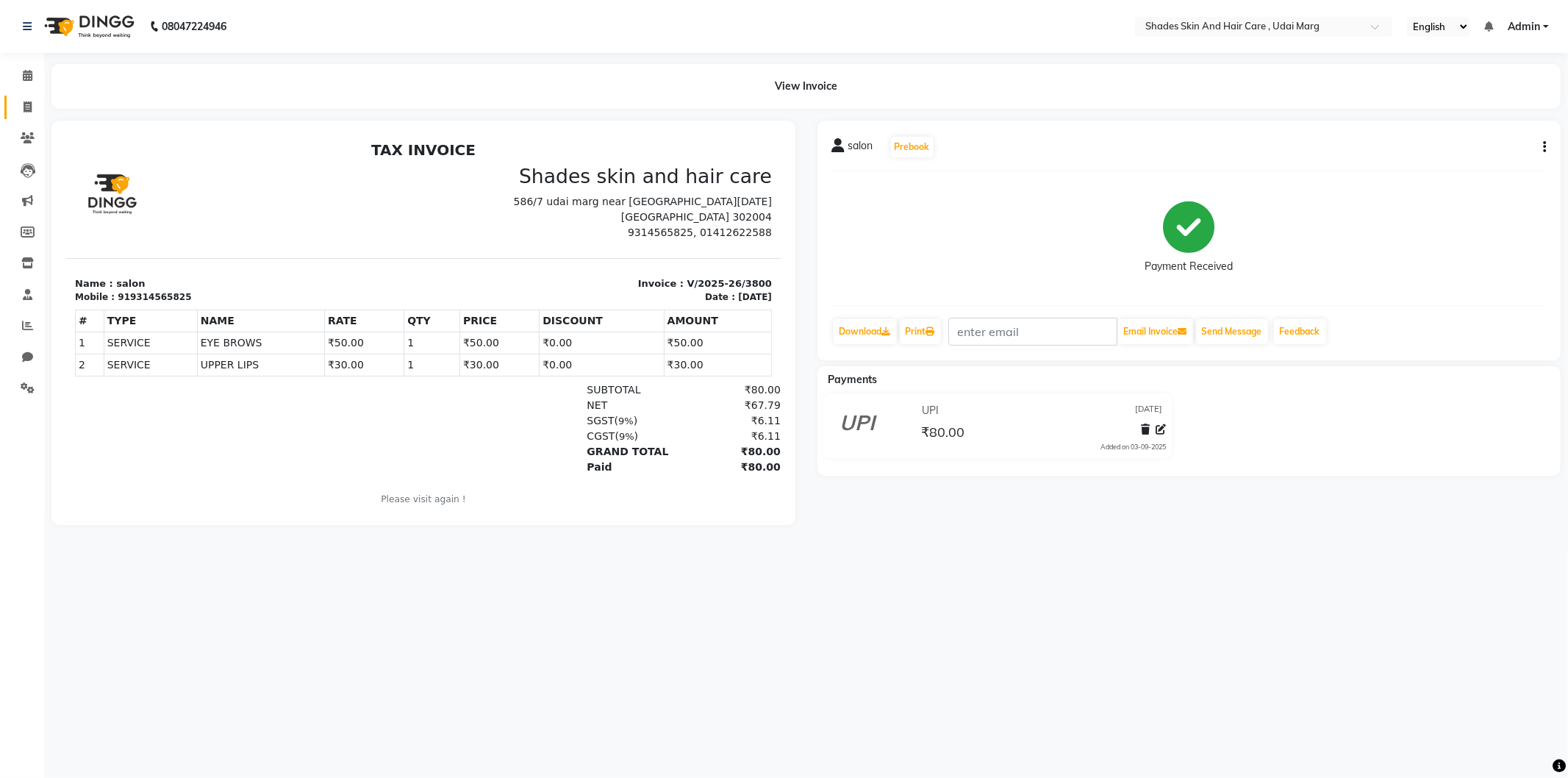
click at [20, 113] on span at bounding box center [28, 107] width 26 height 17
select select "service"
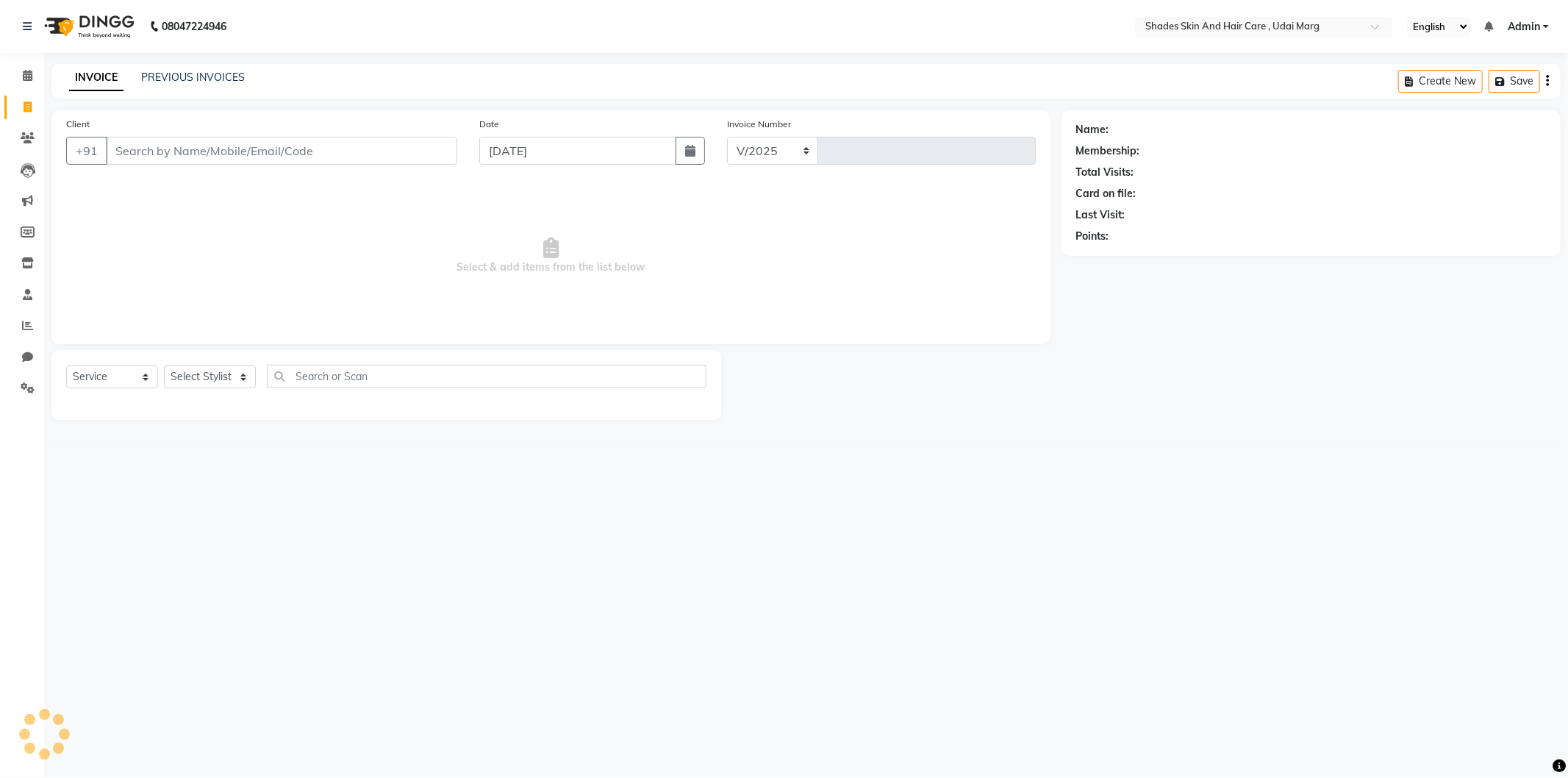
select select "8022"
type input "3801"
click at [155, 70] on link "PREVIOUS INVOICES" at bounding box center [192, 76] width 103 height 13
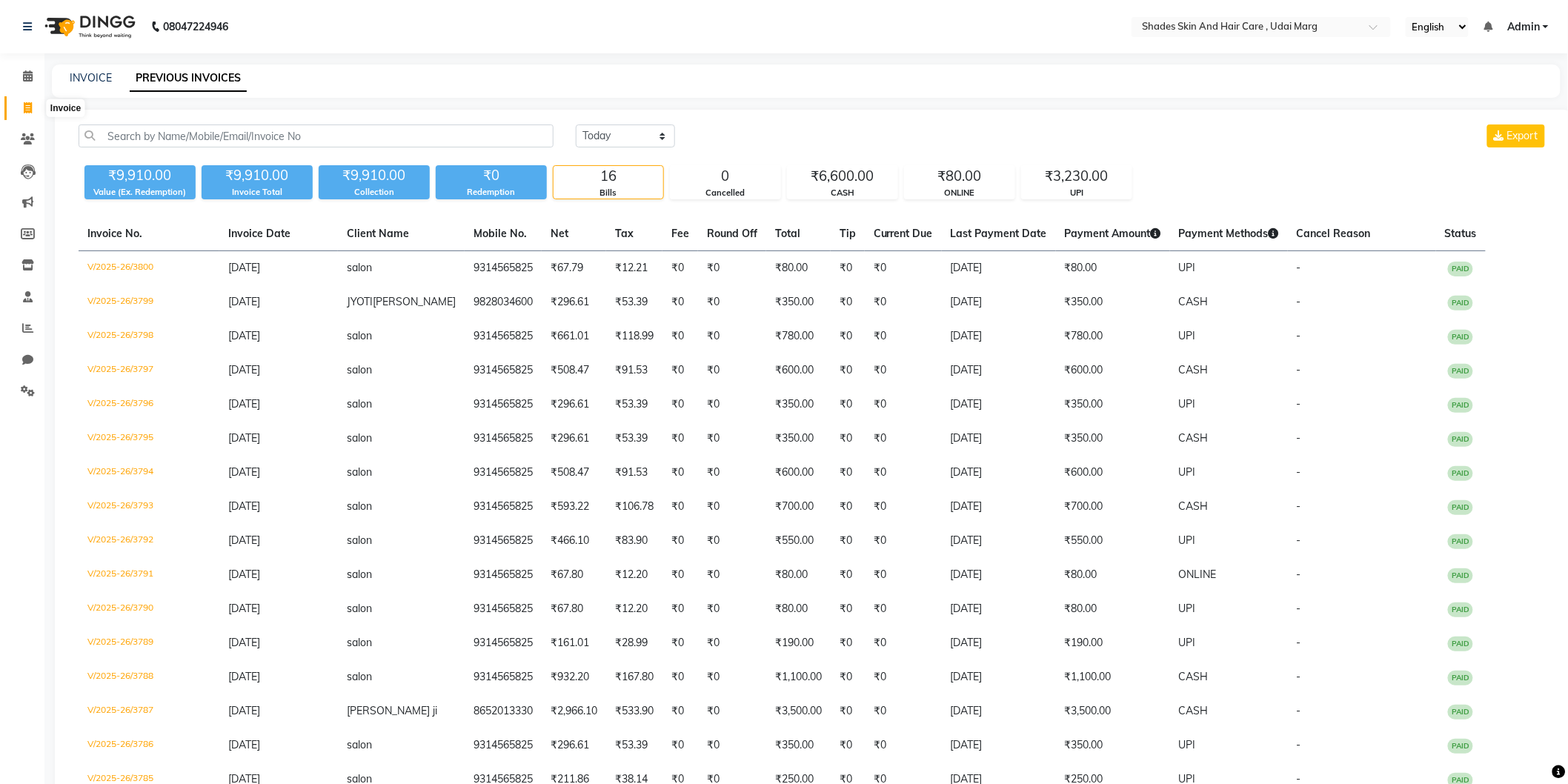
click at [18, 109] on span at bounding box center [28, 108] width 26 height 17
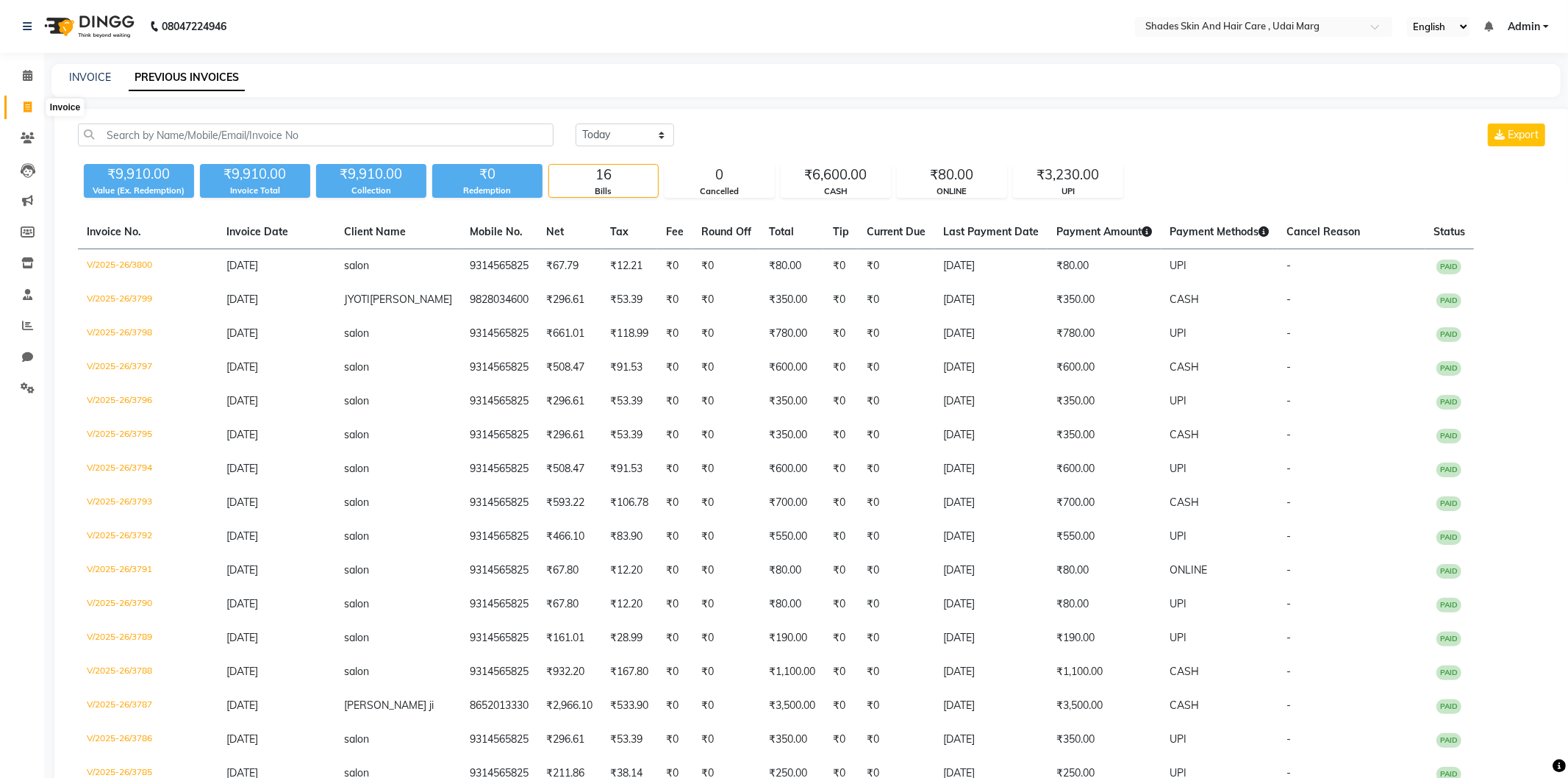
select select "service"
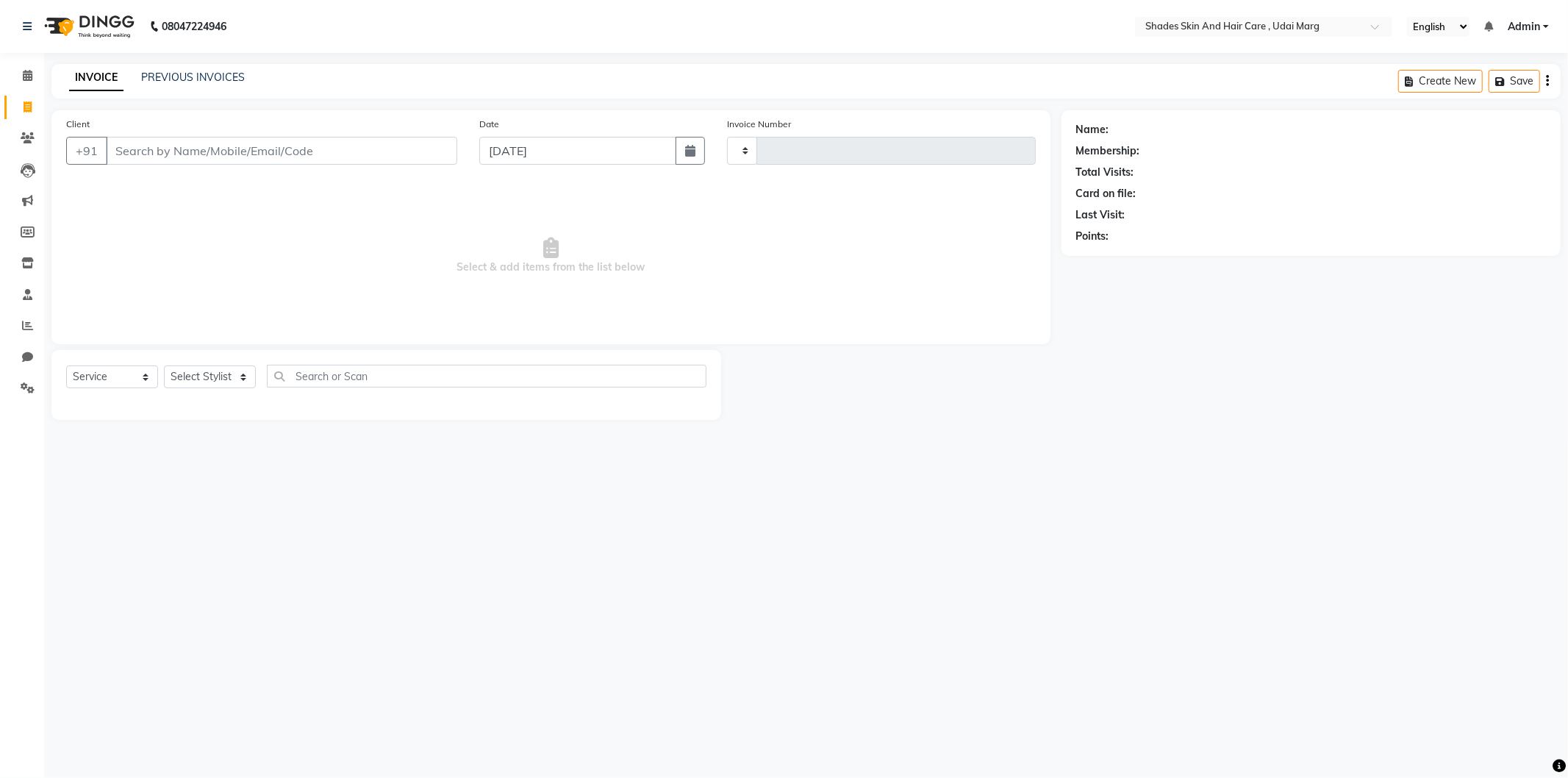
type input "3801"
select select "8022"
click at [174, 155] on input "Client" at bounding box center [282, 150] width 351 height 28
type input "9314565825"
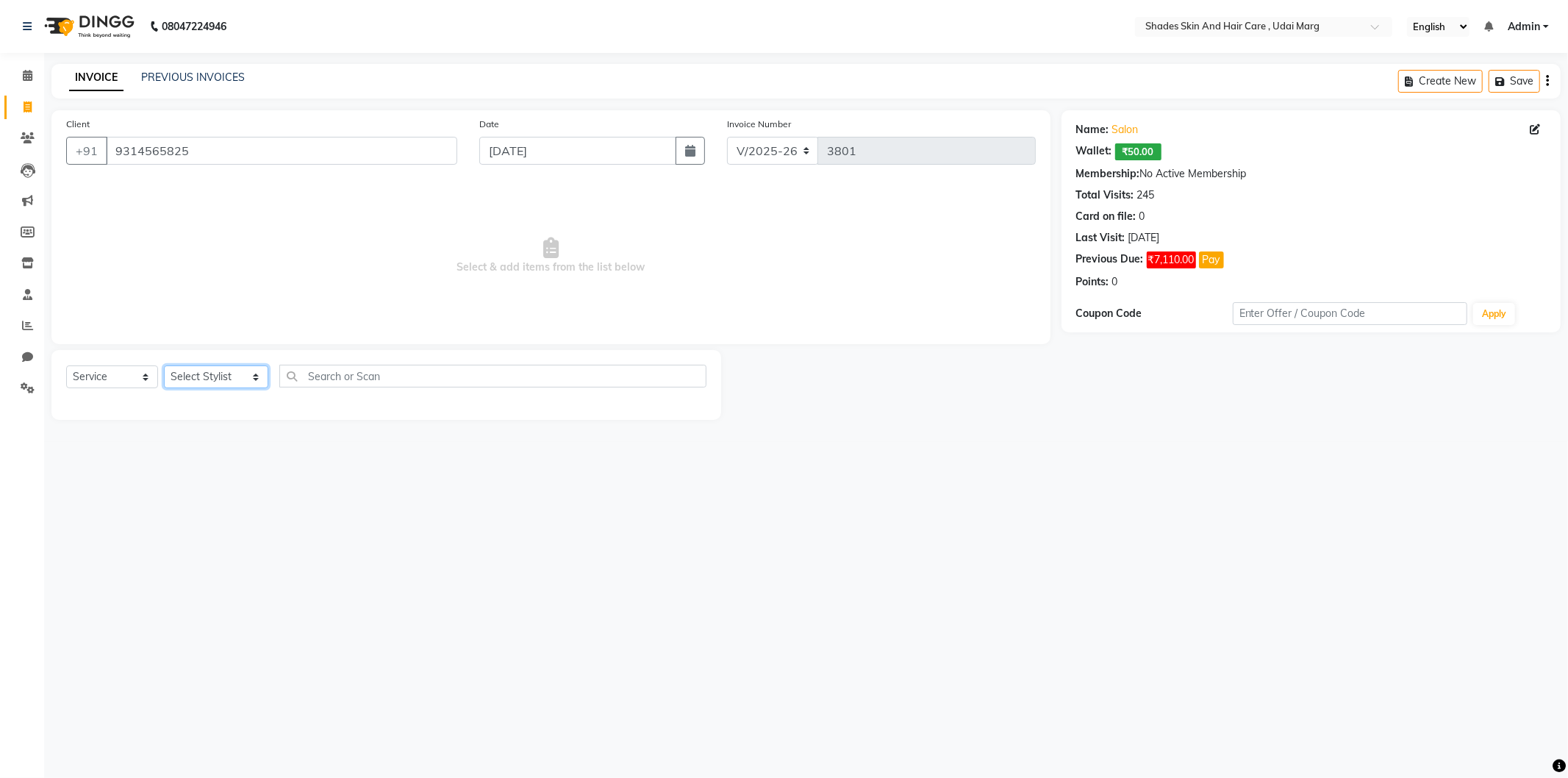
click at [209, 371] on select "Select Stylist AAKASH ADMIN ANITA ASANA ATUL SAIN GAYATRI hiten chhabra JASSI C…" at bounding box center [216, 376] width 104 height 23
select select "74339"
click at [164, 366] on select "Select Stylist AAKASH ADMIN ANITA ASANA ATUL SAIN GAYATRI hiten chhabra JASSI C…" at bounding box center [216, 376] width 104 height 23
click at [116, 408] on div "EYE BROWS" at bounding box center [97, 409] width 63 height 16
checkbox input "false"
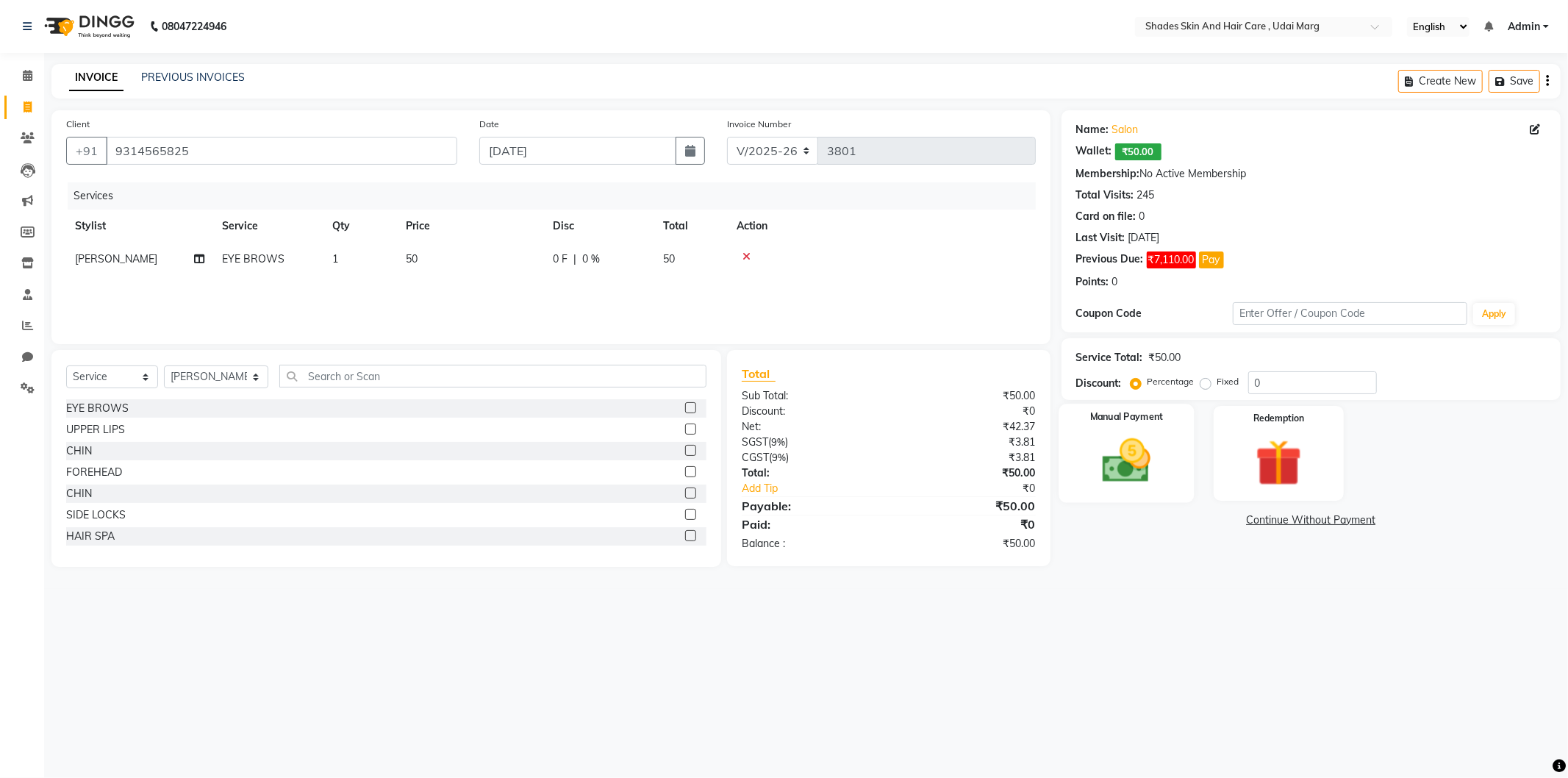
click at [1156, 464] on img at bounding box center [1126, 461] width 78 height 56
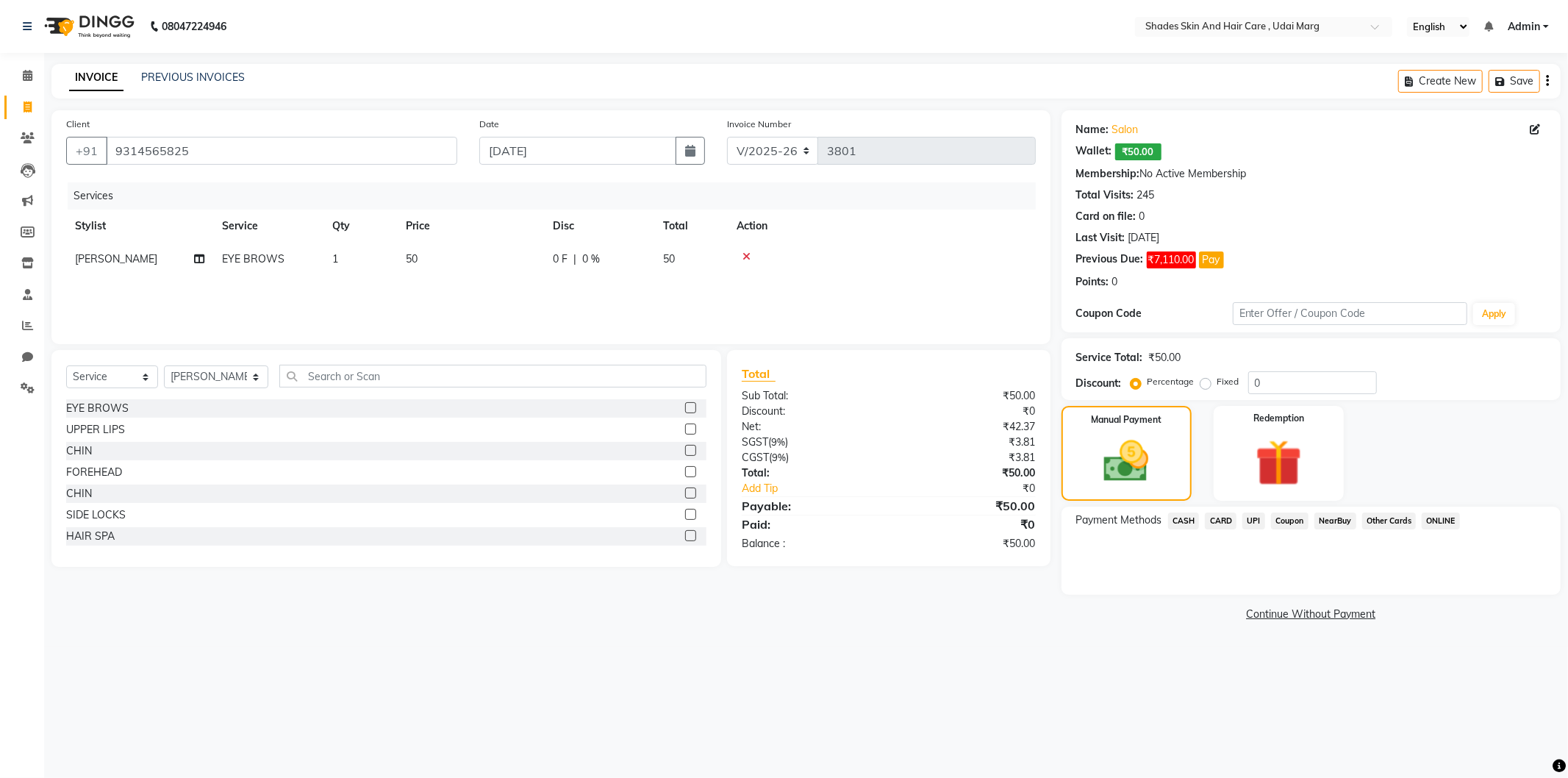
click at [1254, 520] on span "UPI" at bounding box center [1253, 520] width 23 height 17
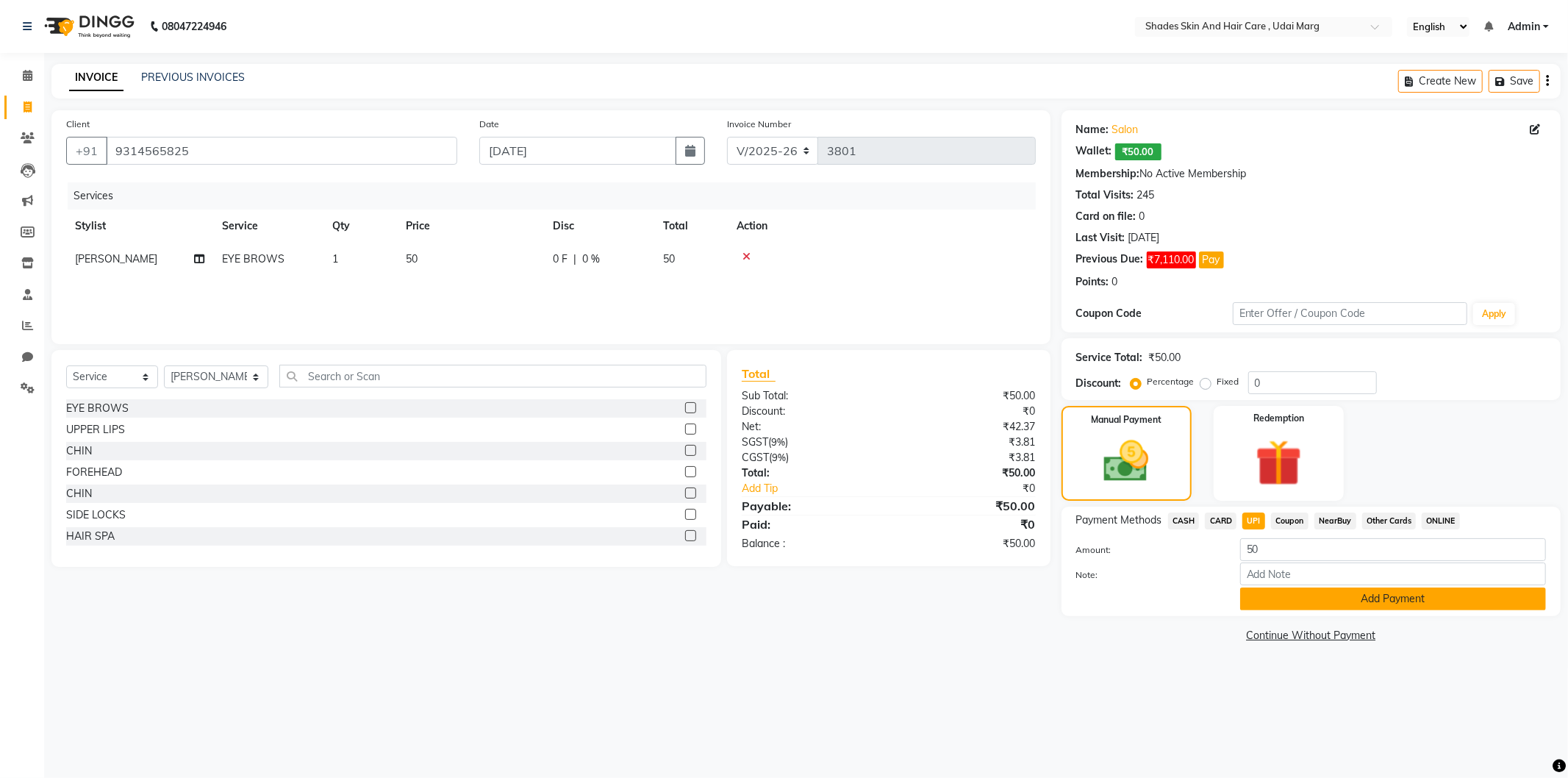
click at [1306, 591] on button "Add Payment" at bounding box center [1393, 599] width 306 height 23
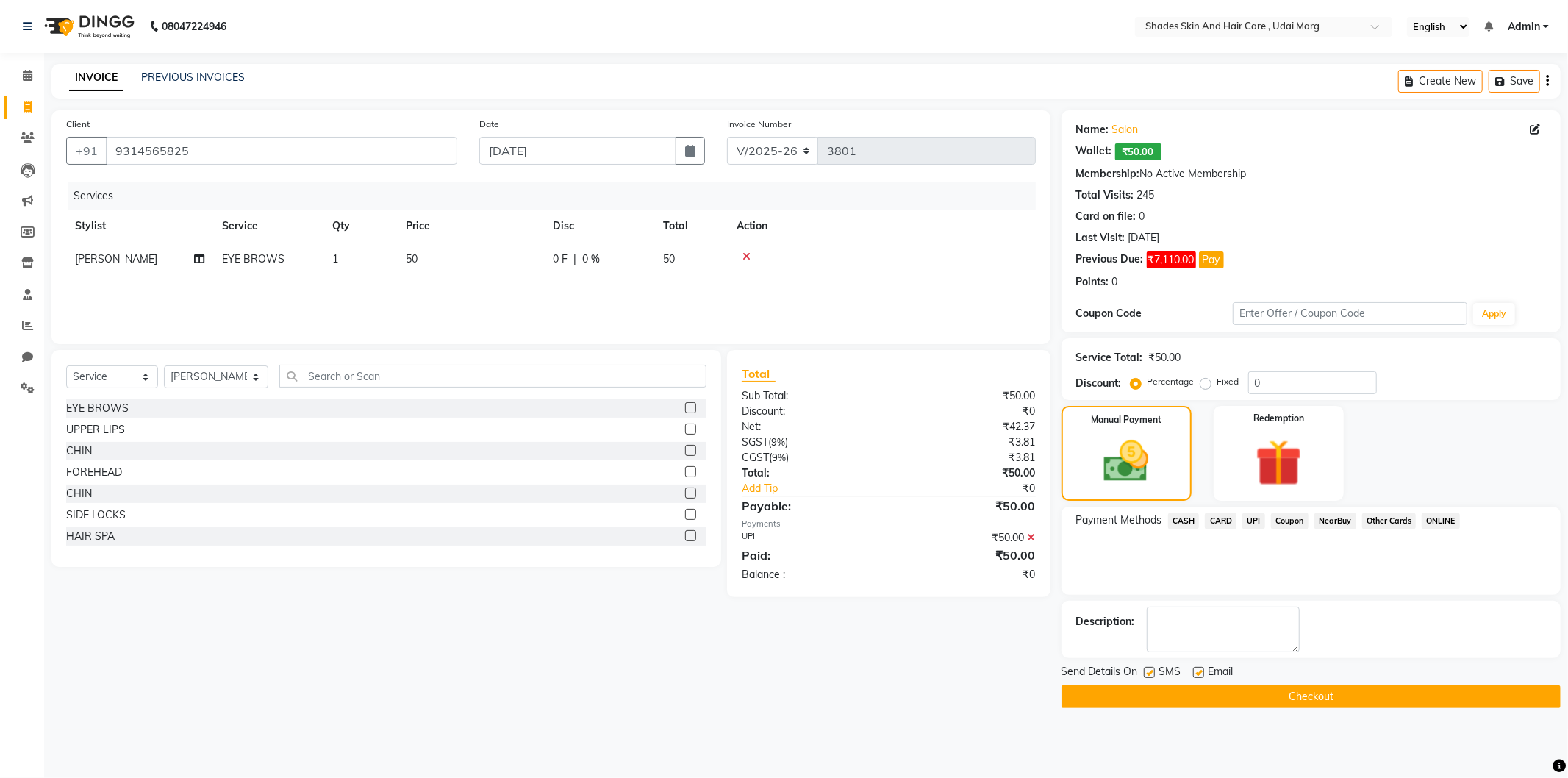
click at [1217, 702] on button "Checkout" at bounding box center [1311, 696] width 499 height 23
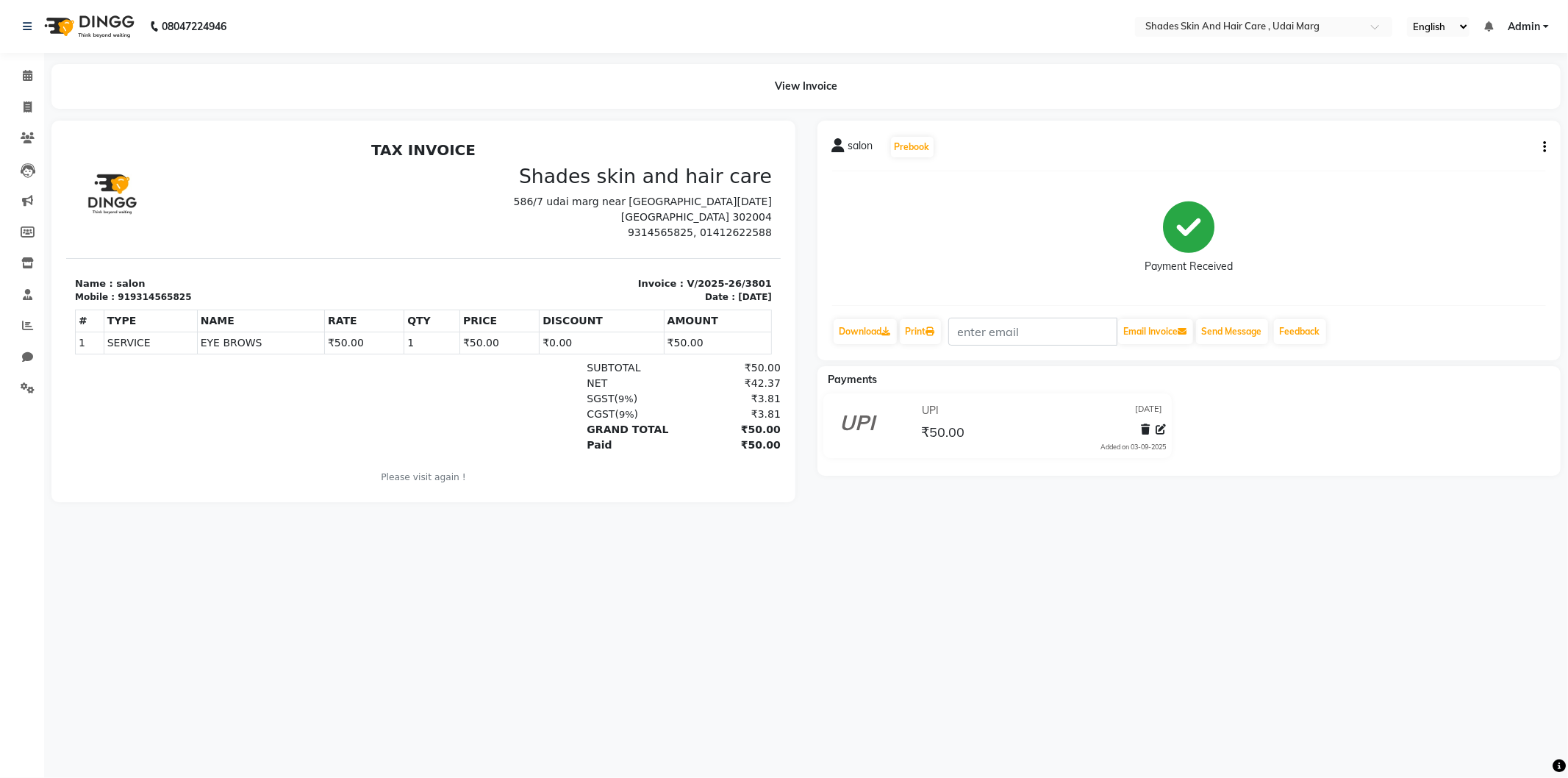
click at [0, 307] on li "Staff" at bounding box center [22, 295] width 44 height 31
click at [24, 322] on icon at bounding box center [27, 325] width 11 height 11
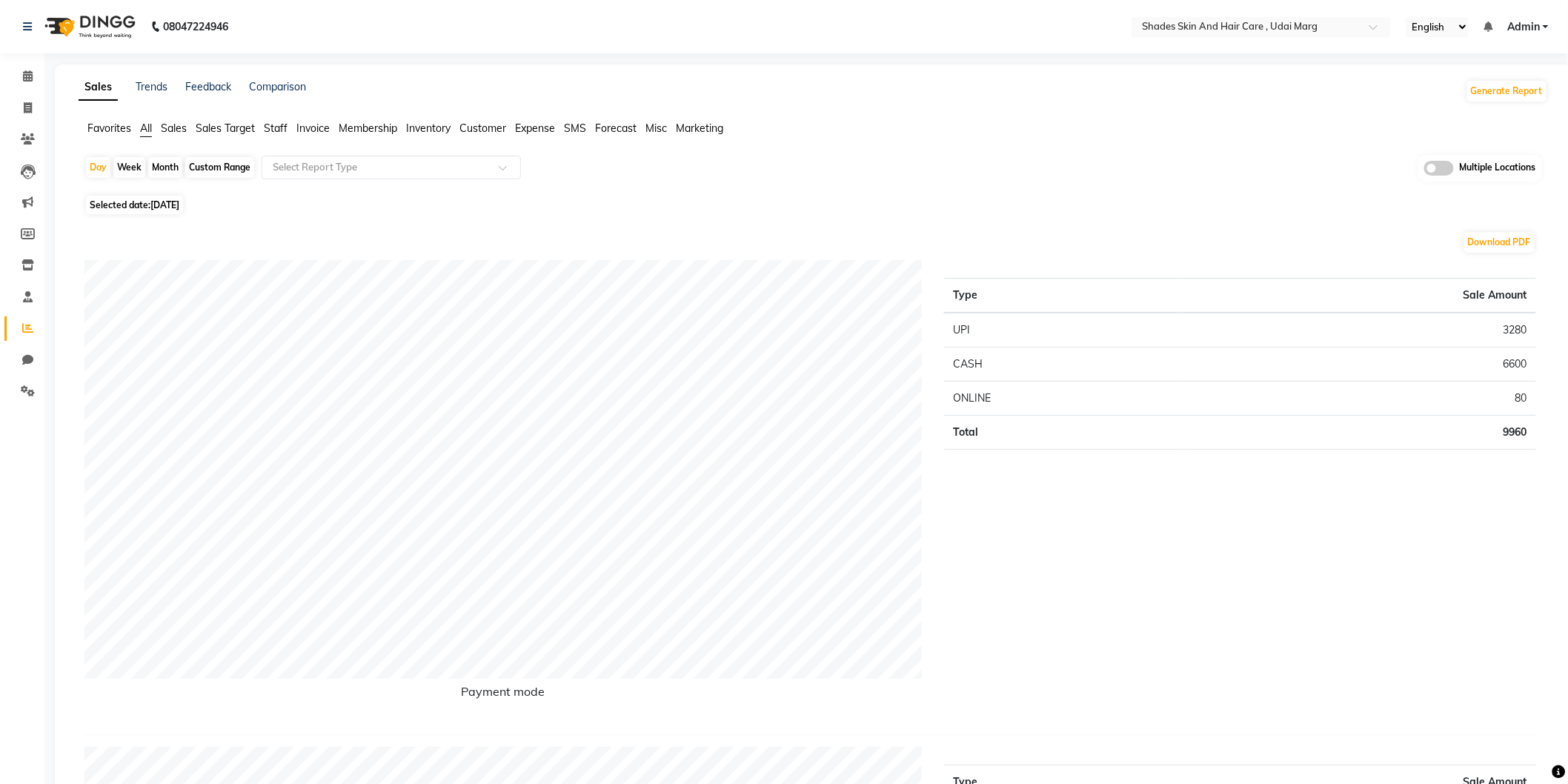
click at [279, 123] on span "Staff" at bounding box center [275, 128] width 24 height 13
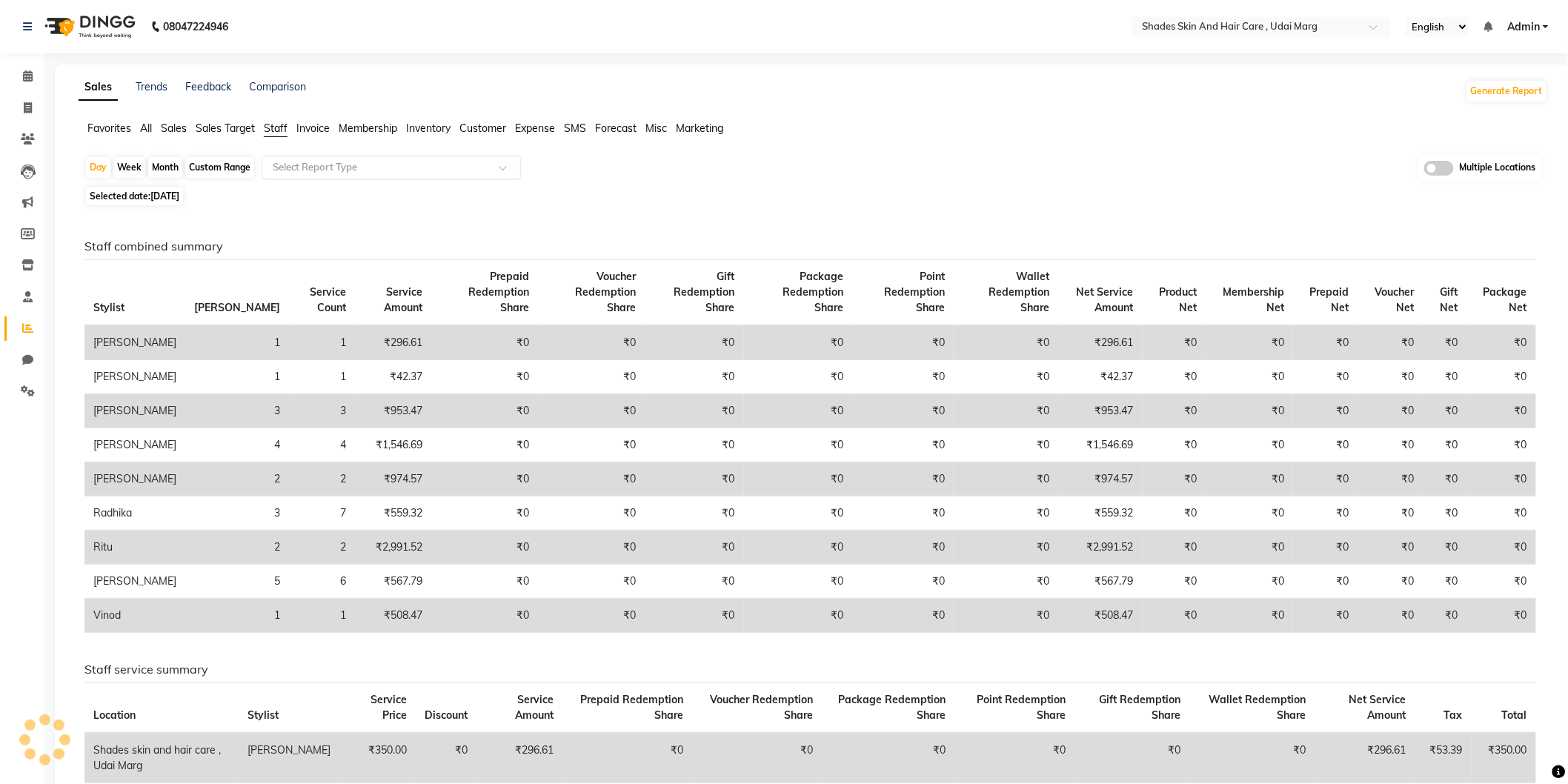
click at [358, 171] on input "text" at bounding box center [377, 167] width 214 height 15
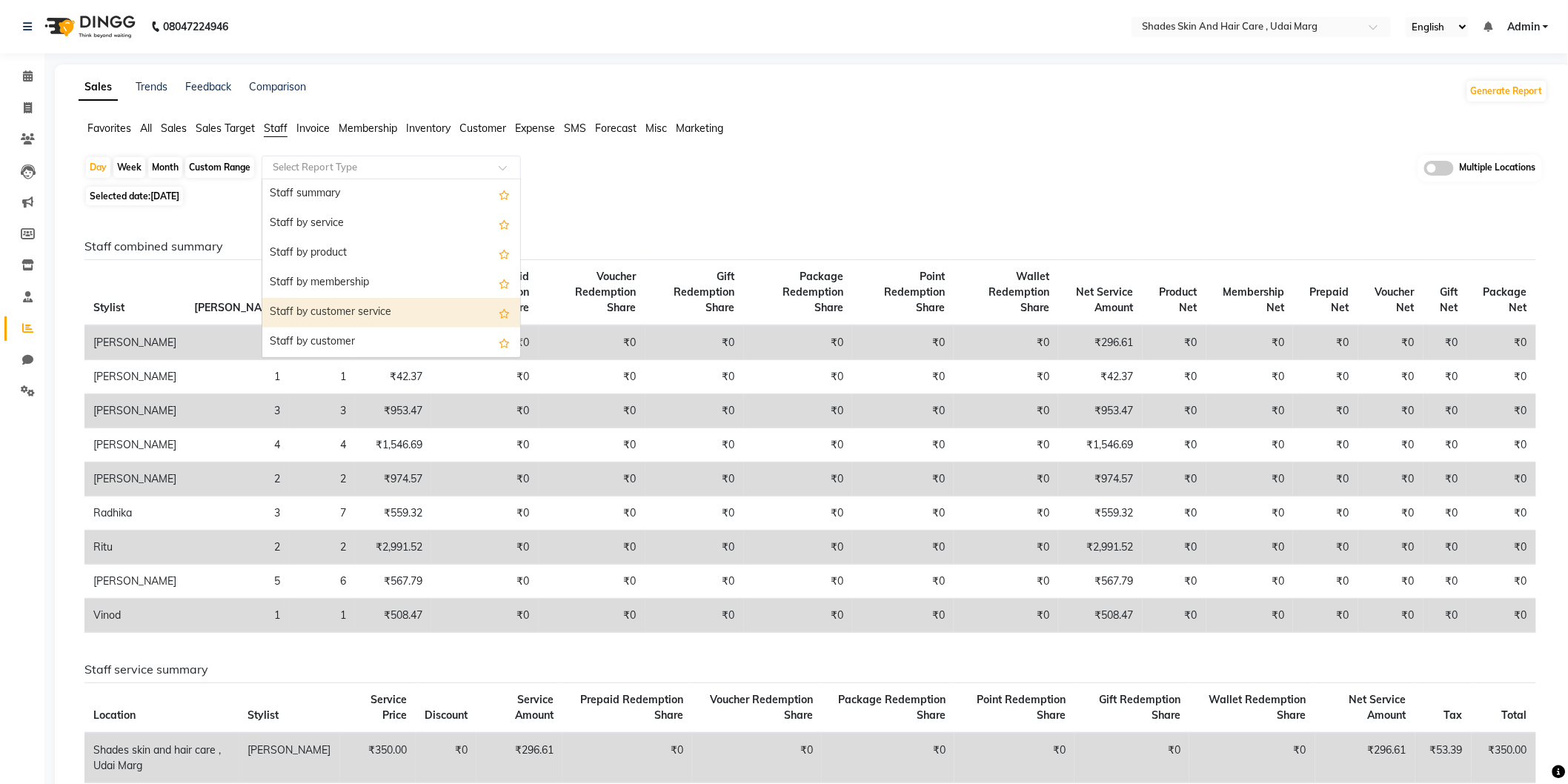
click at [334, 311] on div "Staff by customer service" at bounding box center [391, 313] width 258 height 30
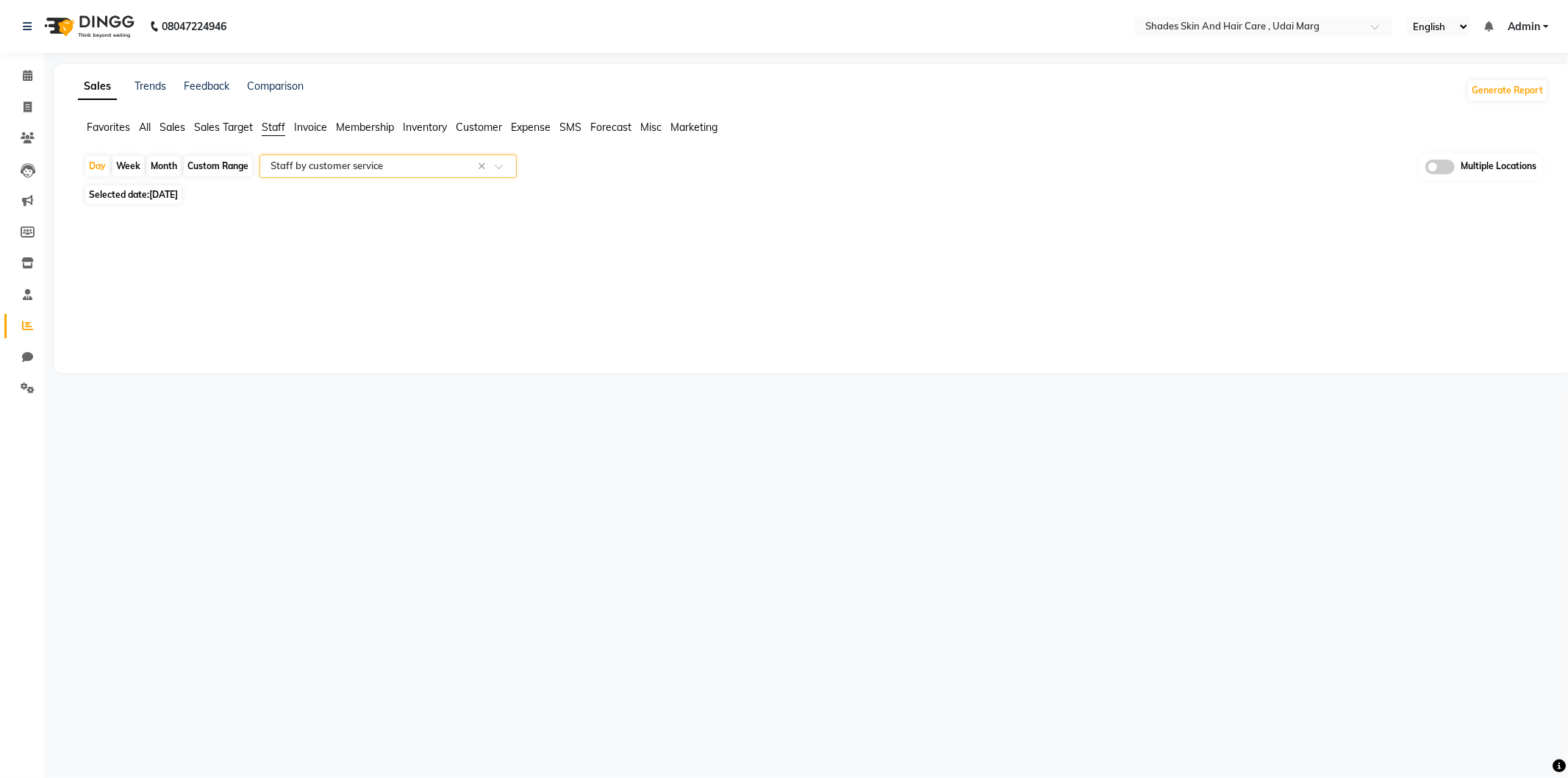
select select "full_report"
select select "csv"
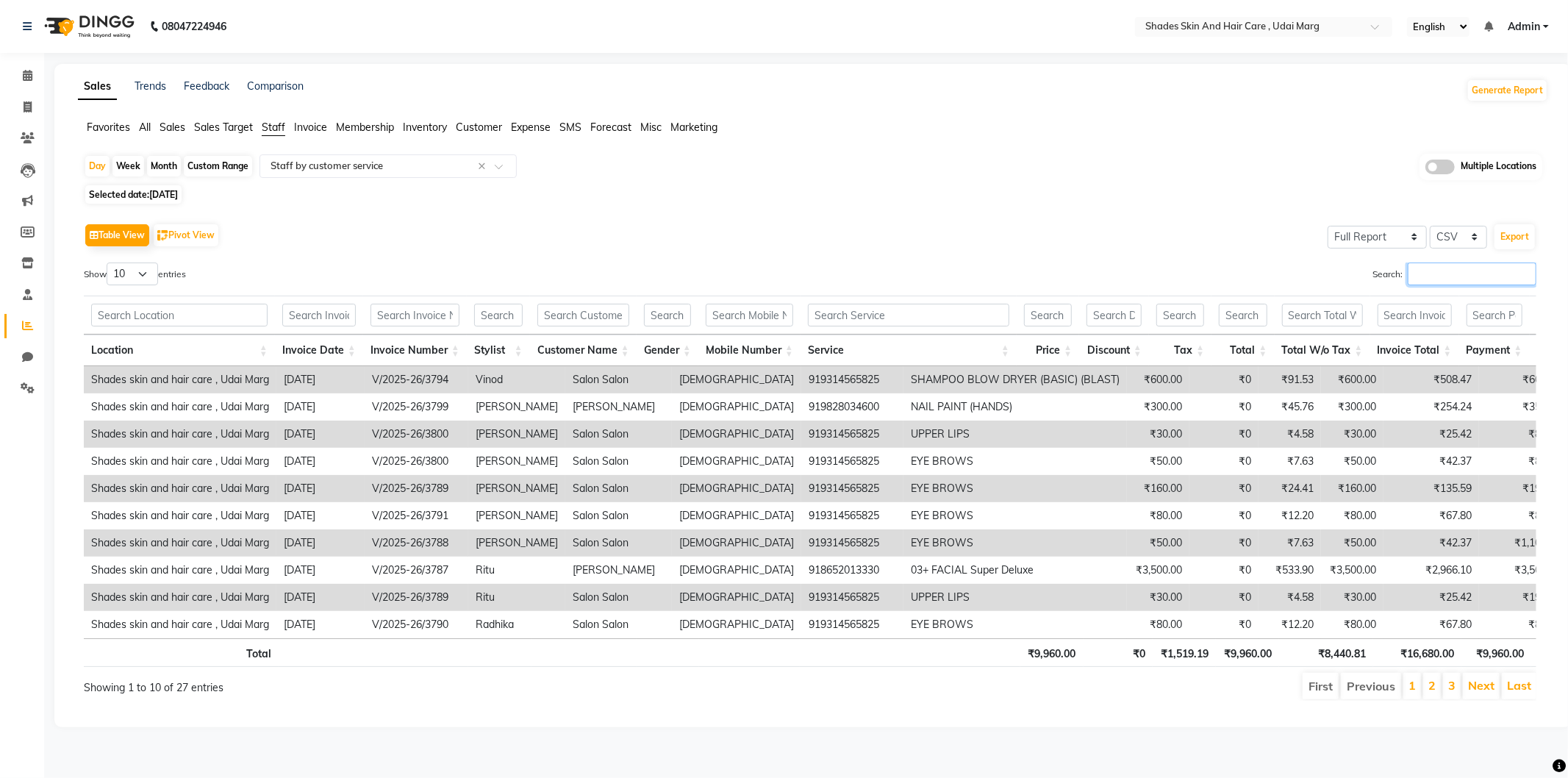
click at [1431, 272] on input "Search:" at bounding box center [1472, 274] width 129 height 23
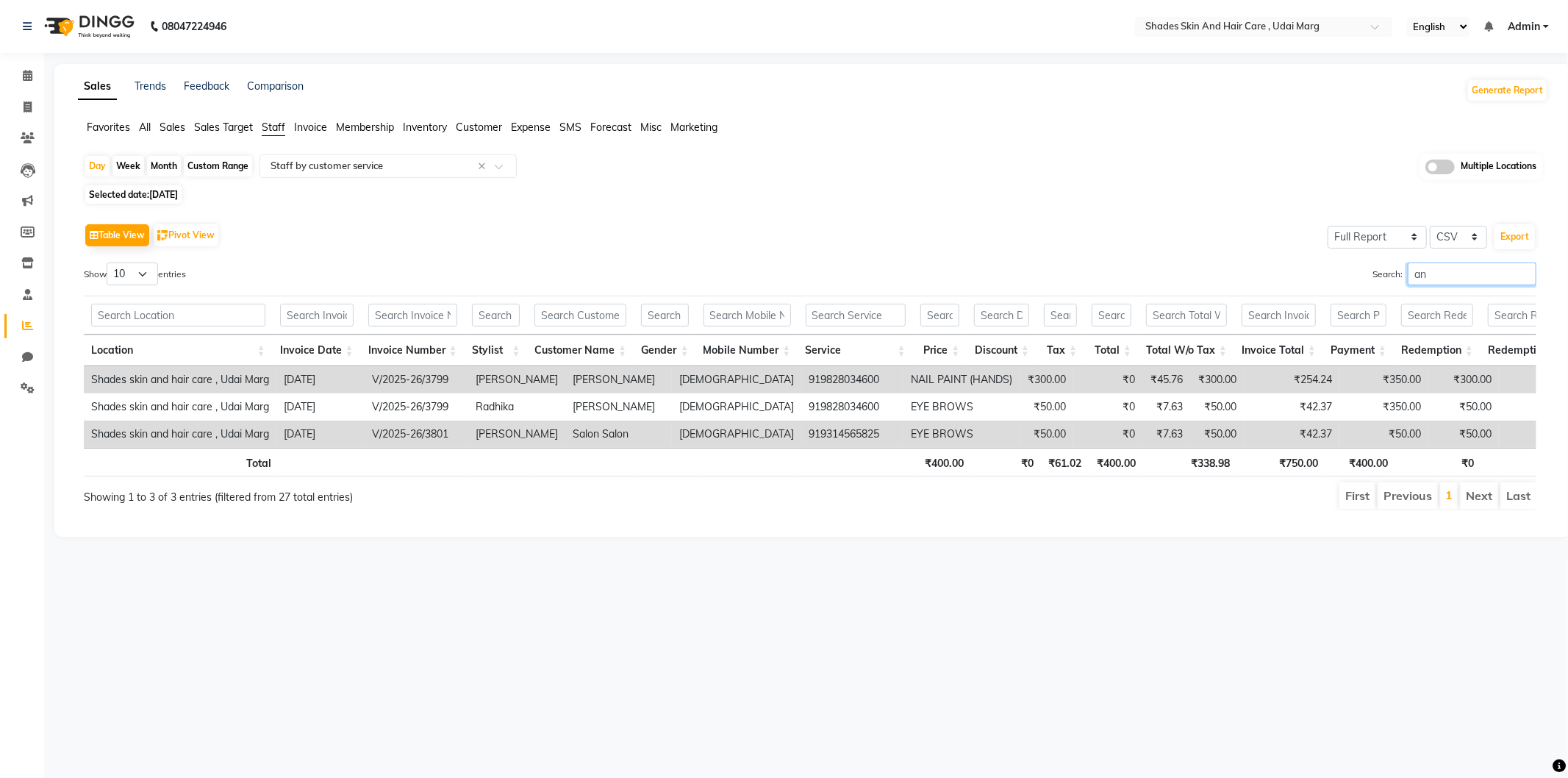
type input "a"
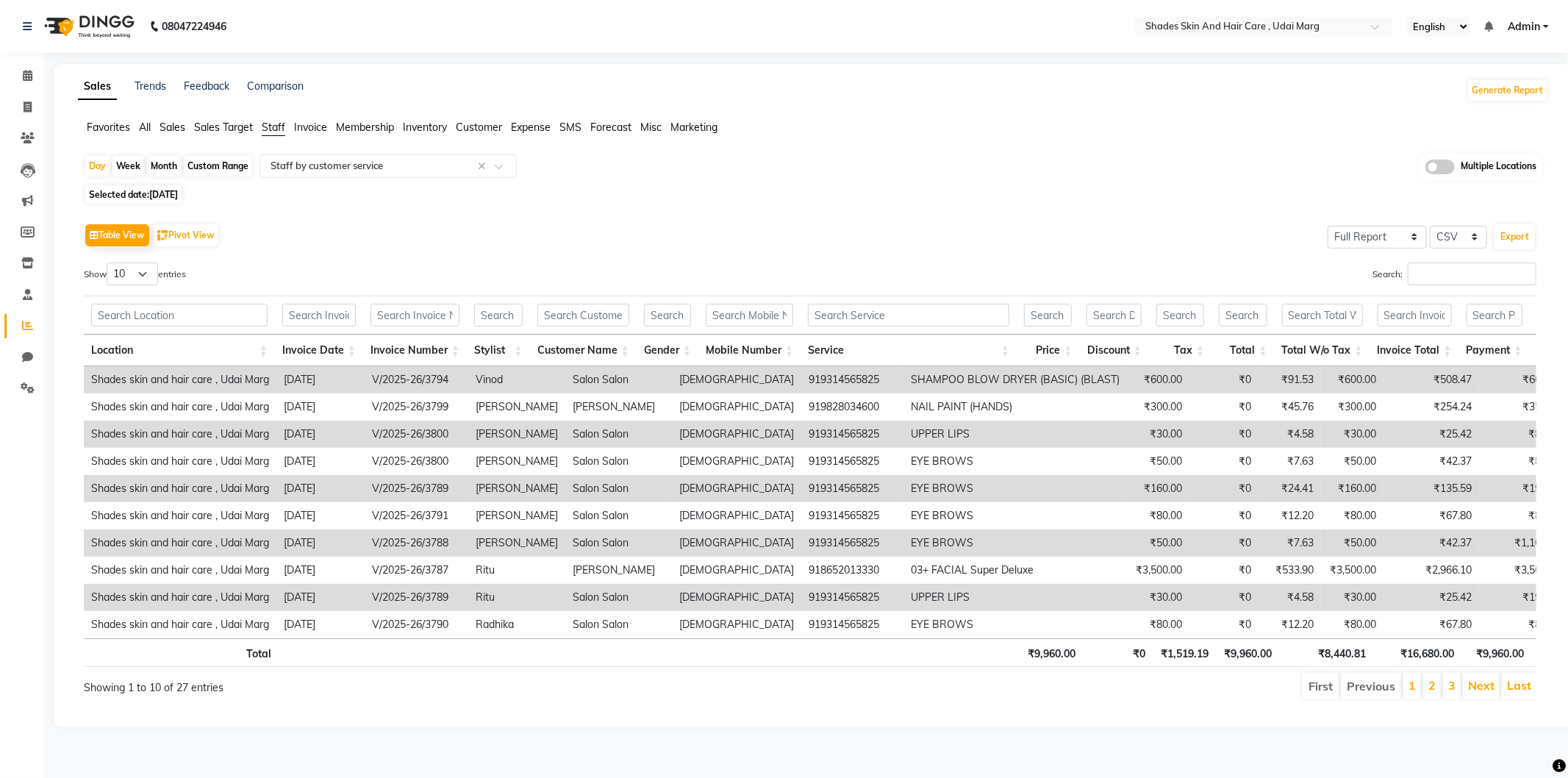
click at [0, 131] on li "Clients" at bounding box center [22, 138] width 44 height 31
click at [20, 107] on span at bounding box center [28, 107] width 26 height 17
select select "service"
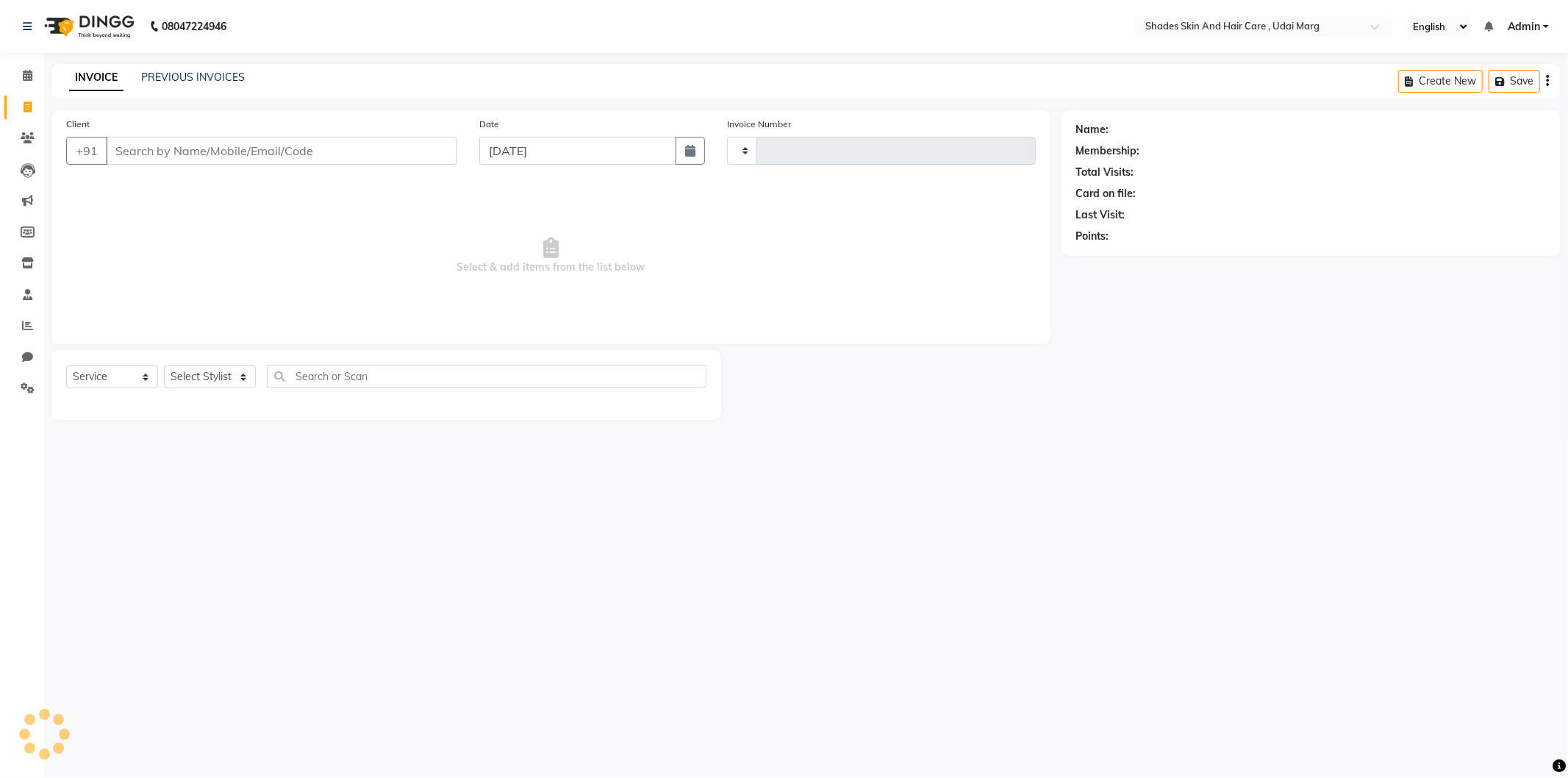
type input "3802"
select select "8022"
click at [189, 144] on input "Client" at bounding box center [282, 150] width 351 height 28
type input "9314565825"
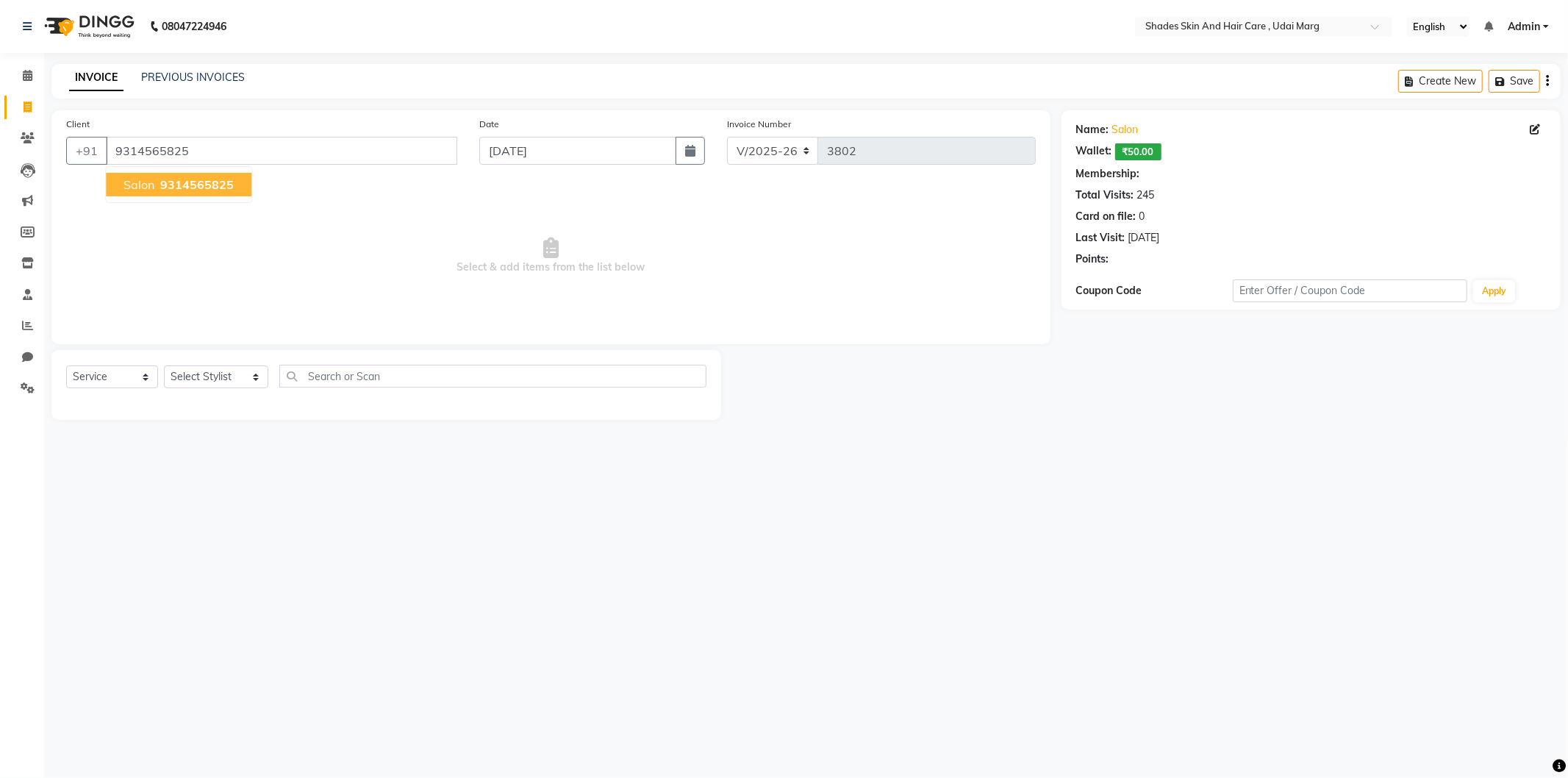
click at [203, 192] on button "salon 9314565825" at bounding box center [178, 184] width 145 height 23
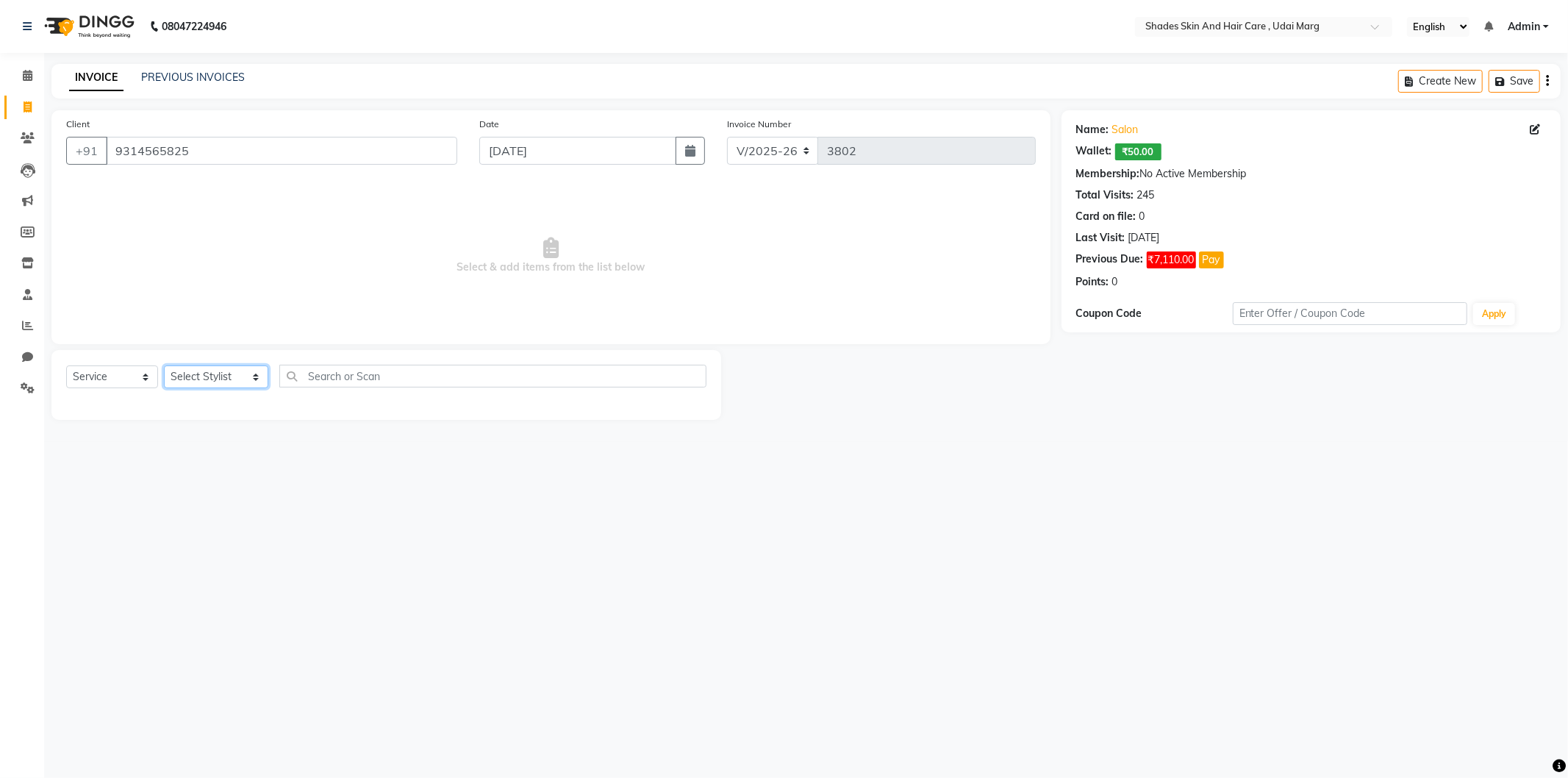
click at [239, 377] on select "Select Stylist AAKASH ADMIN ANITA ASANA ATUL SAIN GAYATRI hiten chhabra JASSI C…" at bounding box center [216, 376] width 104 height 23
select select "74302"
click at [164, 366] on select "Select Stylist AAKASH ADMIN ANITA ASANA ATUL SAIN GAYATRI hiten chhabra JASSI C…" at bounding box center [216, 376] width 104 height 23
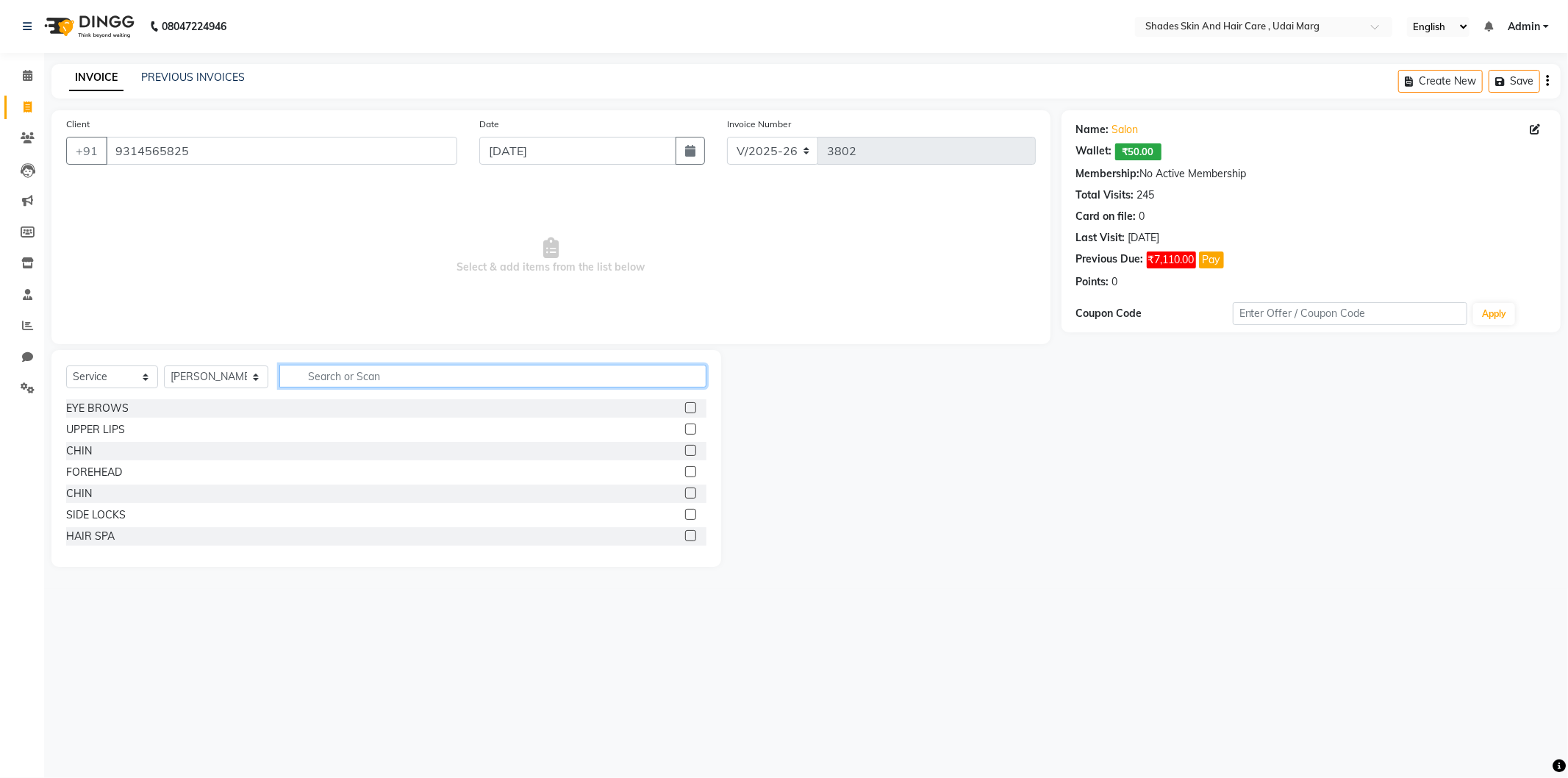
click at [320, 381] on input "text" at bounding box center [492, 376] width 427 height 23
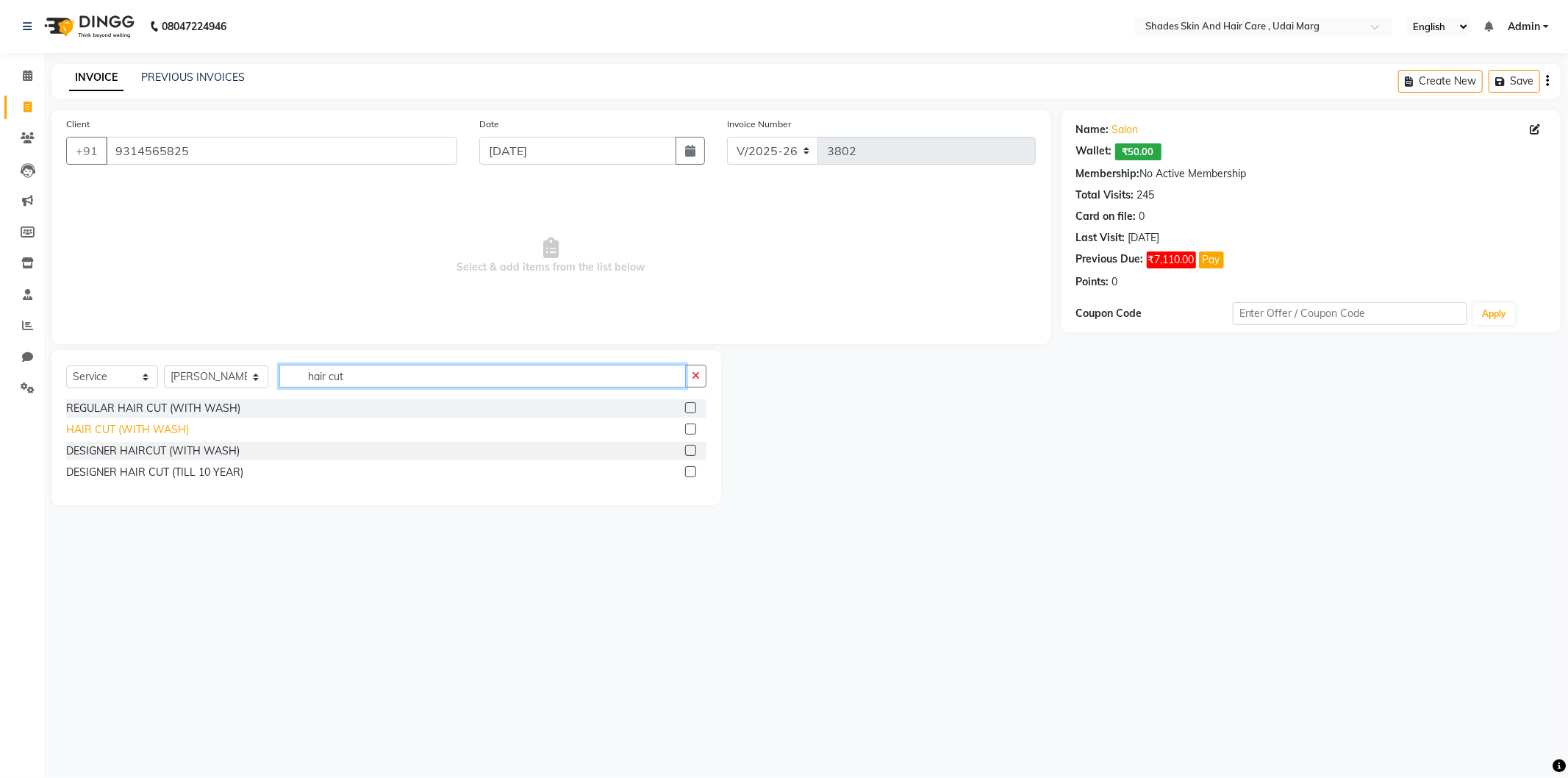
type input "hair cut"
click at [149, 431] on div "HAIR CUT (WITH WASH)" at bounding box center [127, 429] width 123 height 16
checkbox input "false"
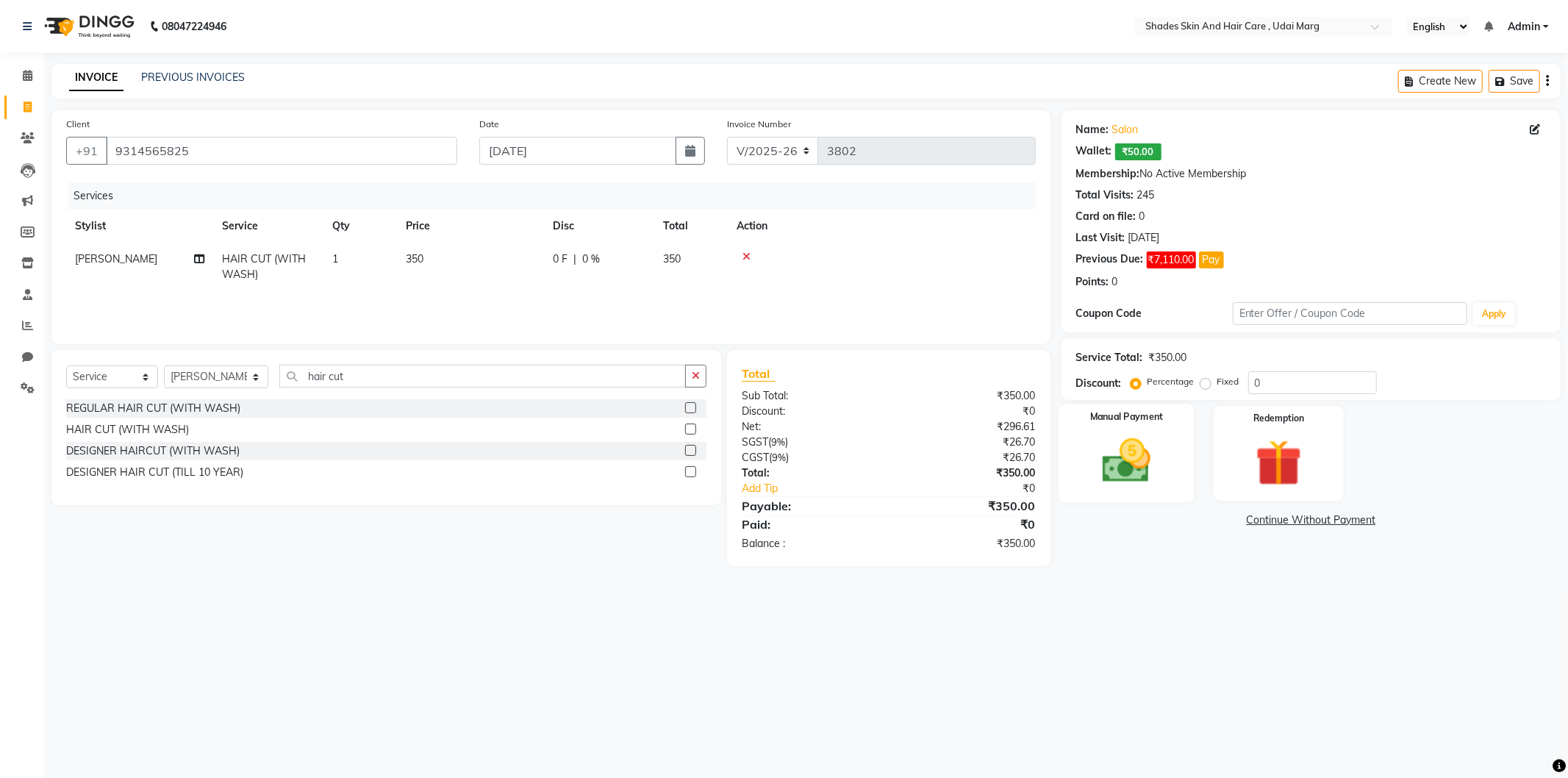
click at [1151, 480] on img at bounding box center [1126, 461] width 78 height 56
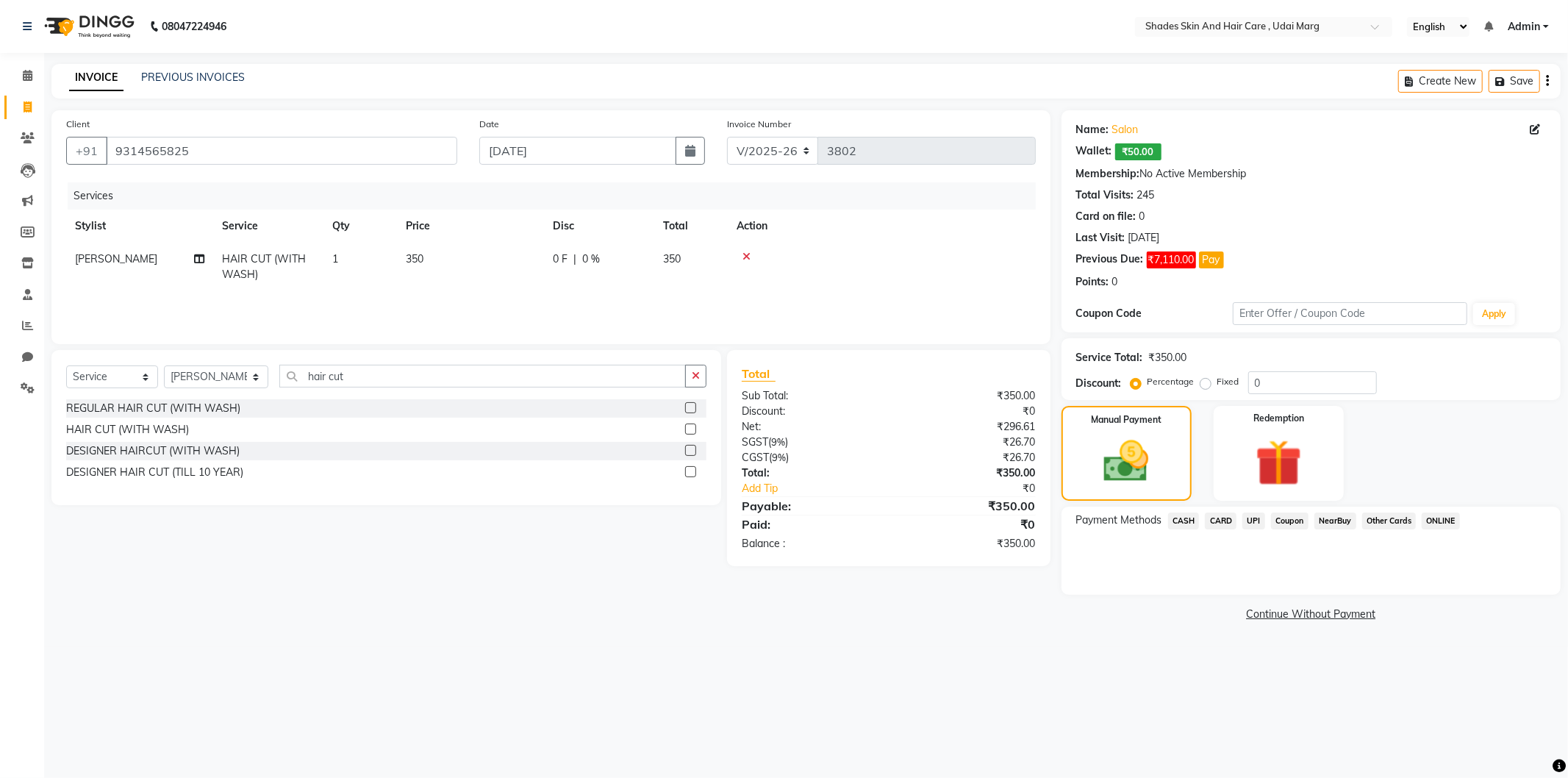
click at [1188, 516] on span "CASH" at bounding box center [1184, 520] width 31 height 17
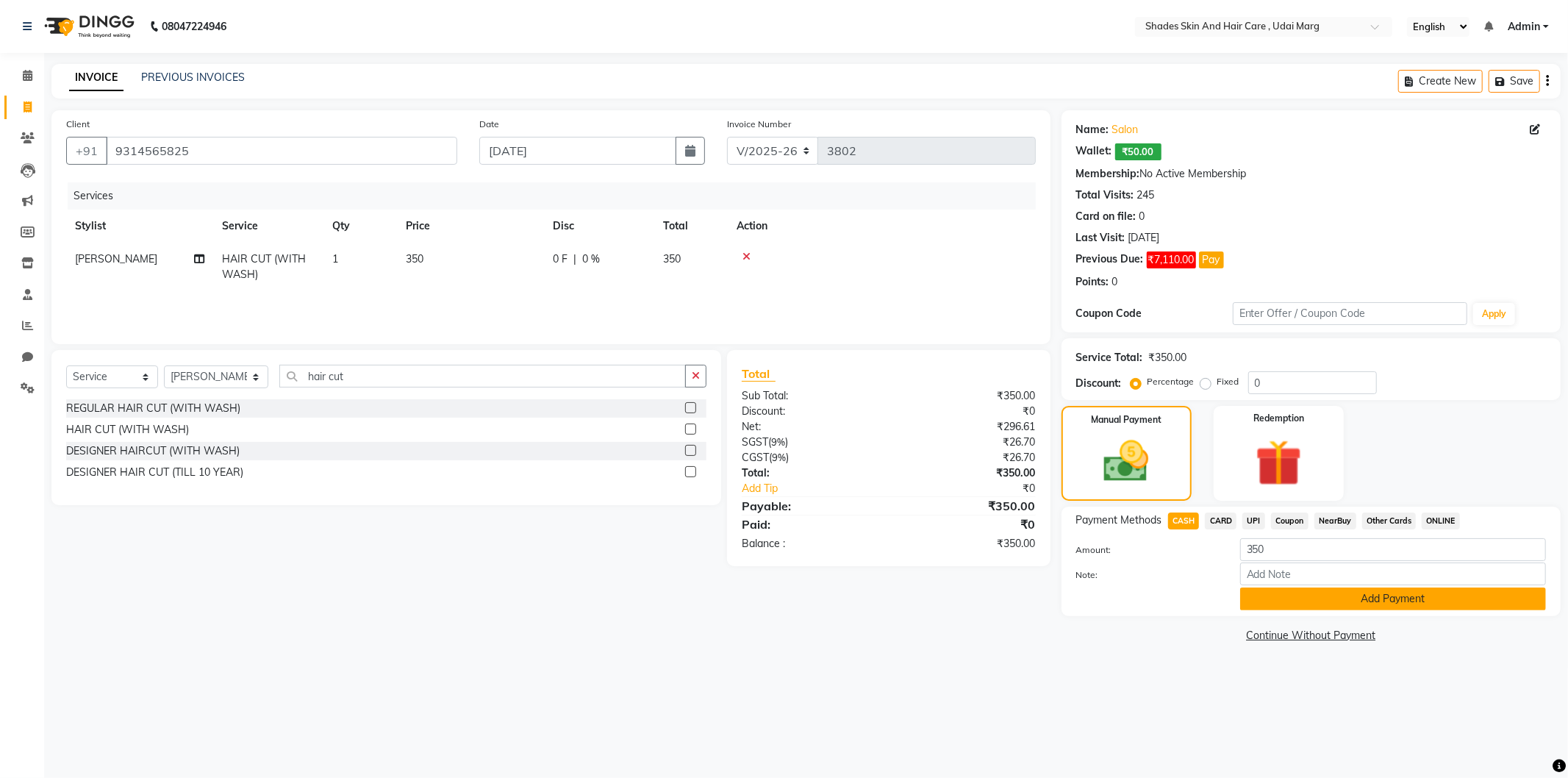
click at [1294, 600] on button "Add Payment" at bounding box center [1393, 599] width 306 height 23
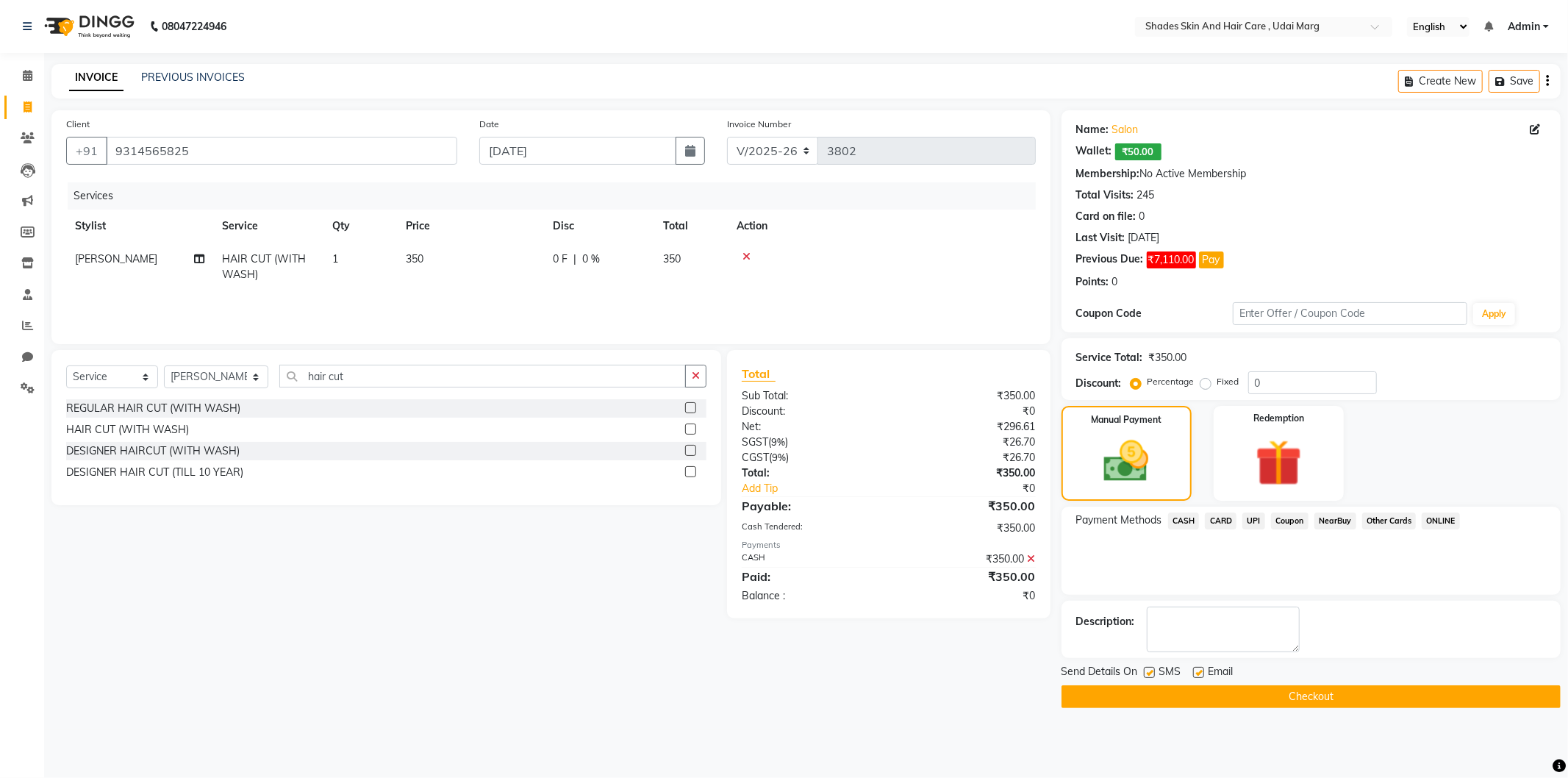
click at [1232, 693] on button "Checkout" at bounding box center [1311, 696] width 499 height 23
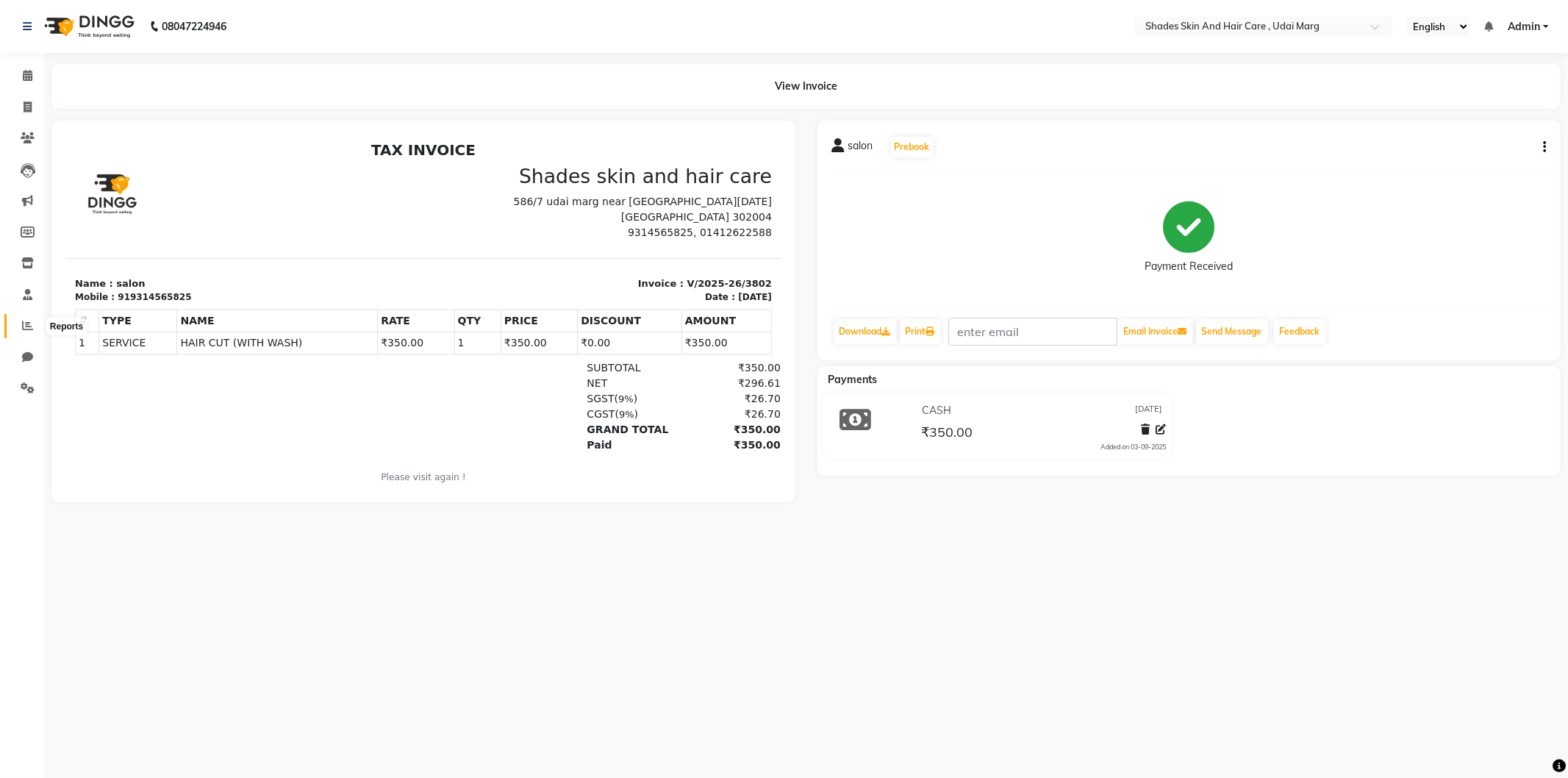
click at [21, 319] on span at bounding box center [28, 325] width 26 height 17
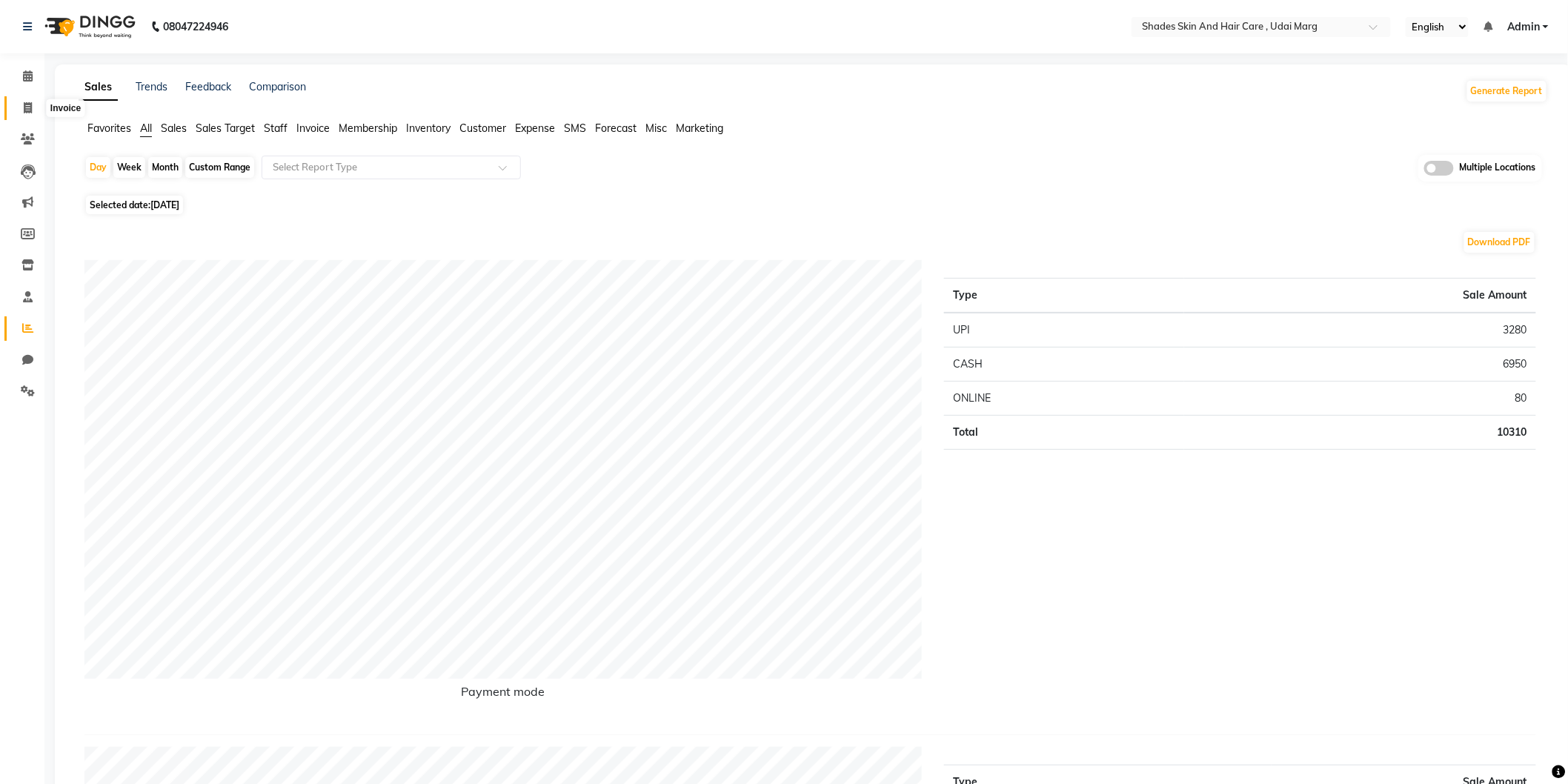
click at [25, 102] on icon at bounding box center [27, 108] width 8 height 11
select select "service"
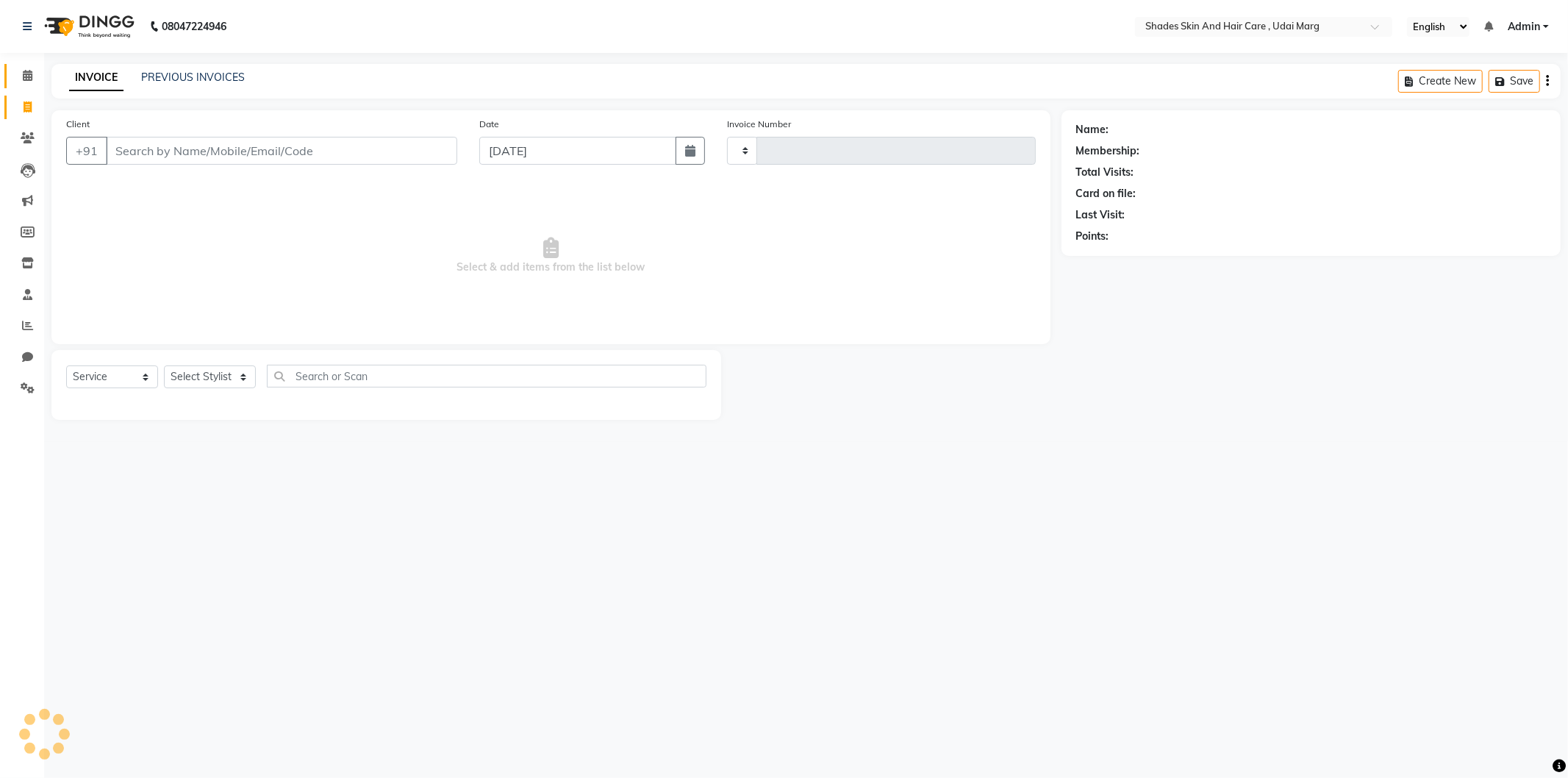
type input "3803"
select select "8022"
click at [23, 78] on icon at bounding box center [27, 75] width 10 height 11
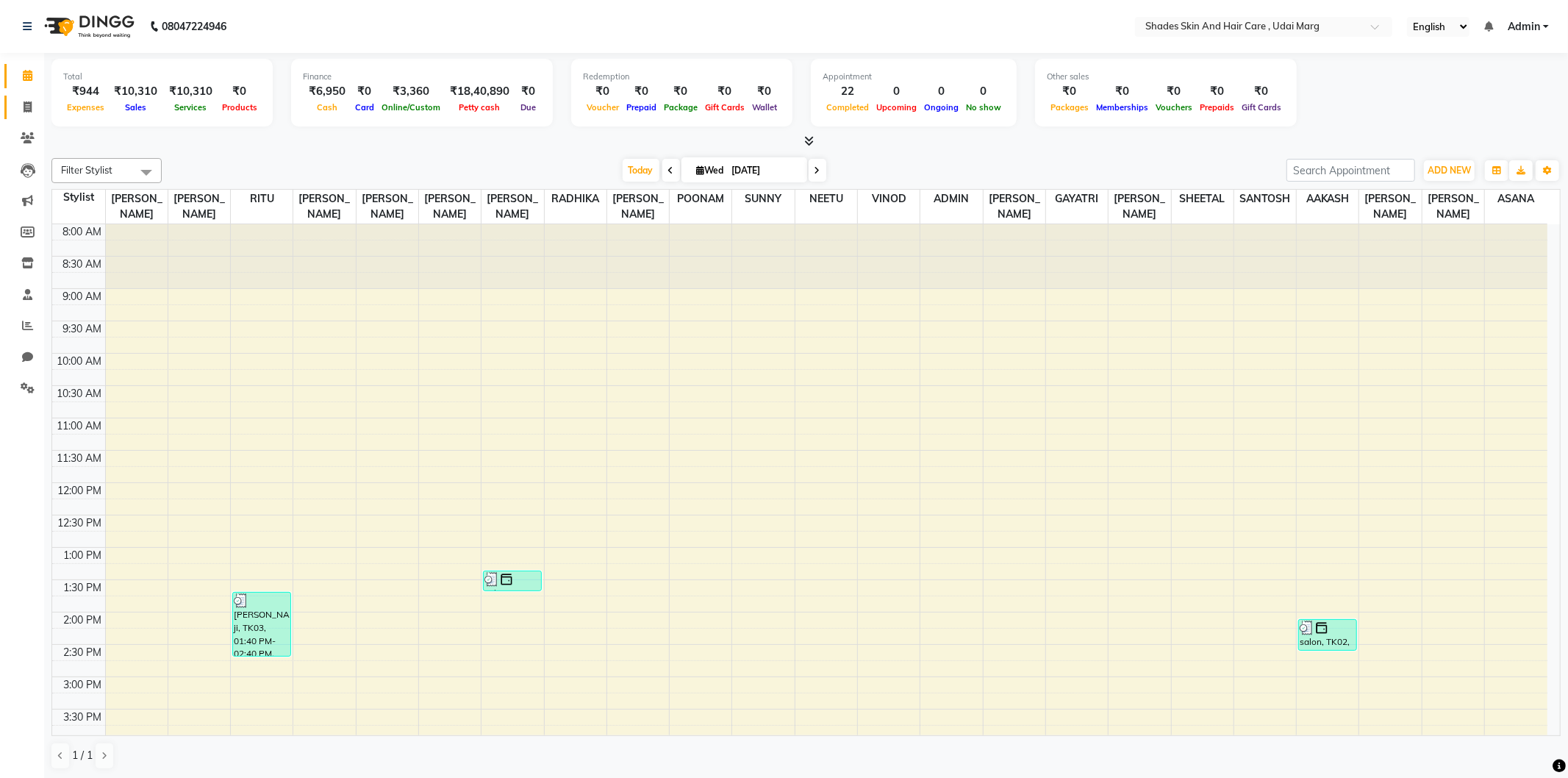
click at [25, 100] on span at bounding box center [28, 107] width 26 height 17
select select "service"
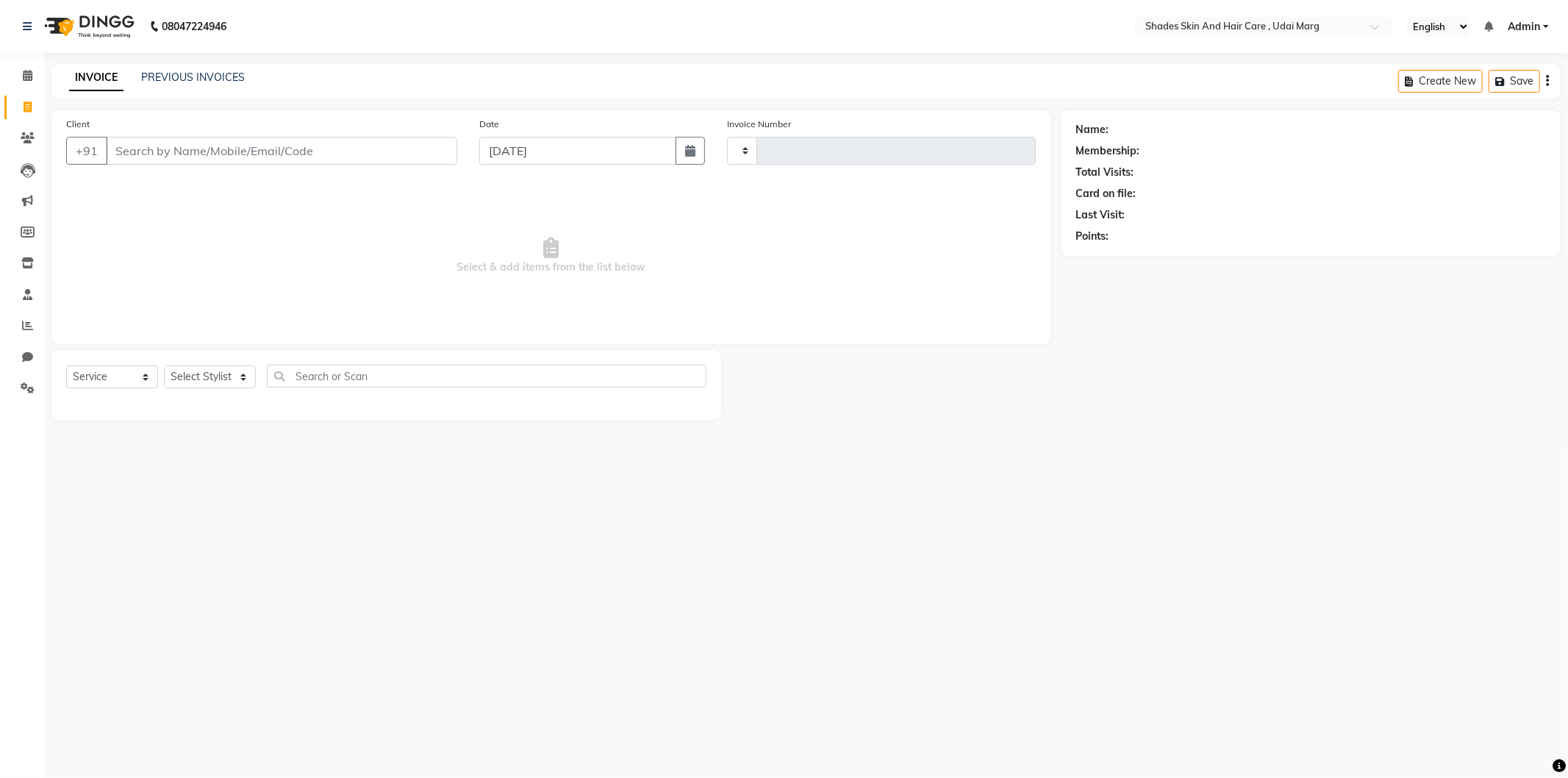
type input "3803"
select select "8022"
click at [34, 322] on span at bounding box center [28, 325] width 26 height 17
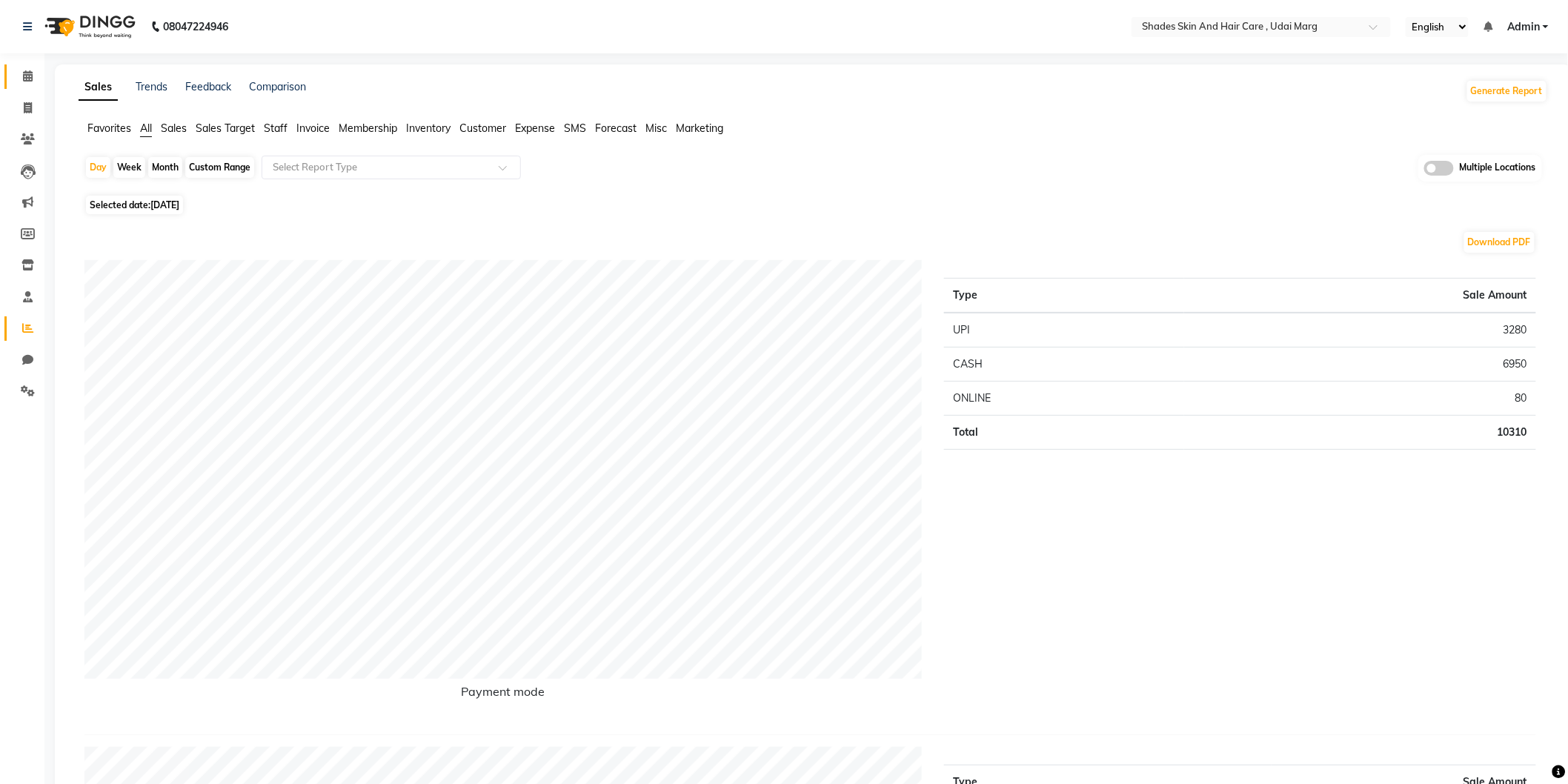
click at [26, 86] on link "Calendar" at bounding box center [22, 77] width 36 height 25
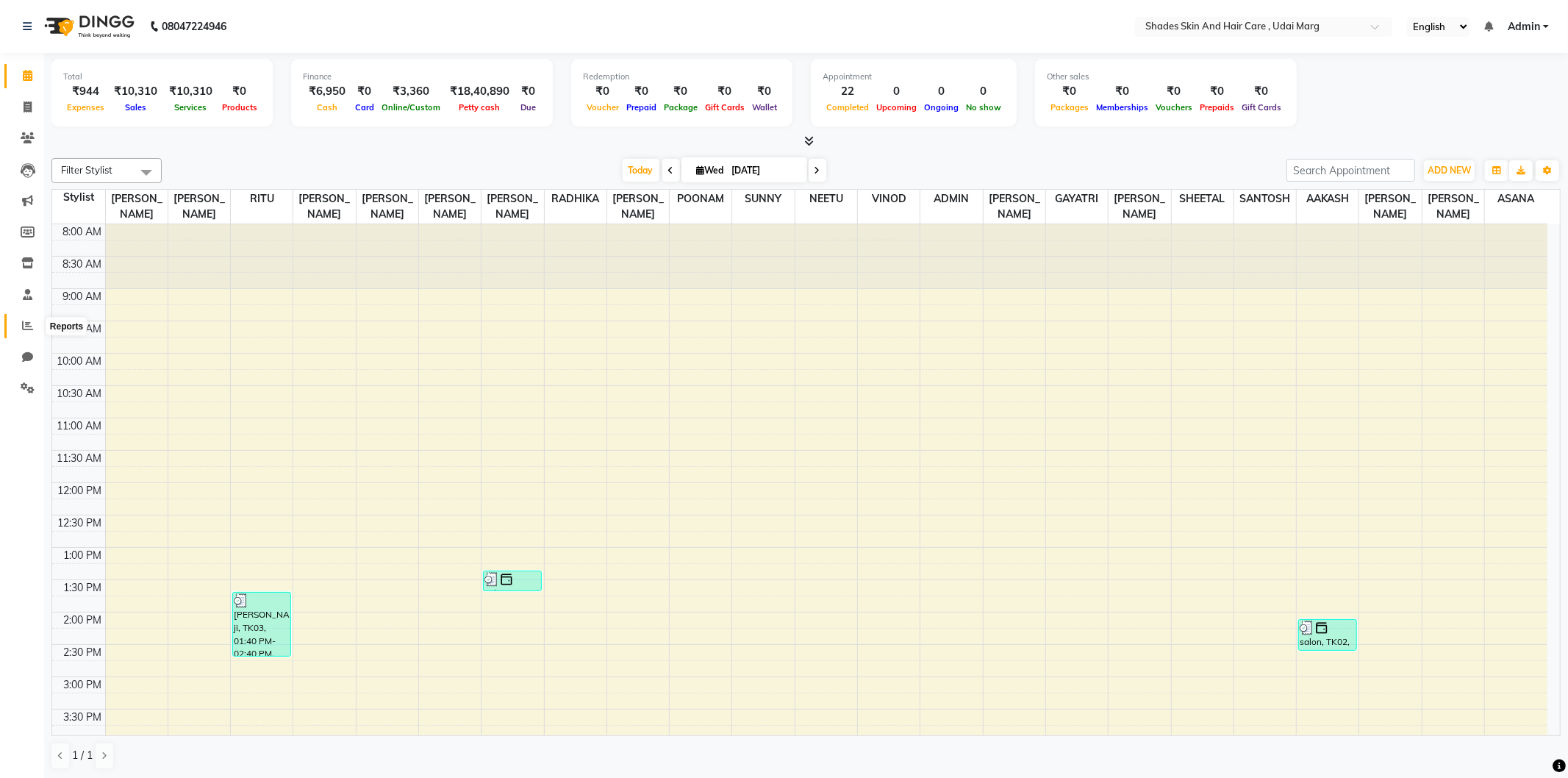
click at [30, 327] on icon at bounding box center [27, 325] width 11 height 11
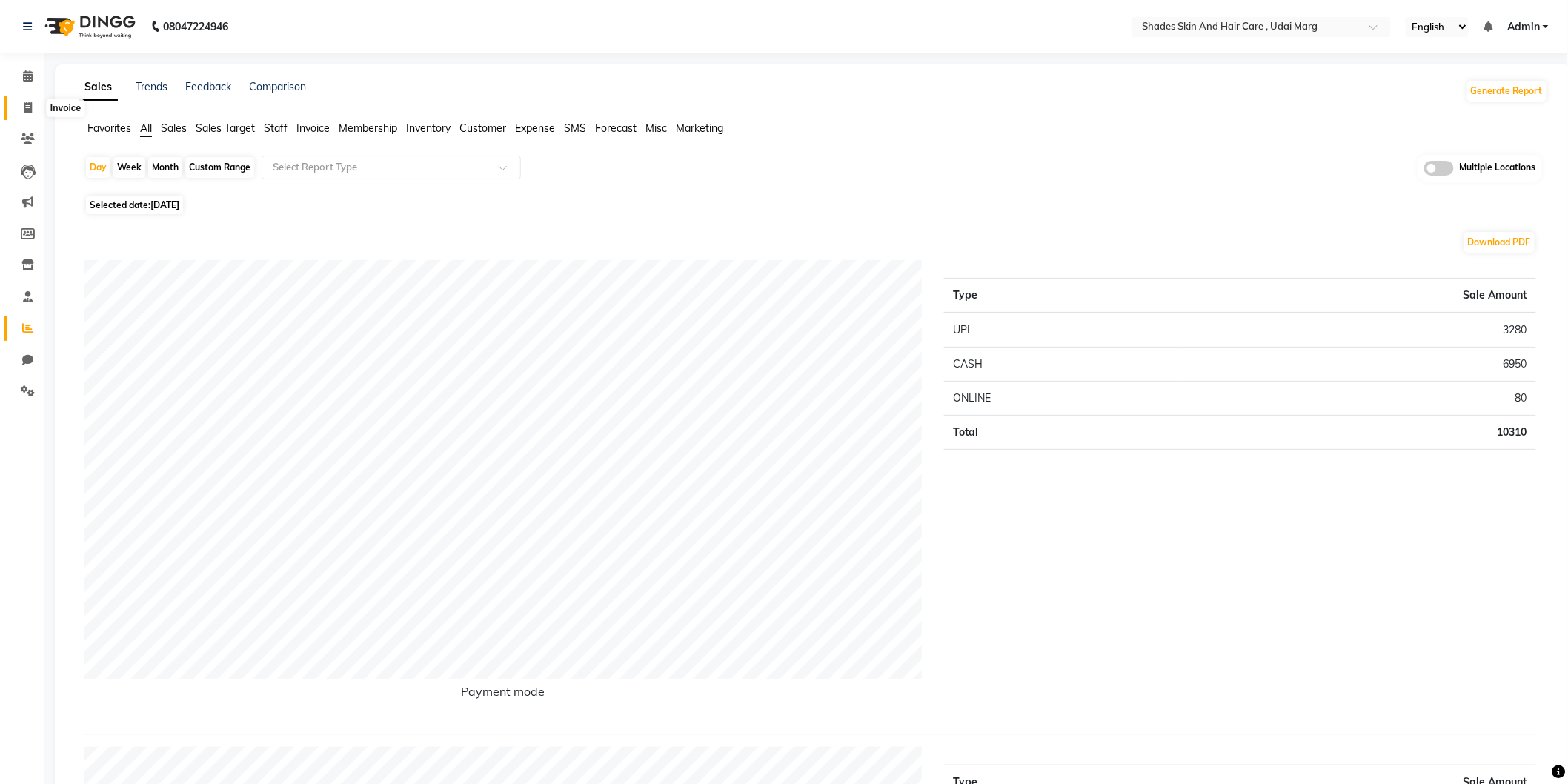
click at [24, 109] on icon at bounding box center [27, 108] width 8 height 11
select select "8022"
select select "service"
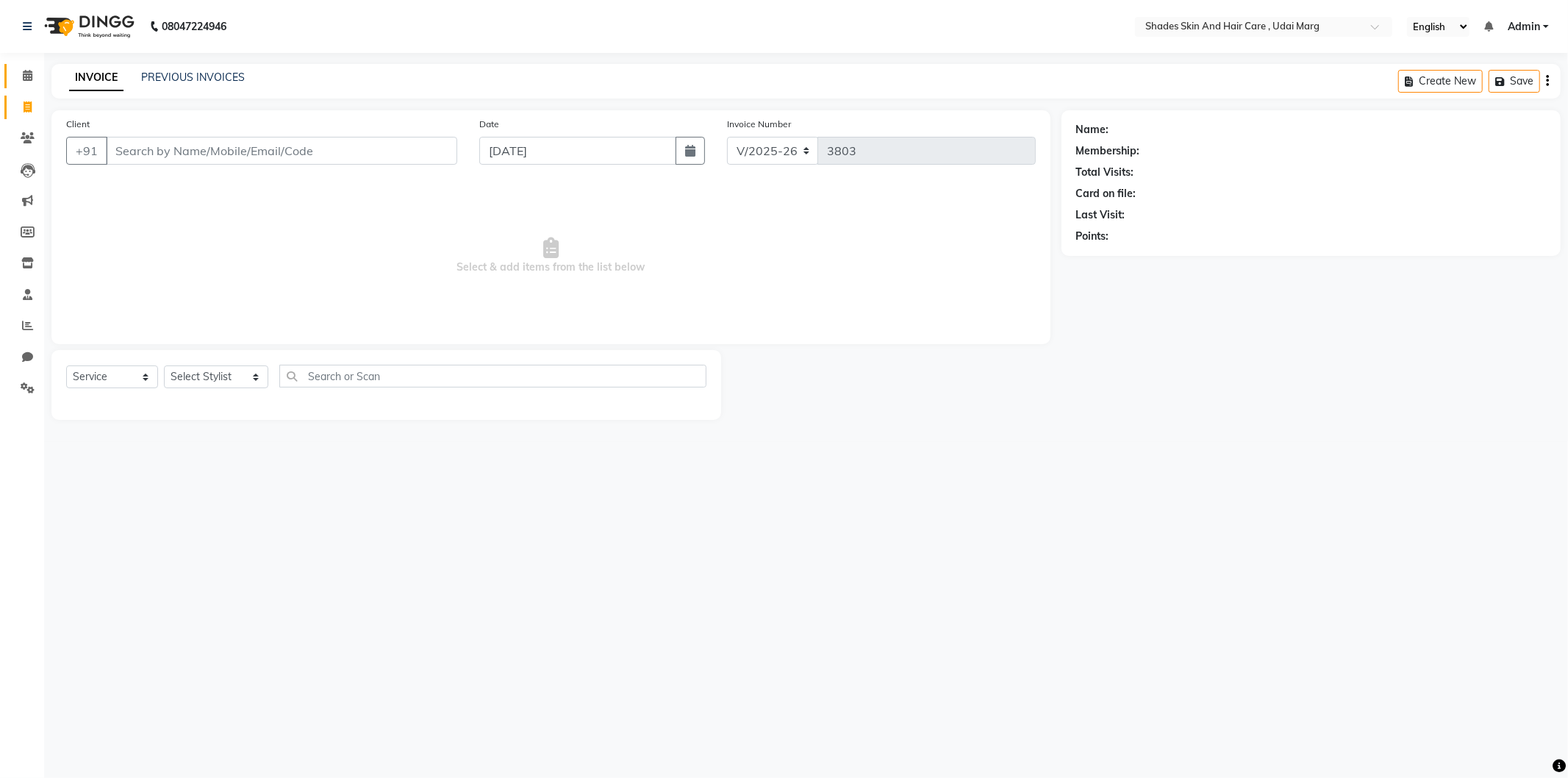
click at [20, 84] on link "Calendar" at bounding box center [22, 76] width 36 height 24
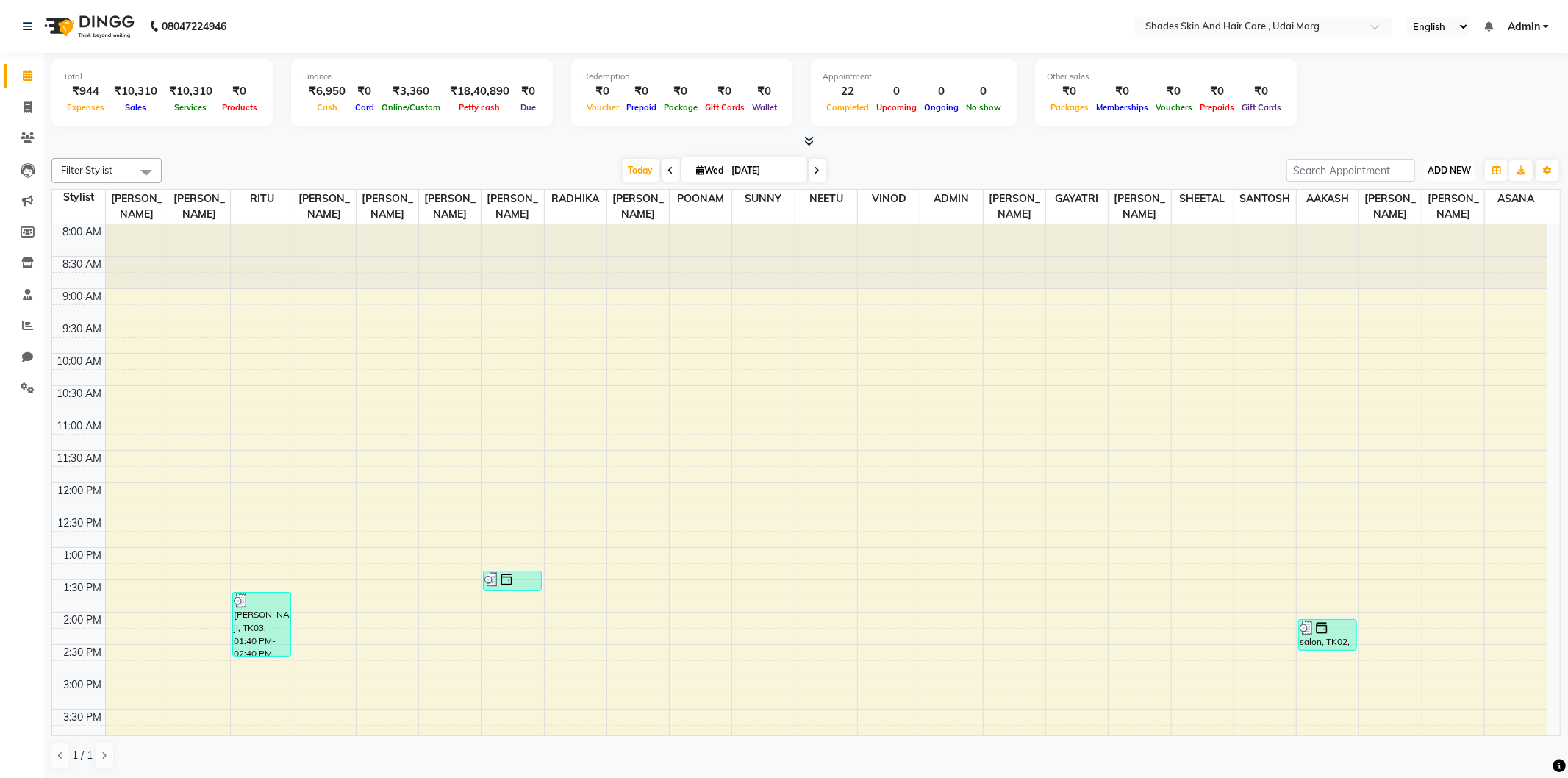
click at [1442, 174] on span "ADD NEW" at bounding box center [1449, 170] width 43 height 11
click at [1412, 241] on link "Add Expense" at bounding box center [1416, 236] width 116 height 19
select select "1"
select select "7152"
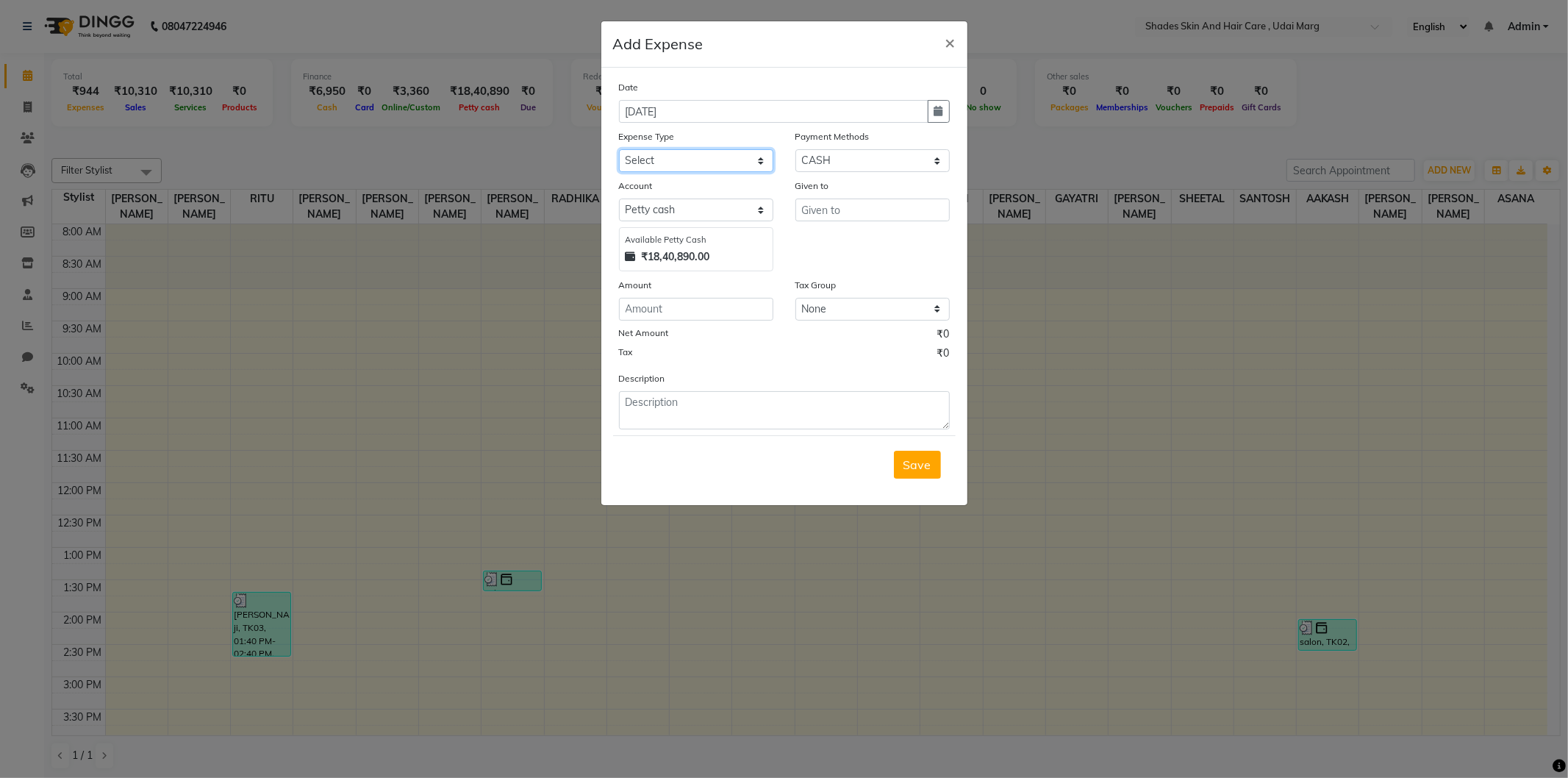
click at [671, 167] on select "Select Advance Salary Bank charges Car maintenance Cash transfer to bank Cash t…" at bounding box center [696, 161] width 155 height 23
select select "18"
click at [619, 150] on select "Select Advance Salary Bank charges Car maintenance Cash transfer to bank Cash t…" at bounding box center [696, 161] width 155 height 23
click at [849, 216] on input "text" at bounding box center [873, 209] width 155 height 23
type input "1"
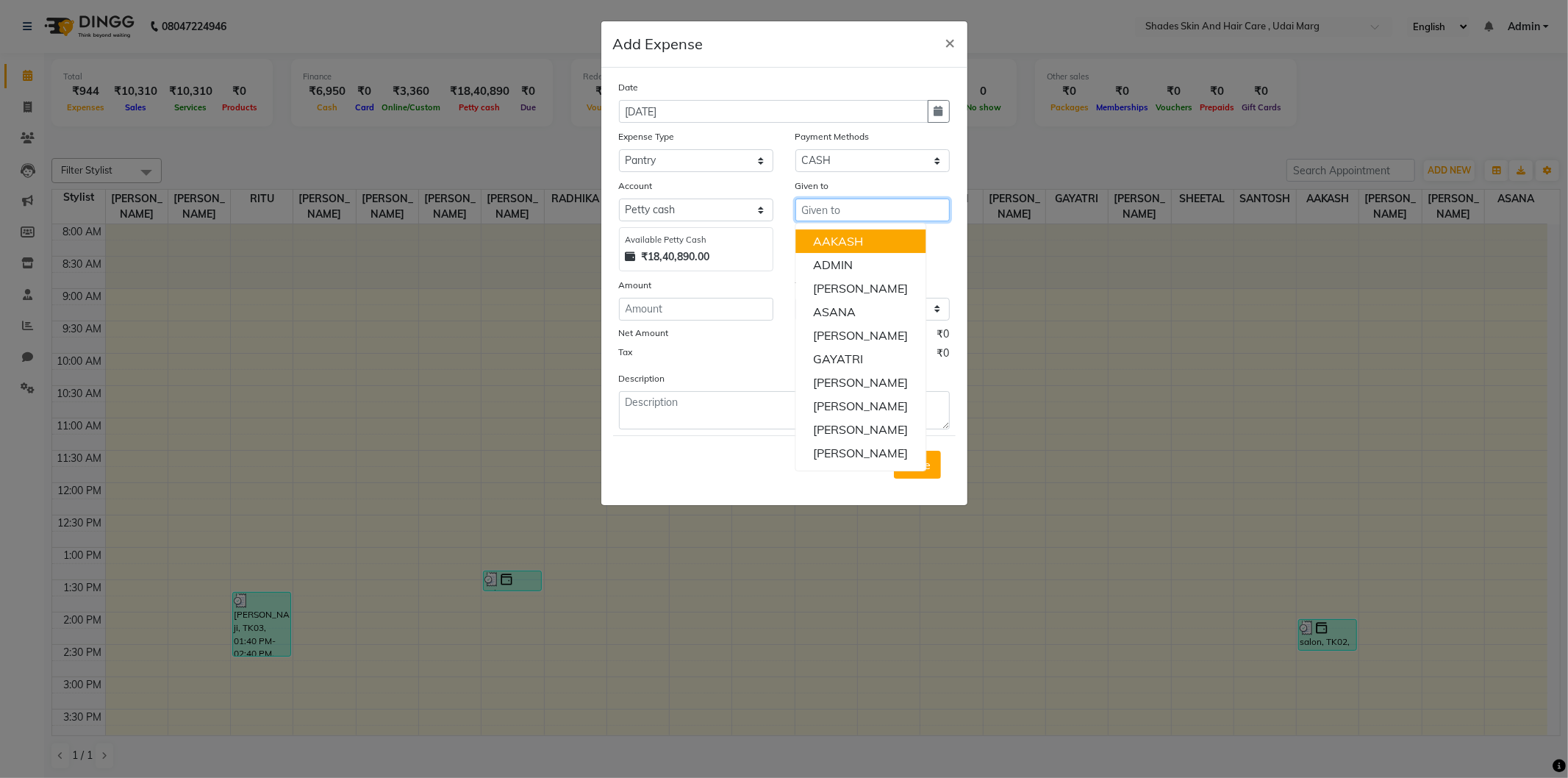
type input "a"
click at [954, 34] on span "×" at bounding box center [951, 42] width 10 height 22
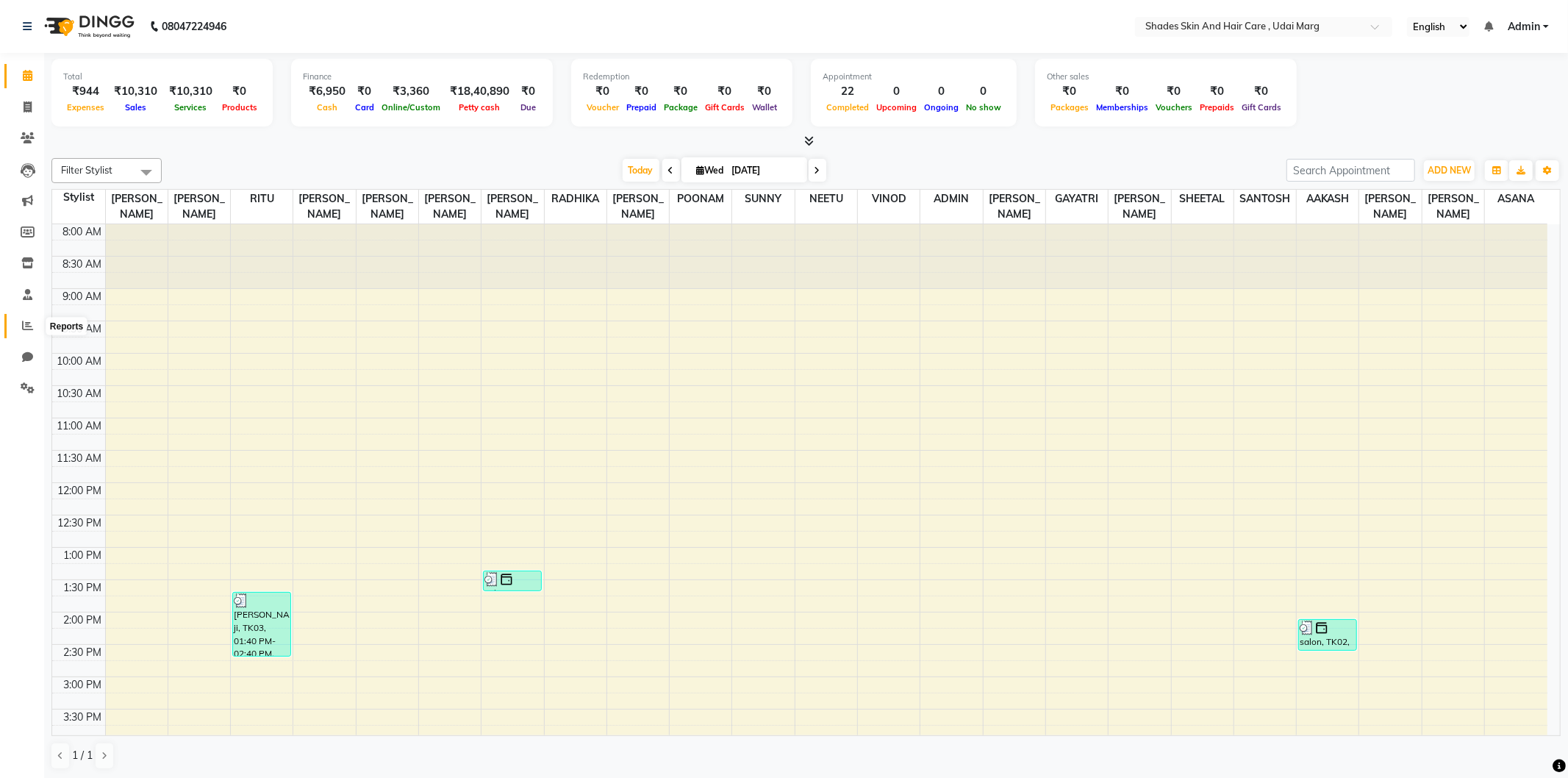
click at [28, 333] on span at bounding box center [28, 325] width 26 height 17
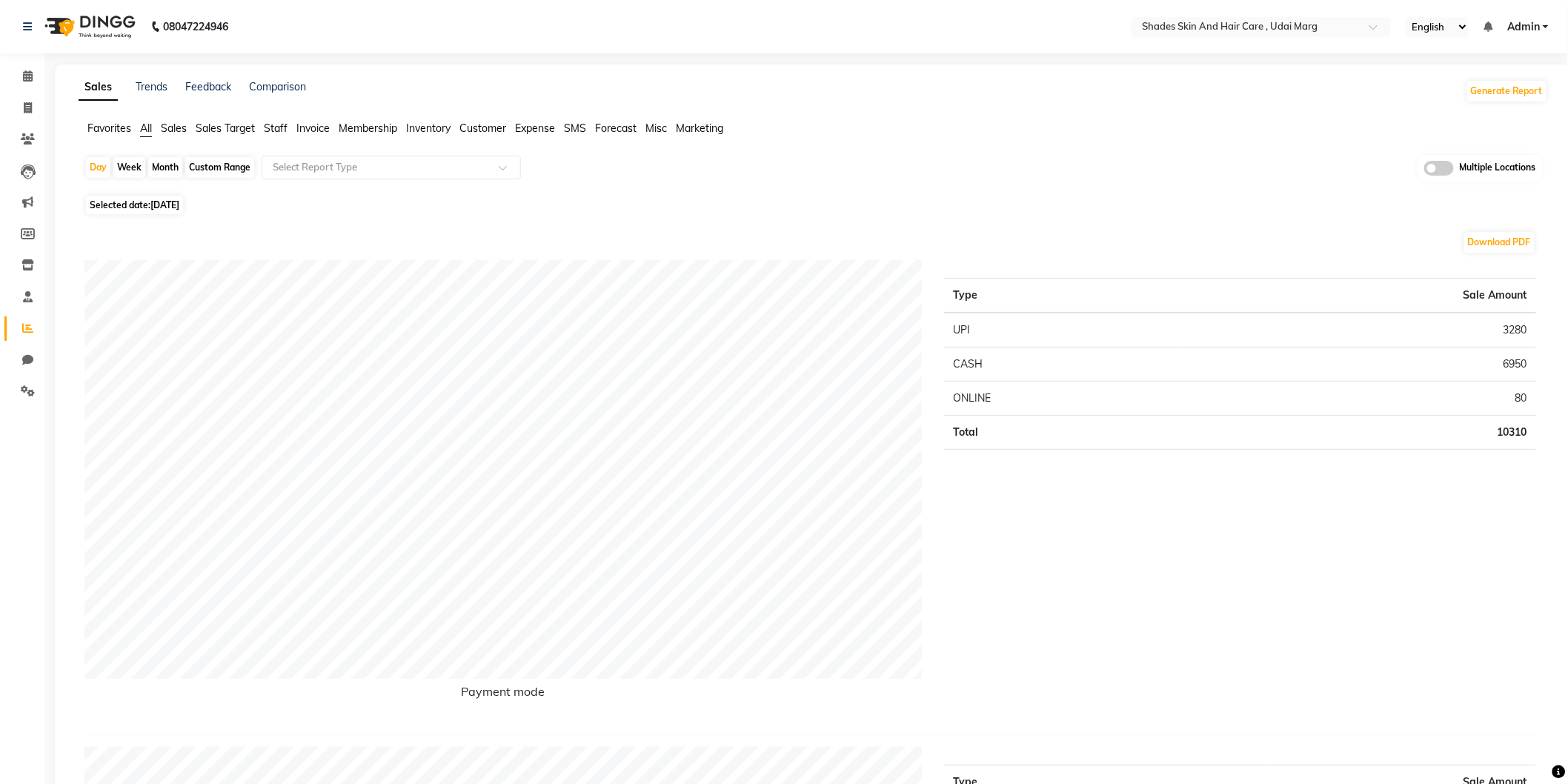
click at [531, 123] on span "Expense" at bounding box center [536, 128] width 40 height 13
click at [490, 166] on div at bounding box center [391, 167] width 258 height 15
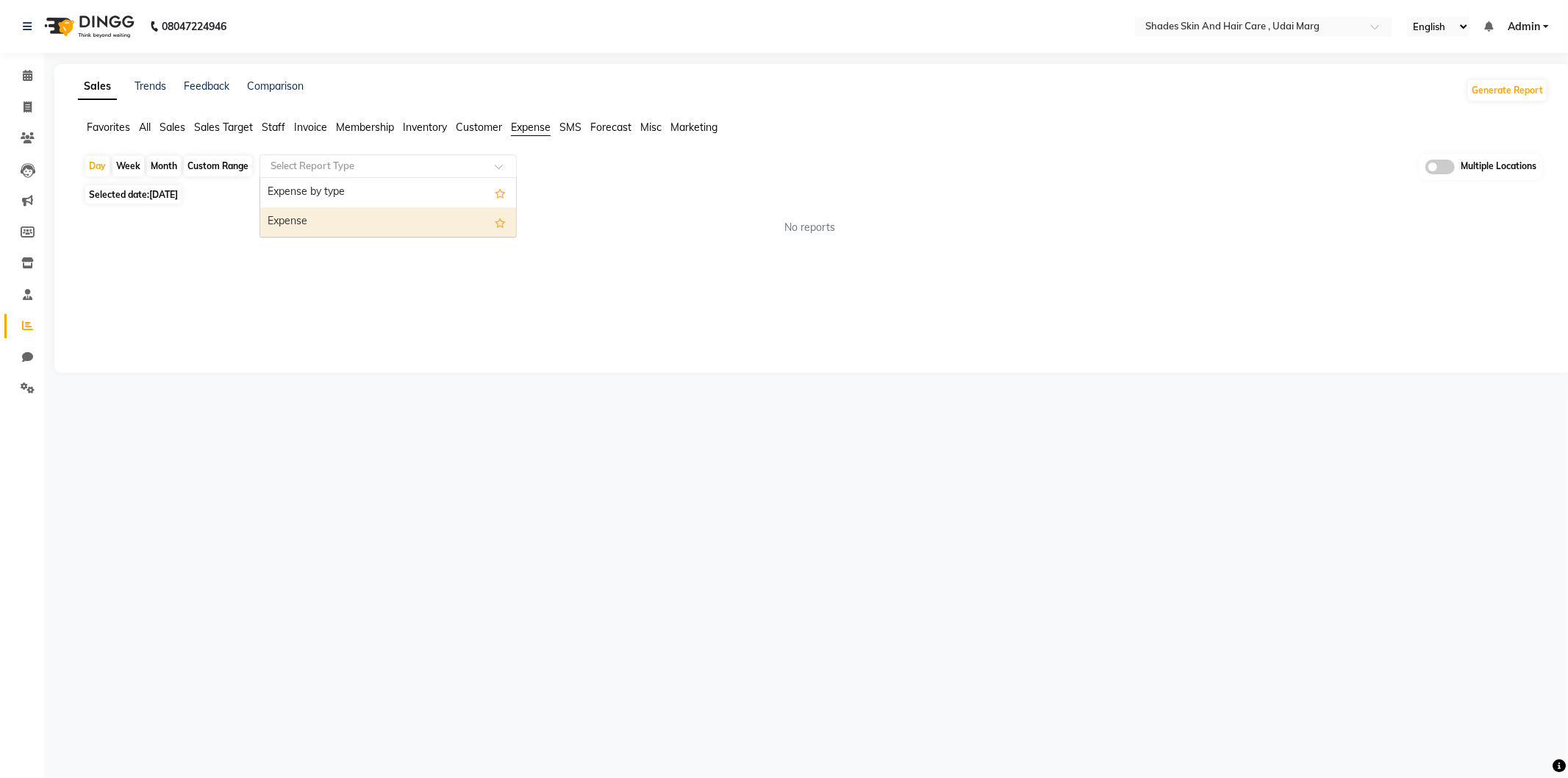
click at [466, 215] on div "Expense" at bounding box center [388, 222] width 256 height 30
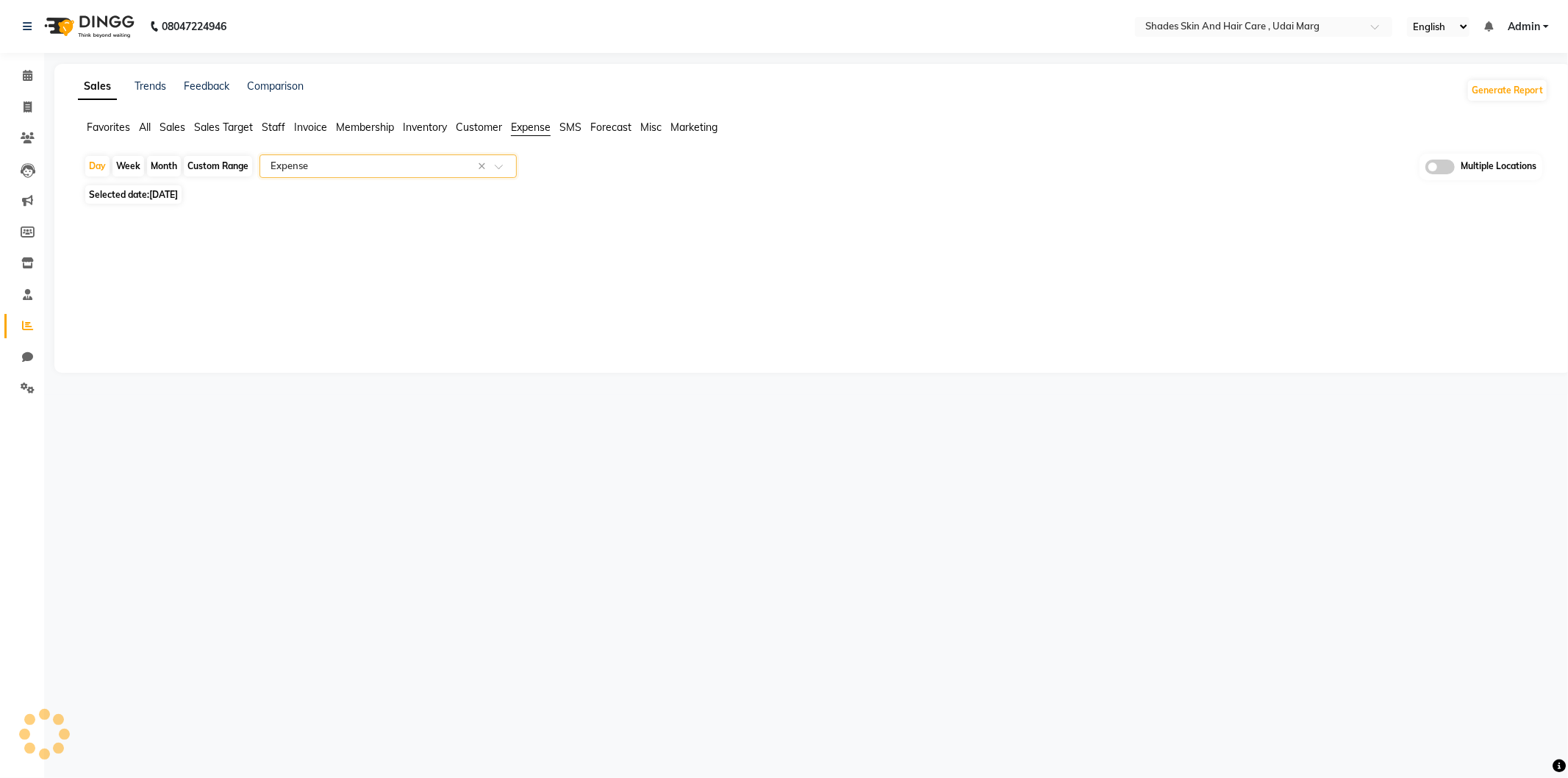
select select "full_report"
select select "csv"
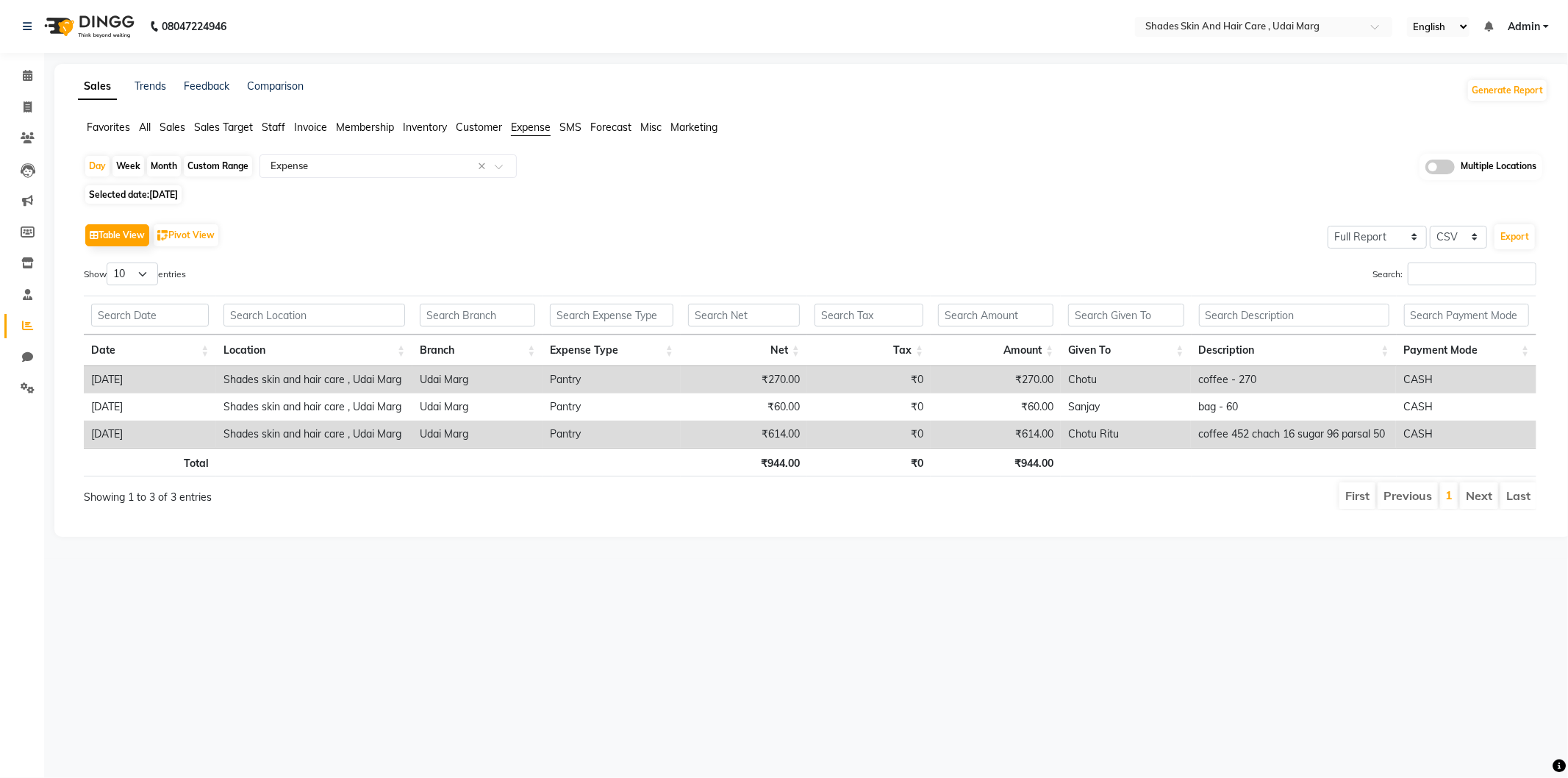
click at [143, 123] on span "All" at bounding box center [145, 127] width 12 height 13
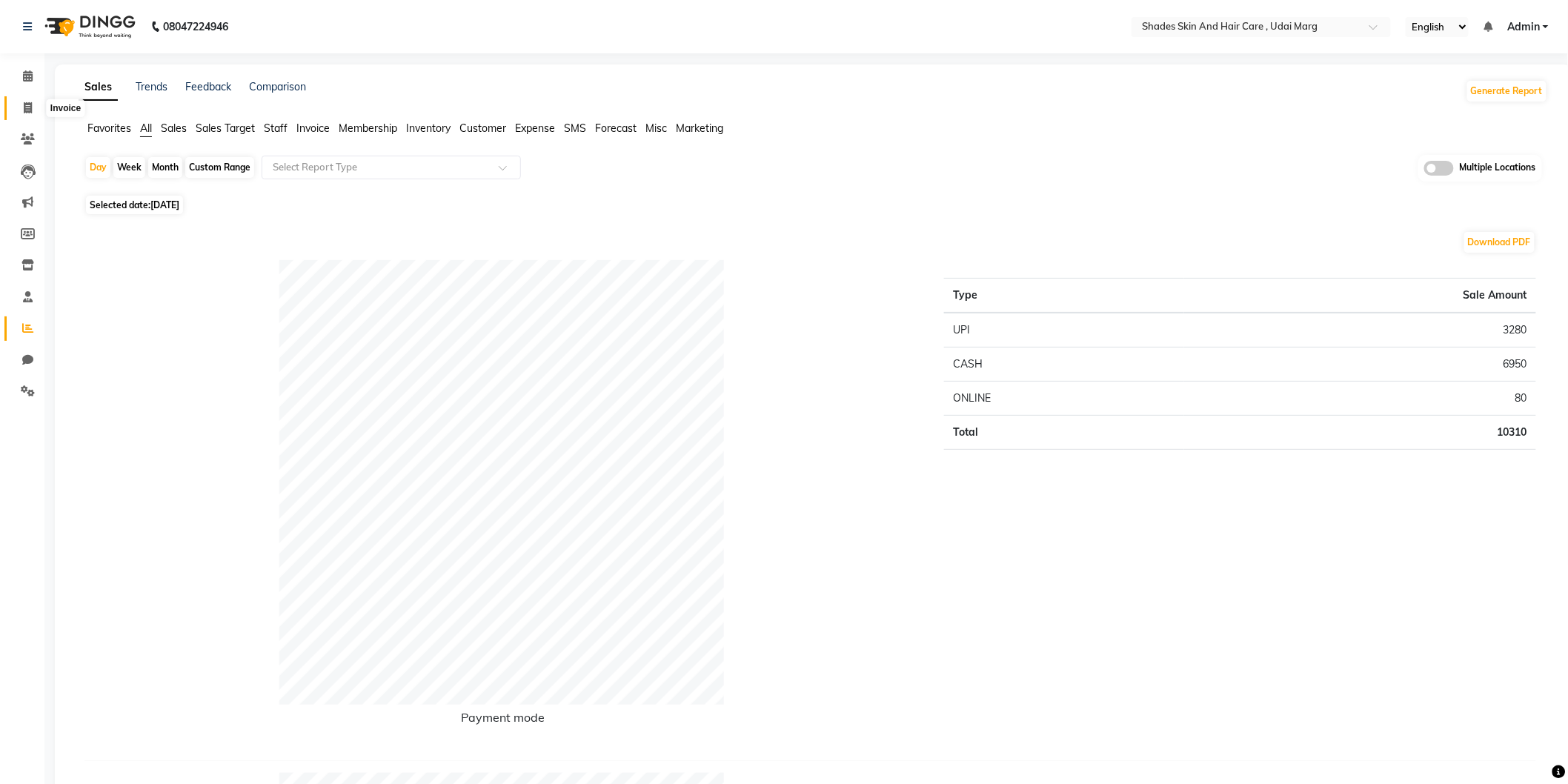
click at [37, 113] on span at bounding box center [28, 108] width 26 height 17
select select "service"
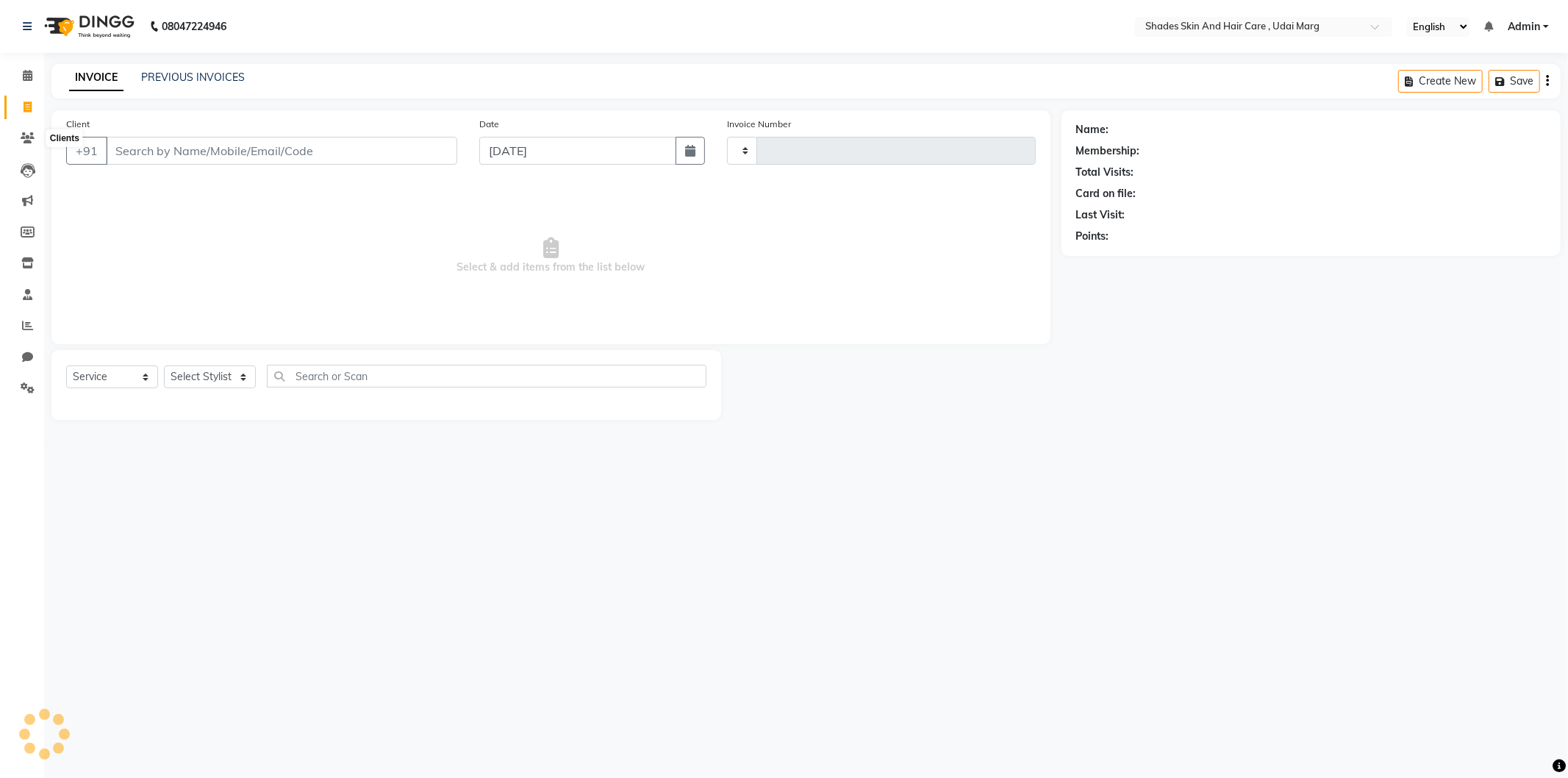
type input "3803"
select select "8022"
click at [172, 64] on div "INVOICE PREVIOUS INVOICES Create New Save" at bounding box center [806, 82] width 1509 height 35
click at [174, 70] on div "PREVIOUS INVOICES" at bounding box center [192, 77] width 103 height 16
click at [176, 70] on link "PREVIOUS INVOICES" at bounding box center [192, 76] width 103 height 13
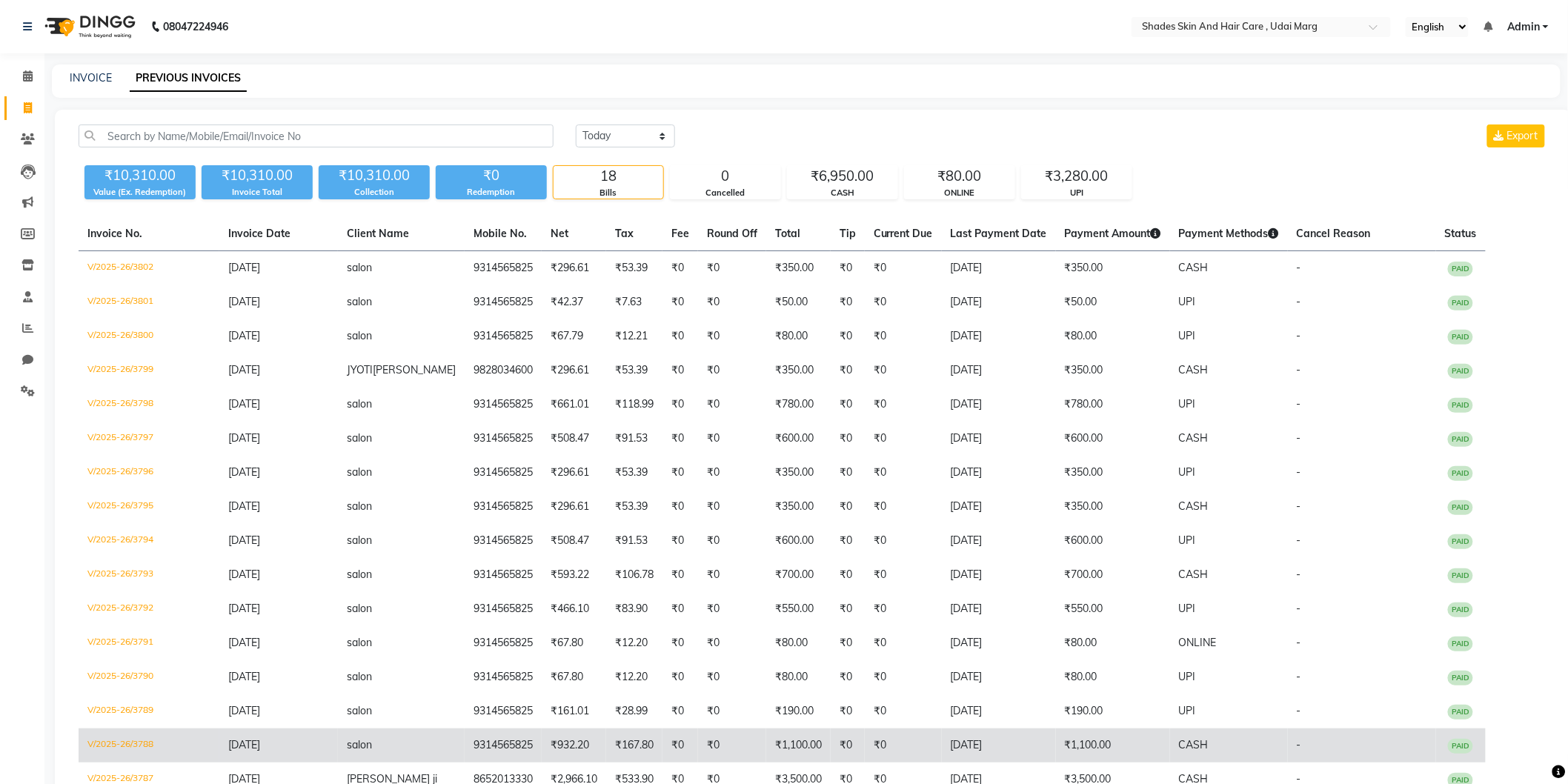
click at [946, 730] on td "[DATE]" at bounding box center [999, 745] width 114 height 34
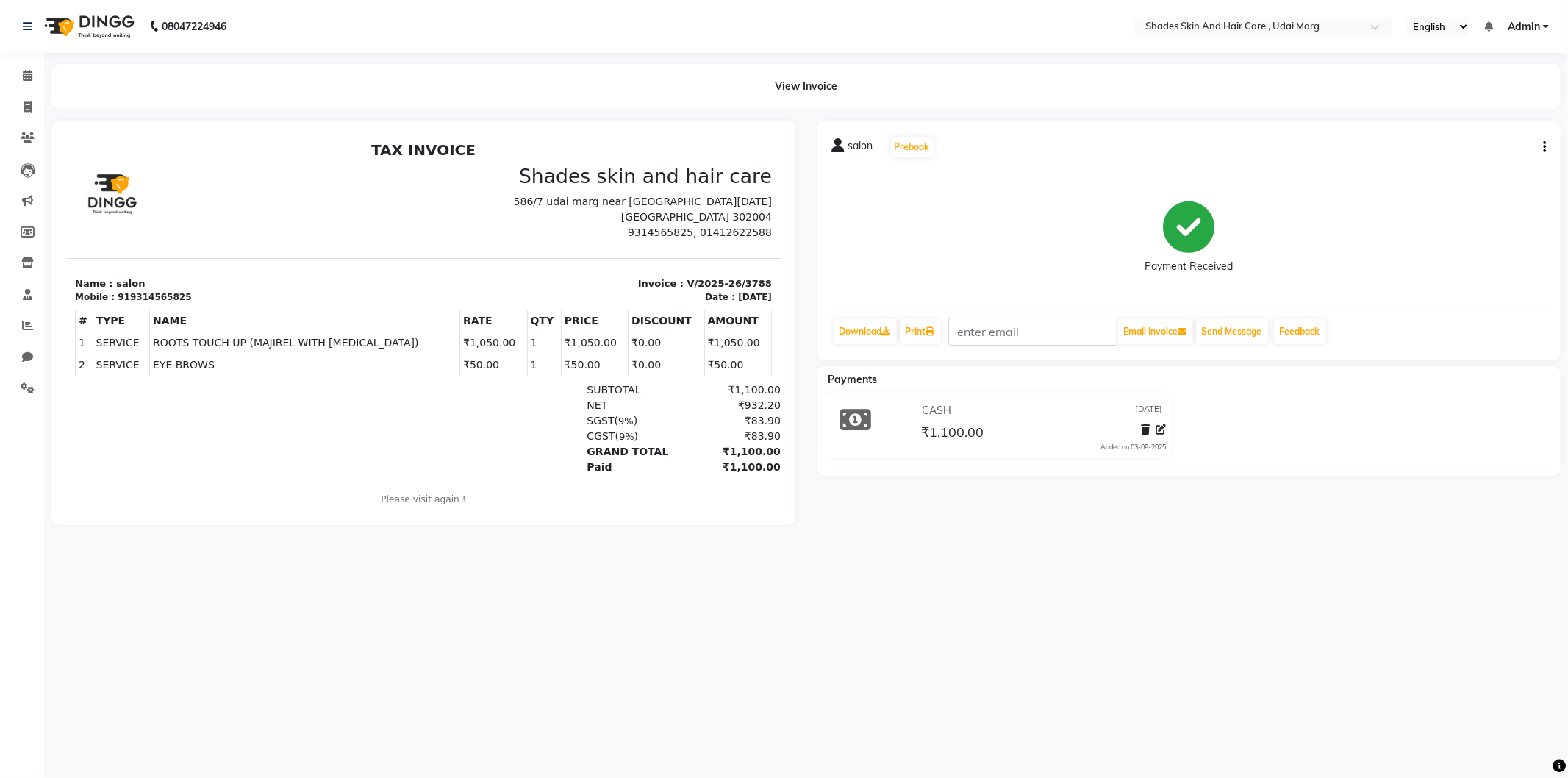
click at [1545, 149] on div "salon Prebook Payment Received Download Print Email Invoice Send Message Feedba…" at bounding box center [1189, 241] width 744 height 240
click at [1544, 148] on icon "button" at bounding box center [1544, 147] width 3 height 1
click at [1466, 160] on div "Edit Invoice" at bounding box center [1472, 165] width 101 height 18
select select "service"
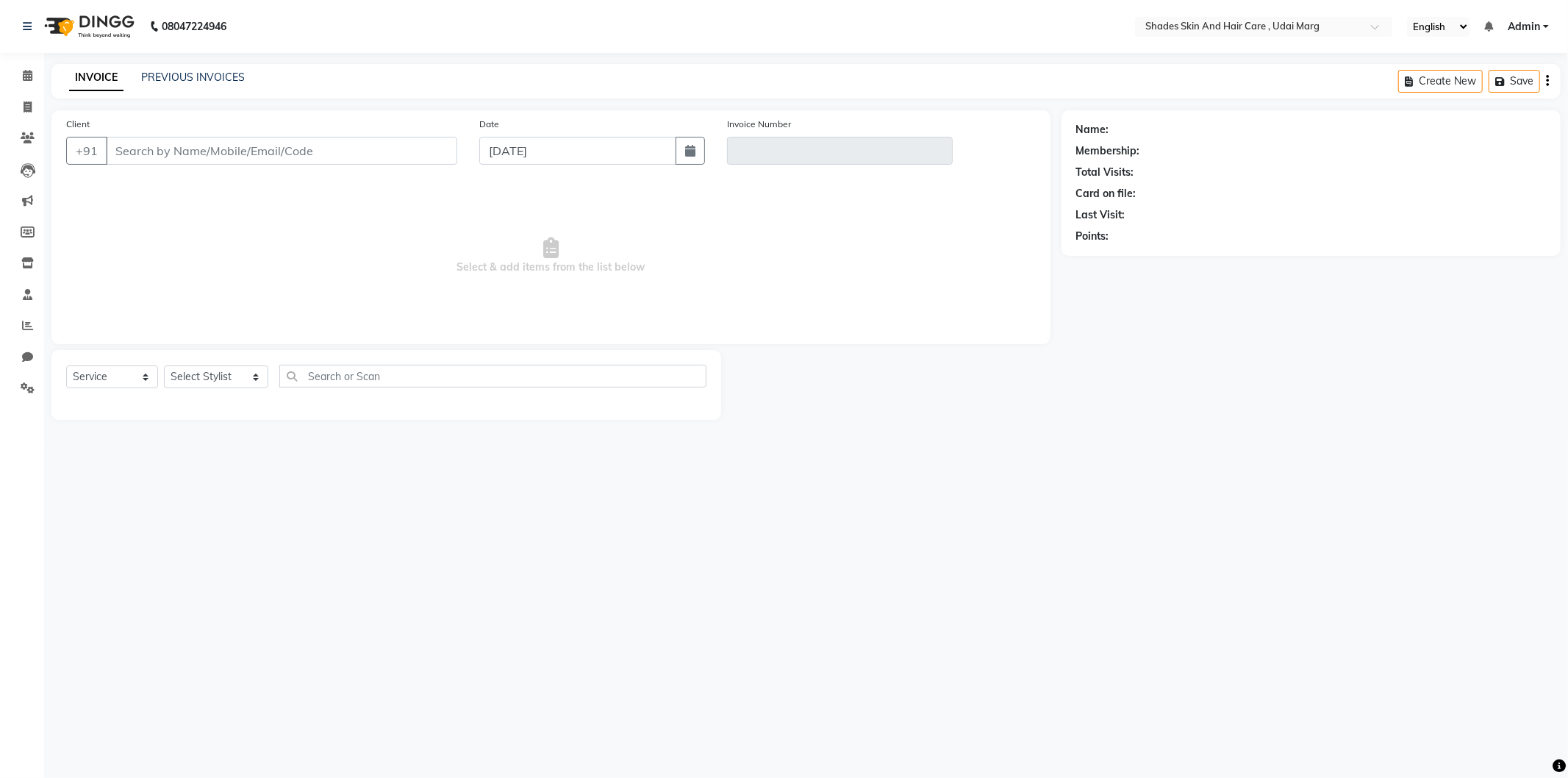
type input "9314565825"
type input "V/2025-26/3788"
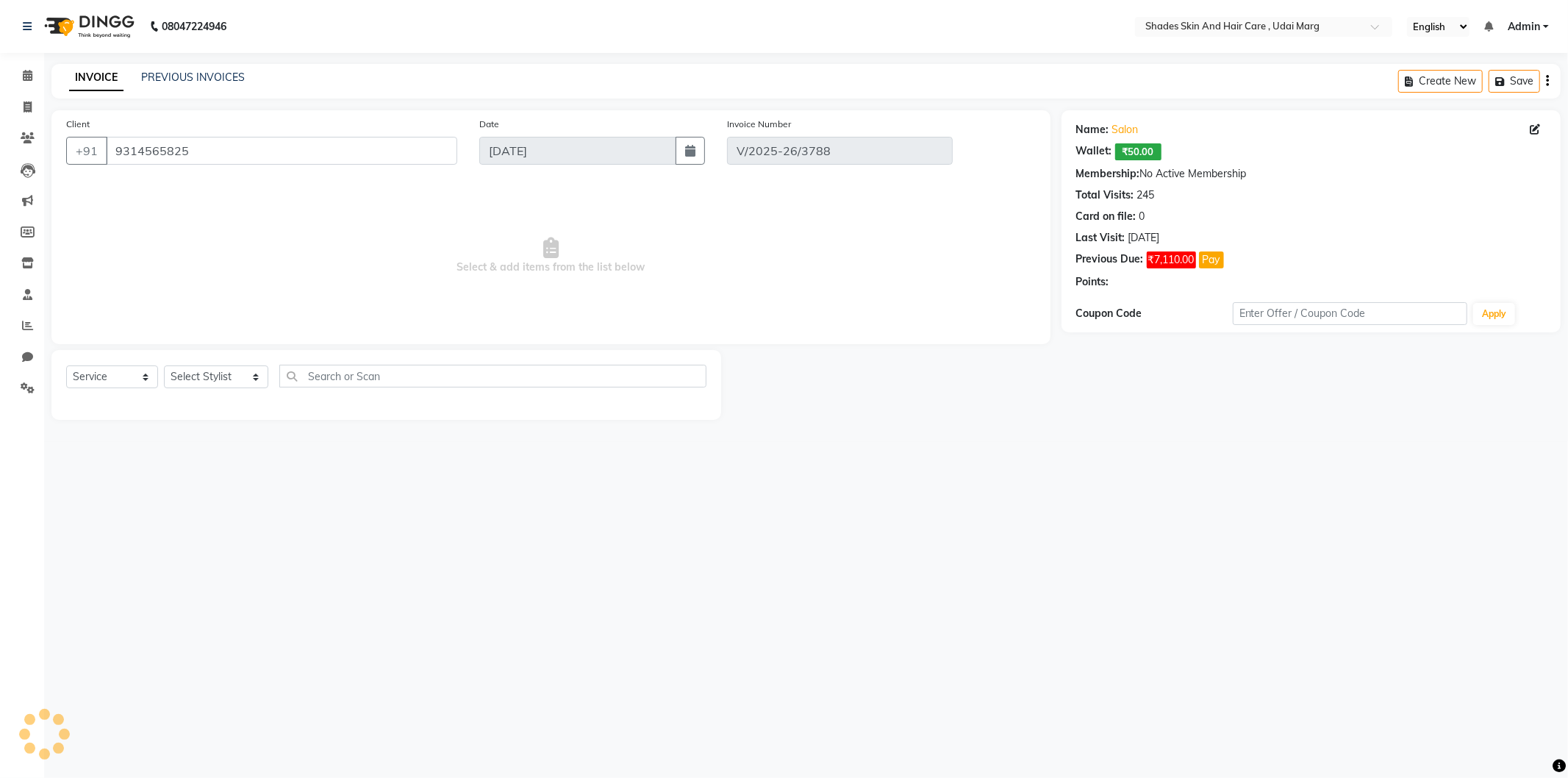
select select "select"
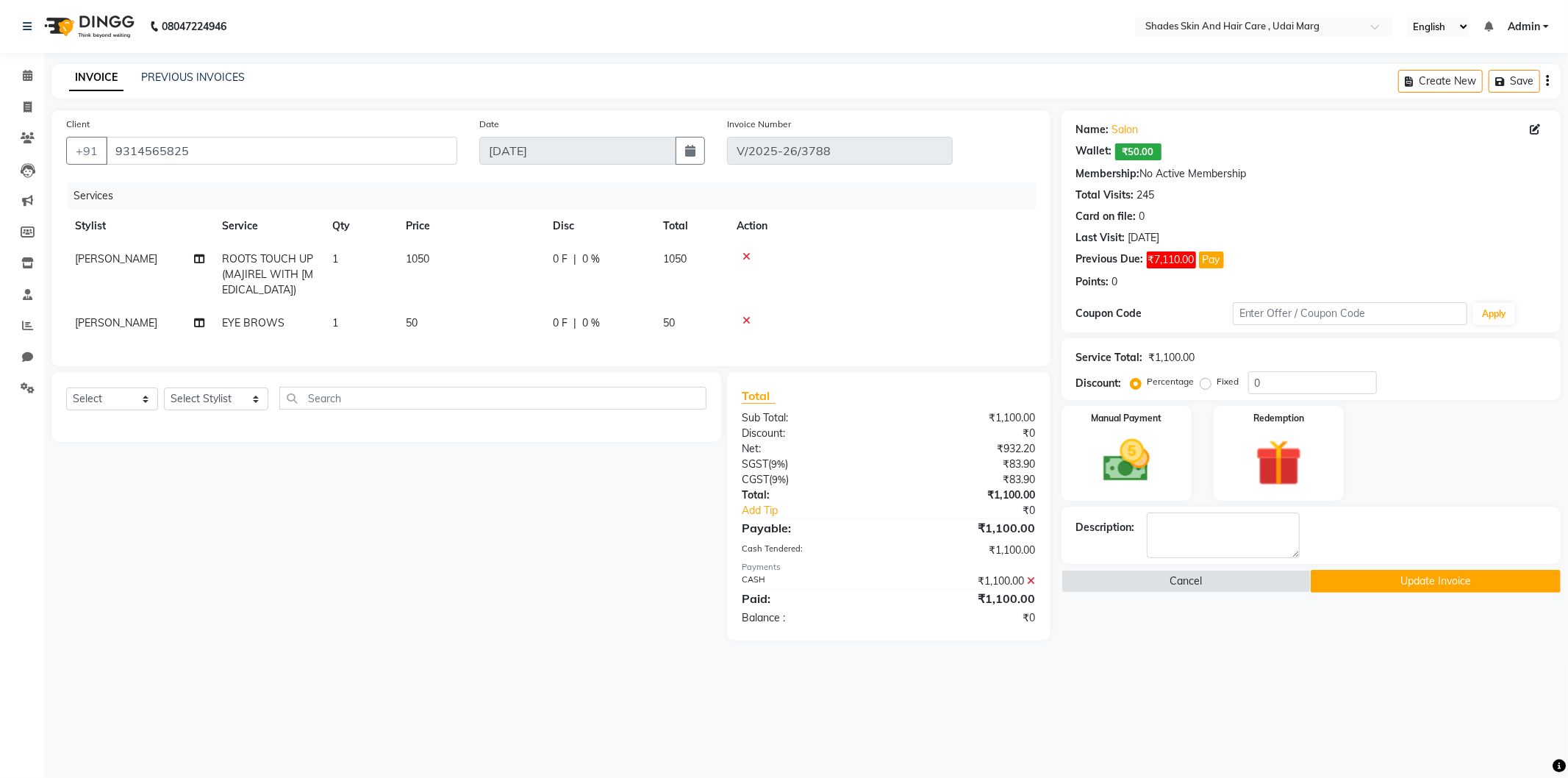
click at [441, 269] on td "1050" at bounding box center [470, 275] width 147 height 64
select select "74308"
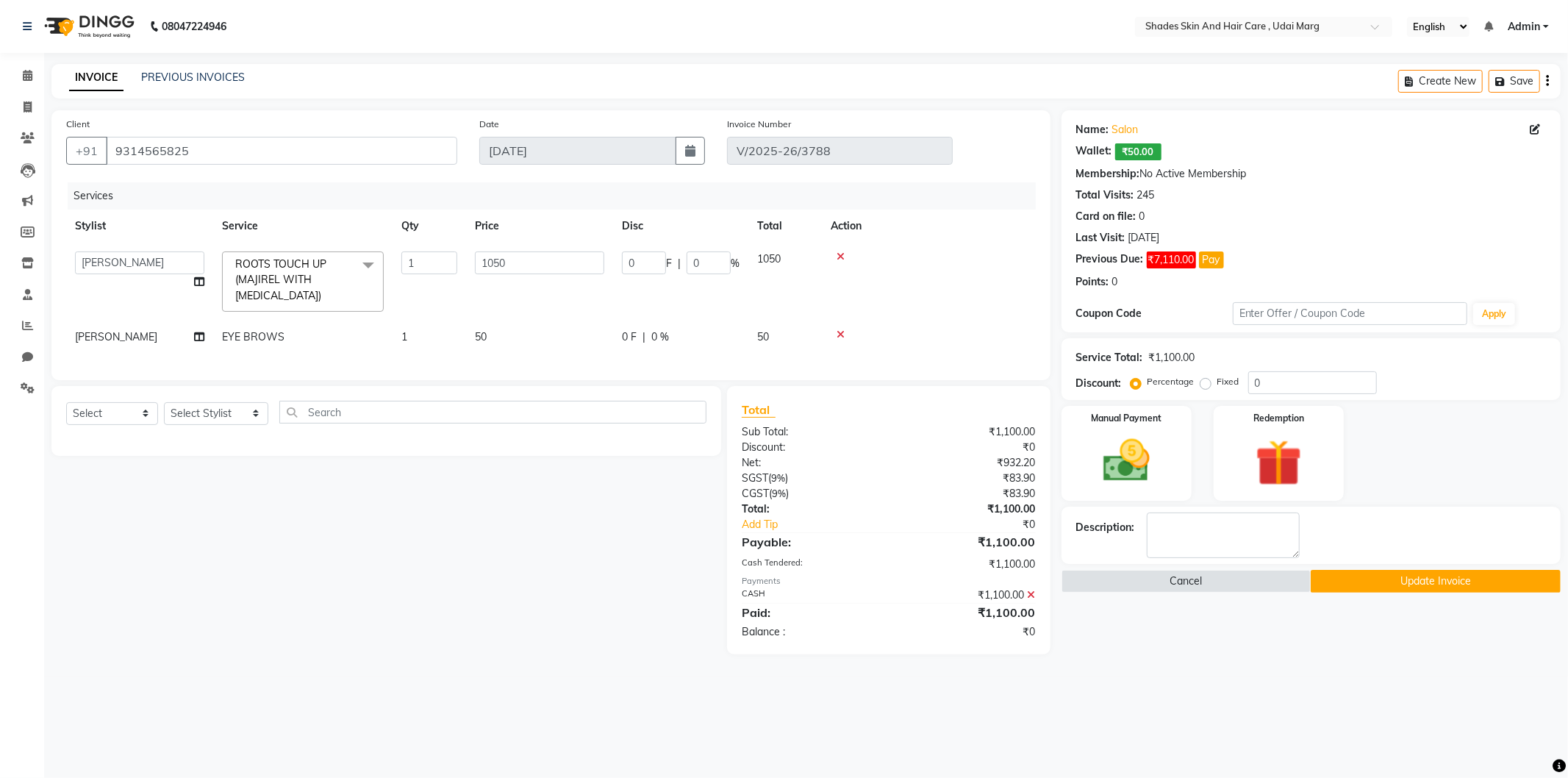
click at [836, 334] on icon at bounding box center [840, 335] width 8 height 10
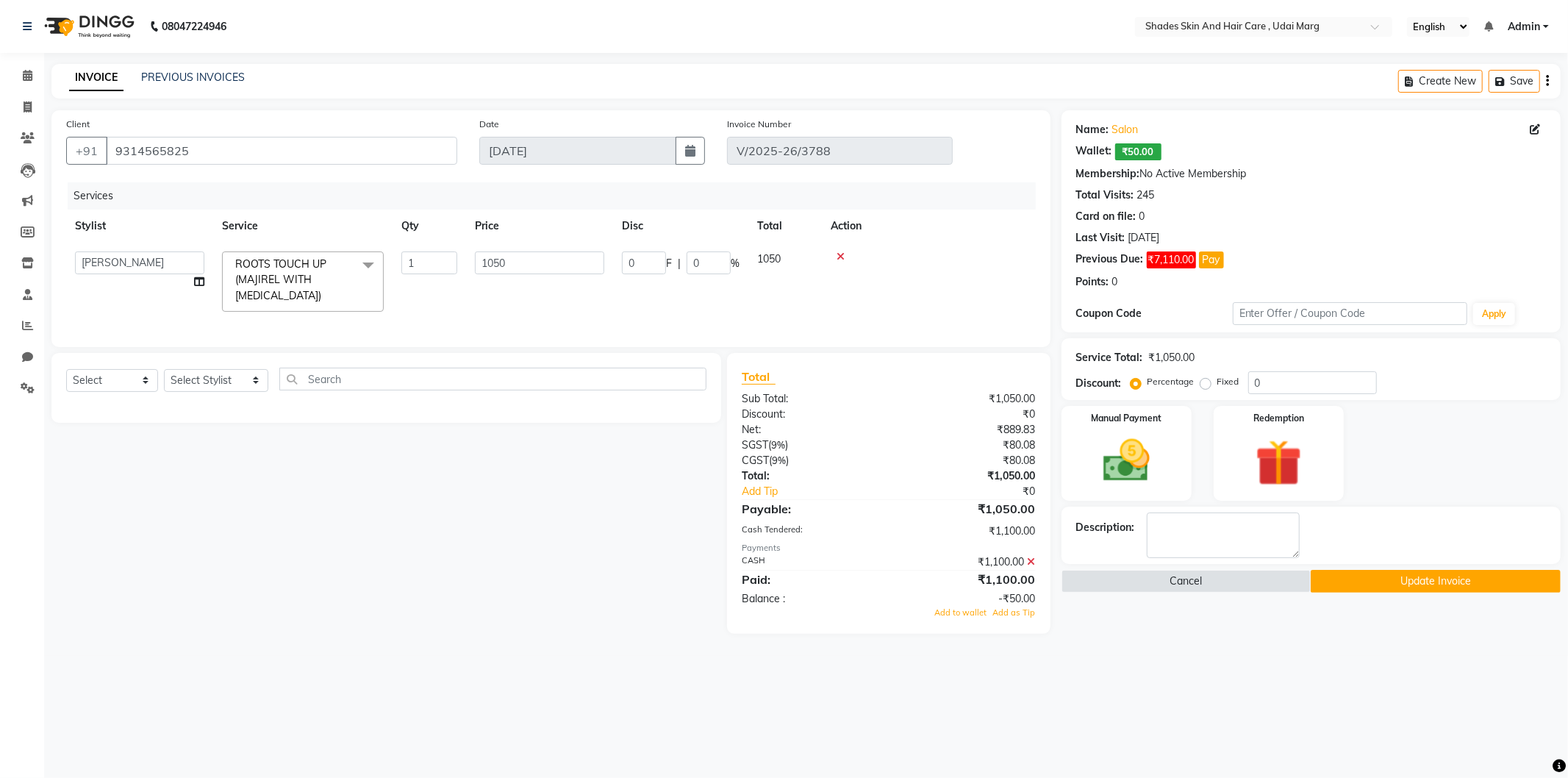
click at [1031, 567] on icon at bounding box center [1031, 562] width 8 height 10
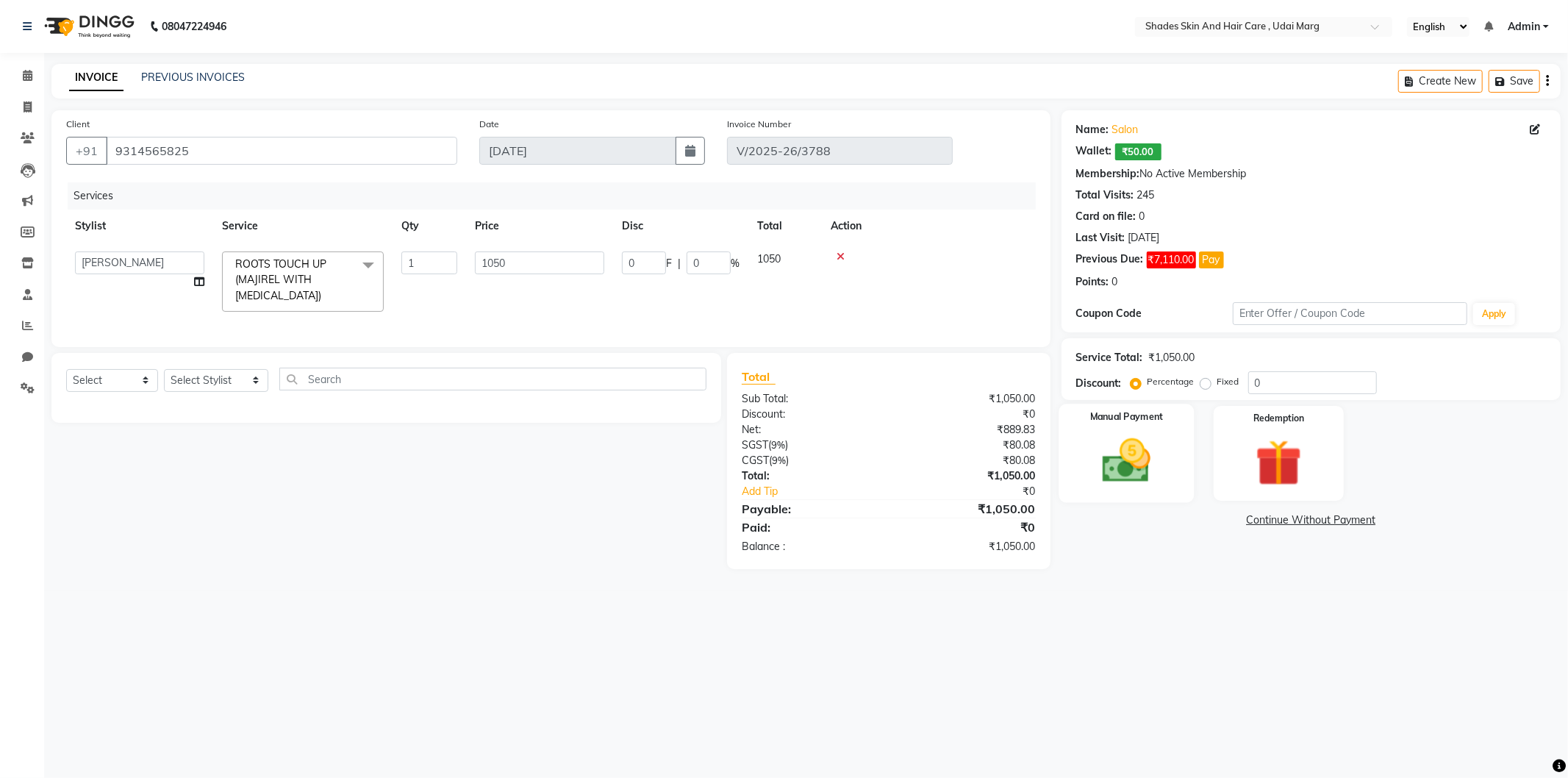
click at [1136, 449] on img at bounding box center [1126, 461] width 78 height 56
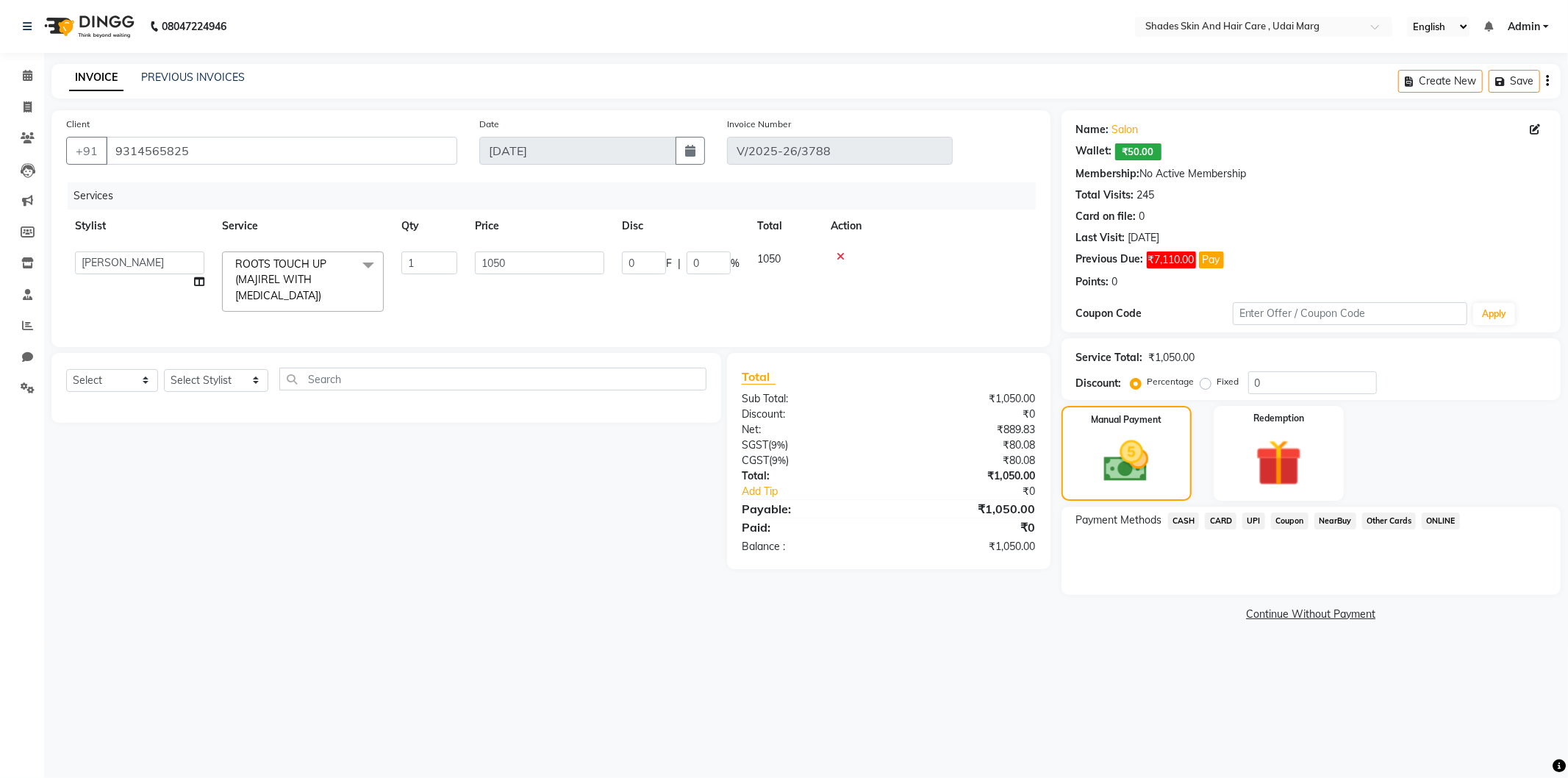
click at [1193, 521] on span "CASH" at bounding box center [1184, 520] width 31 height 17
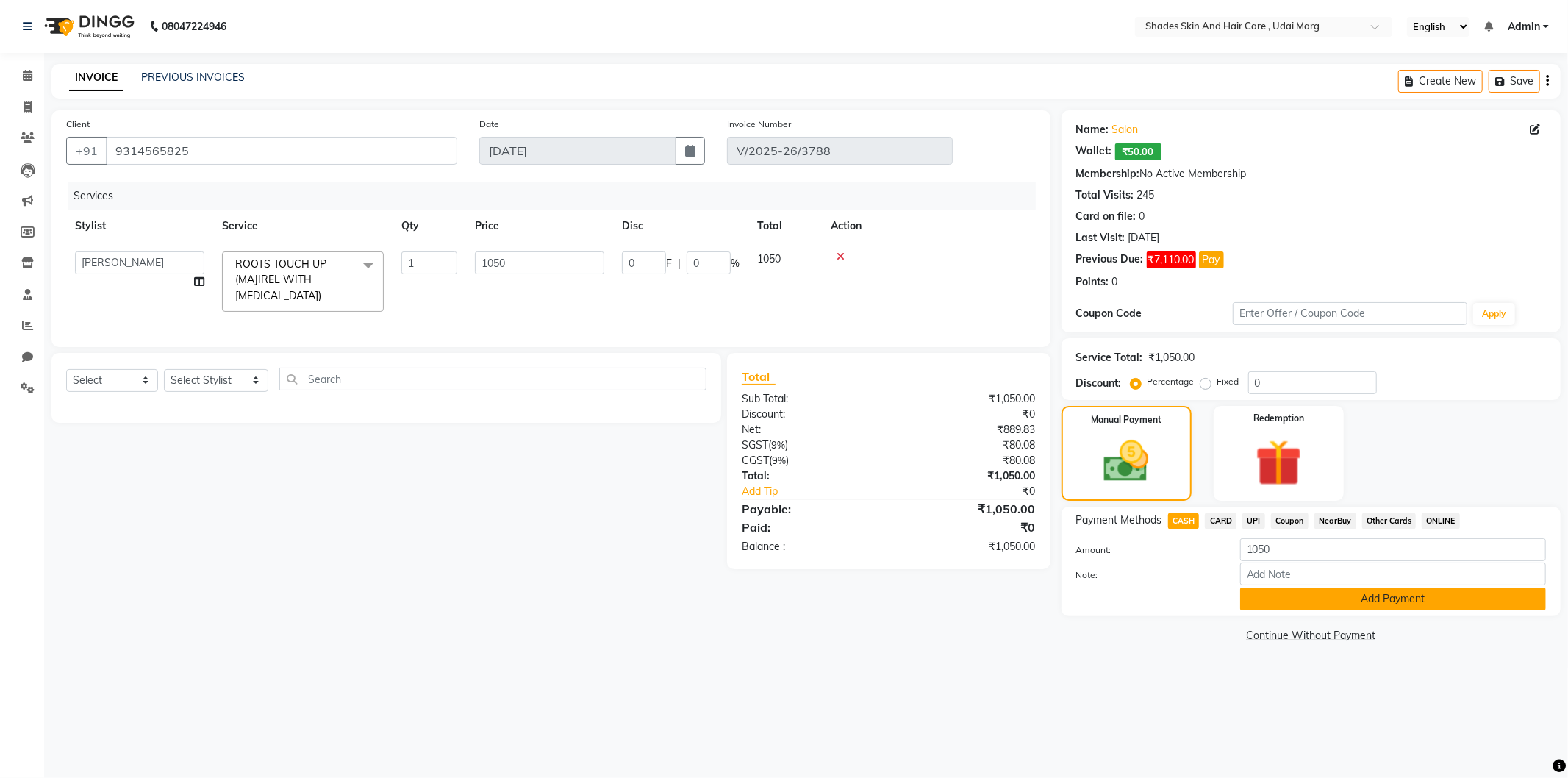
click at [1281, 588] on button "Add Payment" at bounding box center [1393, 599] width 306 height 23
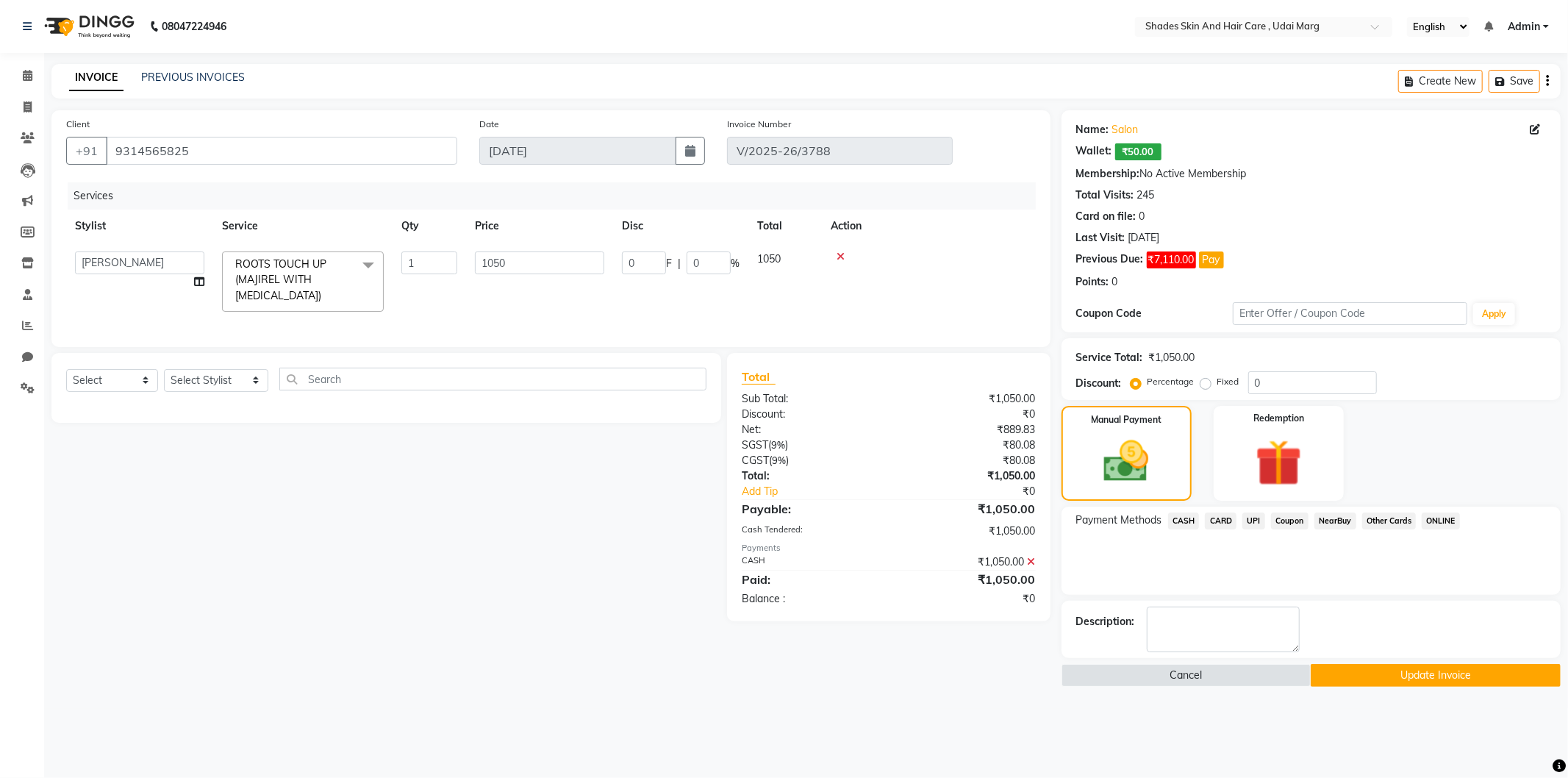
click at [1355, 681] on button "Update Invoice" at bounding box center [1436, 675] width 250 height 23
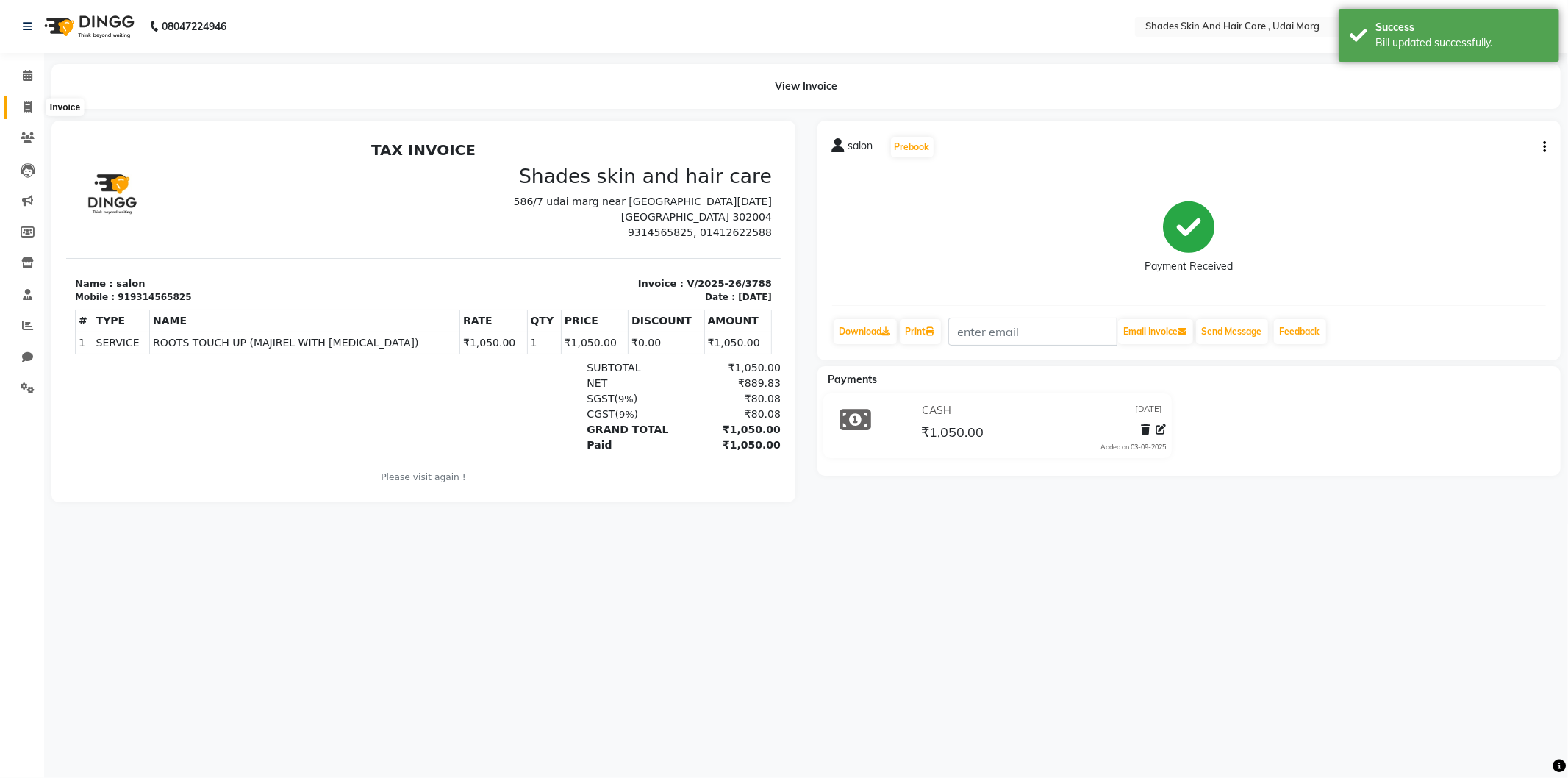
click at [23, 103] on icon at bounding box center [27, 107] width 8 height 11
select select "service"
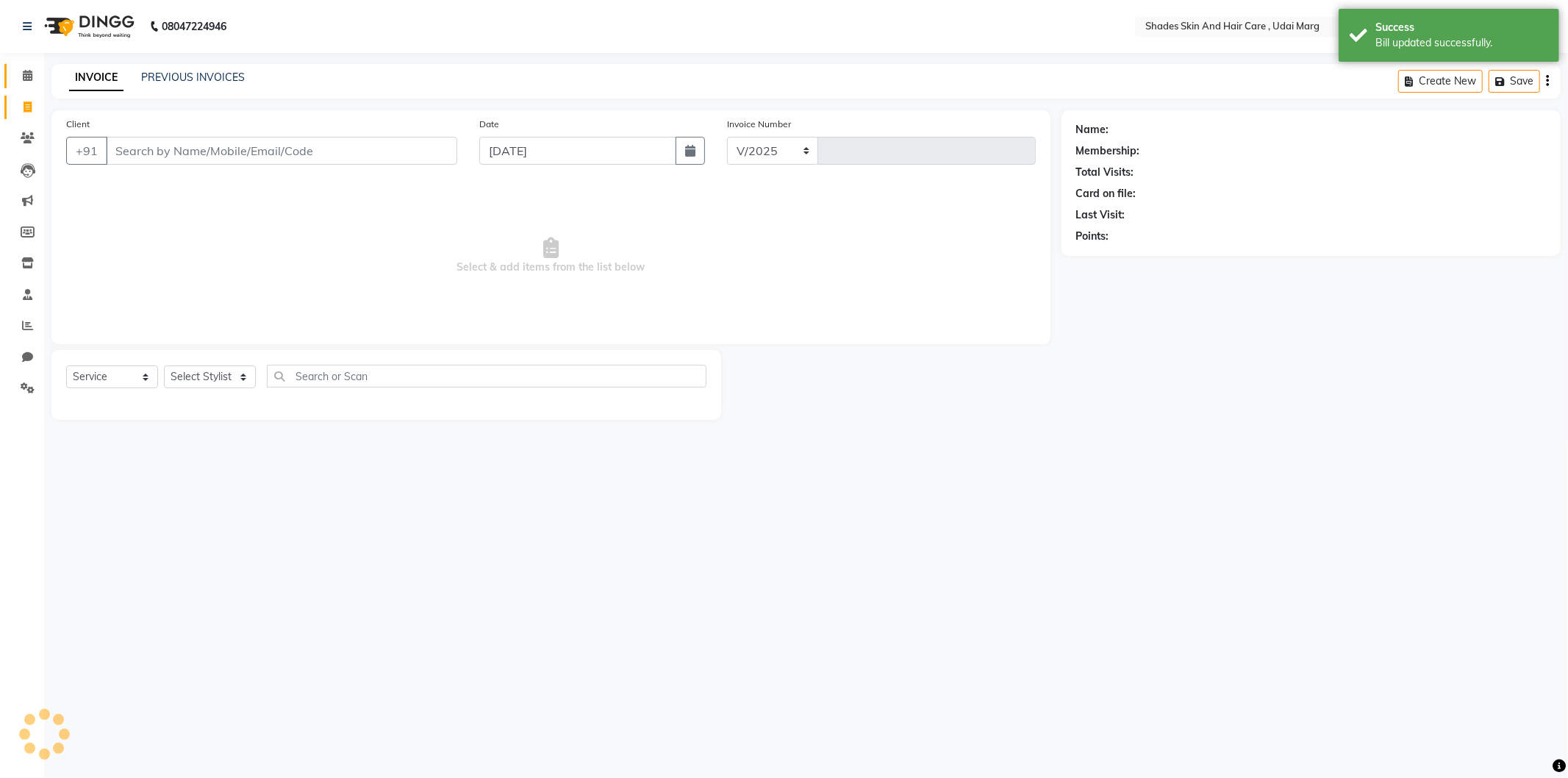
select select "8022"
type input "3803"
click at [21, 83] on span at bounding box center [28, 76] width 26 height 17
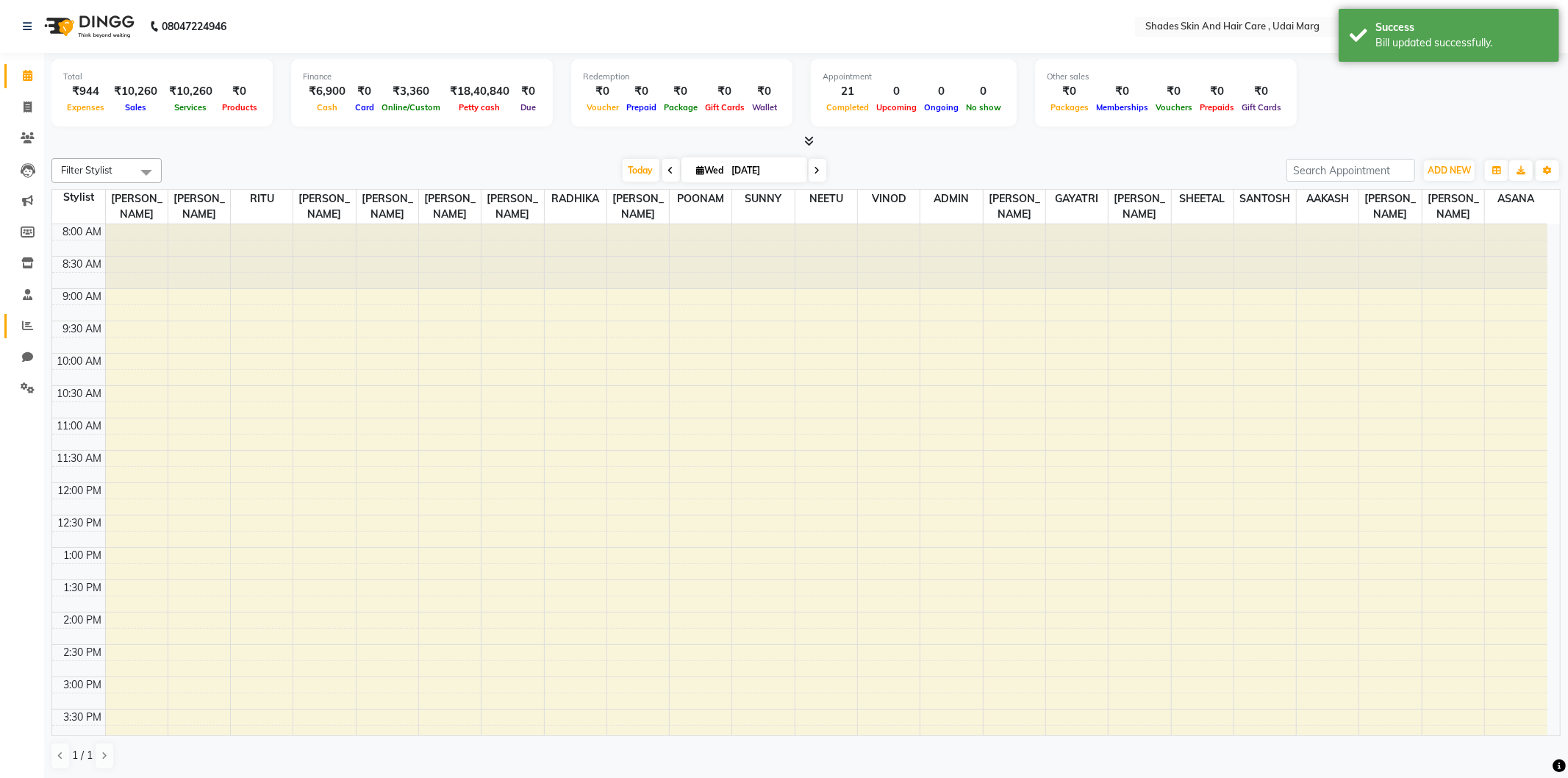
click at [25, 326] on icon at bounding box center [27, 325] width 11 height 11
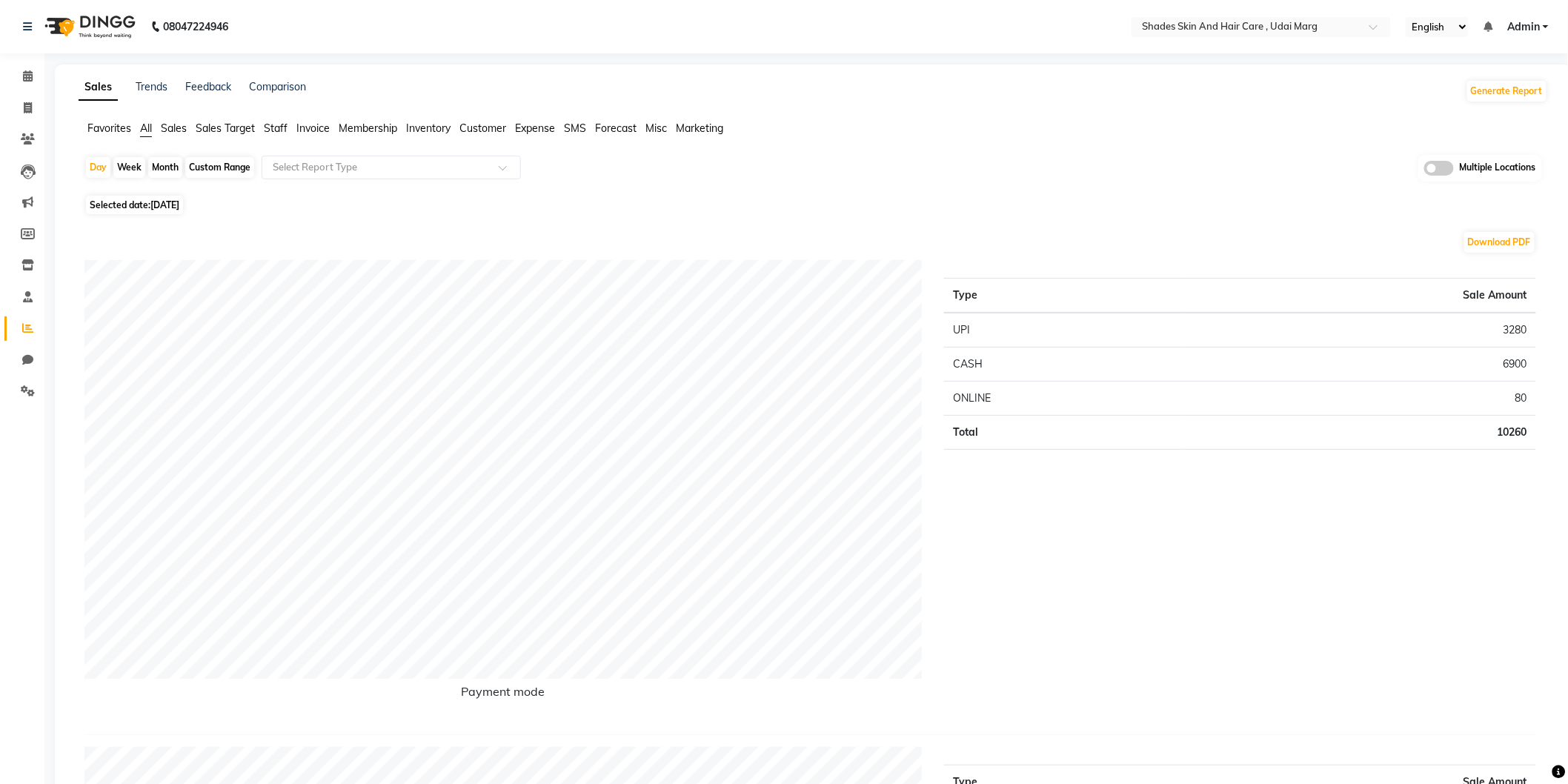
click at [544, 132] on span "Expense" at bounding box center [536, 128] width 40 height 13
click at [419, 167] on input "text" at bounding box center [377, 167] width 214 height 15
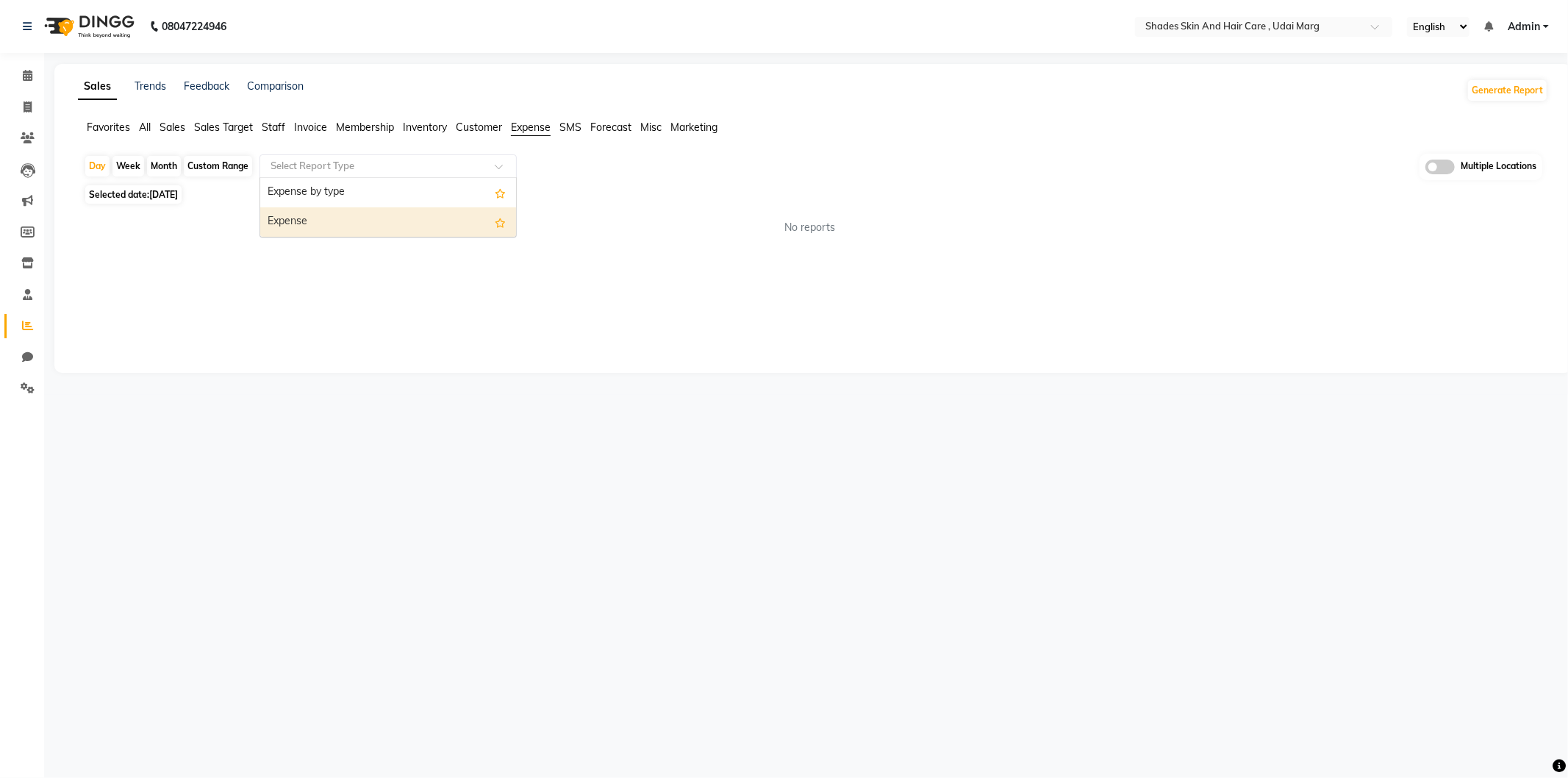
click at [402, 225] on div "Expense" at bounding box center [388, 222] width 256 height 30
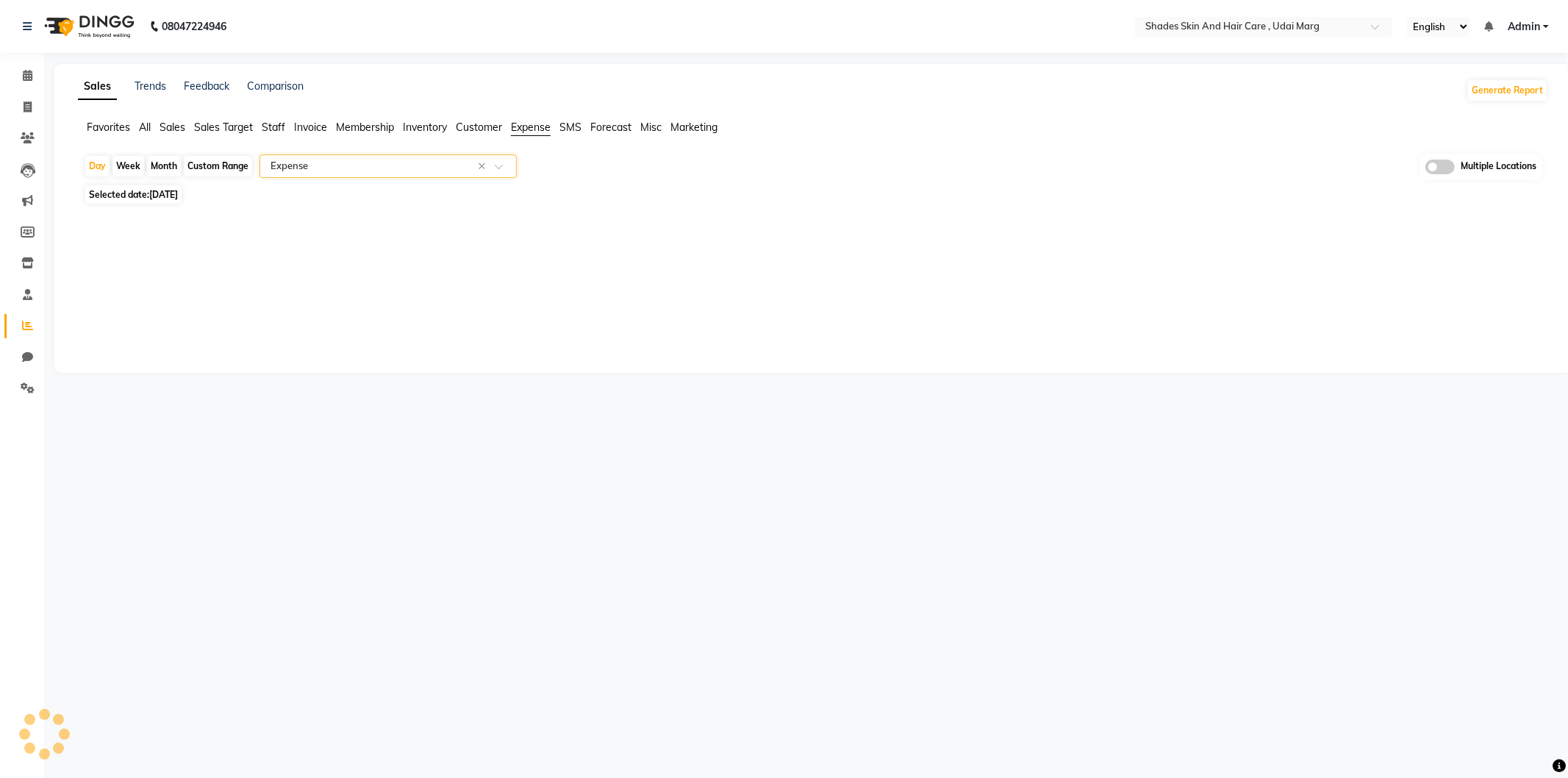
select select "full_report"
select select "csv"
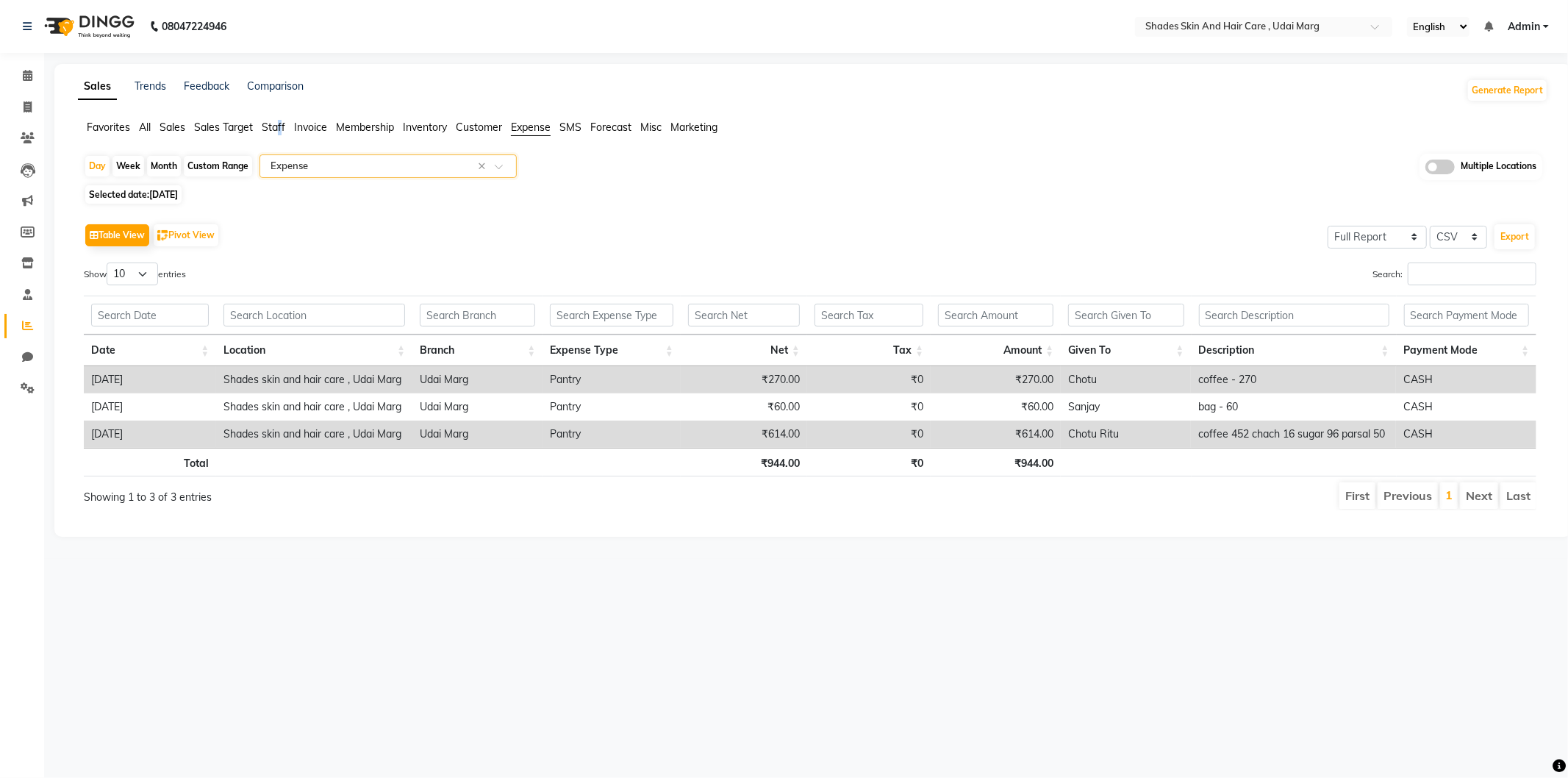
click at [281, 131] on span "Staff" at bounding box center [273, 127] width 23 height 13
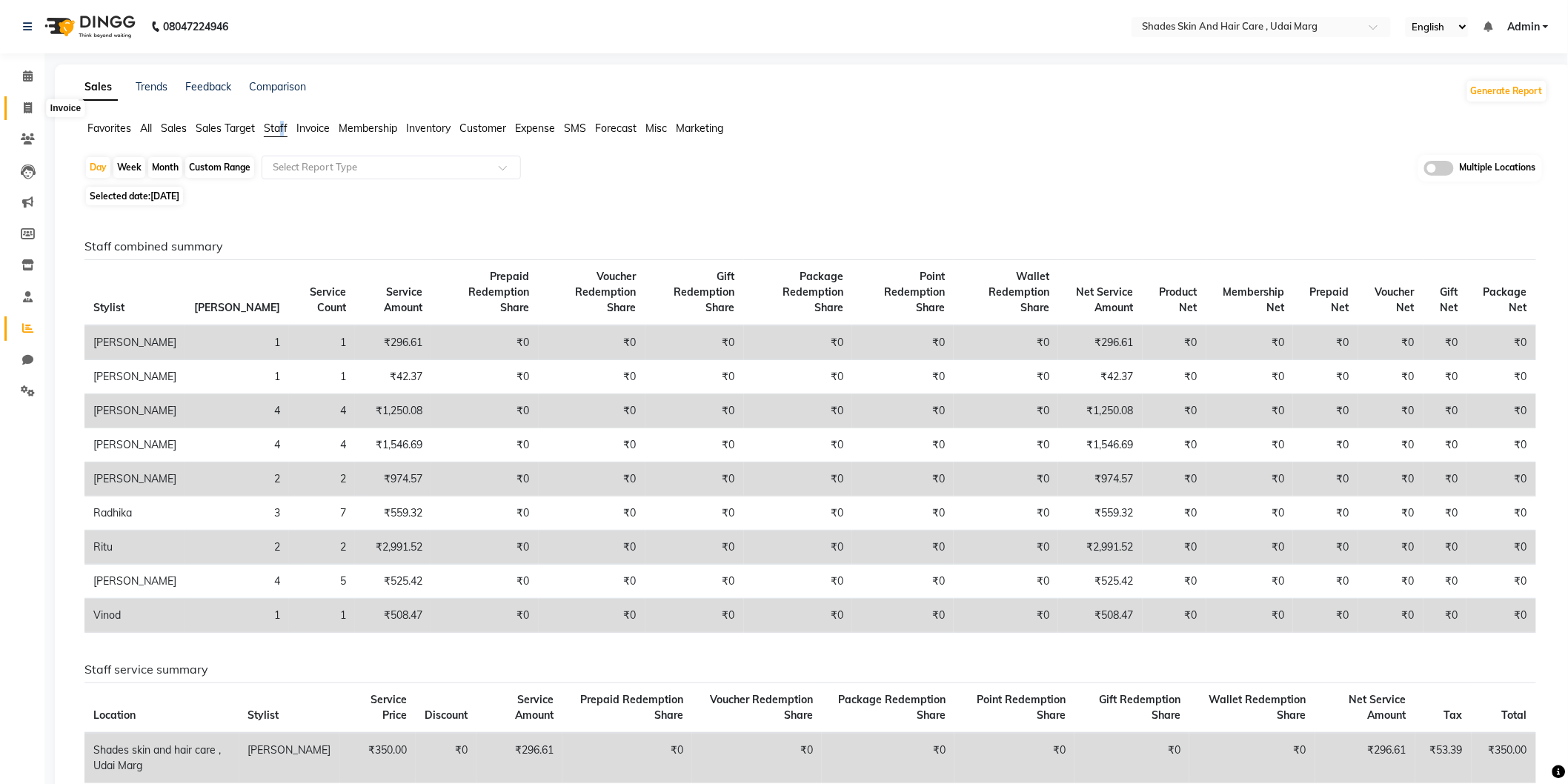
click at [26, 105] on icon at bounding box center [27, 108] width 8 height 11
select select "8022"
select select "service"
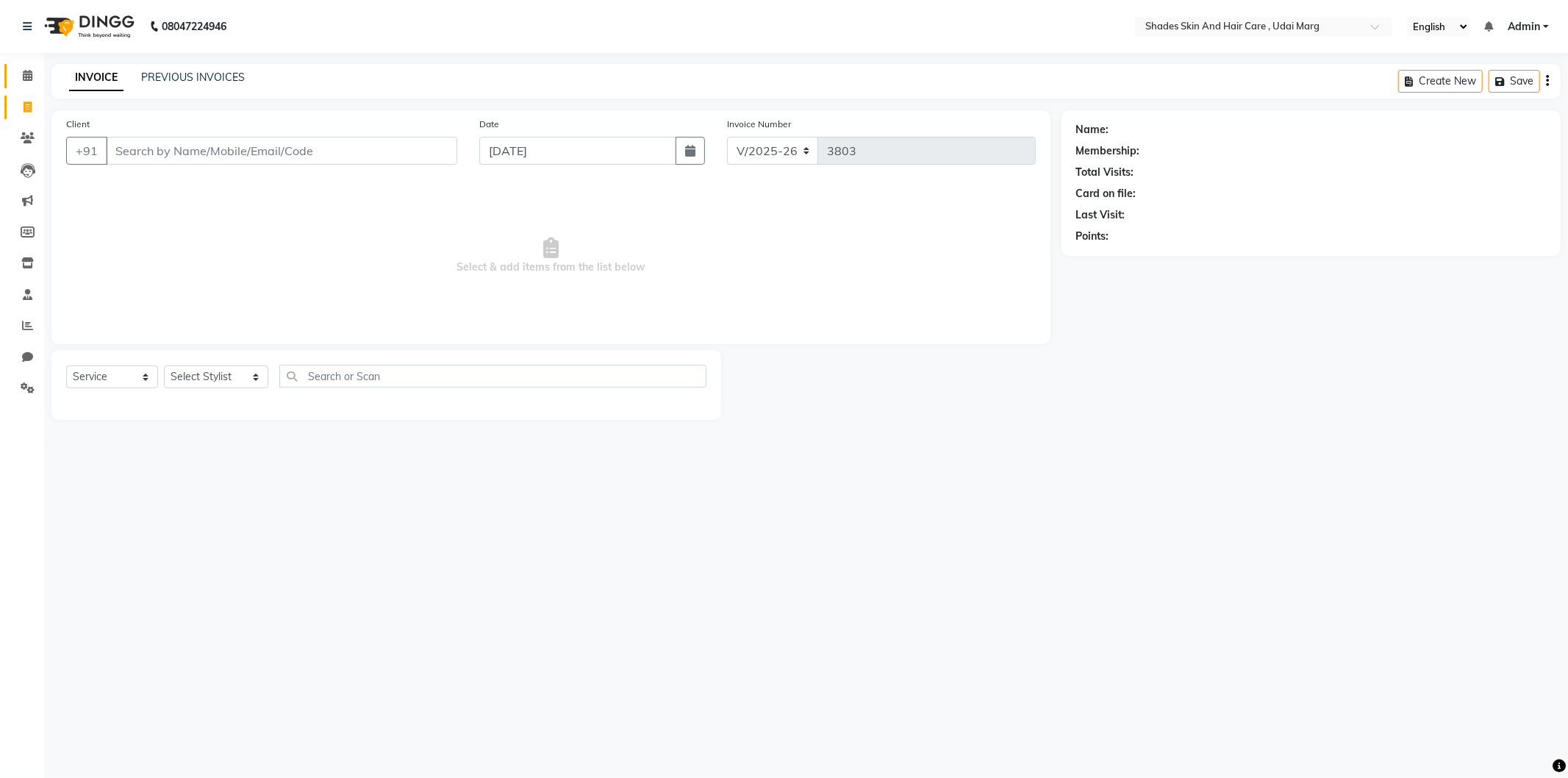
click at [23, 87] on link "Calendar" at bounding box center [22, 76] width 36 height 24
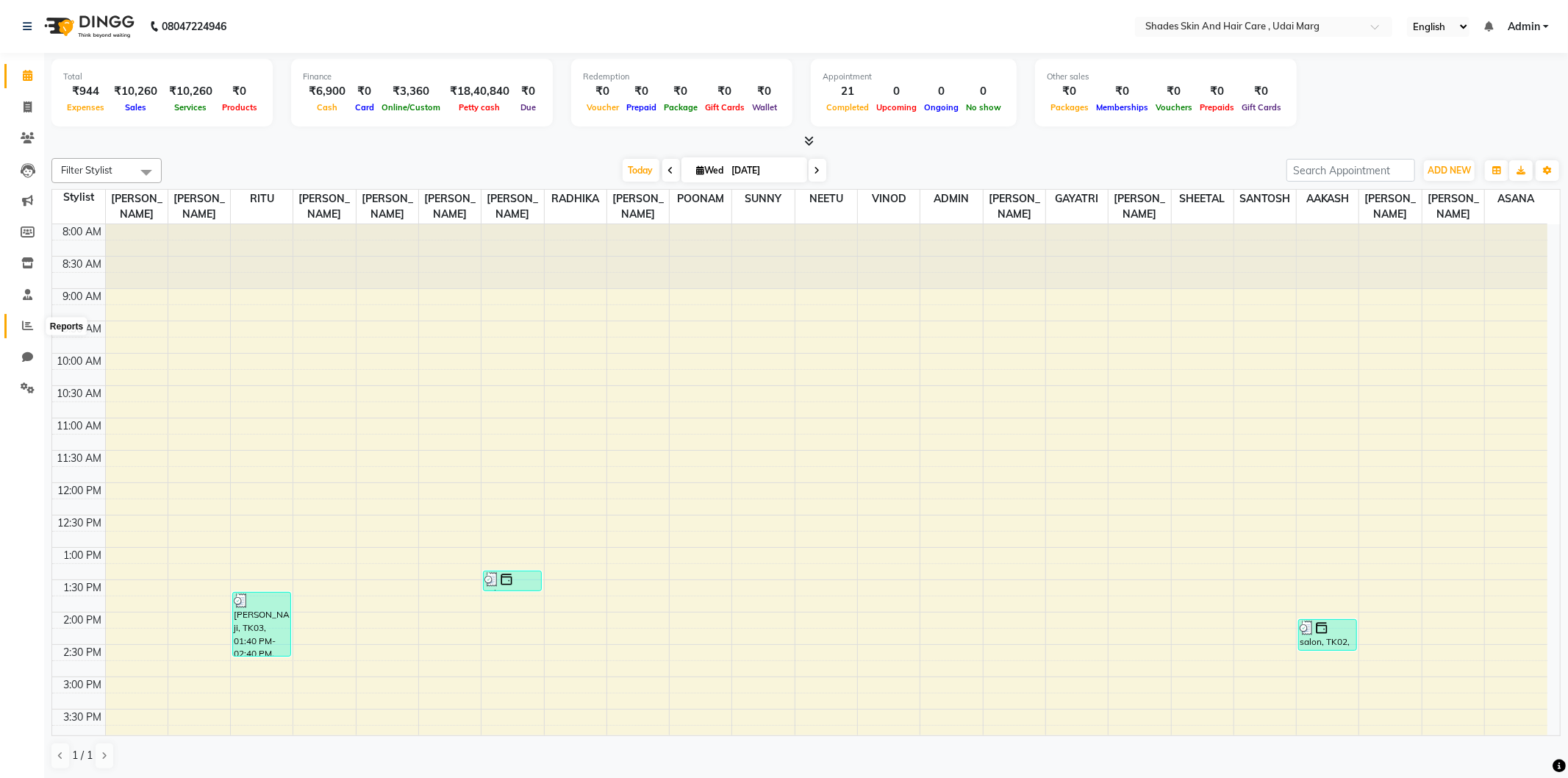
click at [35, 324] on span at bounding box center [28, 325] width 26 height 17
